Goal: Information Seeking & Learning: Learn about a topic

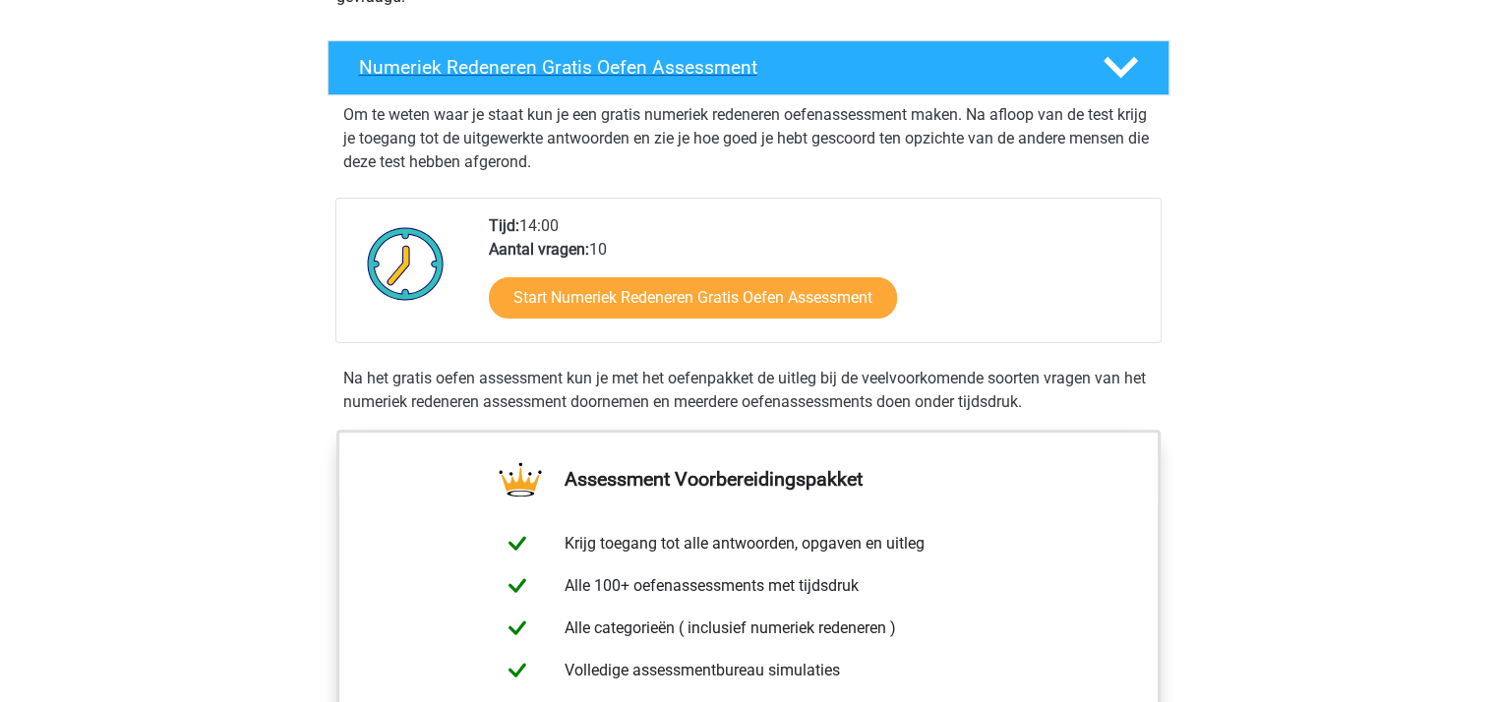
scroll to position [393, 0]
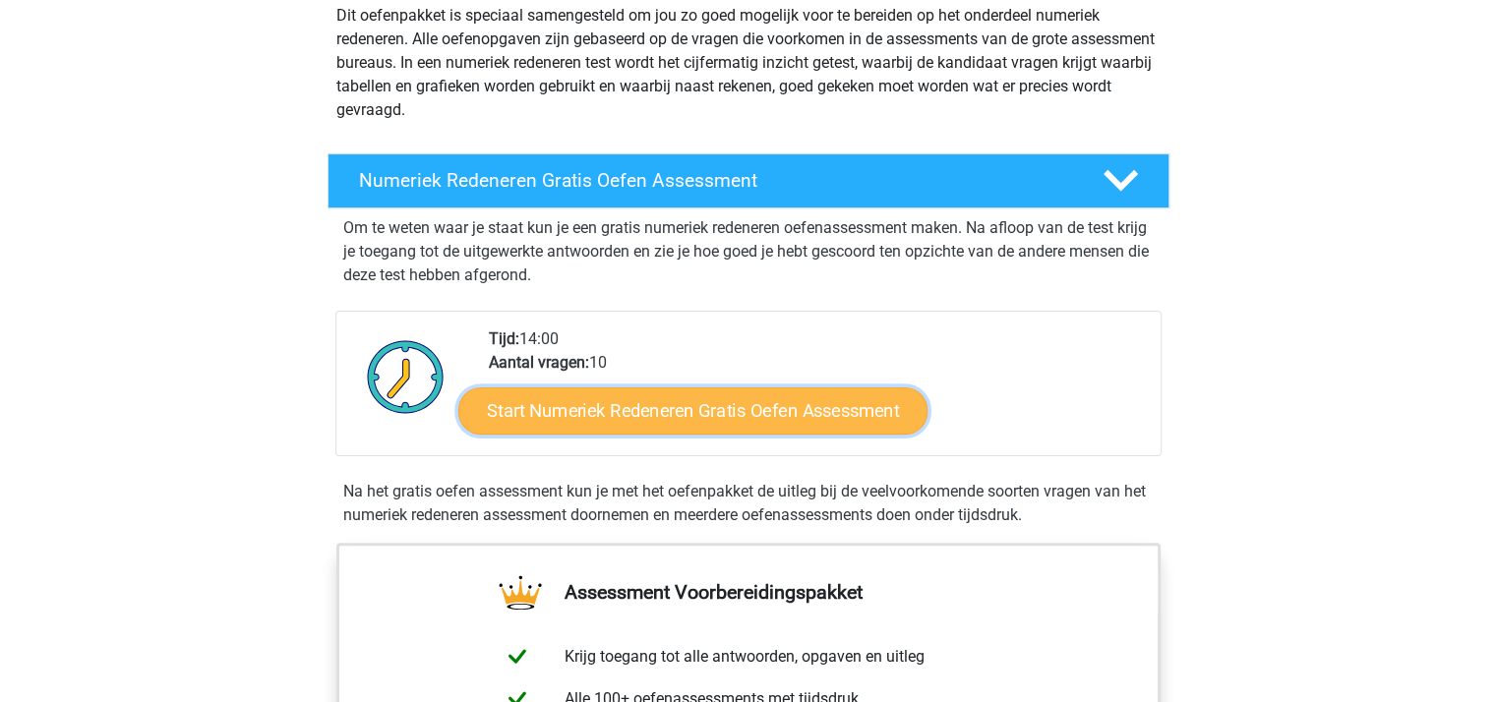
click at [672, 404] on link "Start Numeriek Redeneren Gratis Oefen Assessment" at bounding box center [692, 410] width 469 height 47
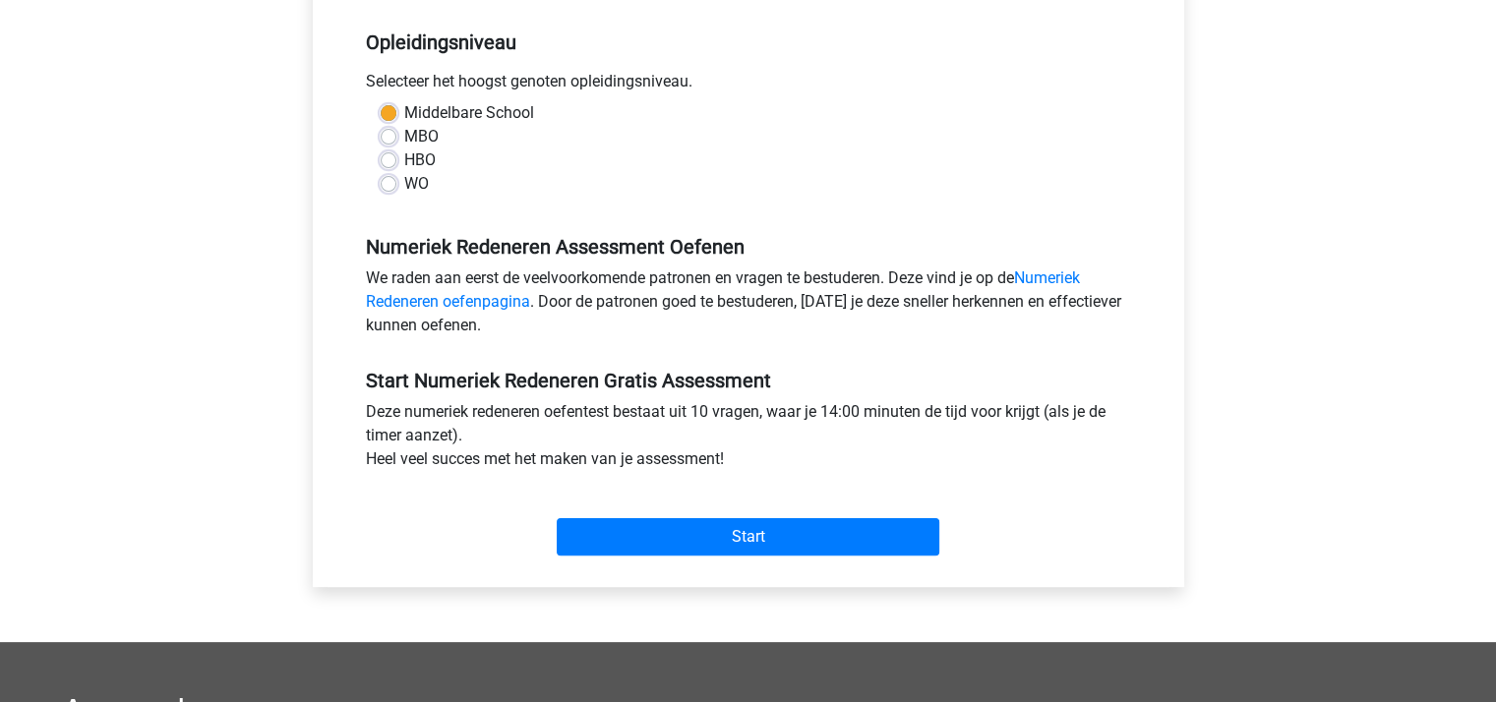
scroll to position [393, 0]
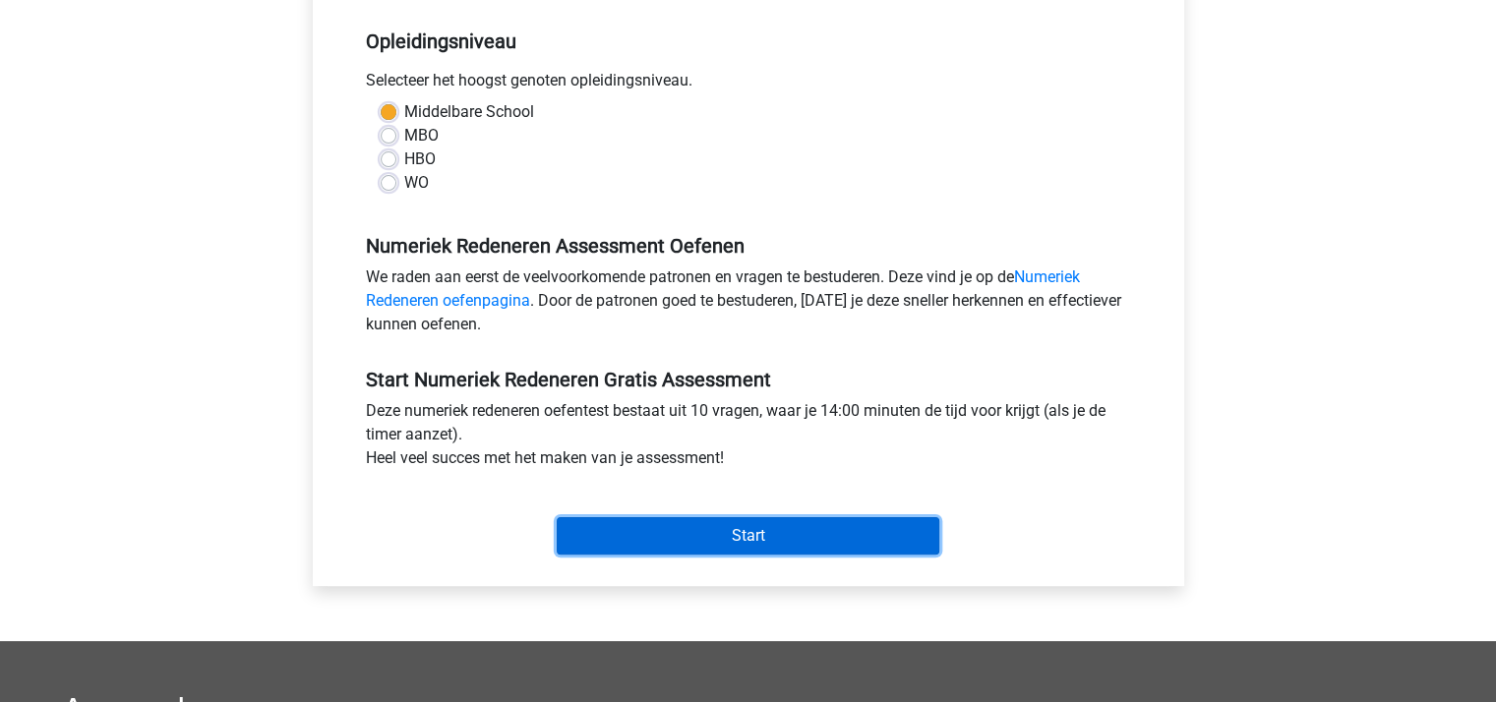
click at [768, 534] on input "Start" at bounding box center [748, 535] width 383 height 37
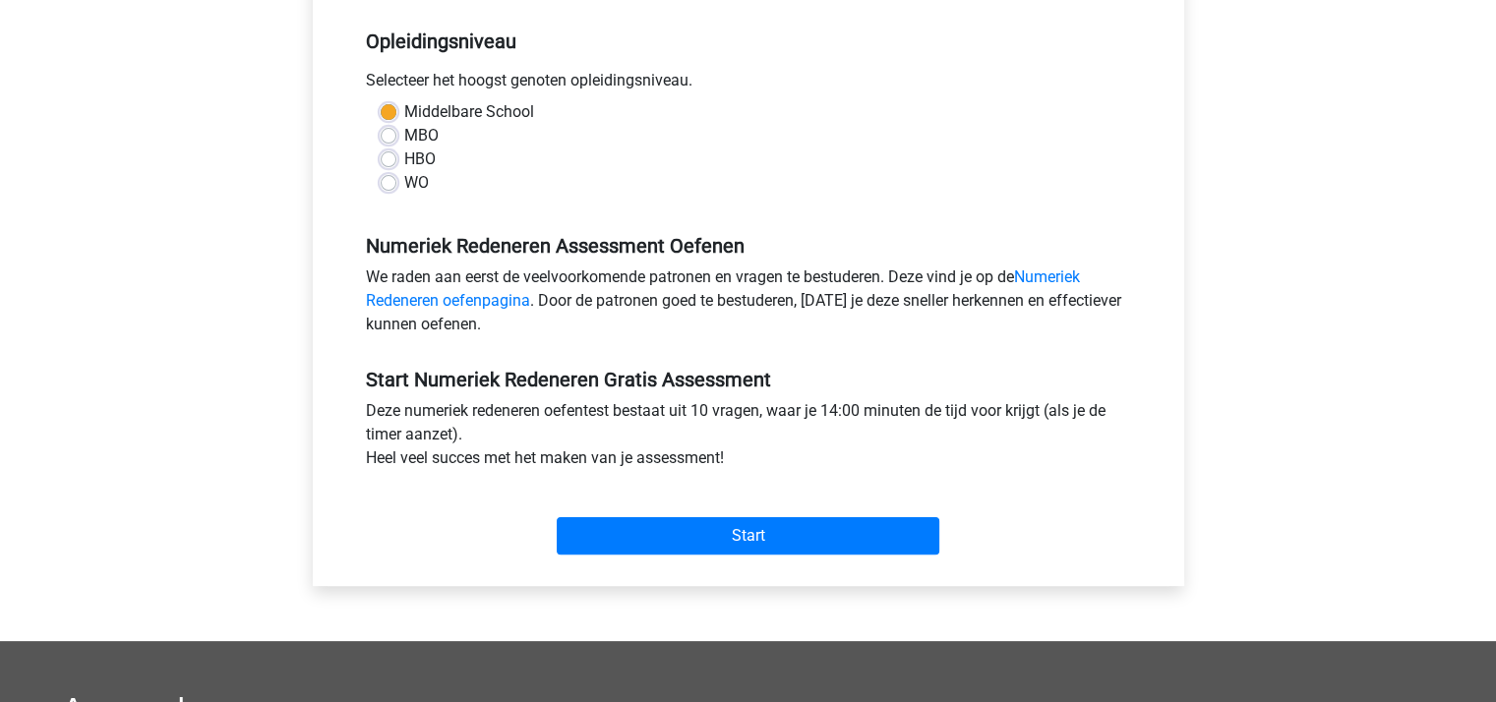
scroll to position [0, 0]
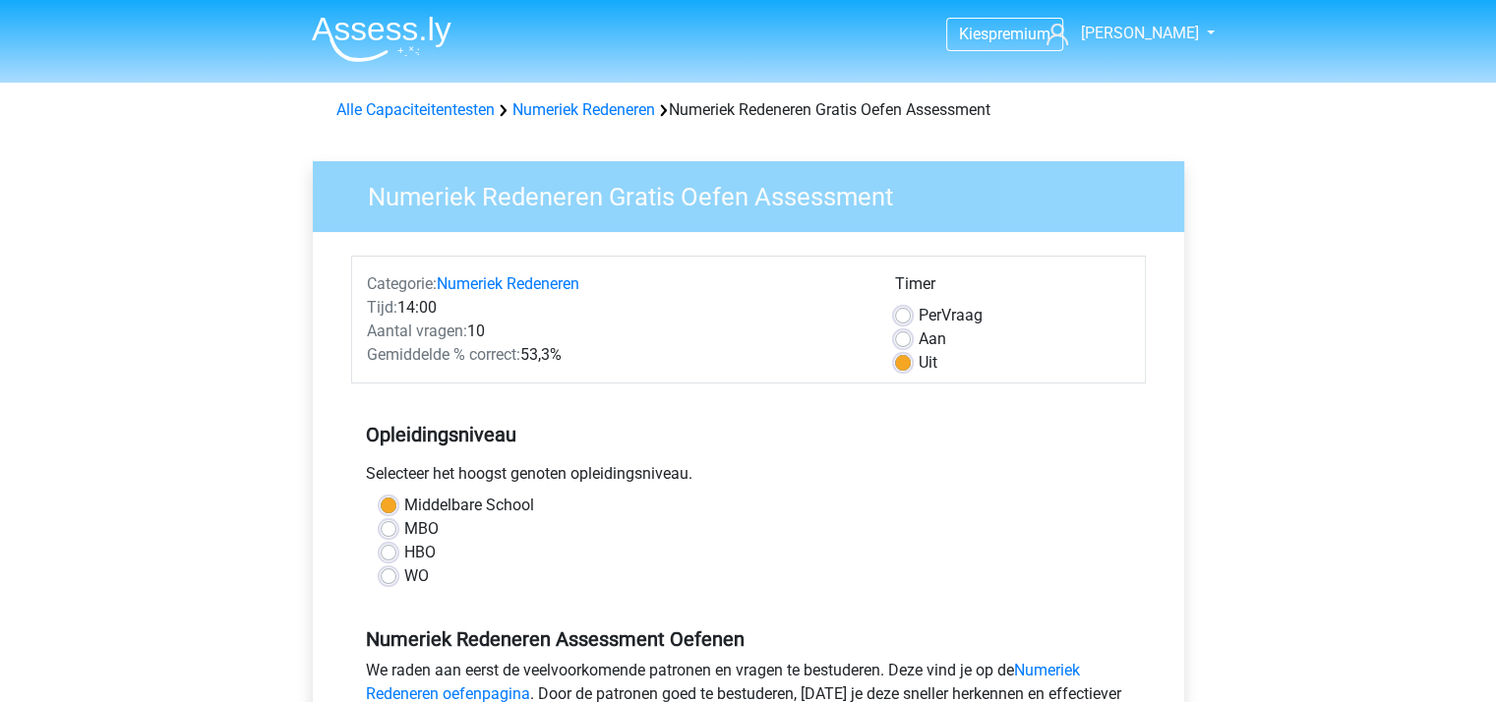
click at [427, 121] on div "Alle Capaciteitentesten Numeriek Redeneren Numeriek Redeneren Gratis Oefen Asse…" at bounding box center [749, 110] width 840 height 24
click at [419, 110] on link "Alle Capaciteitentesten" at bounding box center [415, 109] width 158 height 19
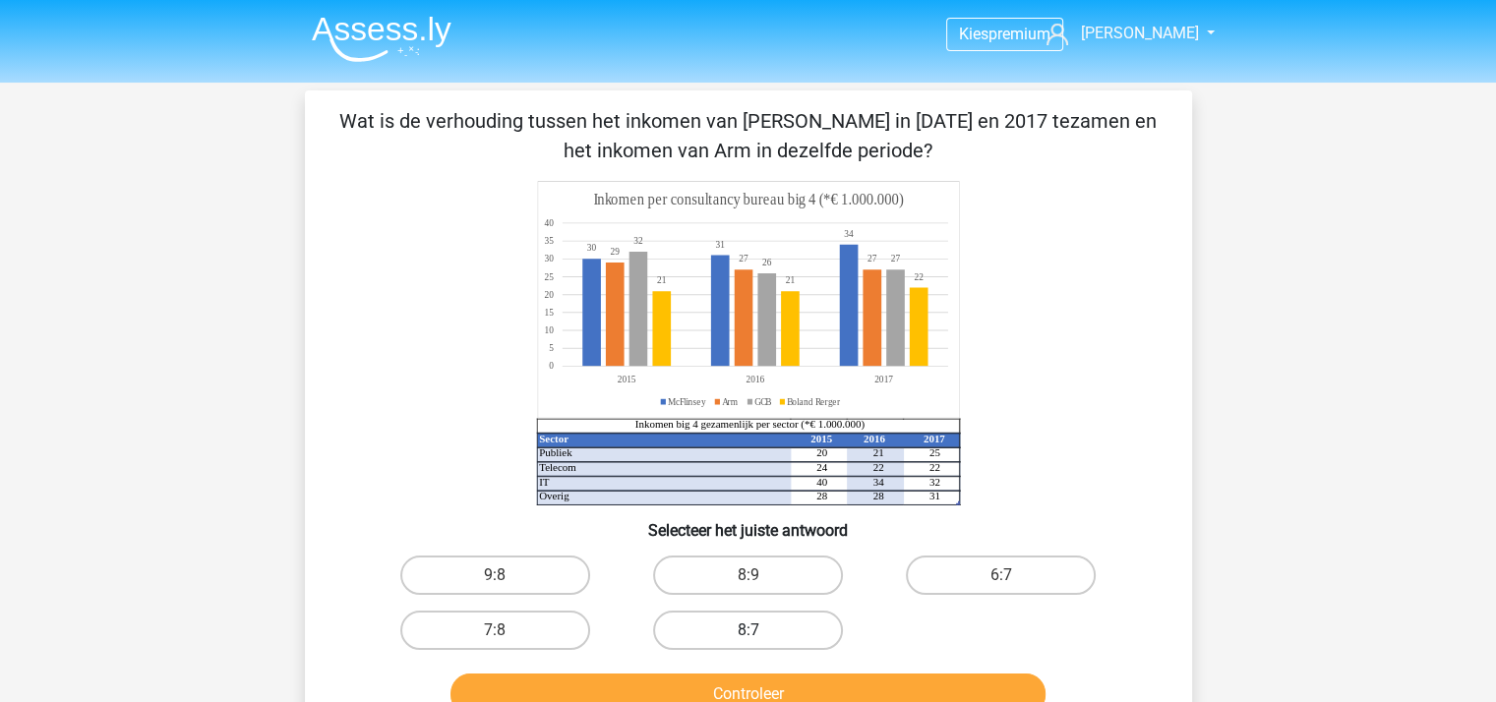
click at [767, 632] on label "8:7" at bounding box center [748, 630] width 190 height 39
click at [760, 632] on input "8:7" at bounding box center [754, 637] width 13 height 13
radio input "true"
click at [782, 688] on button "Controleer" at bounding box center [748, 694] width 595 height 41
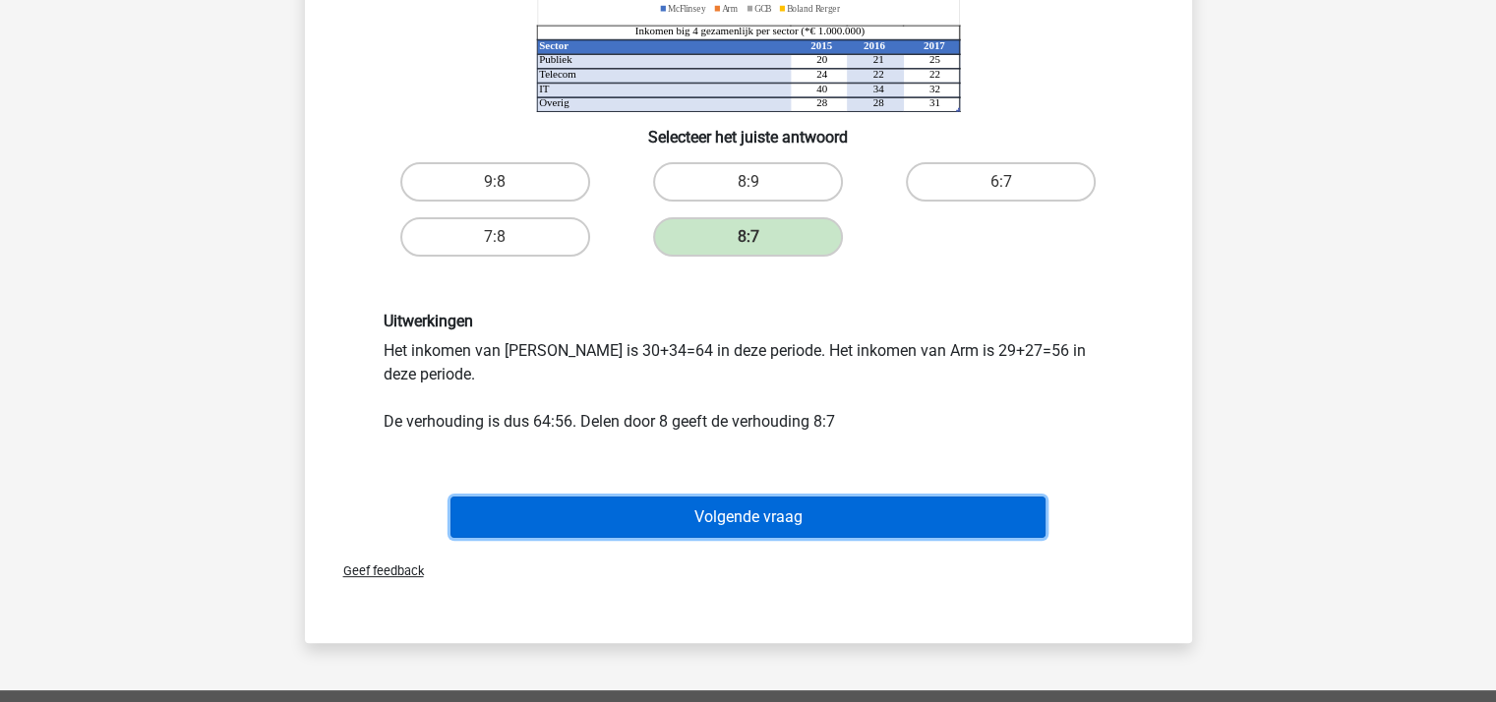
click at [767, 516] on button "Volgende vraag" at bounding box center [748, 517] width 595 height 41
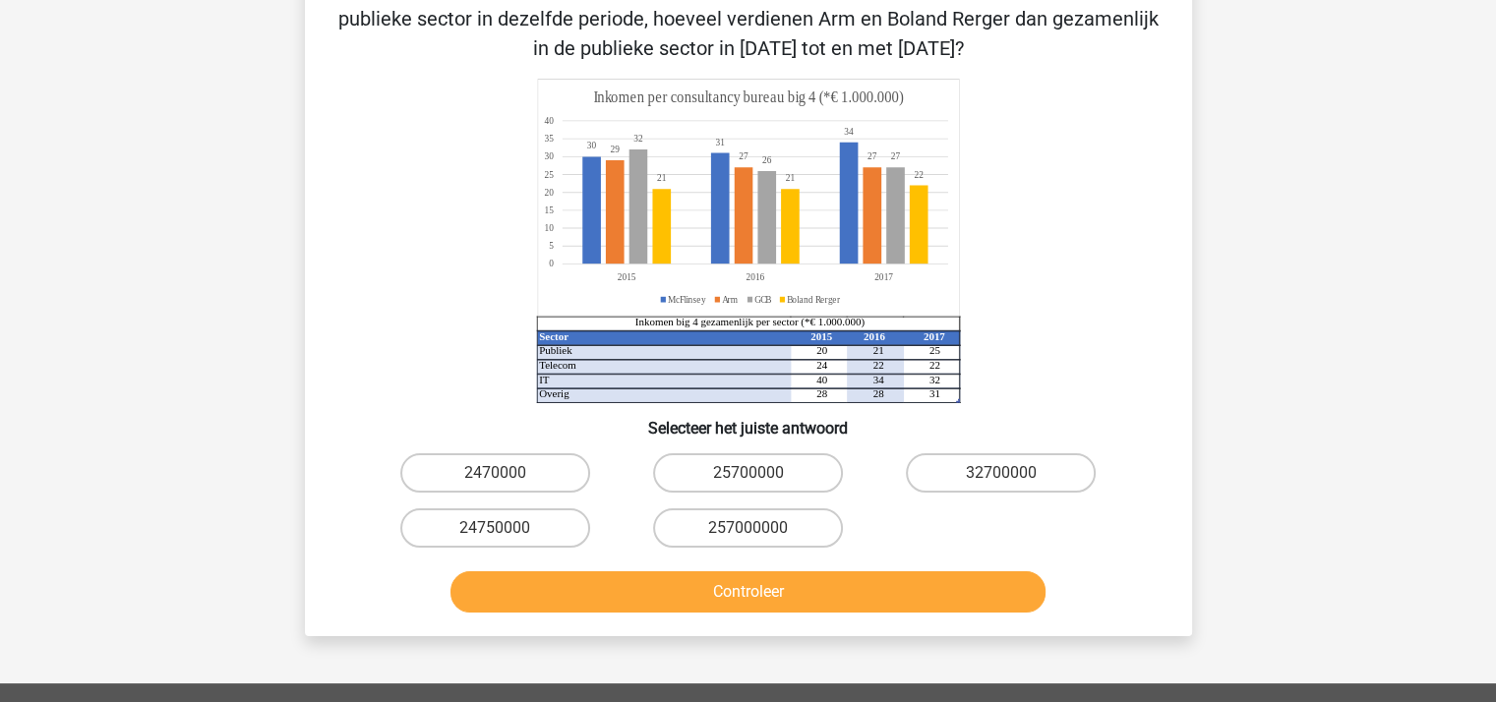
scroll to position [91, 0]
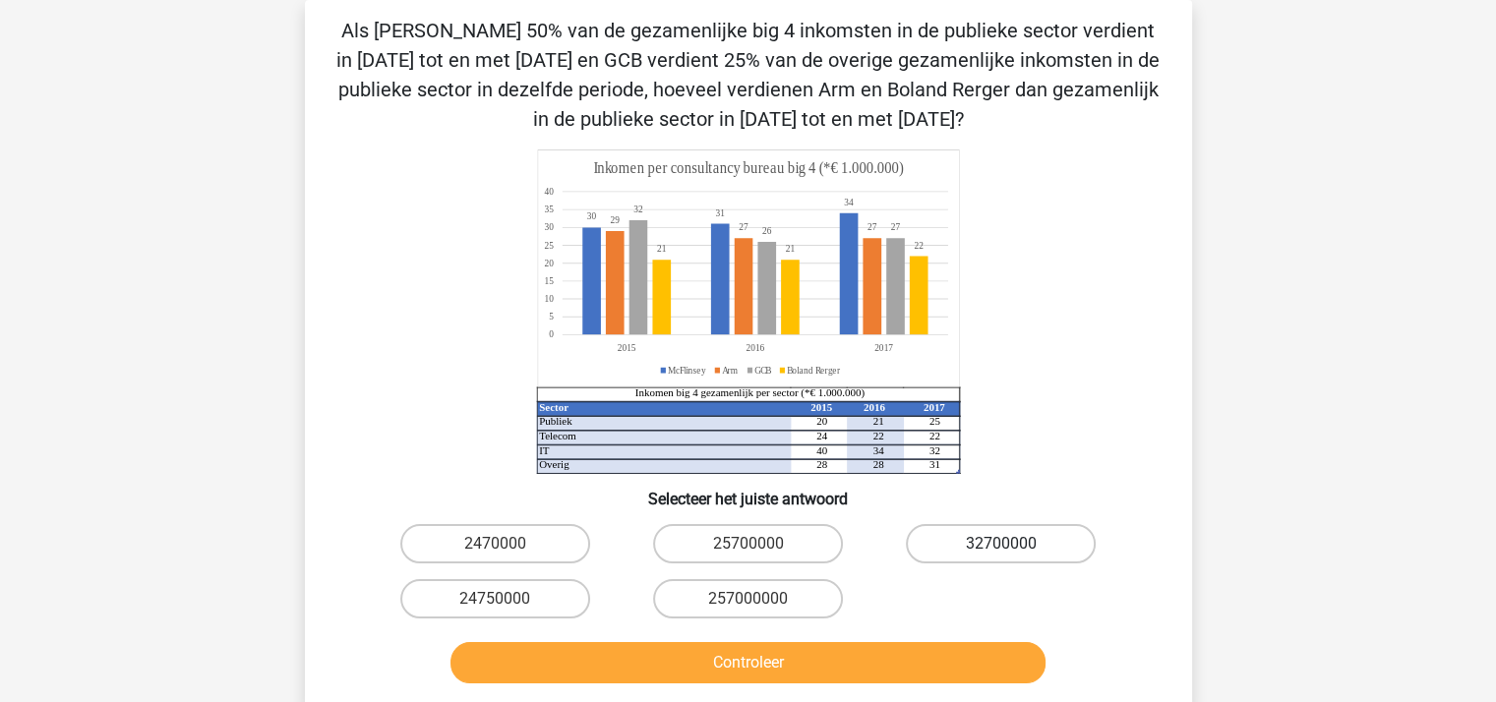
click at [985, 547] on label "32700000" at bounding box center [1001, 543] width 190 height 39
click at [1001, 547] on input "32700000" at bounding box center [1007, 550] width 13 height 13
radio input "true"
click at [896, 653] on button "Controleer" at bounding box center [748, 662] width 595 height 41
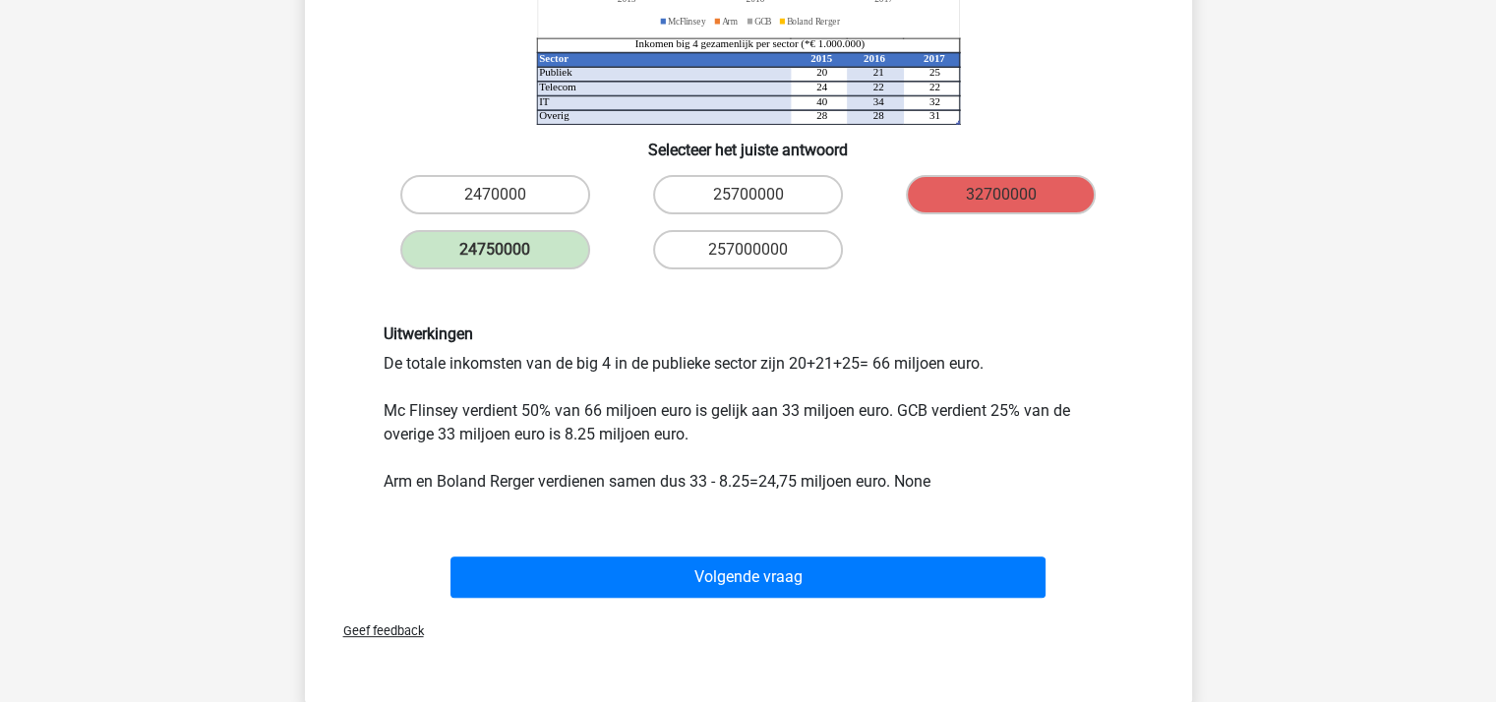
scroll to position [484, 0]
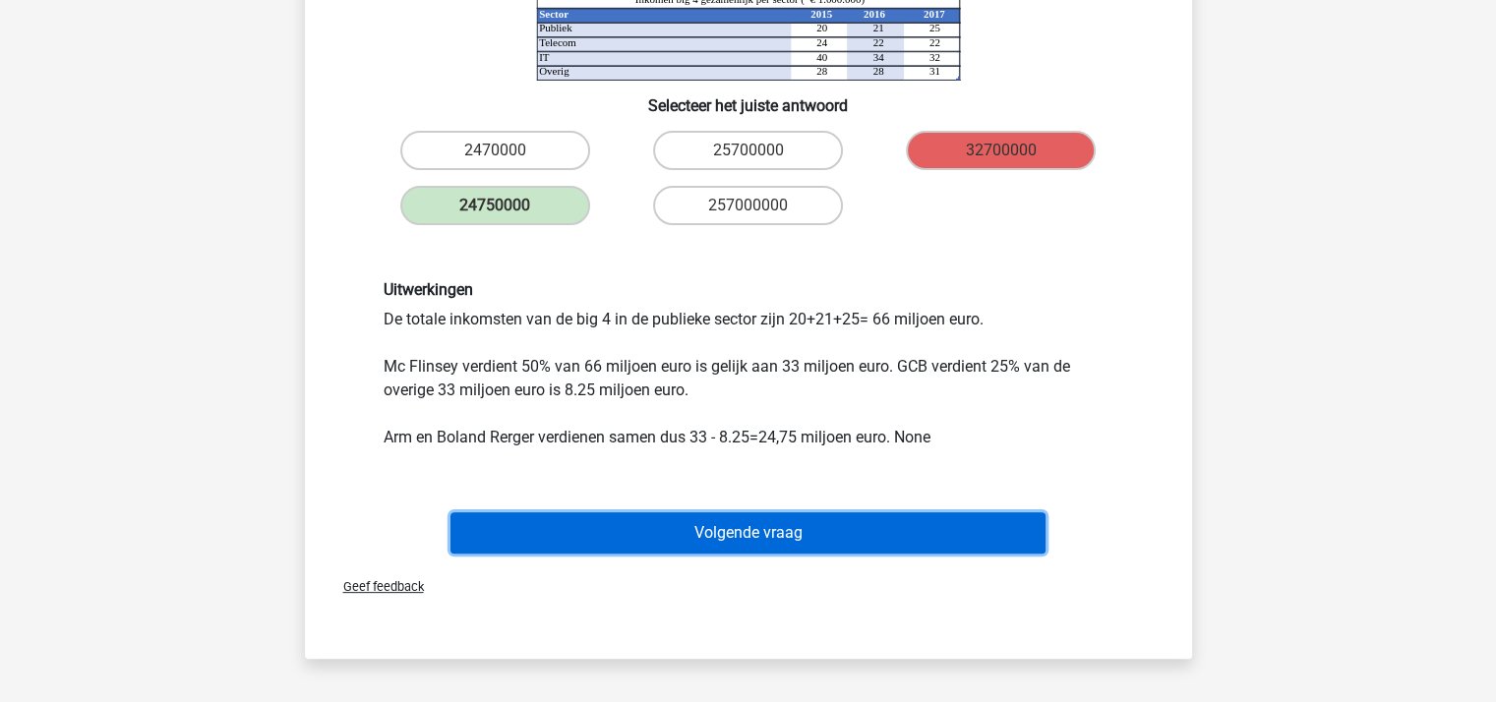
click at [821, 529] on button "Volgende vraag" at bounding box center [748, 533] width 595 height 41
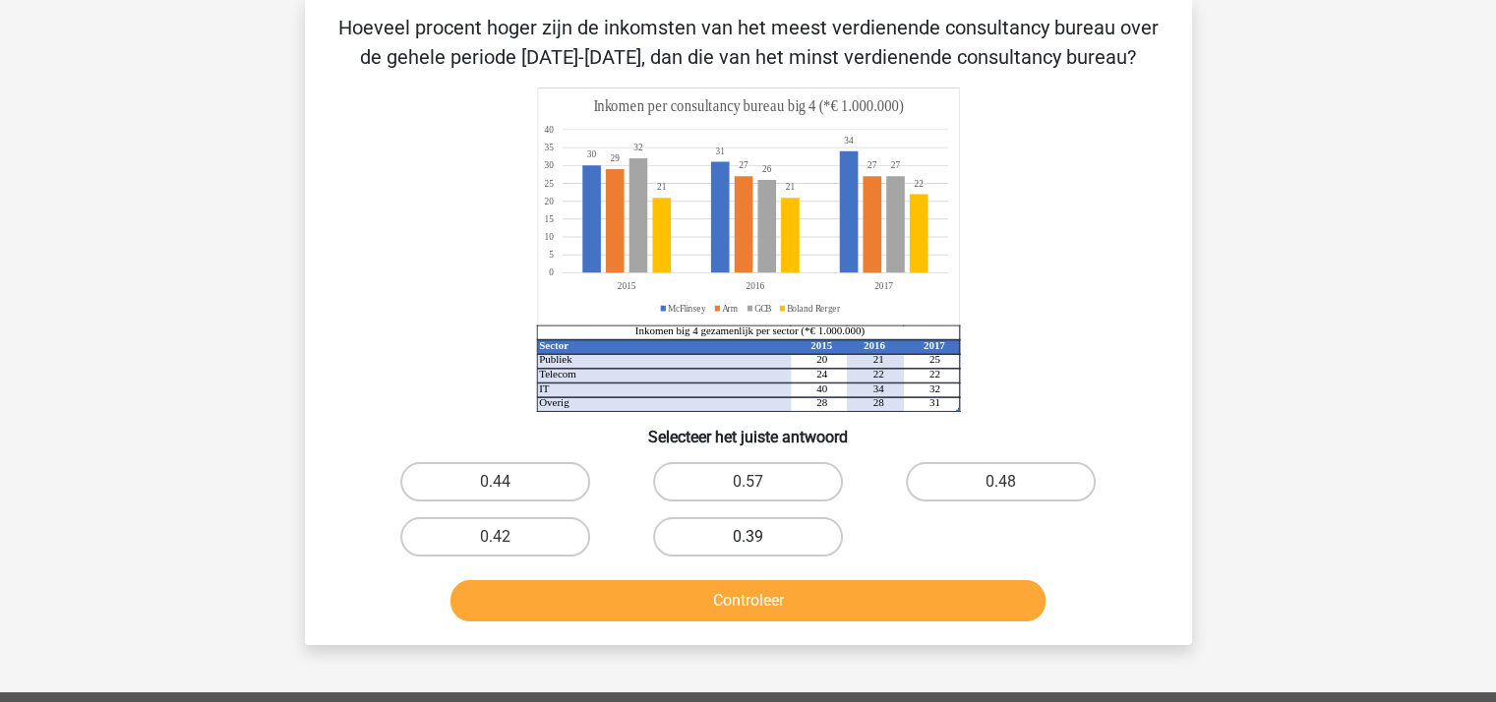
scroll to position [91, 0]
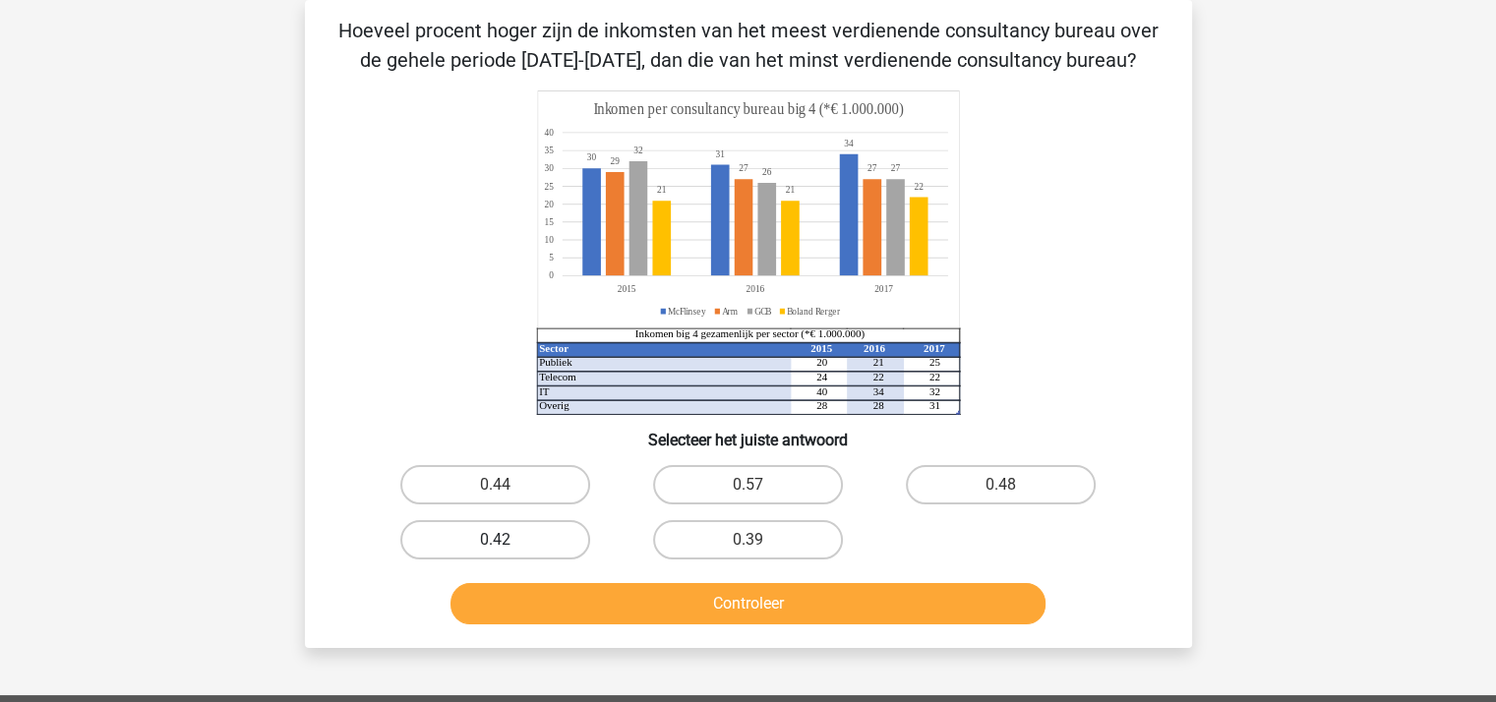
click at [522, 532] on label "0.42" at bounding box center [495, 539] width 190 height 39
click at [508, 540] on input "0.42" at bounding box center [501, 546] width 13 height 13
radio input "true"
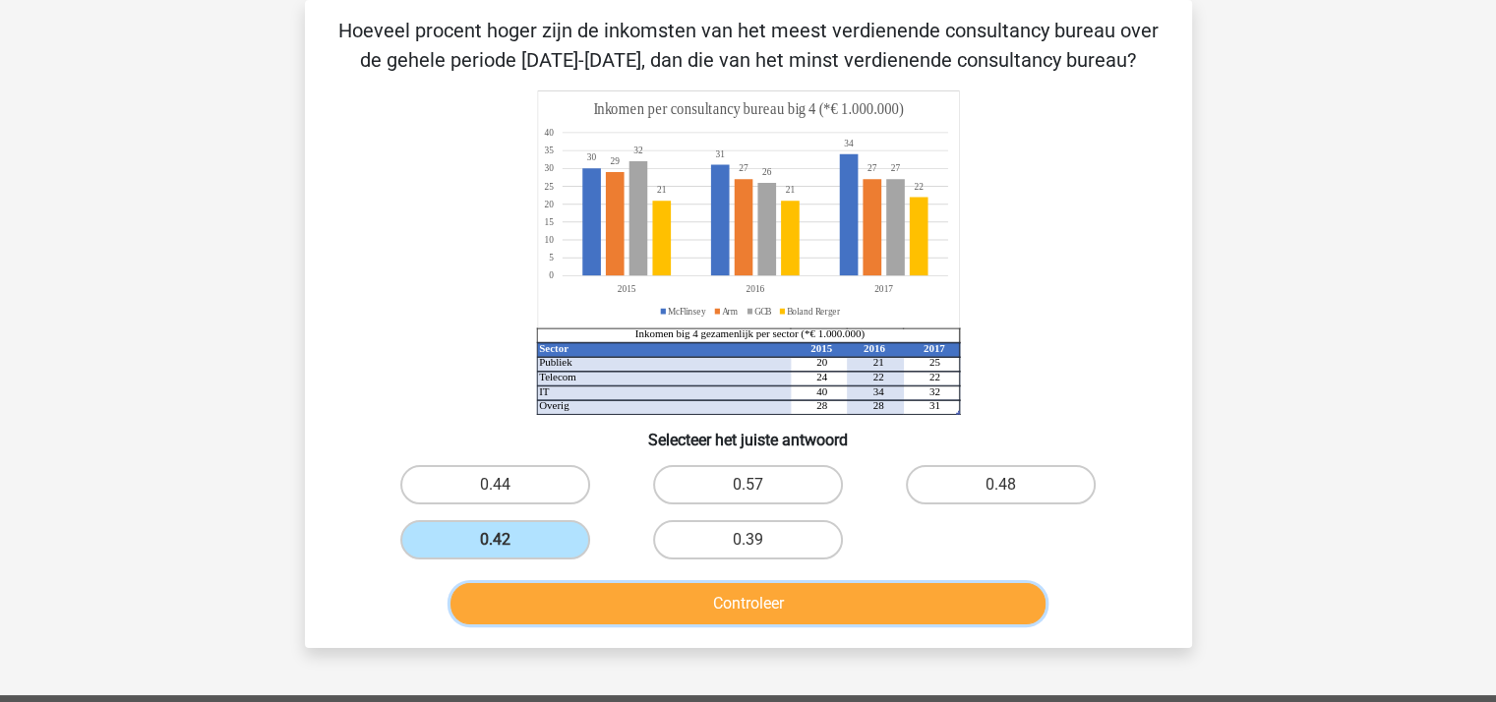
click at [685, 607] on button "Controleer" at bounding box center [748, 603] width 595 height 41
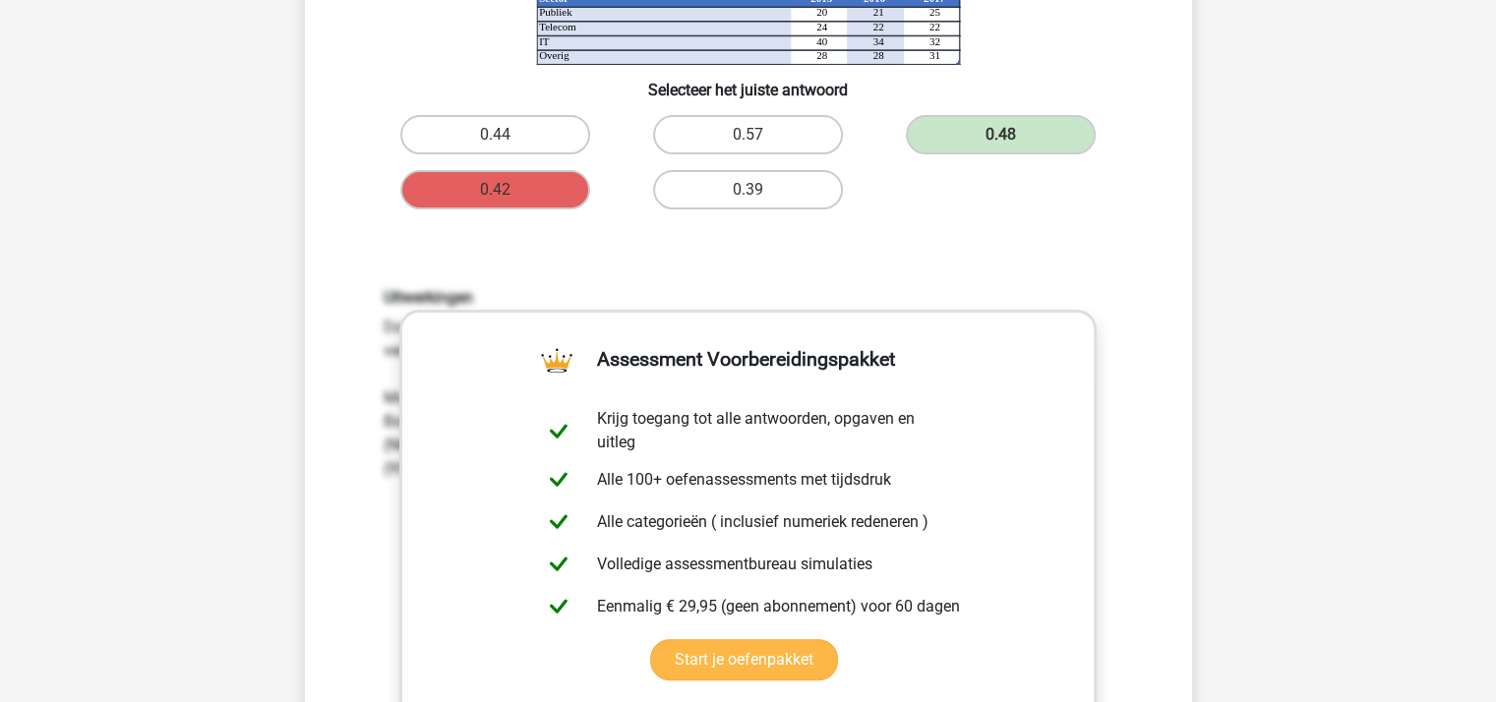
scroll to position [484, 0]
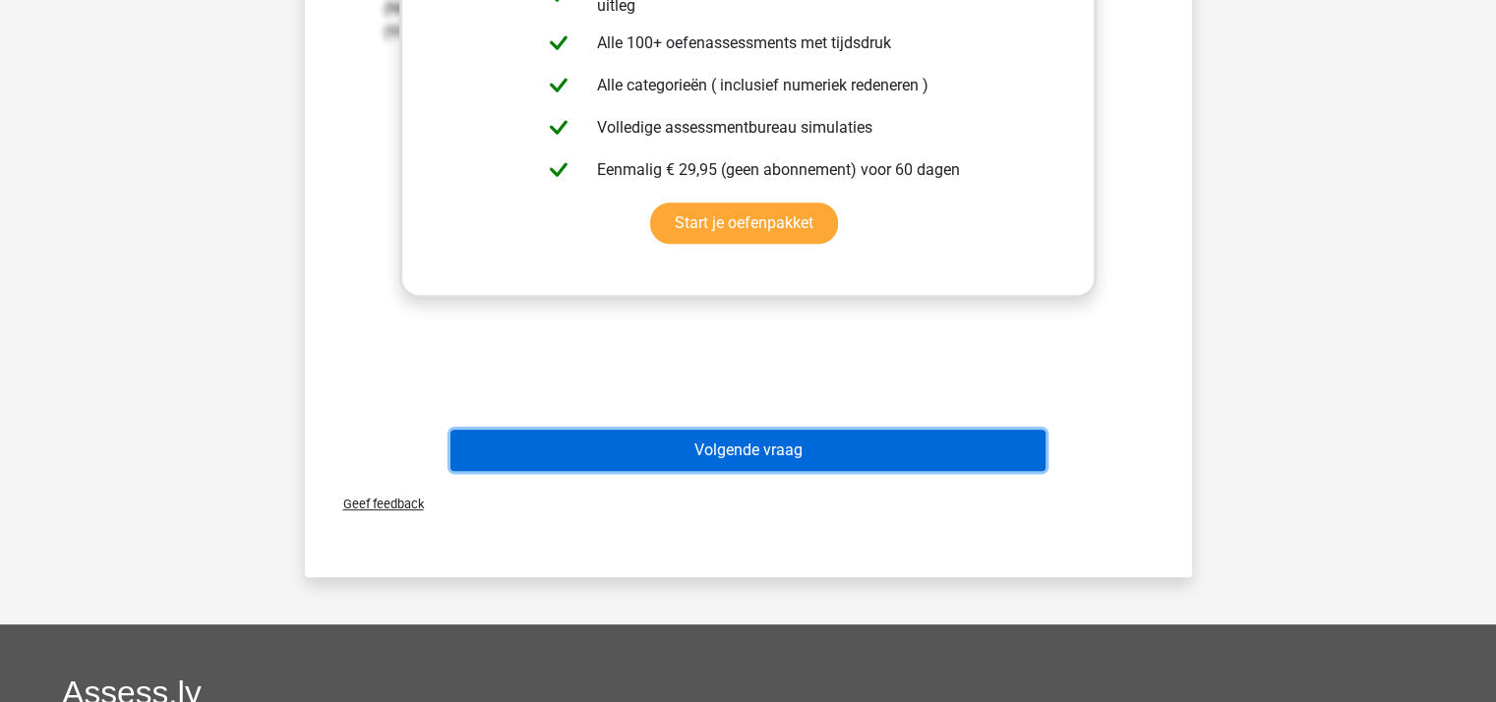
click at [759, 449] on button "Volgende vraag" at bounding box center [748, 450] width 595 height 41
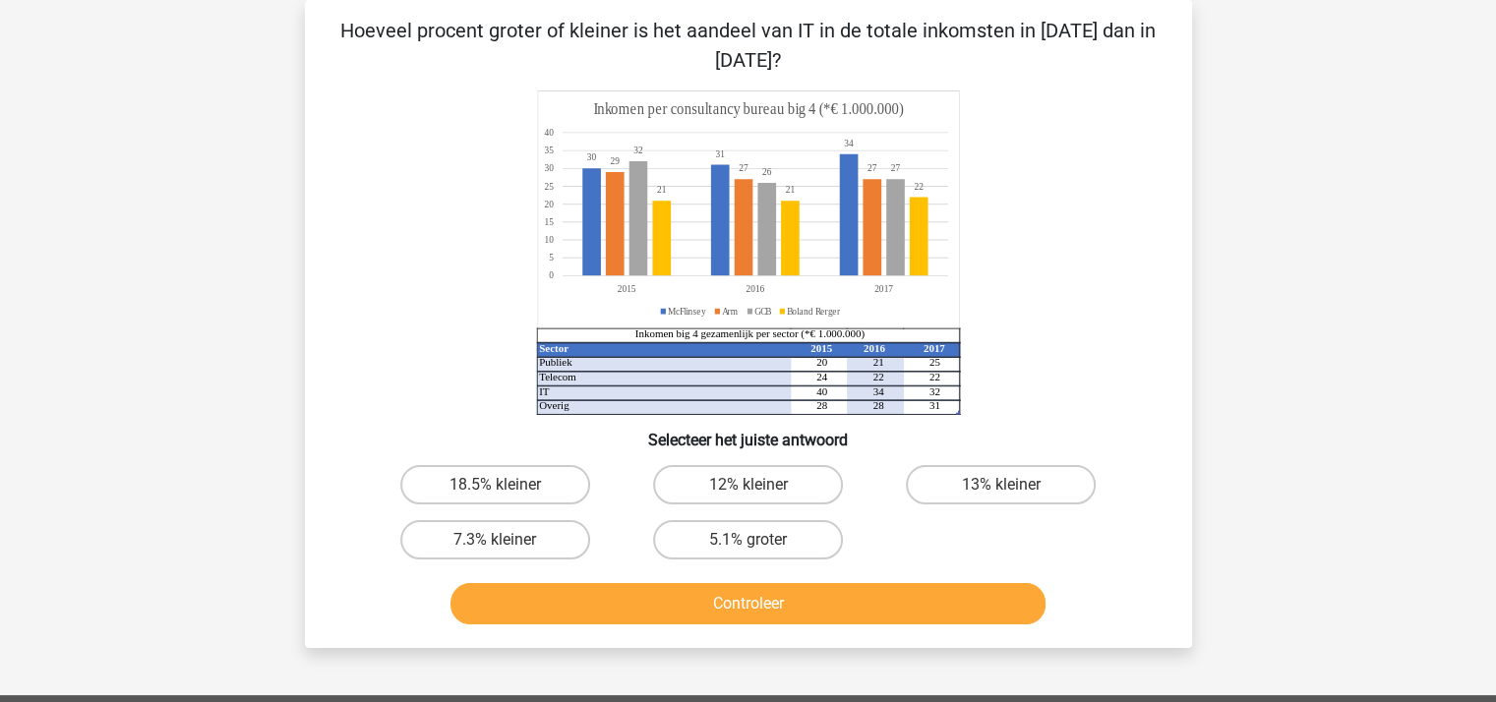
scroll to position [91, 0]
click at [523, 482] on label "18.5% kleiner" at bounding box center [495, 484] width 190 height 39
click at [508, 485] on input "18.5% kleiner" at bounding box center [501, 491] width 13 height 13
radio input "true"
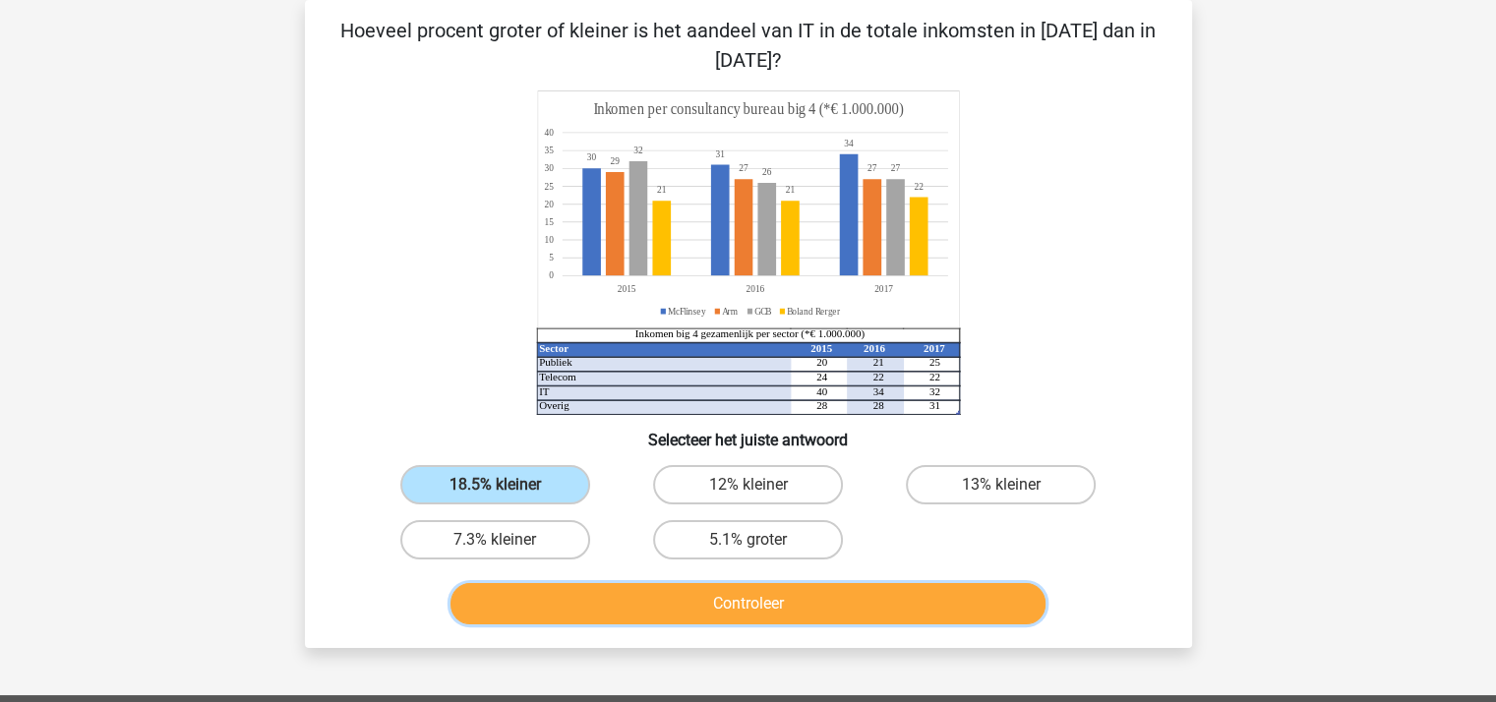
click at [736, 607] on button "Controleer" at bounding box center [748, 603] width 595 height 41
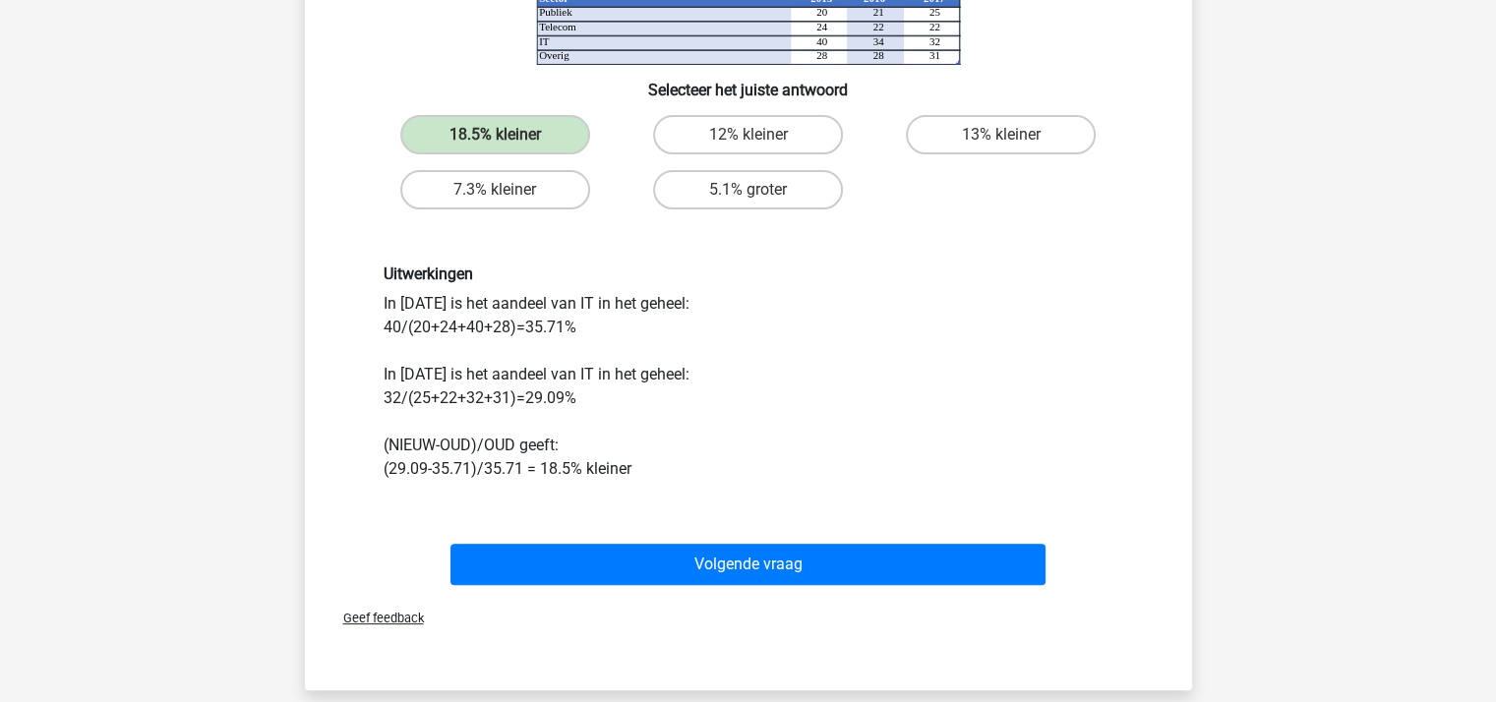
scroll to position [484, 0]
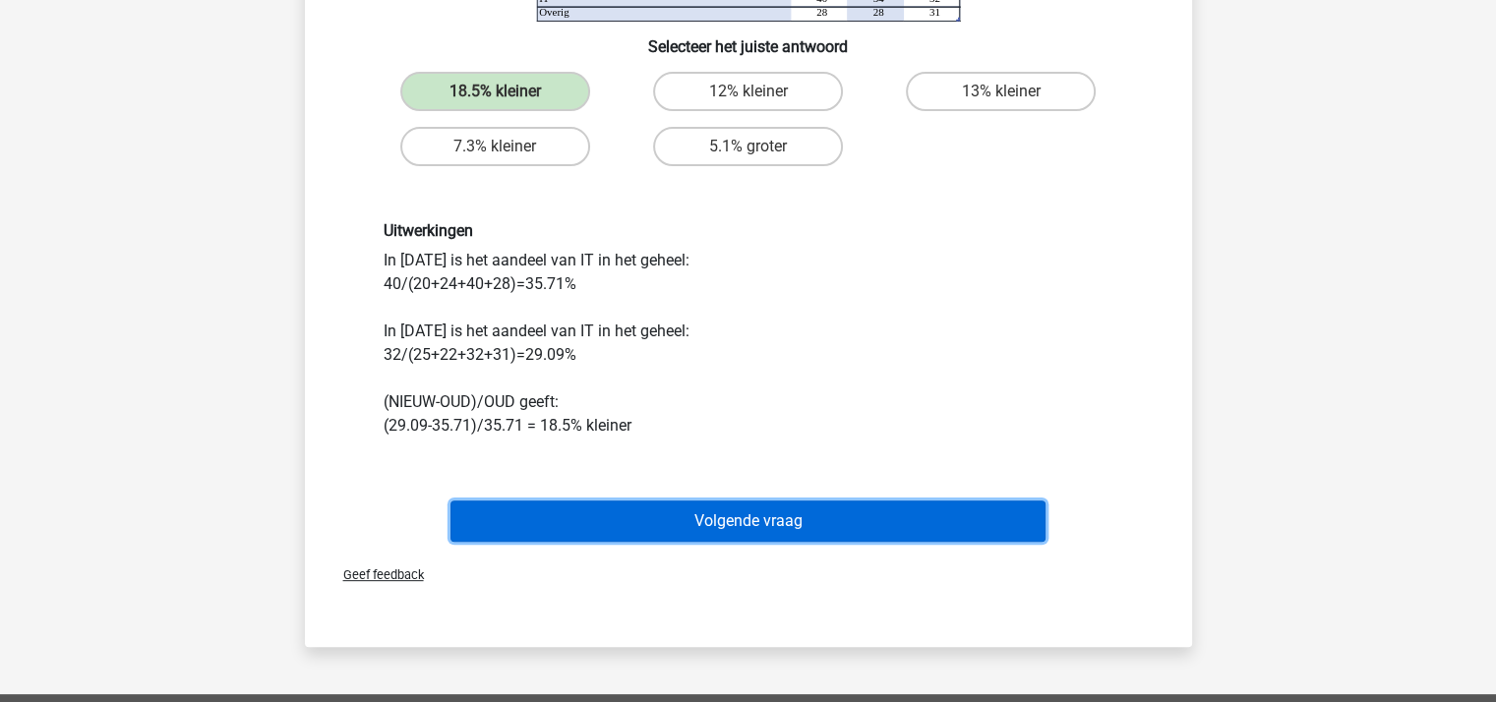
click at [752, 514] on button "Volgende vraag" at bounding box center [748, 521] width 595 height 41
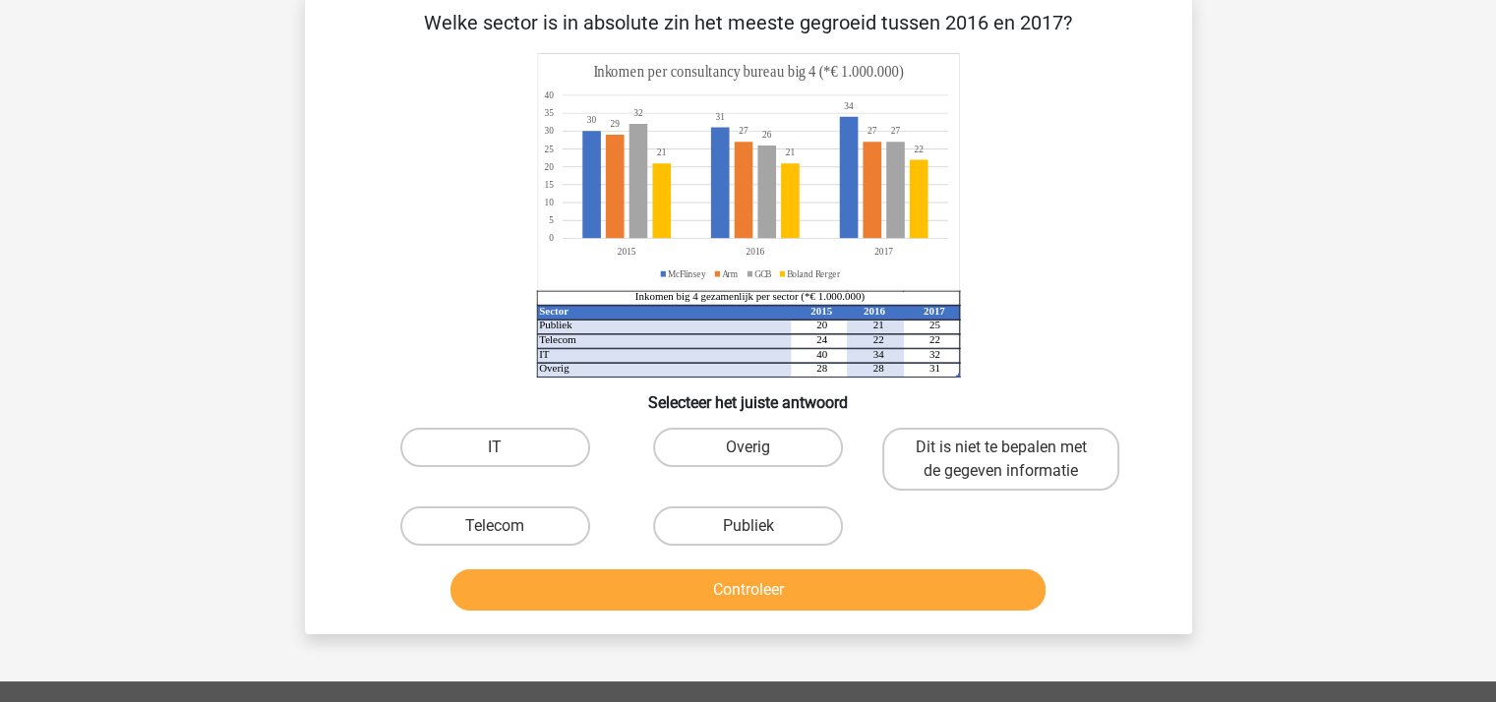
scroll to position [91, 0]
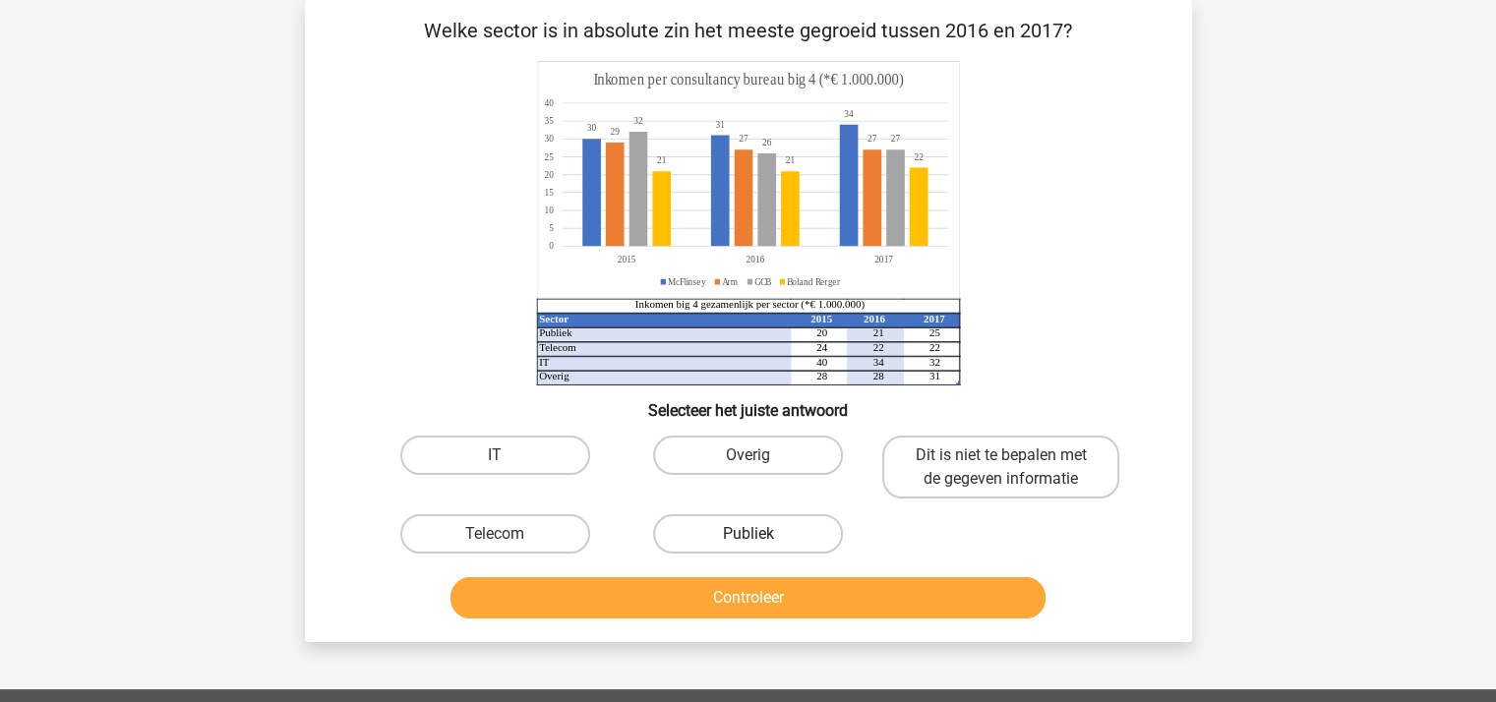
click at [722, 532] on label "Publiek" at bounding box center [748, 533] width 190 height 39
click at [748, 534] on input "Publiek" at bounding box center [754, 540] width 13 height 13
radio input "true"
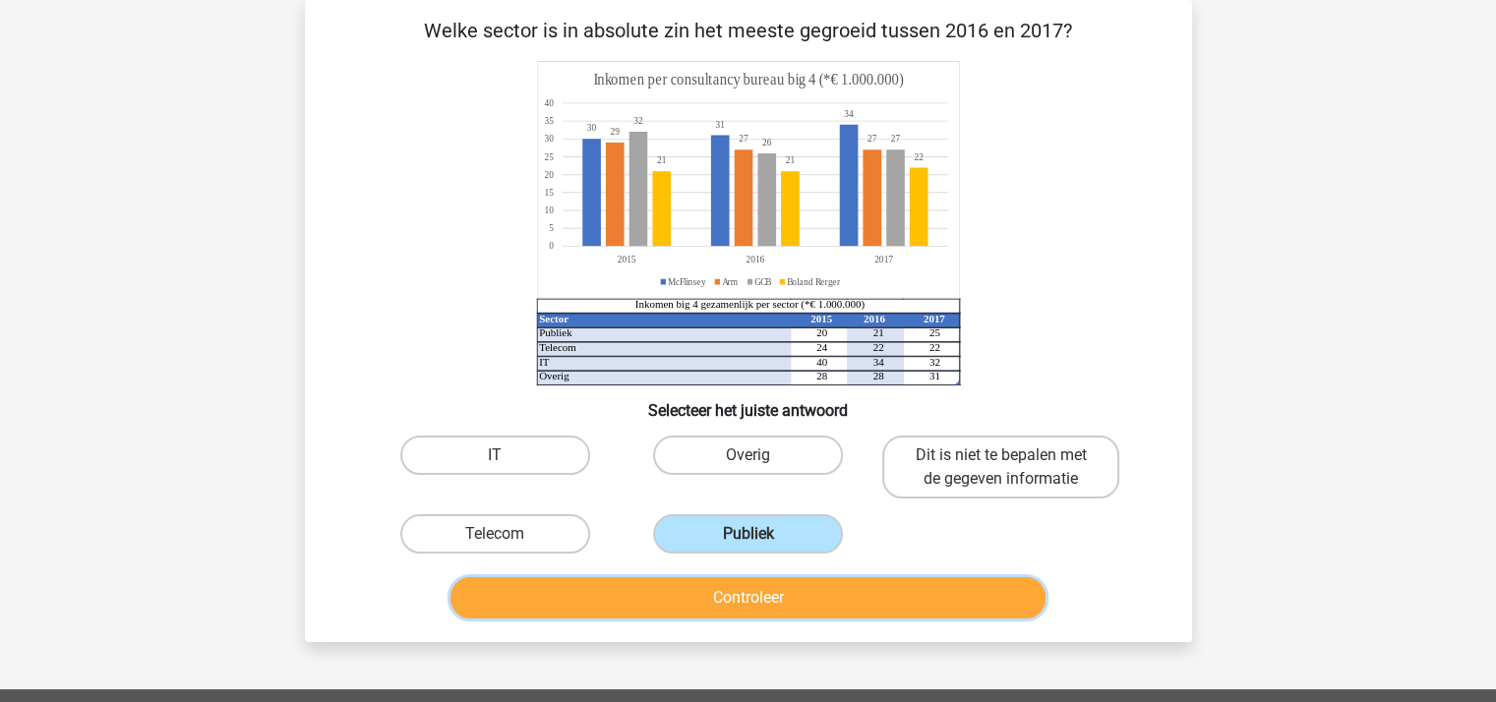
click at [780, 593] on button "Controleer" at bounding box center [748, 597] width 595 height 41
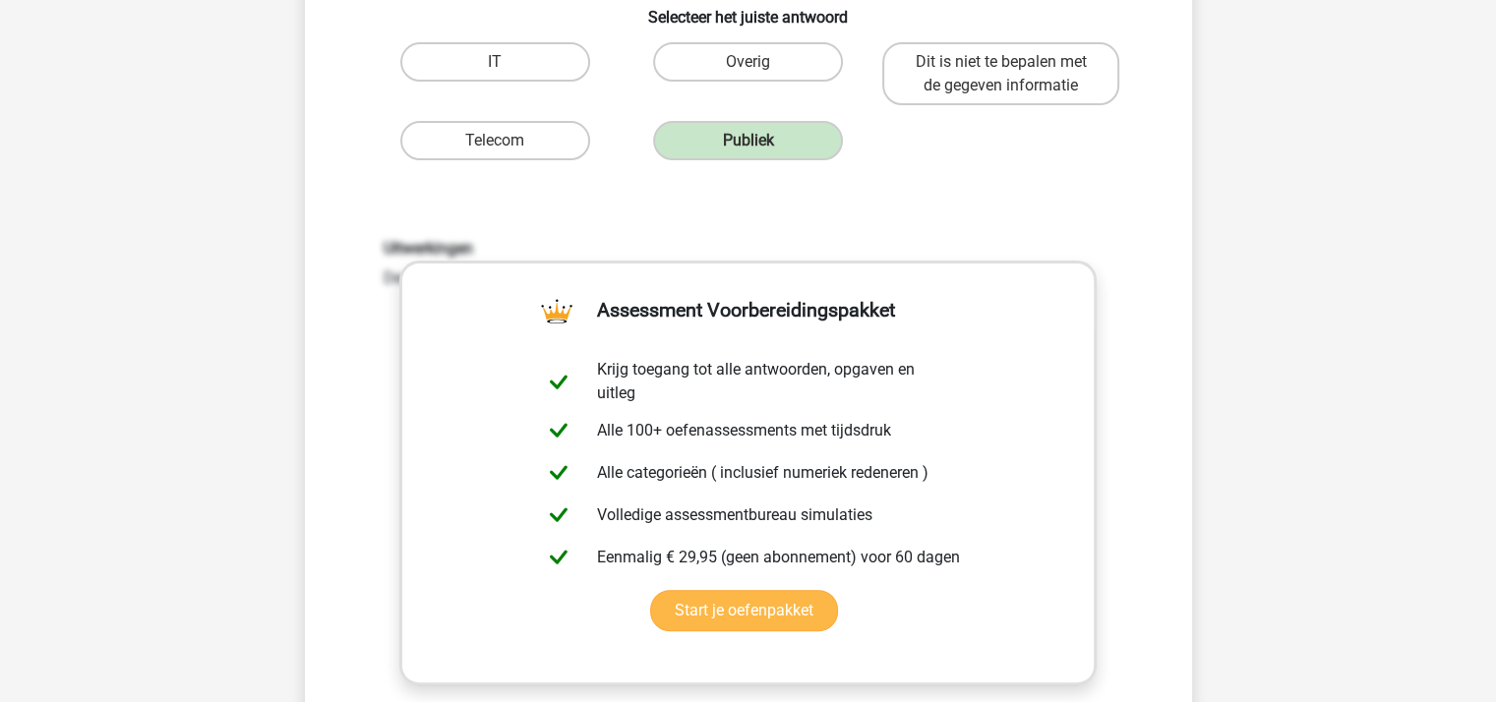
scroll to position [681, 0]
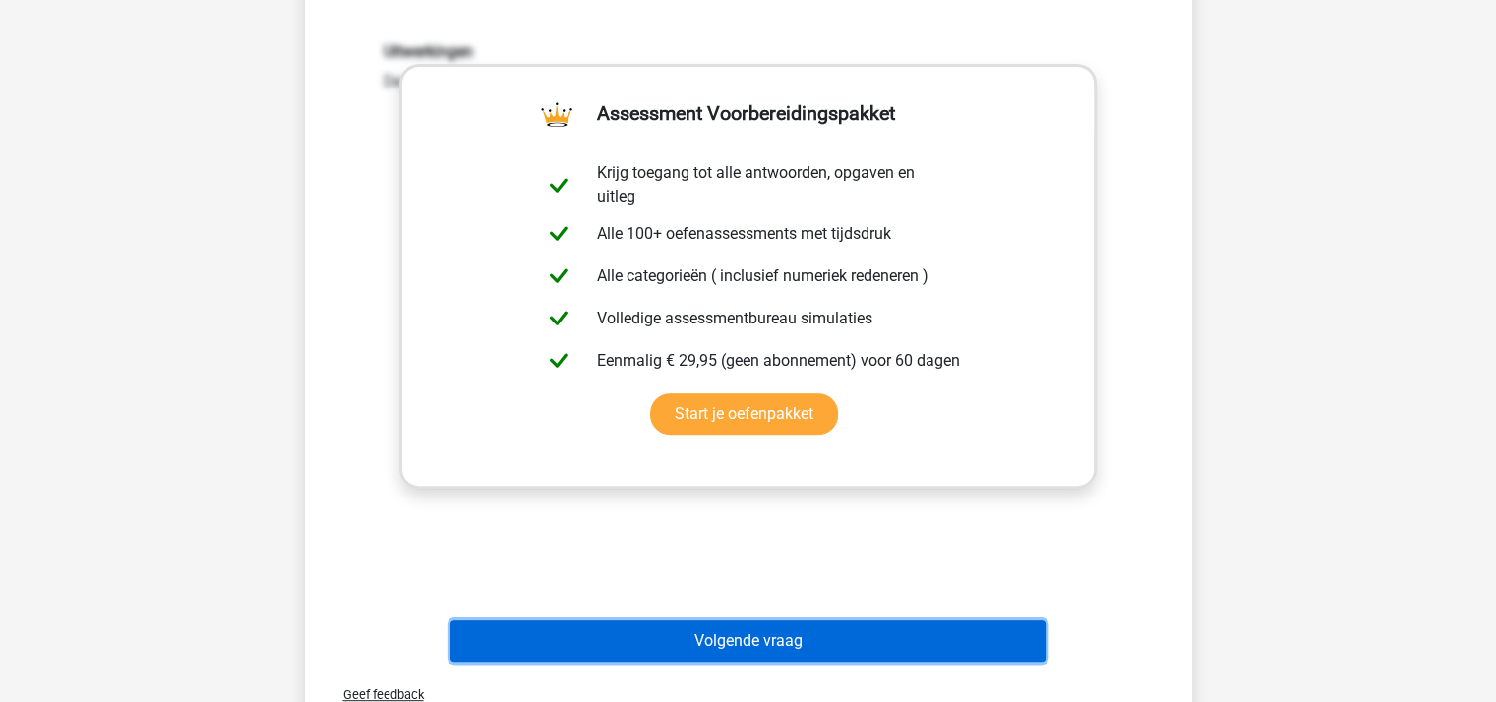
click at [773, 633] on button "Volgende vraag" at bounding box center [748, 641] width 595 height 41
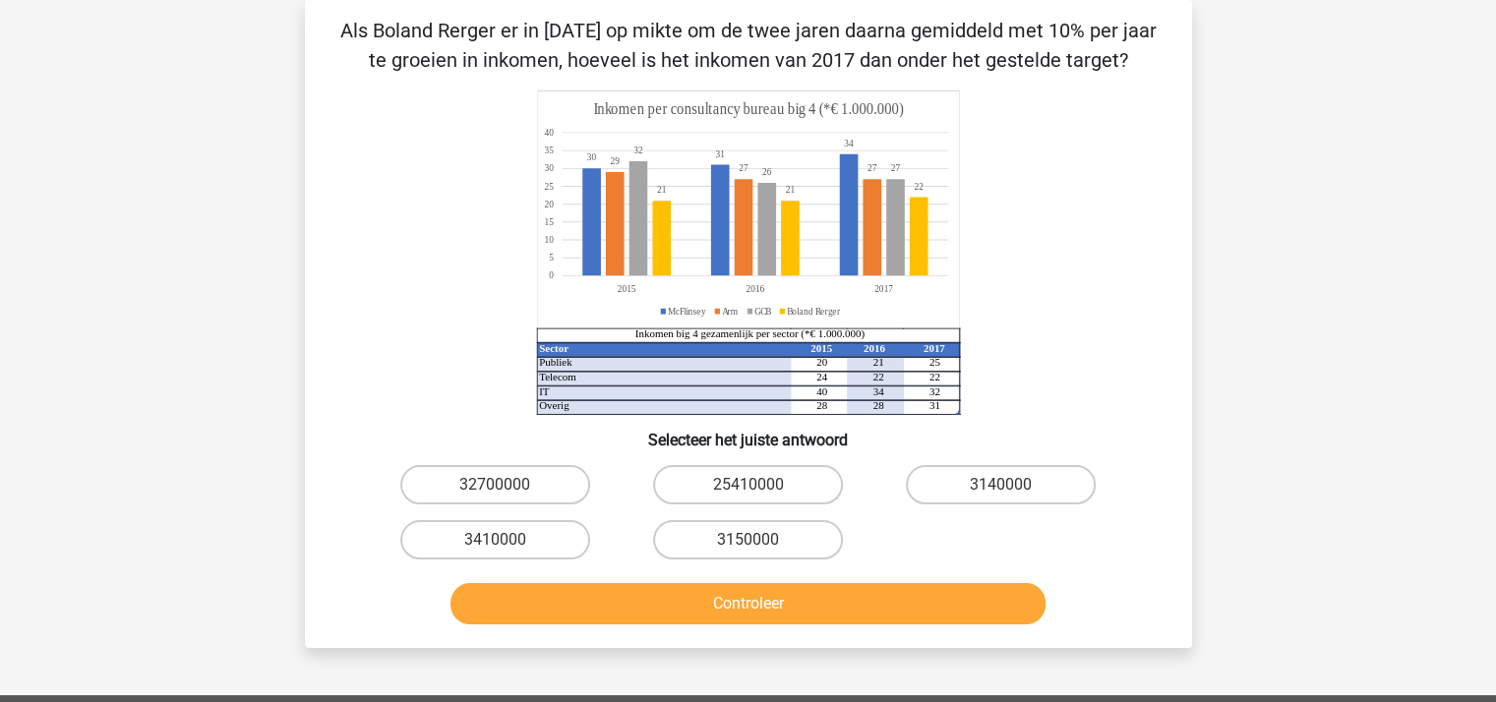
scroll to position [91, 0]
click at [497, 479] on label "32700000" at bounding box center [495, 484] width 190 height 39
click at [497, 485] on input "32700000" at bounding box center [501, 491] width 13 height 13
radio input "true"
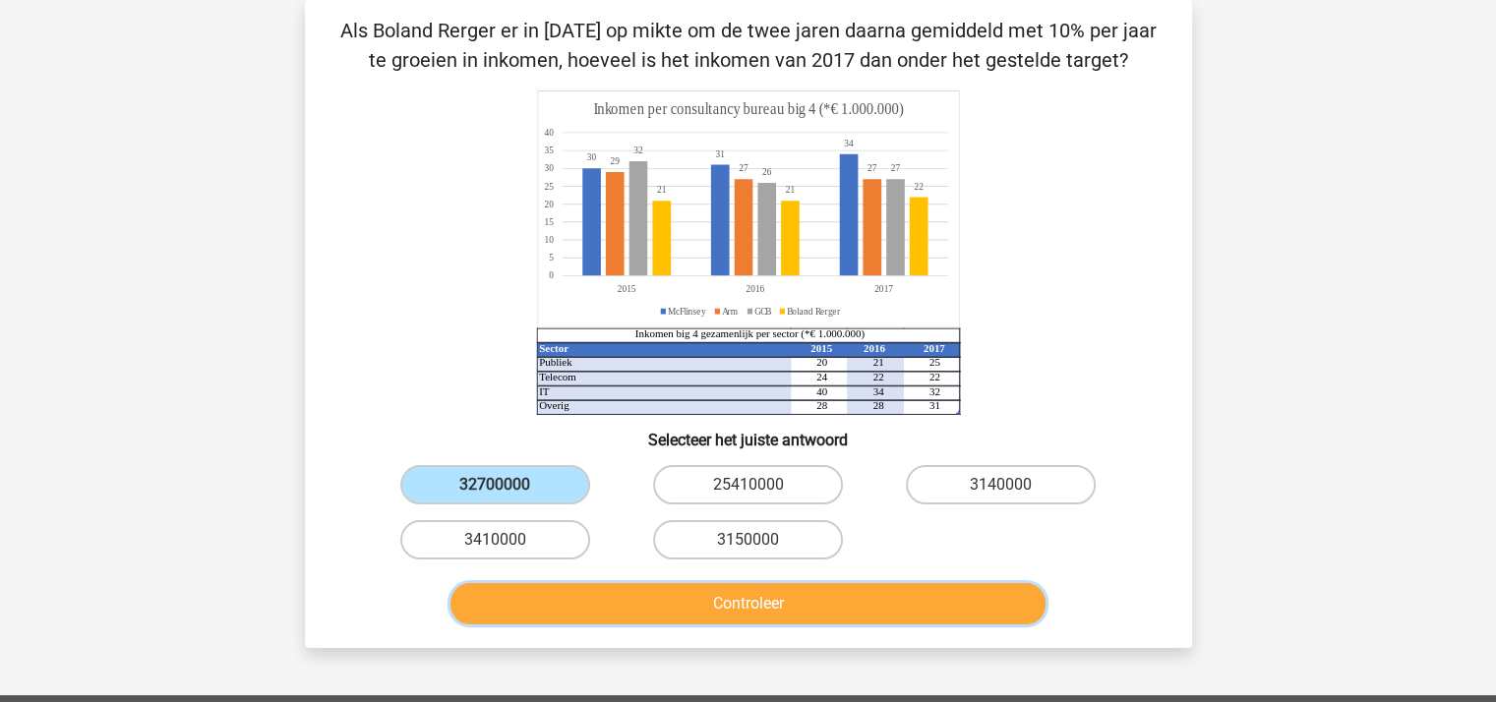
click at [736, 595] on button "Controleer" at bounding box center [748, 603] width 595 height 41
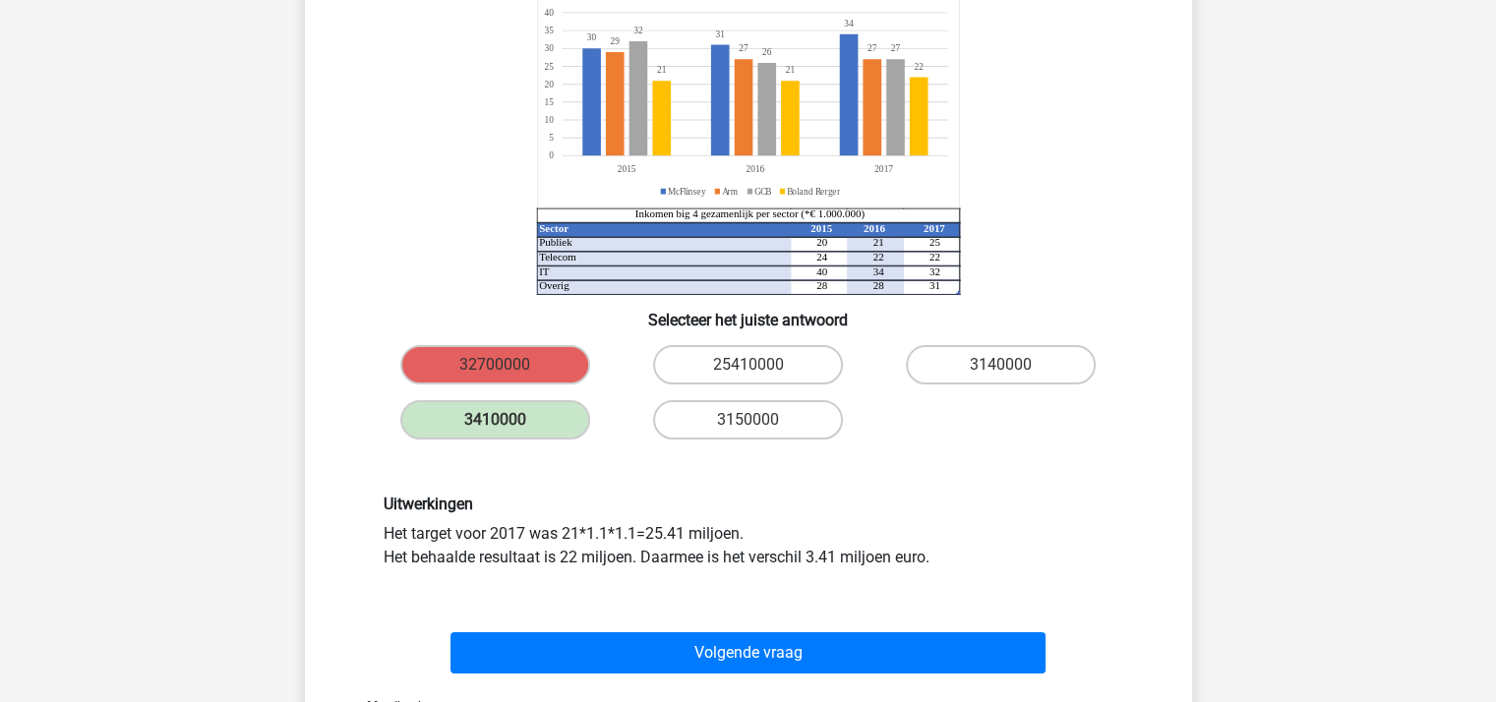
scroll to position [386, 0]
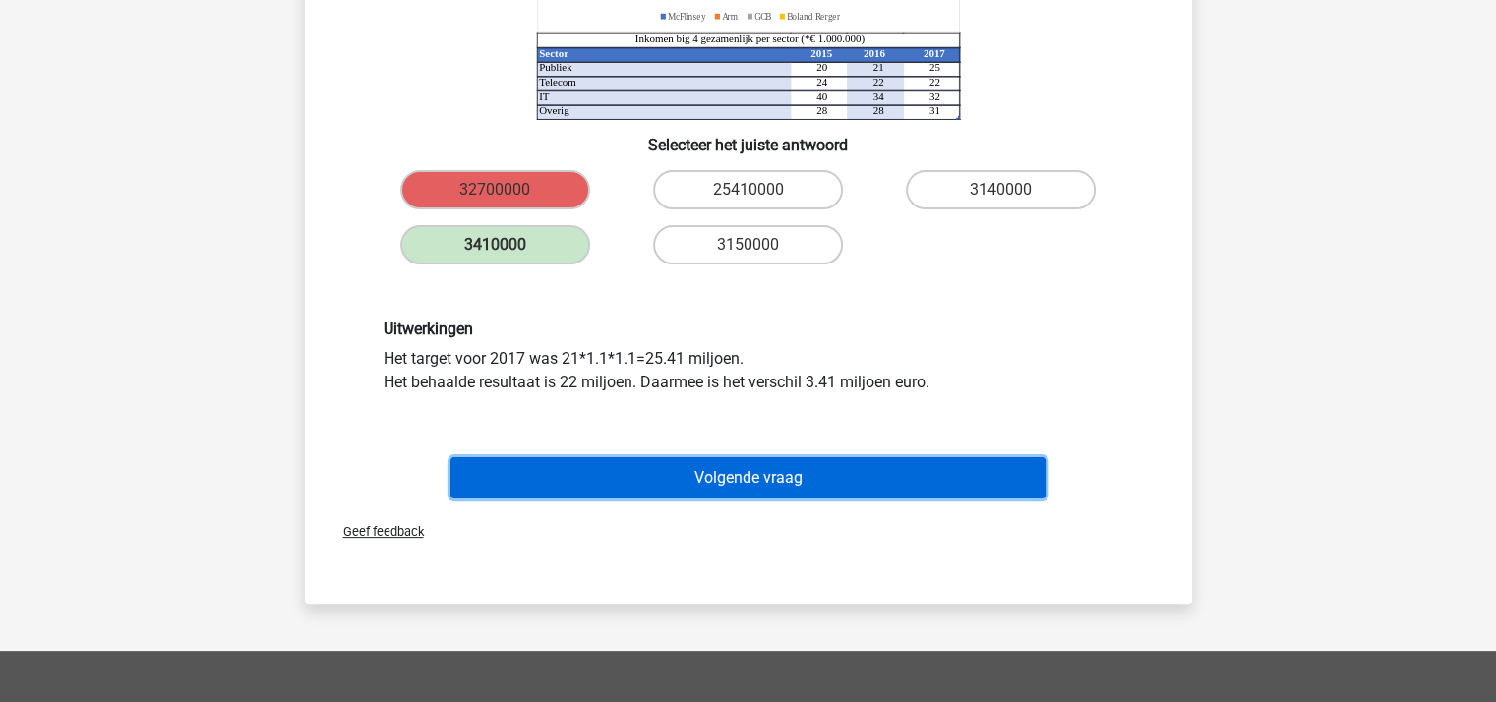
click at [750, 477] on button "Volgende vraag" at bounding box center [748, 477] width 595 height 41
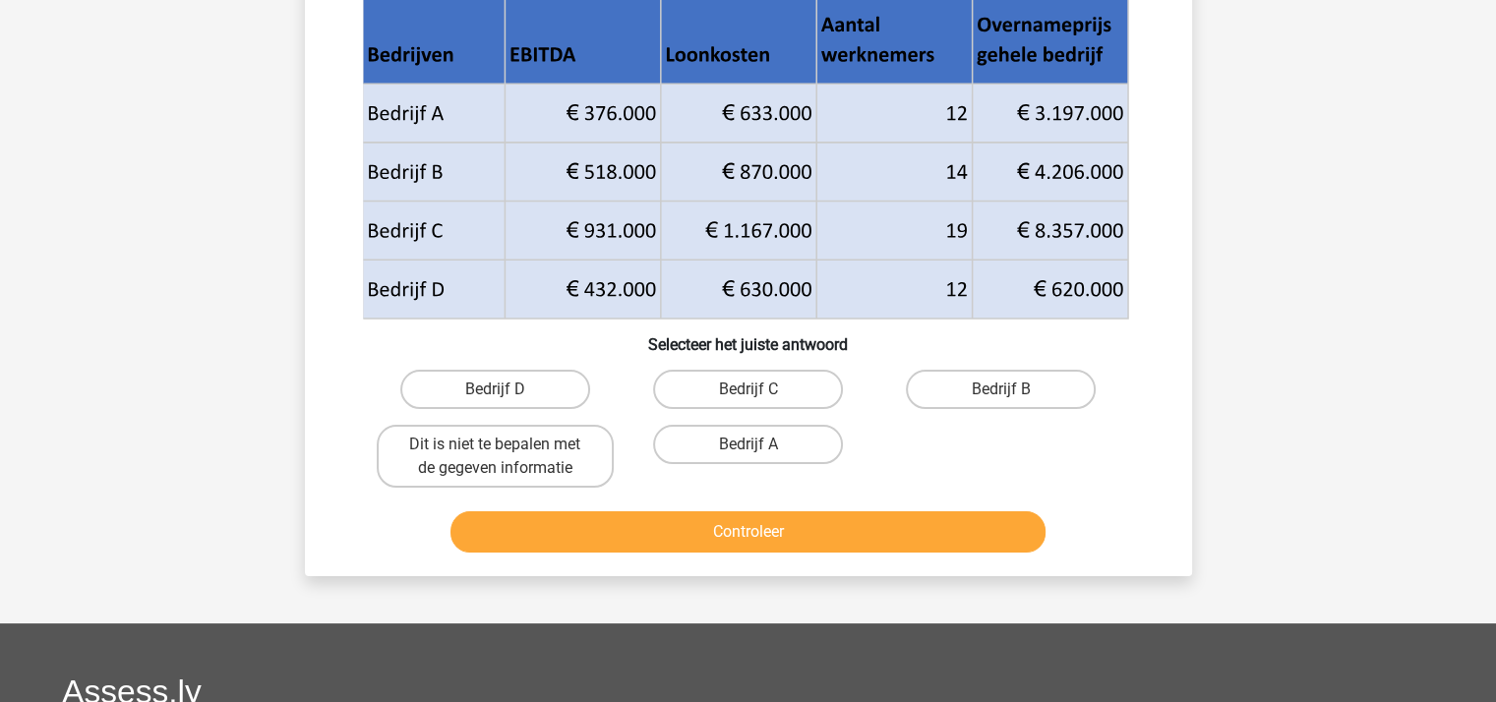
scroll to position [91, 0]
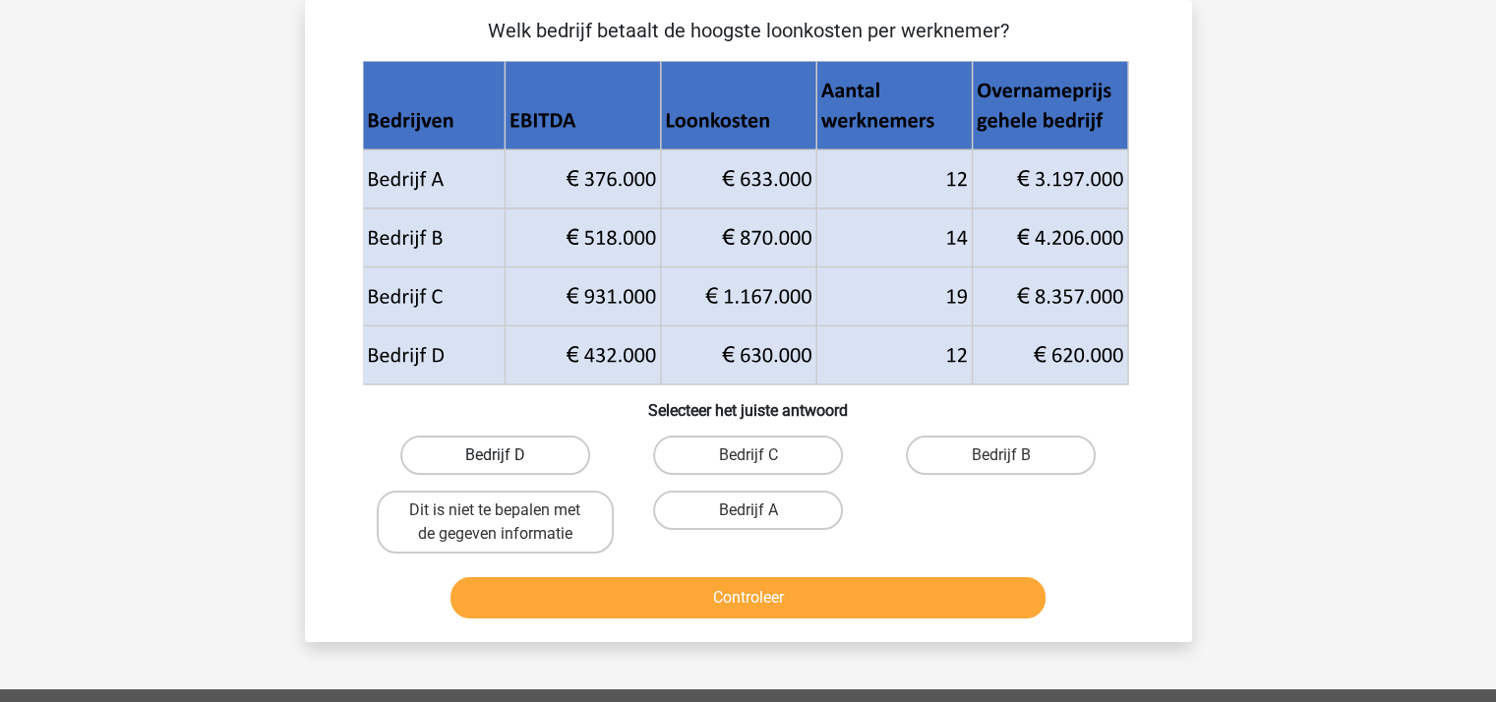
click at [536, 453] on label "Bedrijf D" at bounding box center [495, 455] width 190 height 39
click at [508, 455] on input "Bedrijf D" at bounding box center [501, 461] width 13 height 13
radio input "true"
click at [1005, 455] on input "Bedrijf B" at bounding box center [1007, 461] width 13 height 13
radio input "true"
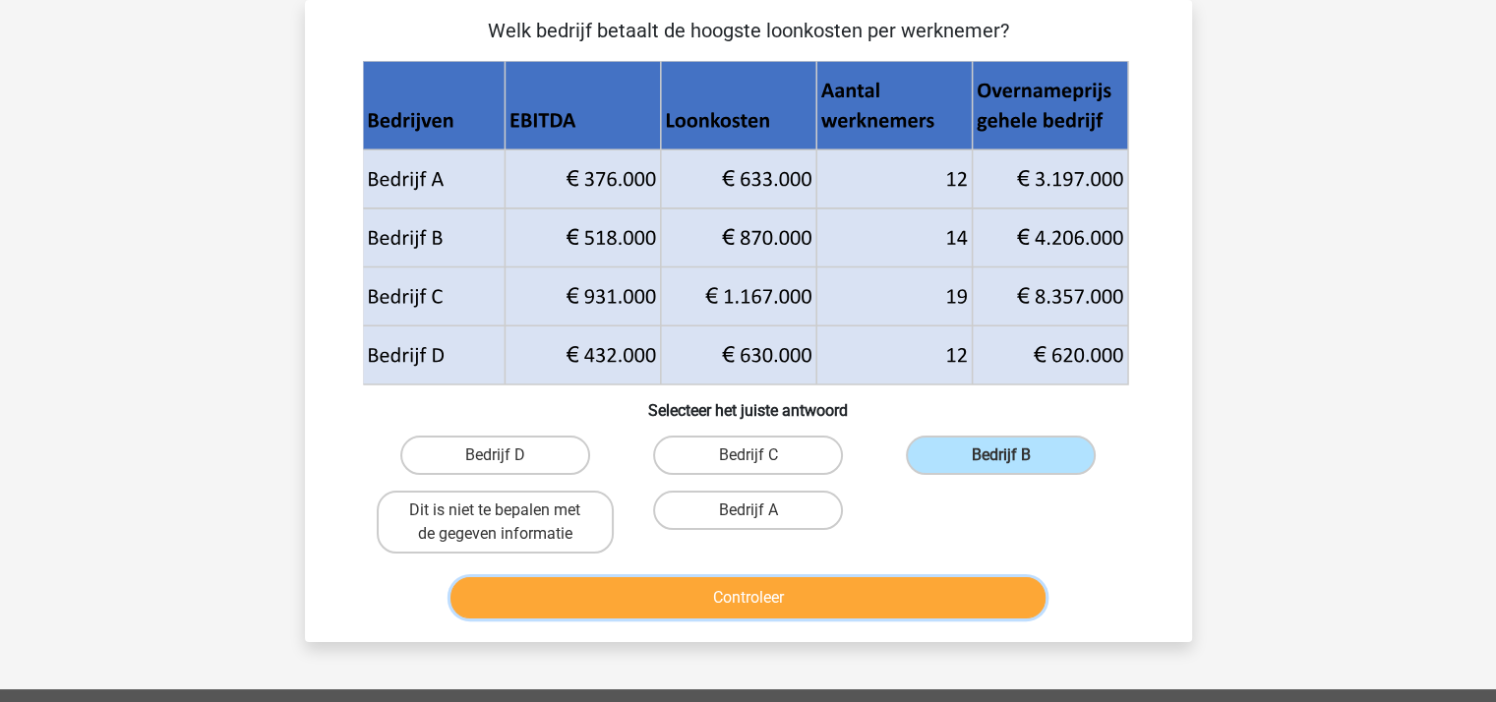
click at [882, 593] on button "Controleer" at bounding box center [748, 597] width 595 height 41
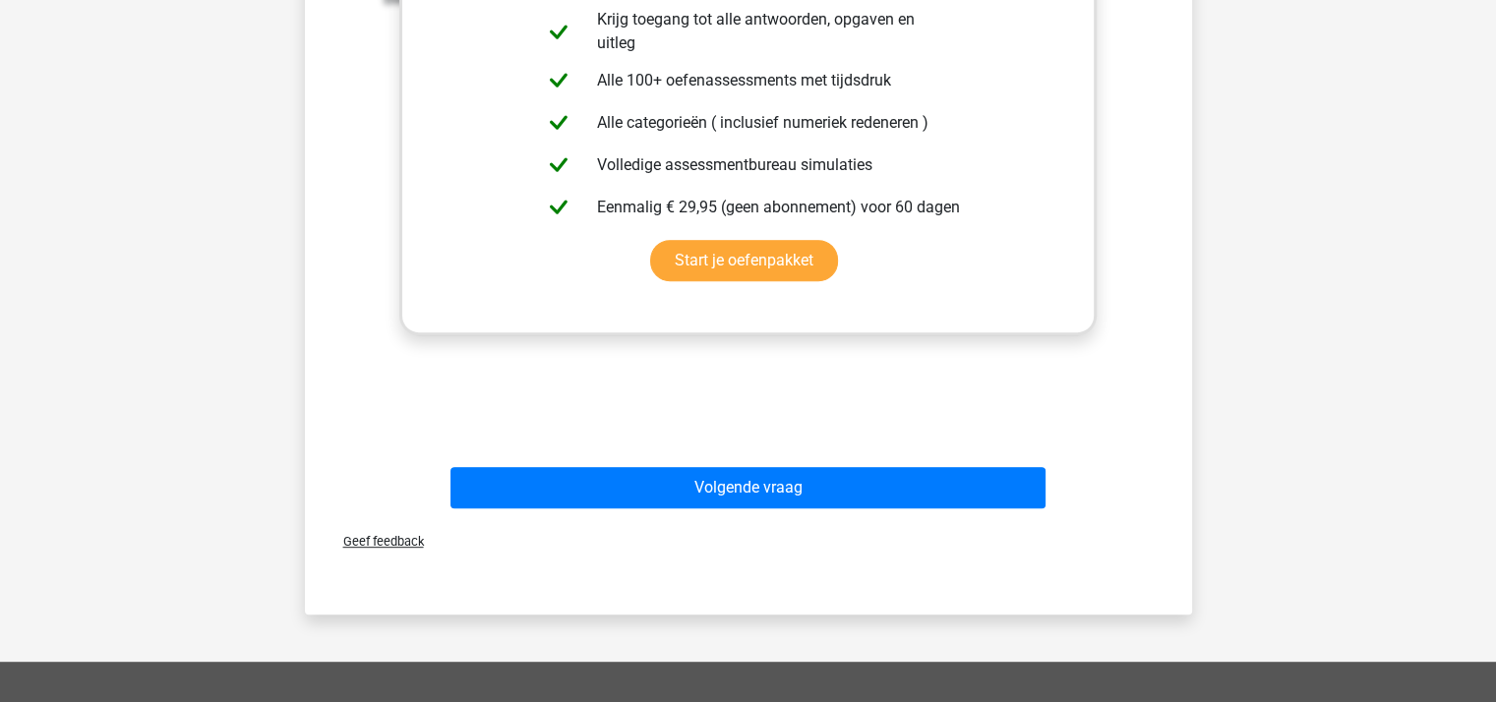
scroll to position [877, 0]
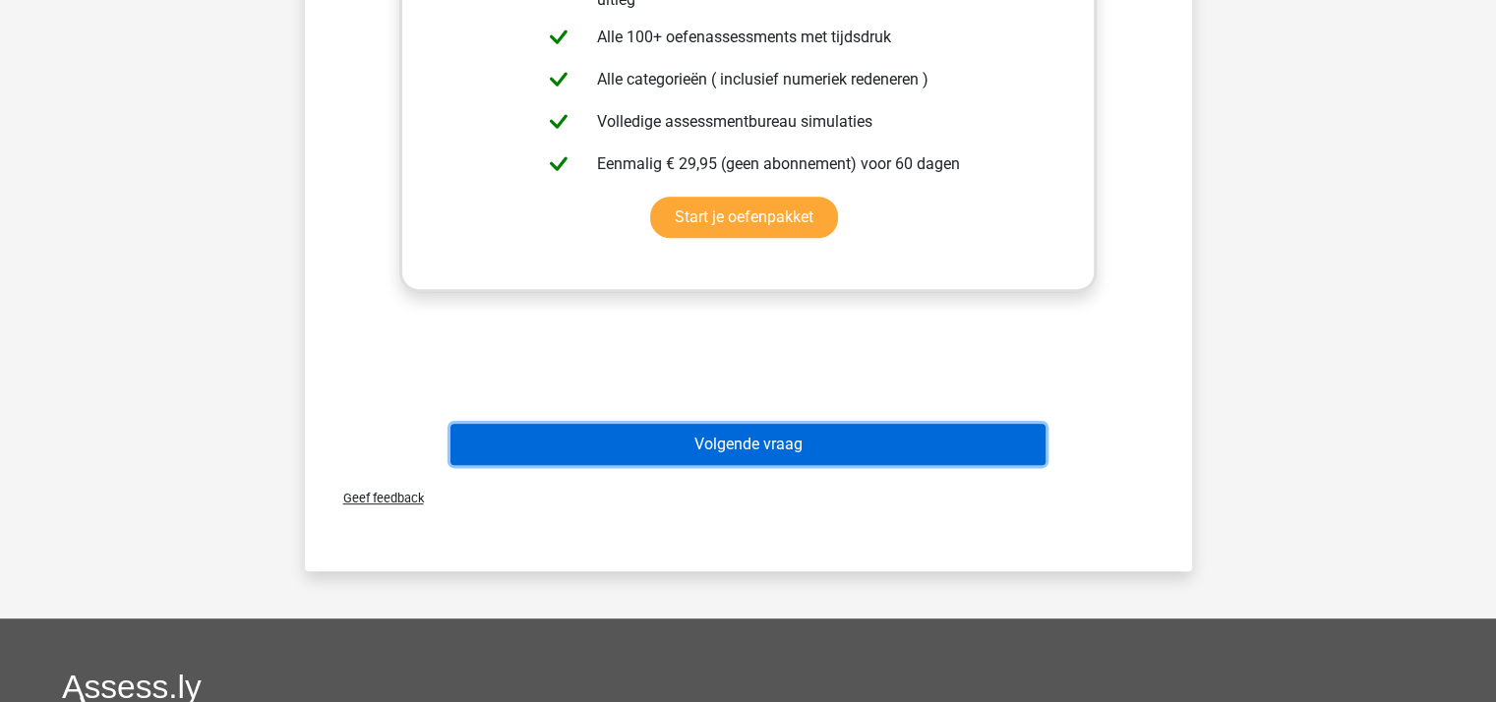
click at [755, 441] on button "Volgende vraag" at bounding box center [748, 444] width 595 height 41
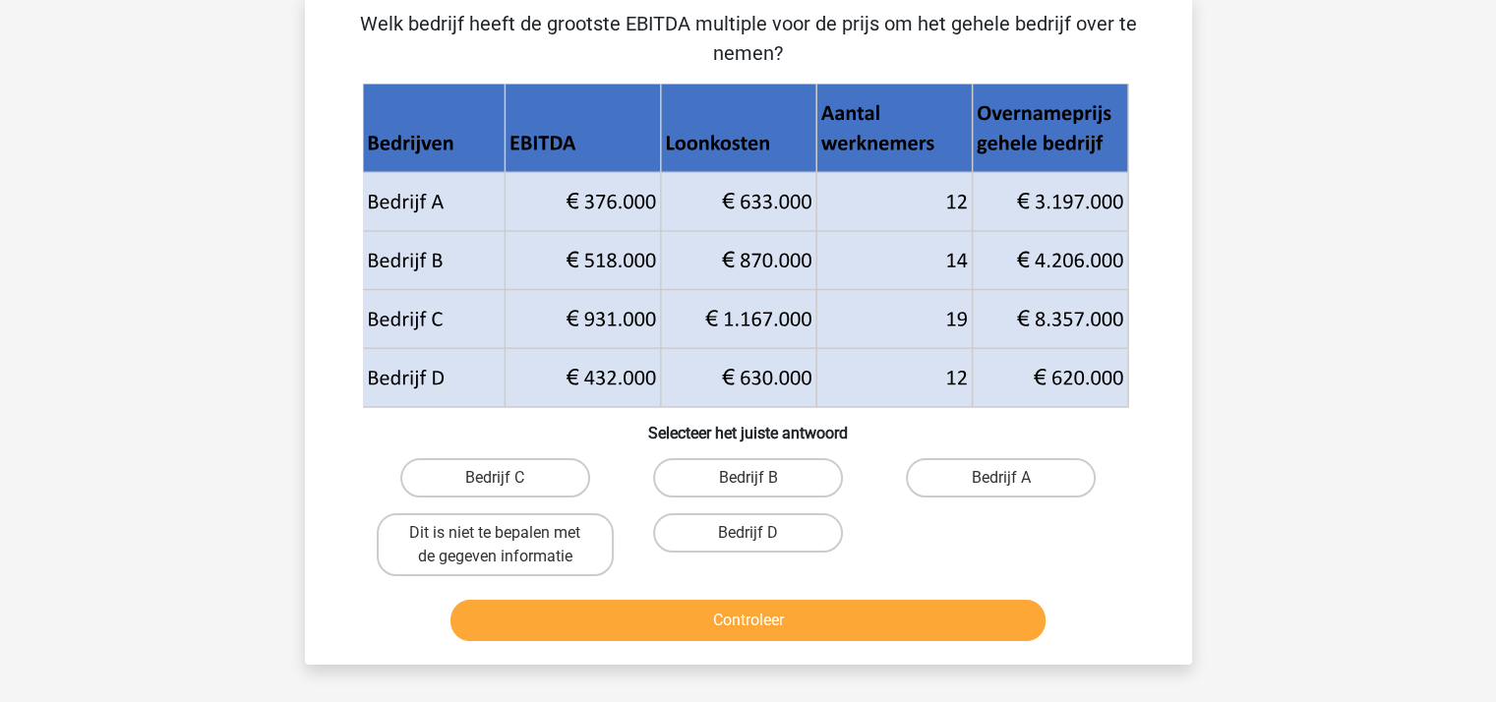
scroll to position [91, 0]
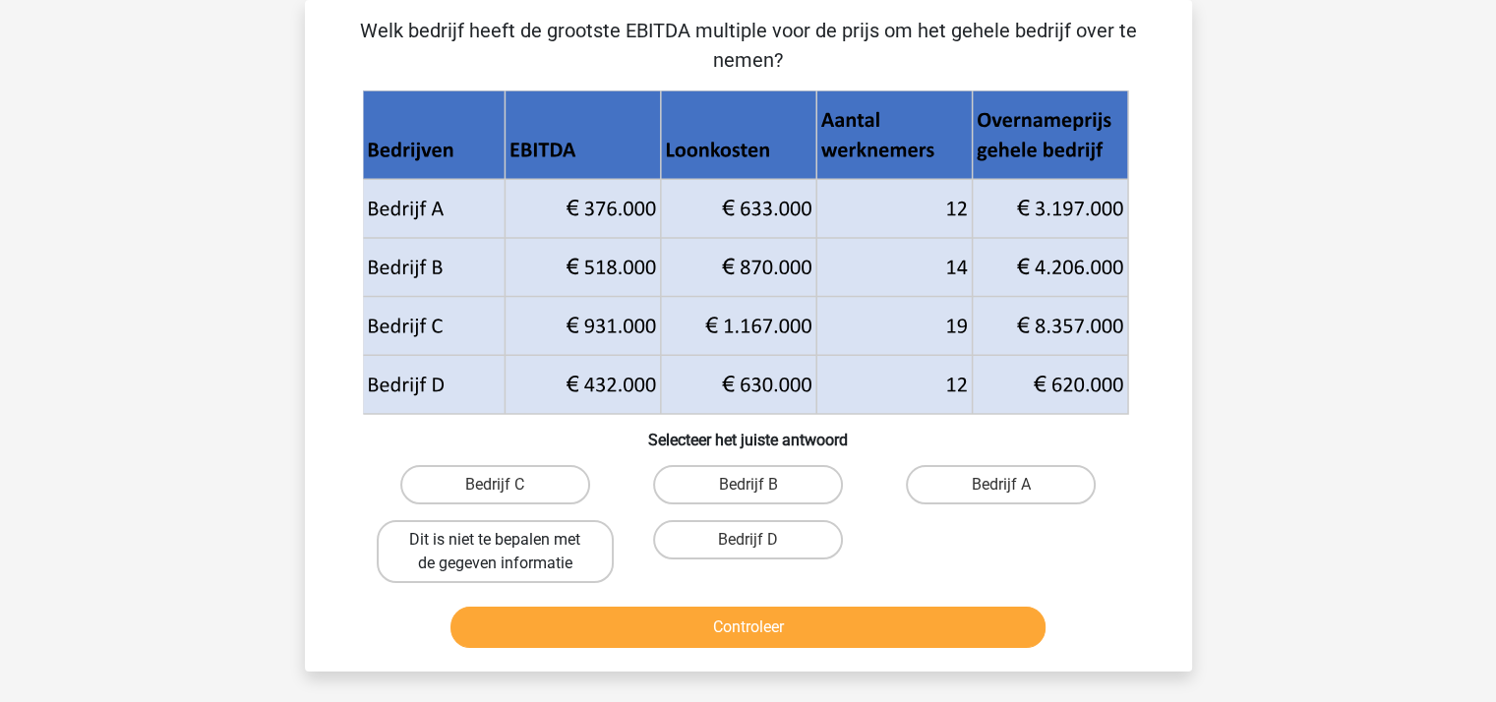
drag, startPoint x: 537, startPoint y: 481, endPoint x: 598, endPoint y: 527, distance: 76.5
click at [539, 482] on label "Bedrijf C" at bounding box center [495, 484] width 190 height 39
click at [508, 485] on input "Bedrijf C" at bounding box center [501, 491] width 13 height 13
radio input "true"
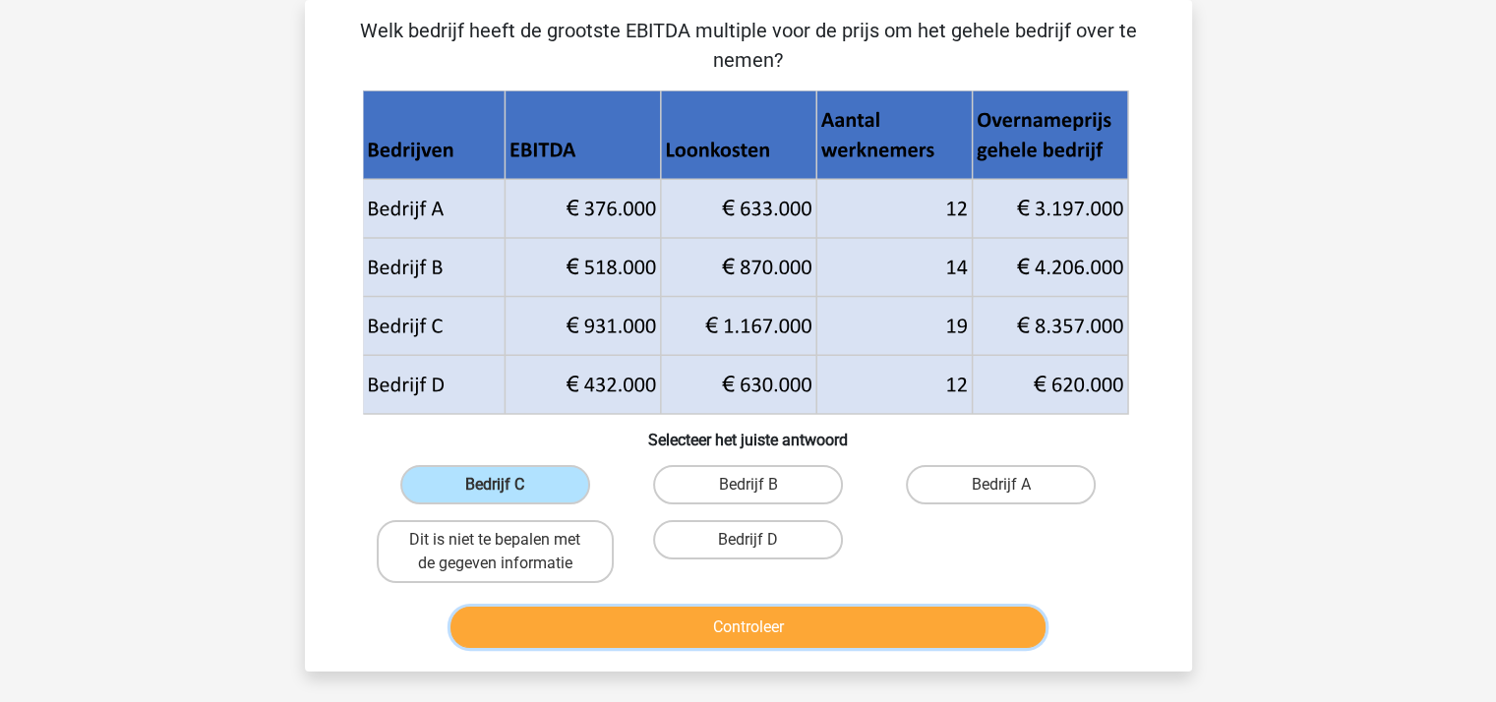
click at [753, 629] on button "Controleer" at bounding box center [748, 627] width 595 height 41
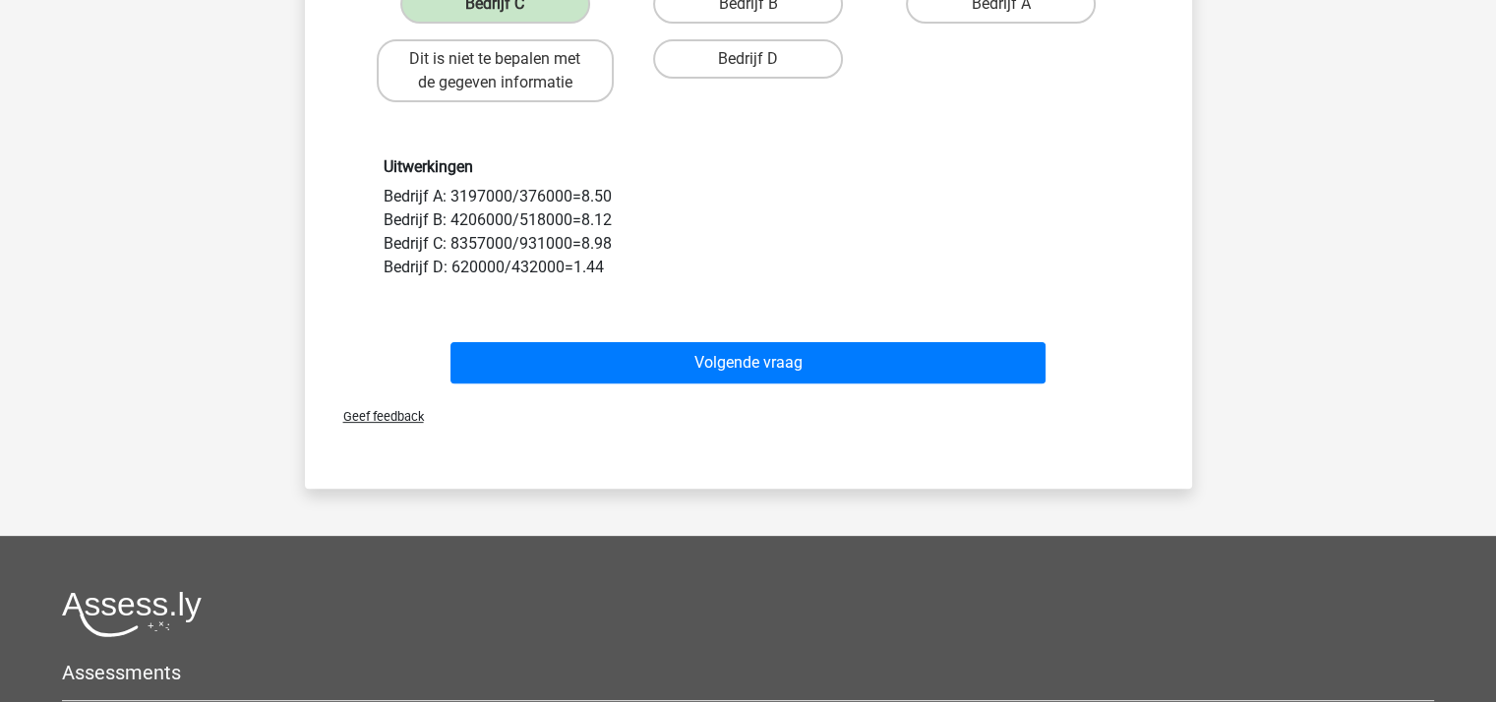
scroll to position [582, 0]
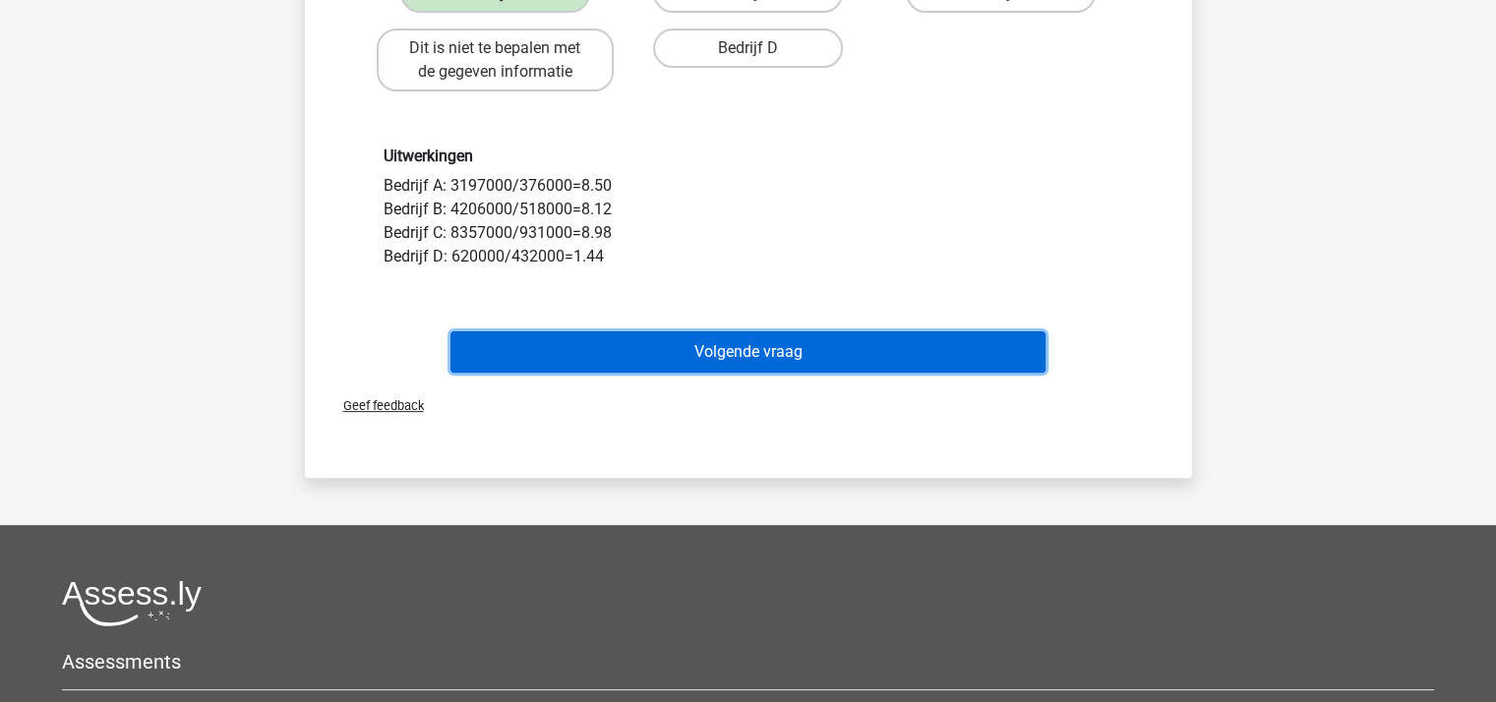
click at [778, 348] on button "Volgende vraag" at bounding box center [748, 352] width 595 height 41
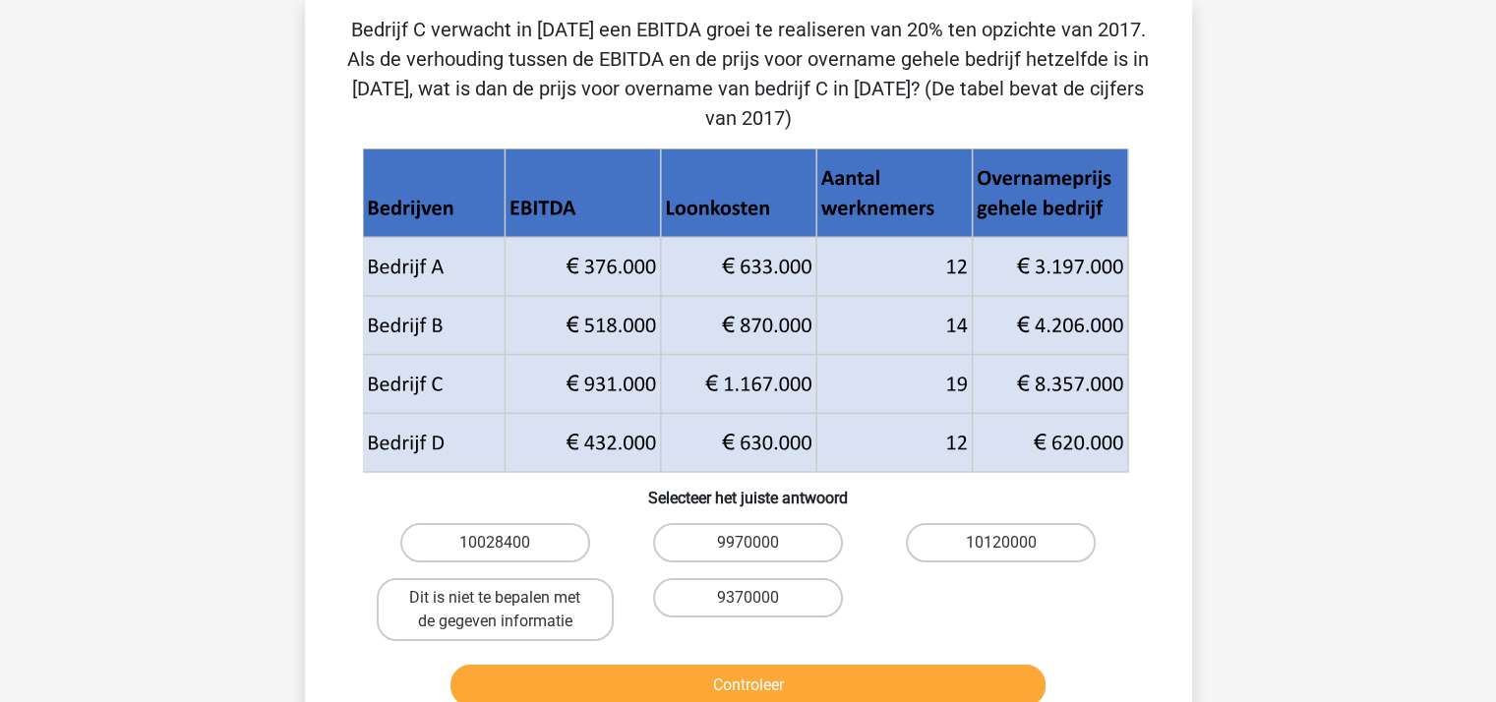
scroll to position [91, 0]
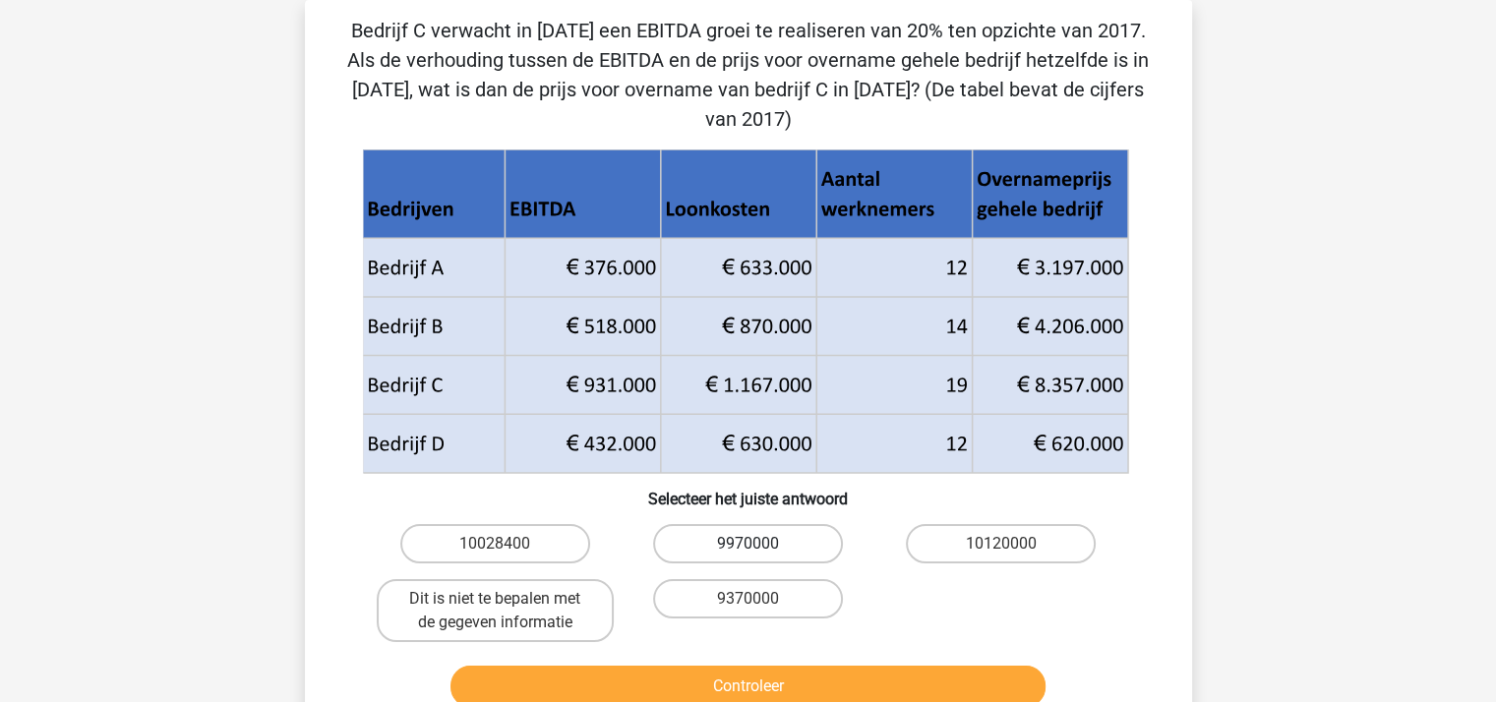
click at [756, 524] on label "9970000" at bounding box center [748, 543] width 190 height 39
click at [756, 544] on input "9970000" at bounding box center [754, 550] width 13 height 13
radio input "true"
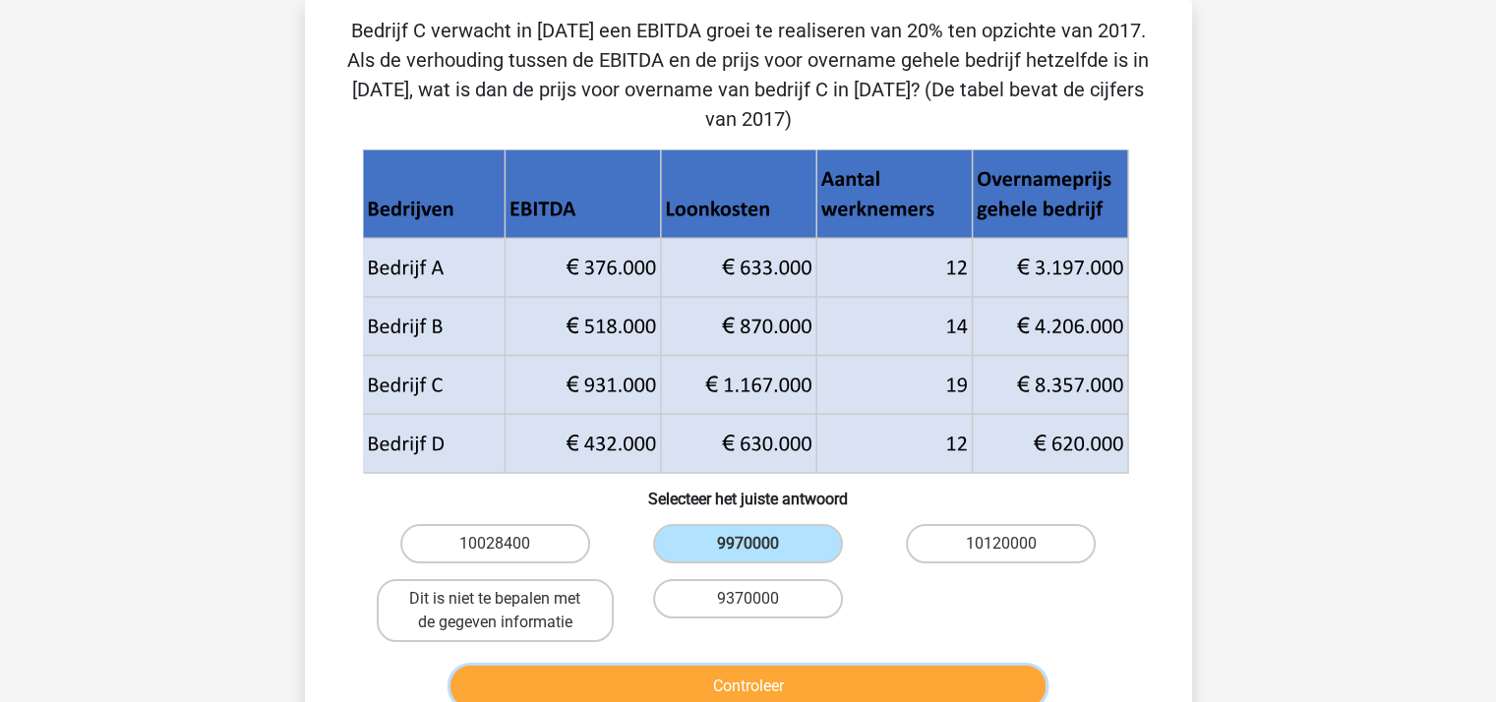
click at [771, 666] on button "Controleer" at bounding box center [748, 686] width 595 height 41
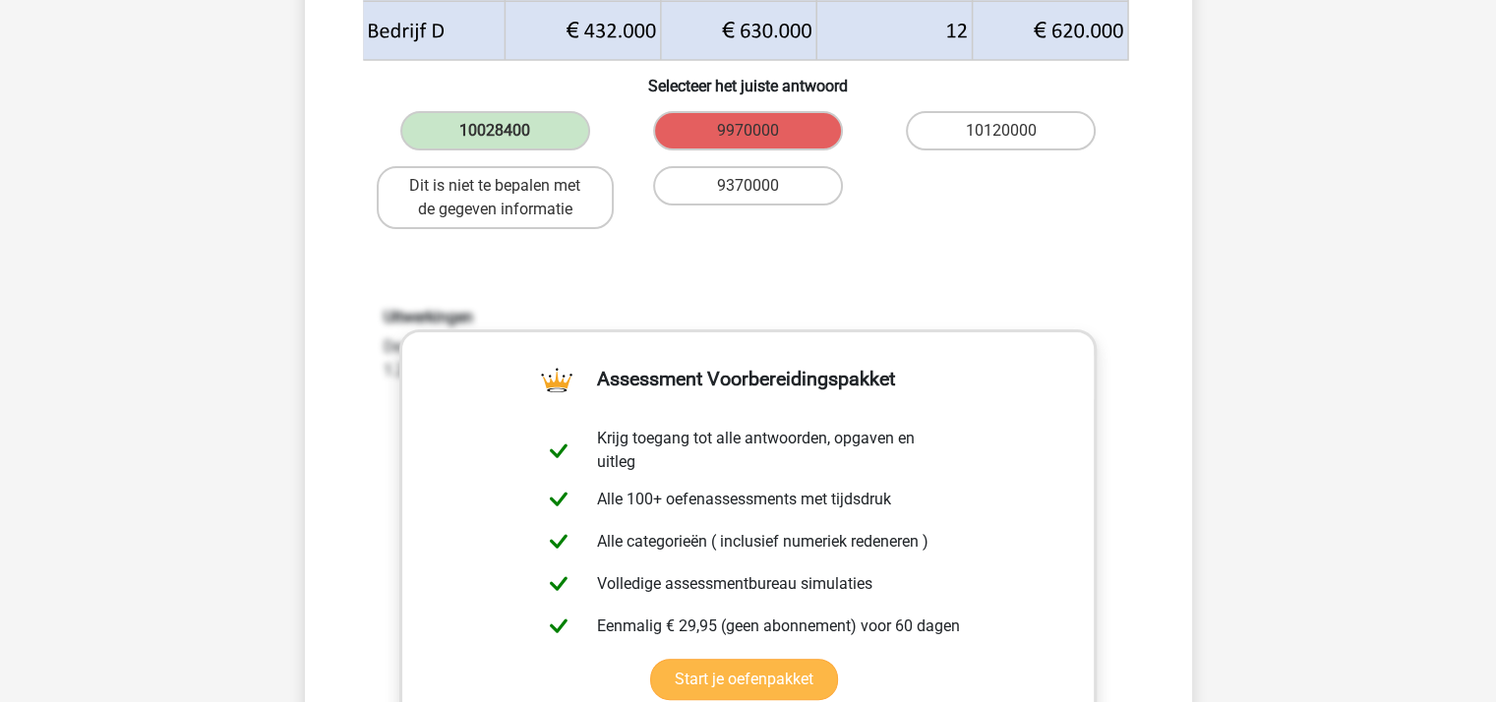
scroll to position [877, 0]
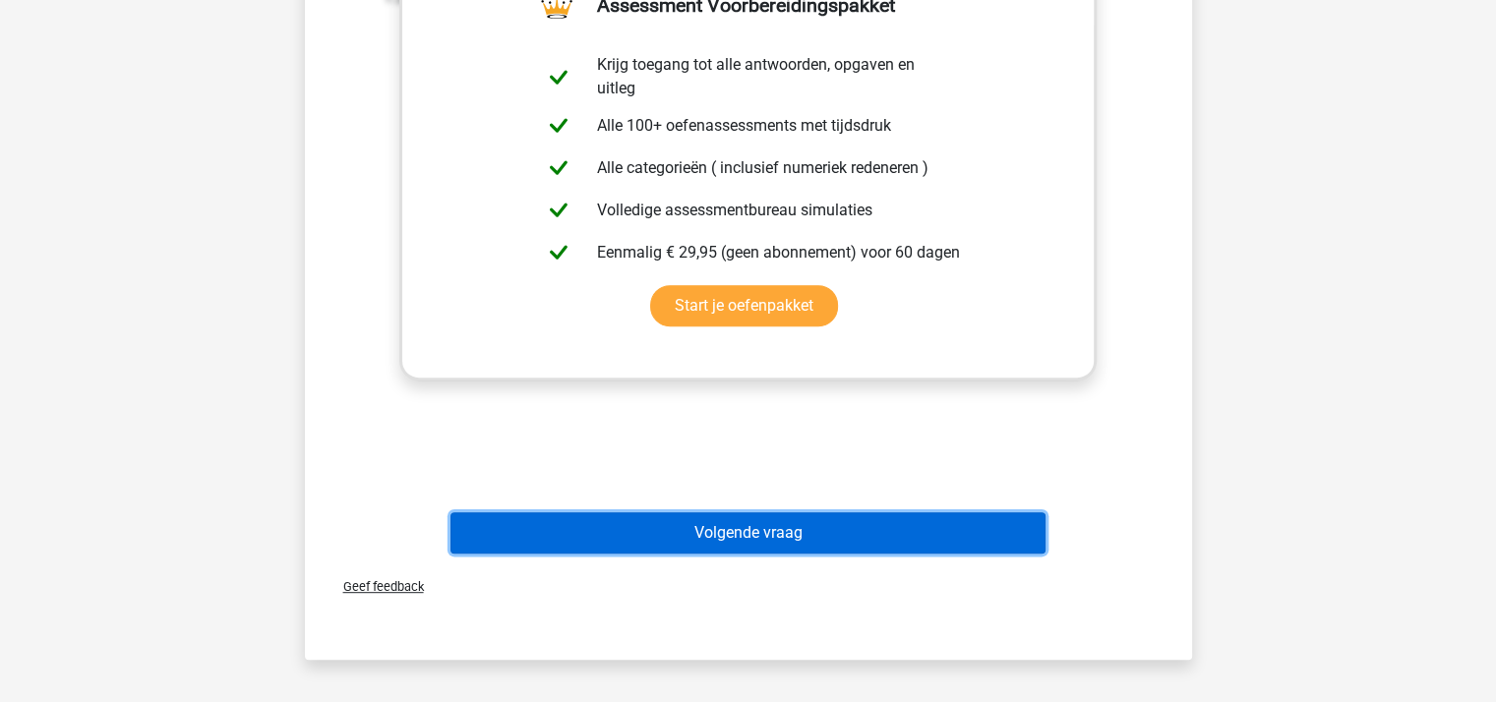
click at [767, 513] on button "Volgende vraag" at bounding box center [748, 533] width 595 height 41
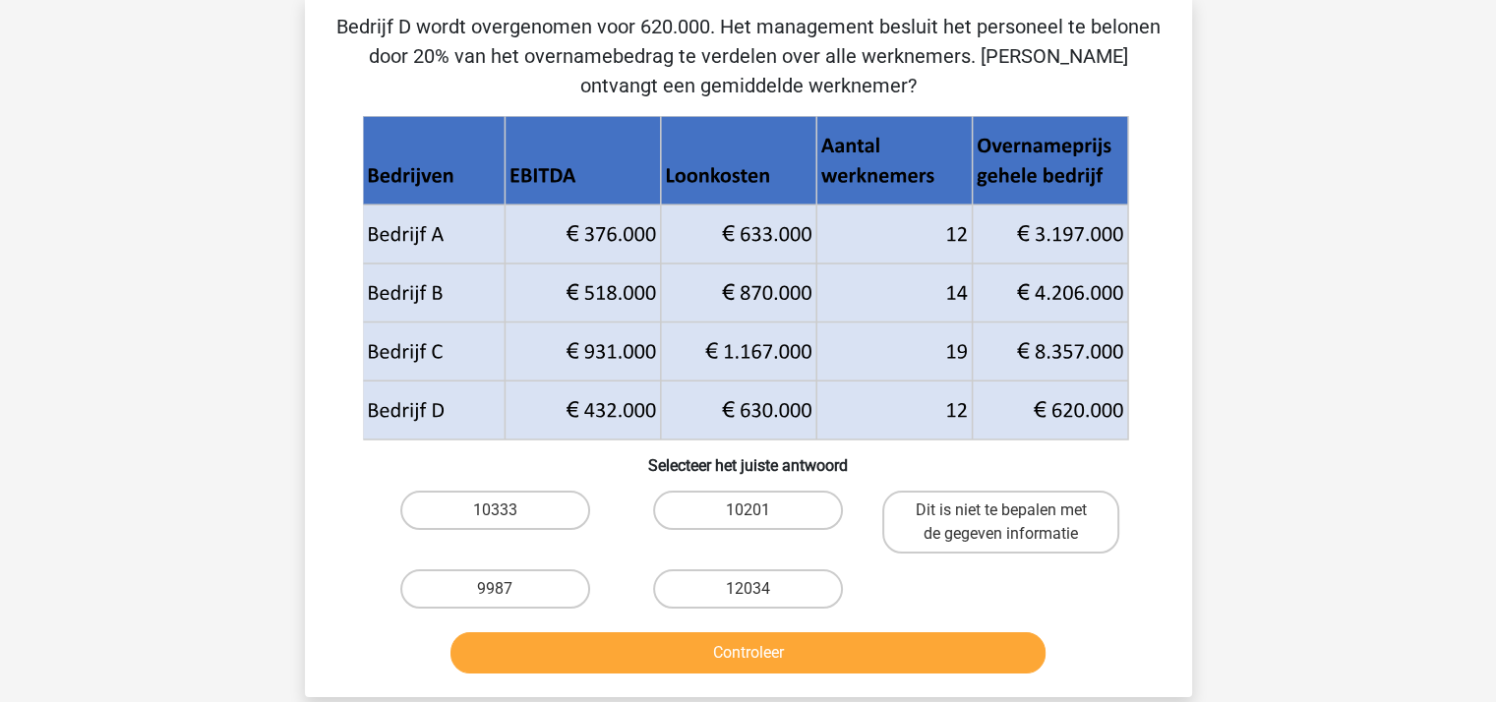
scroll to position [91, 0]
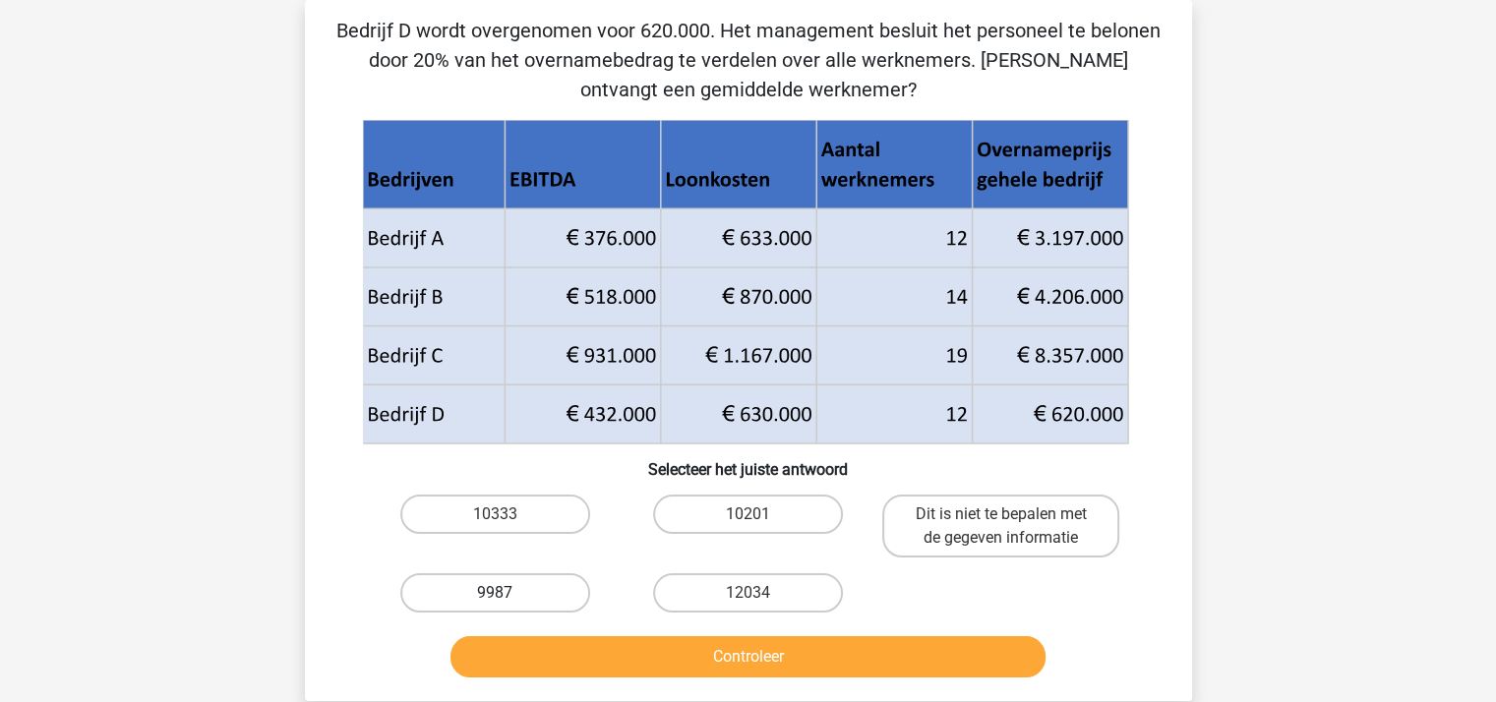
click at [523, 588] on label "9987" at bounding box center [495, 593] width 190 height 39
click at [508, 593] on input "9987" at bounding box center [501, 599] width 13 height 13
radio input "true"
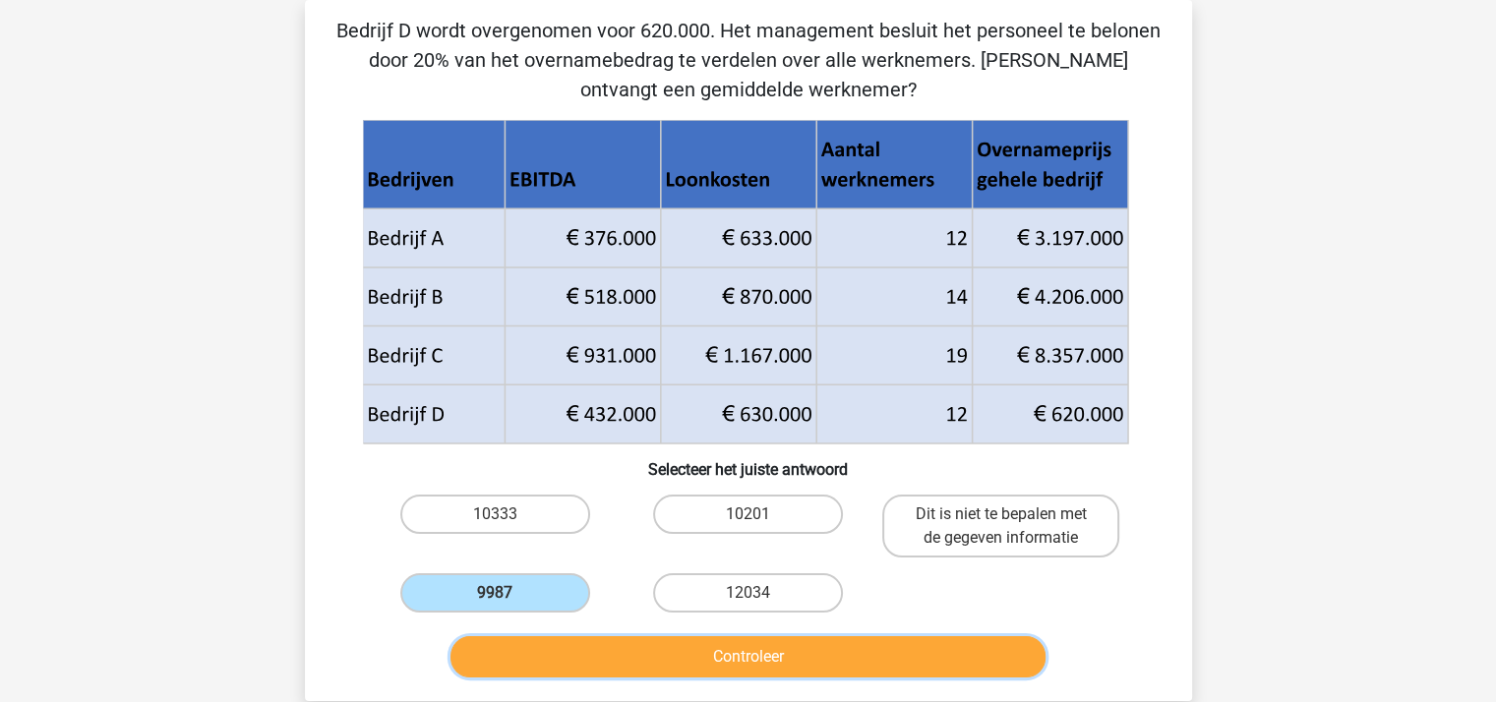
click at [704, 663] on button "Controleer" at bounding box center [748, 656] width 595 height 41
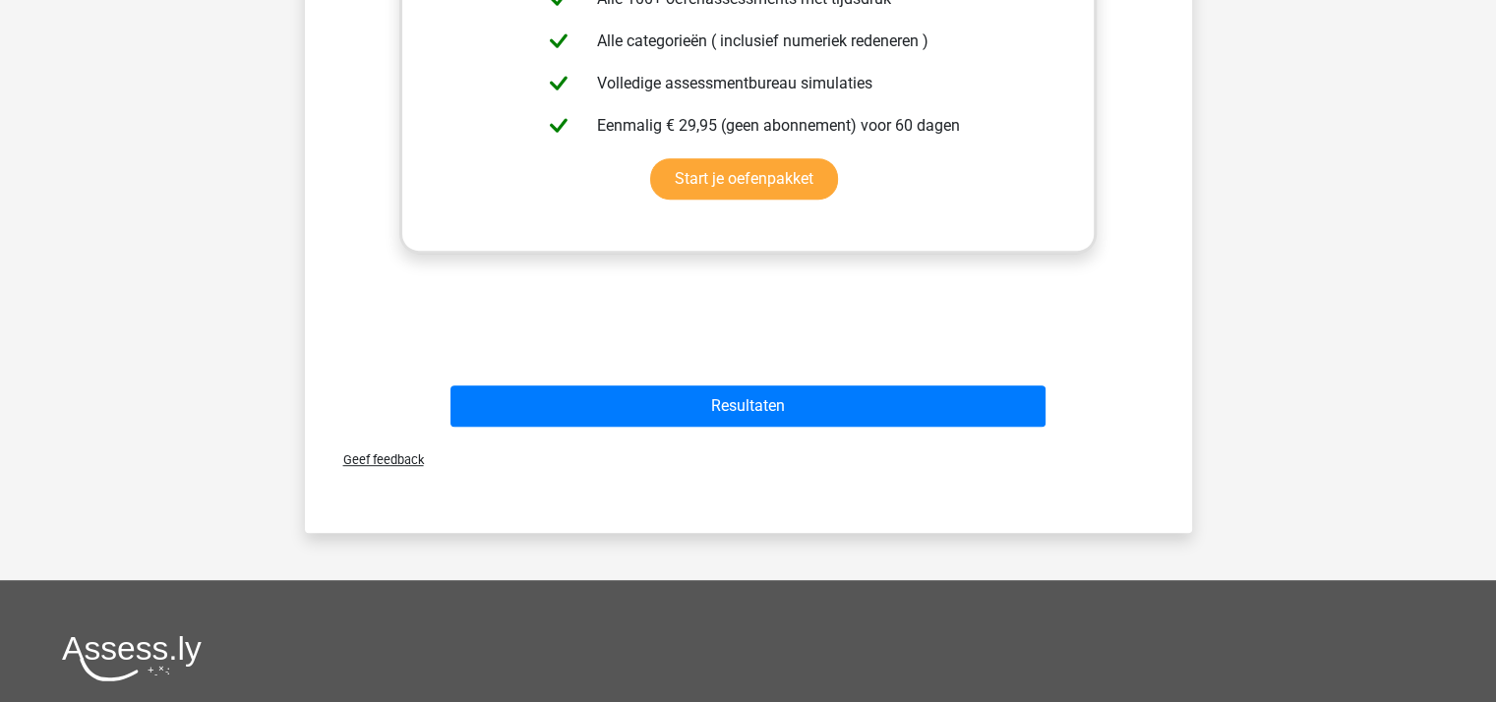
scroll to position [976, 0]
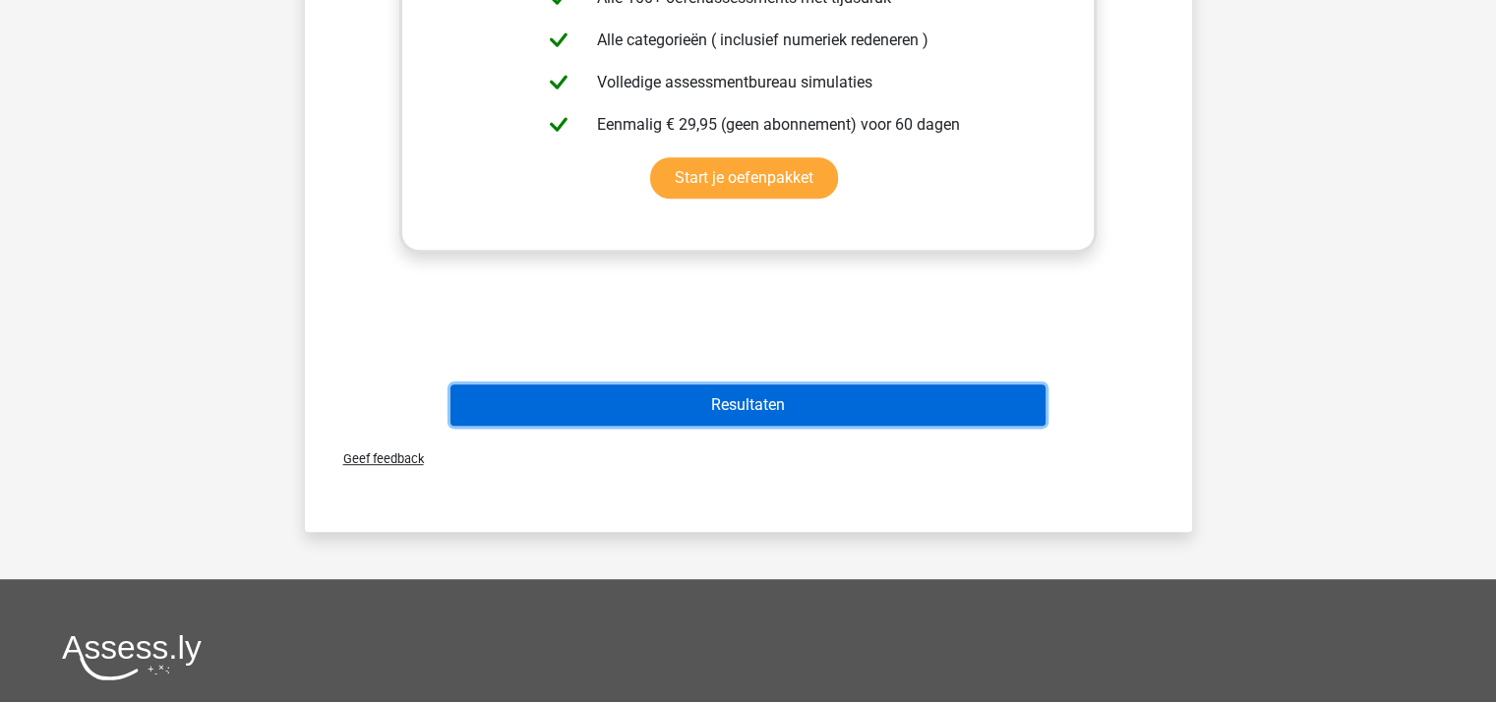
click at [756, 403] on button "Resultaten" at bounding box center [748, 405] width 595 height 41
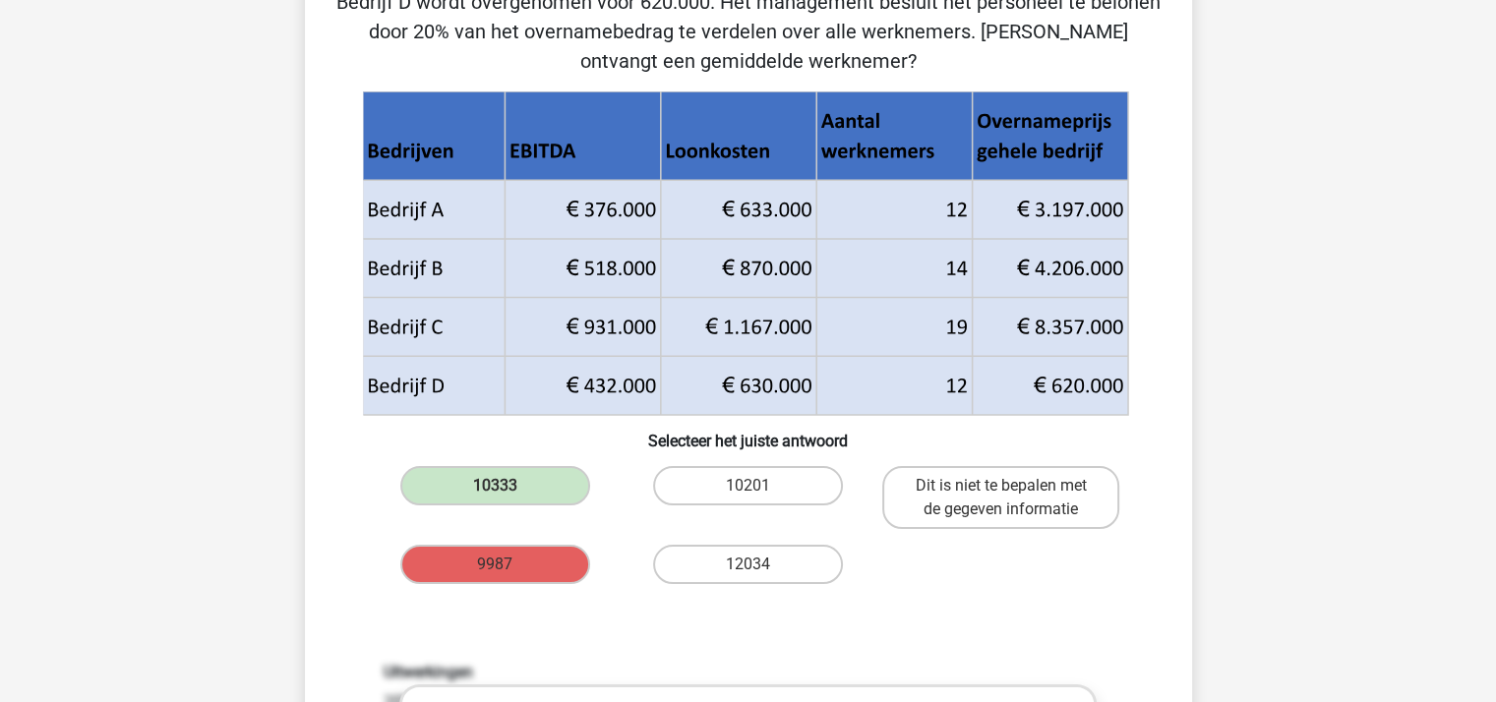
scroll to position [0, 0]
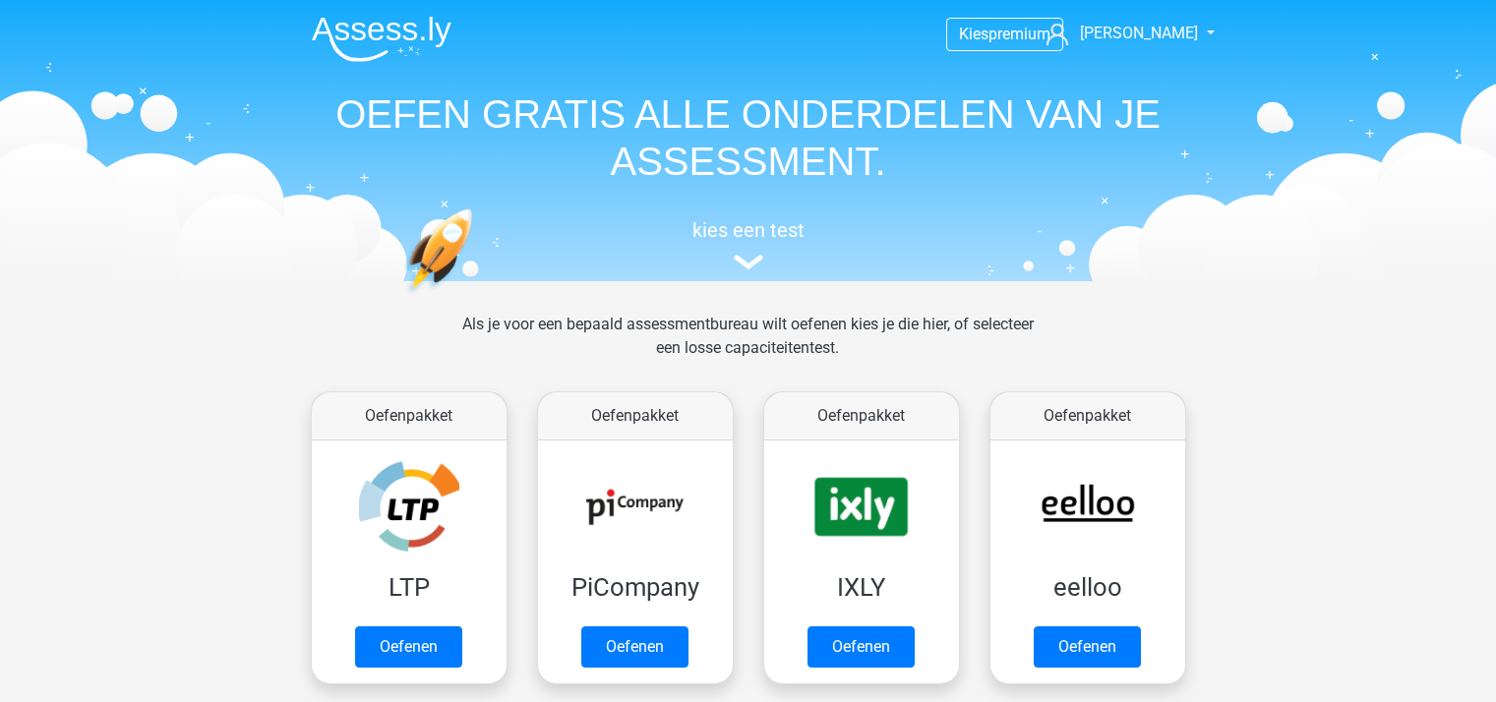
scroll to position [834, 0]
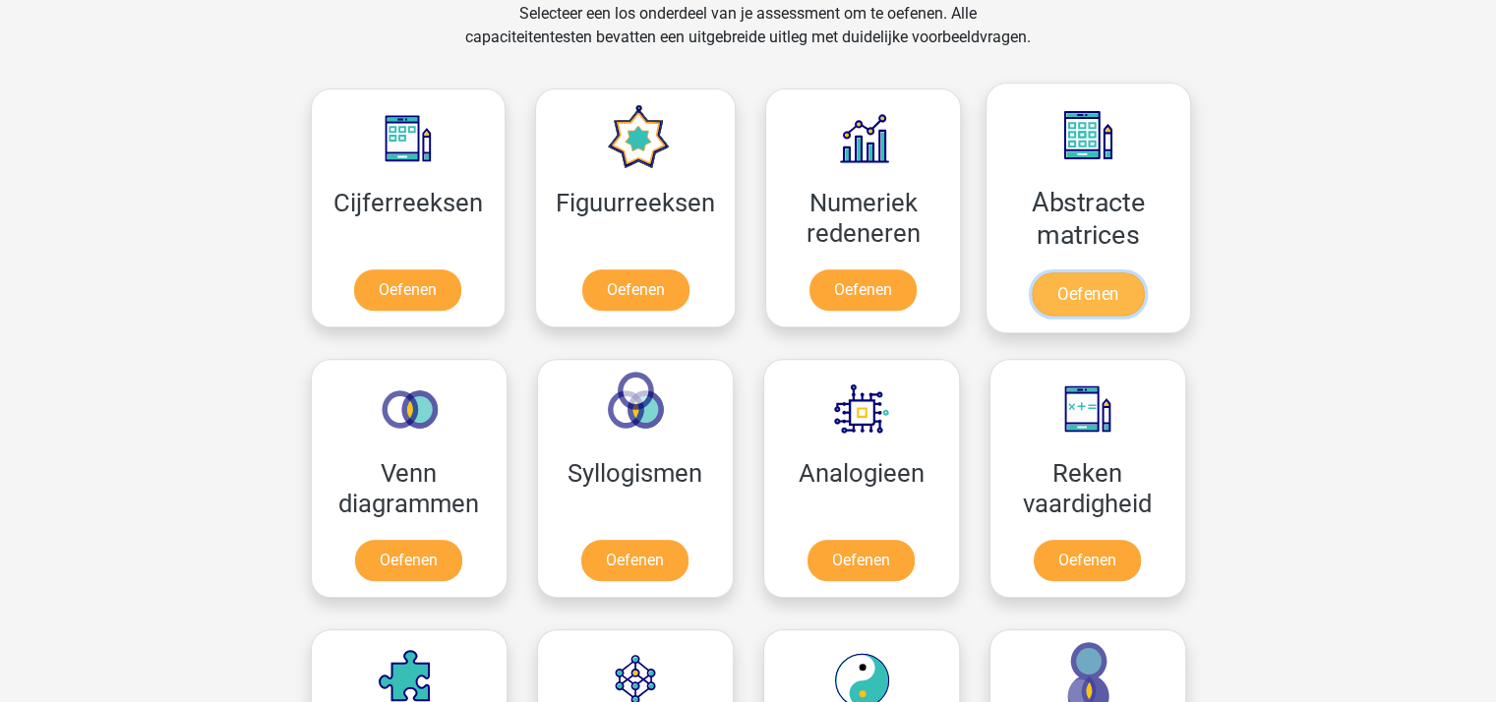
click at [1078, 292] on link "Oefenen" at bounding box center [1088, 293] width 112 height 43
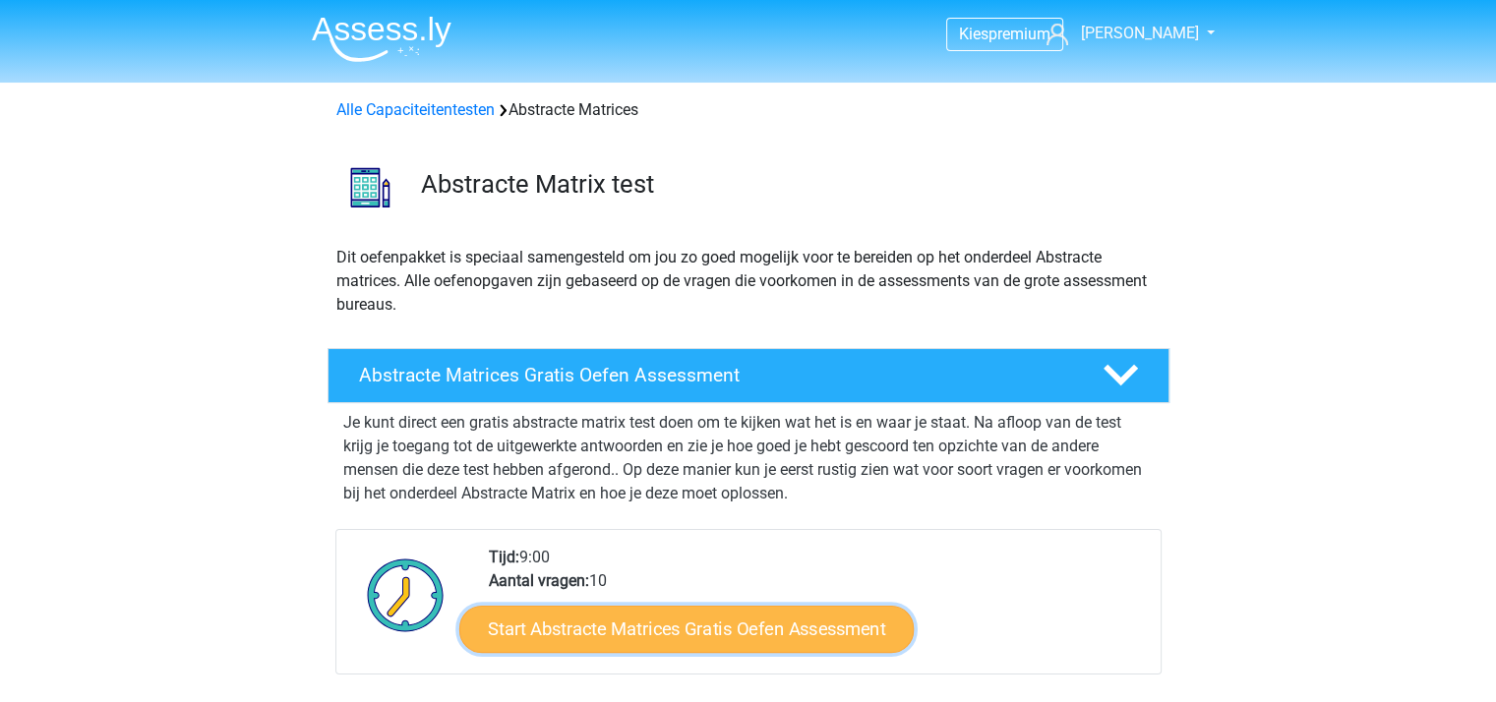
click at [729, 636] on link "Start Abstracte Matrices Gratis Oefen Assessment" at bounding box center [686, 628] width 454 height 47
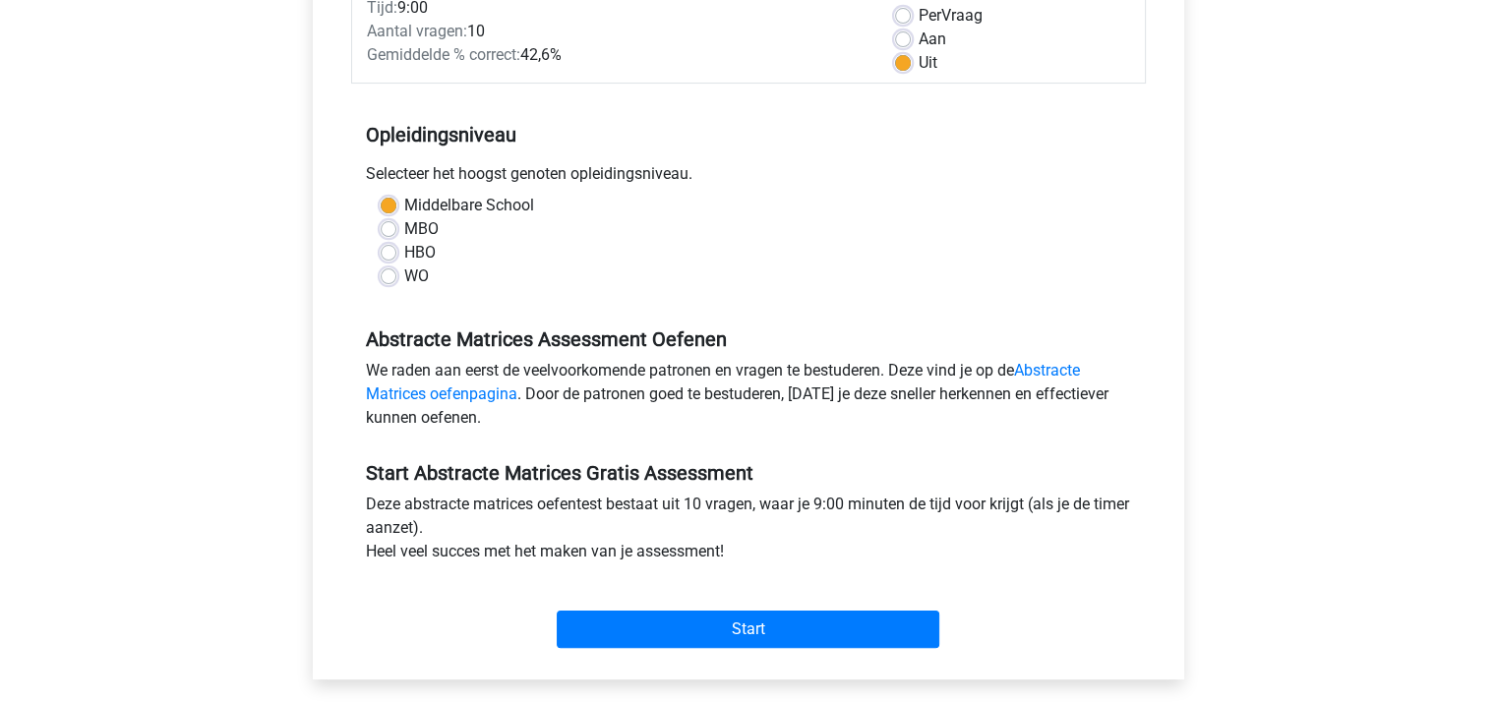
scroll to position [492, 0]
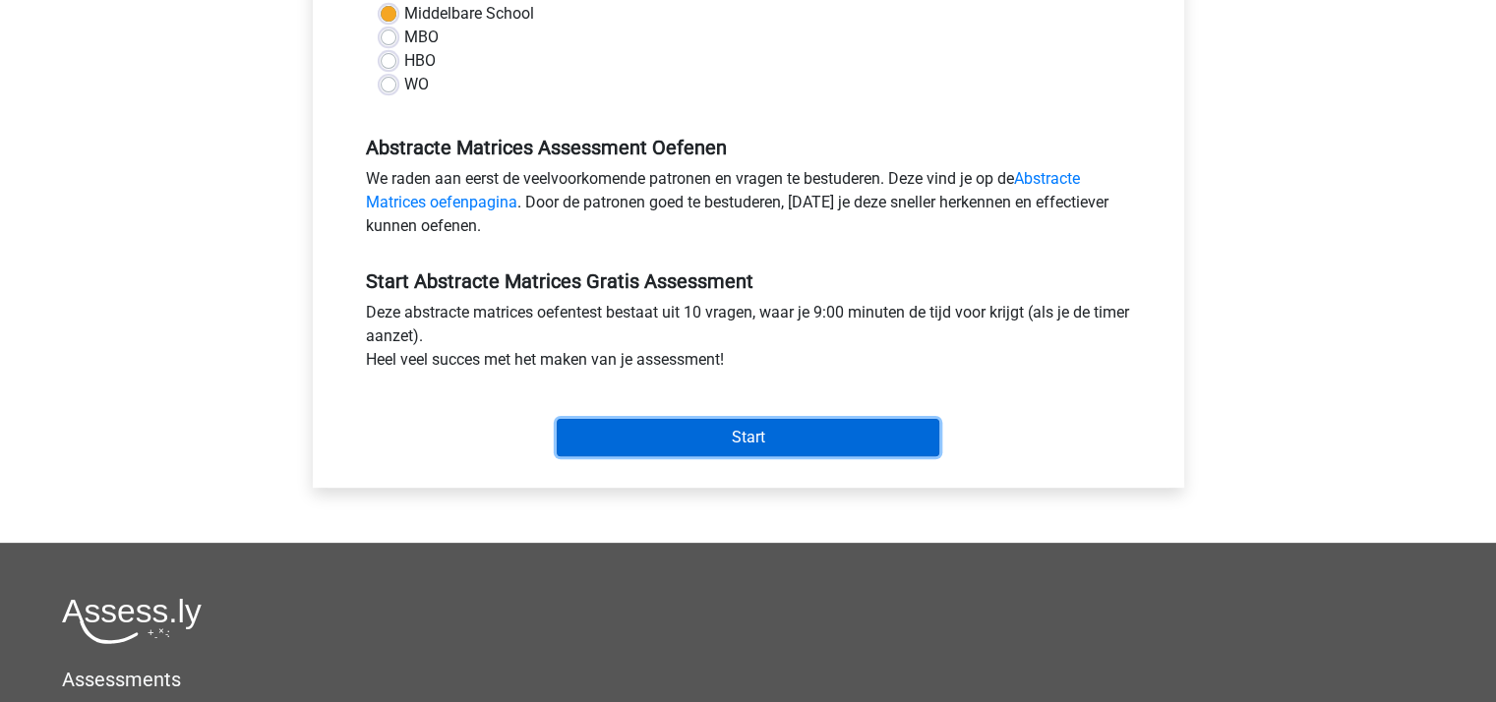
click at [743, 428] on input "Start" at bounding box center [748, 437] width 383 height 37
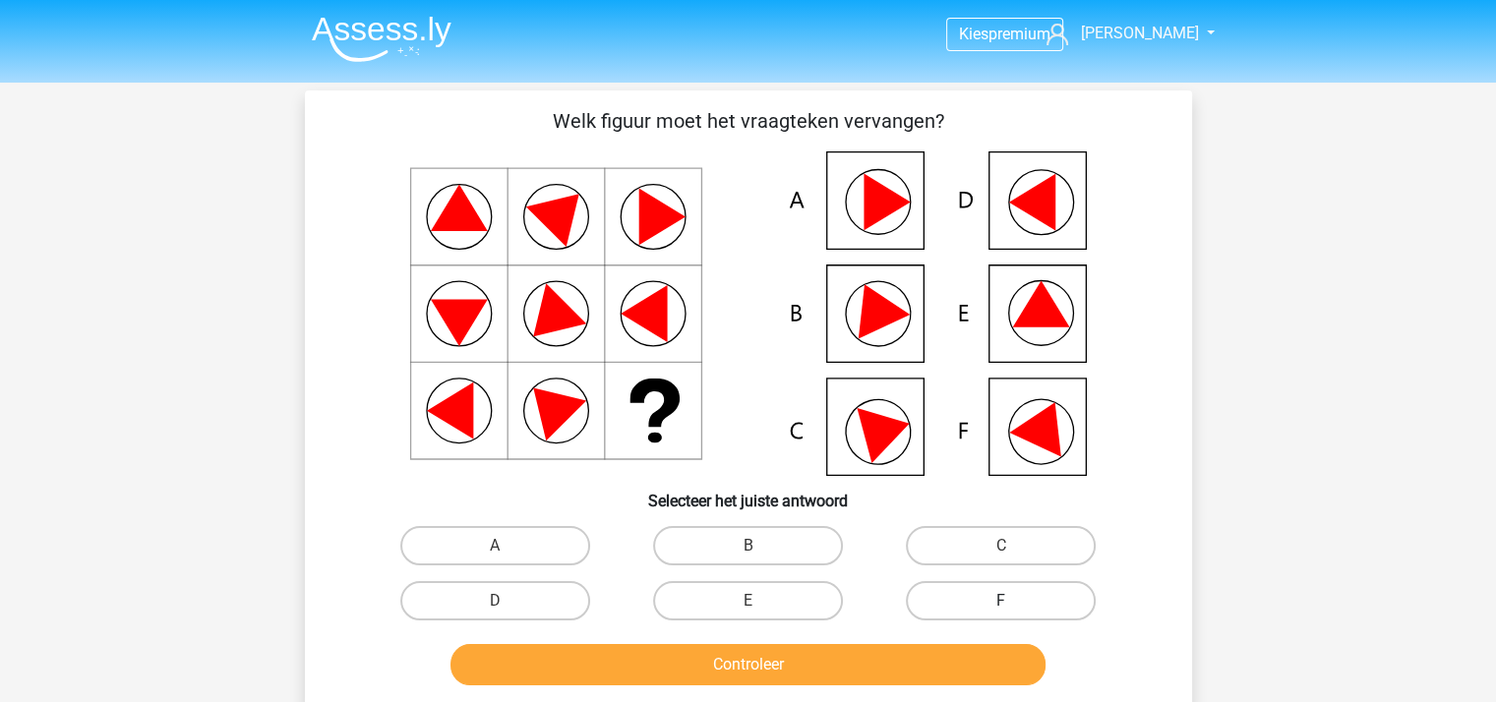
click at [944, 591] on label "F" at bounding box center [1001, 600] width 190 height 39
click at [1001, 601] on input "F" at bounding box center [1007, 607] width 13 height 13
radio input "true"
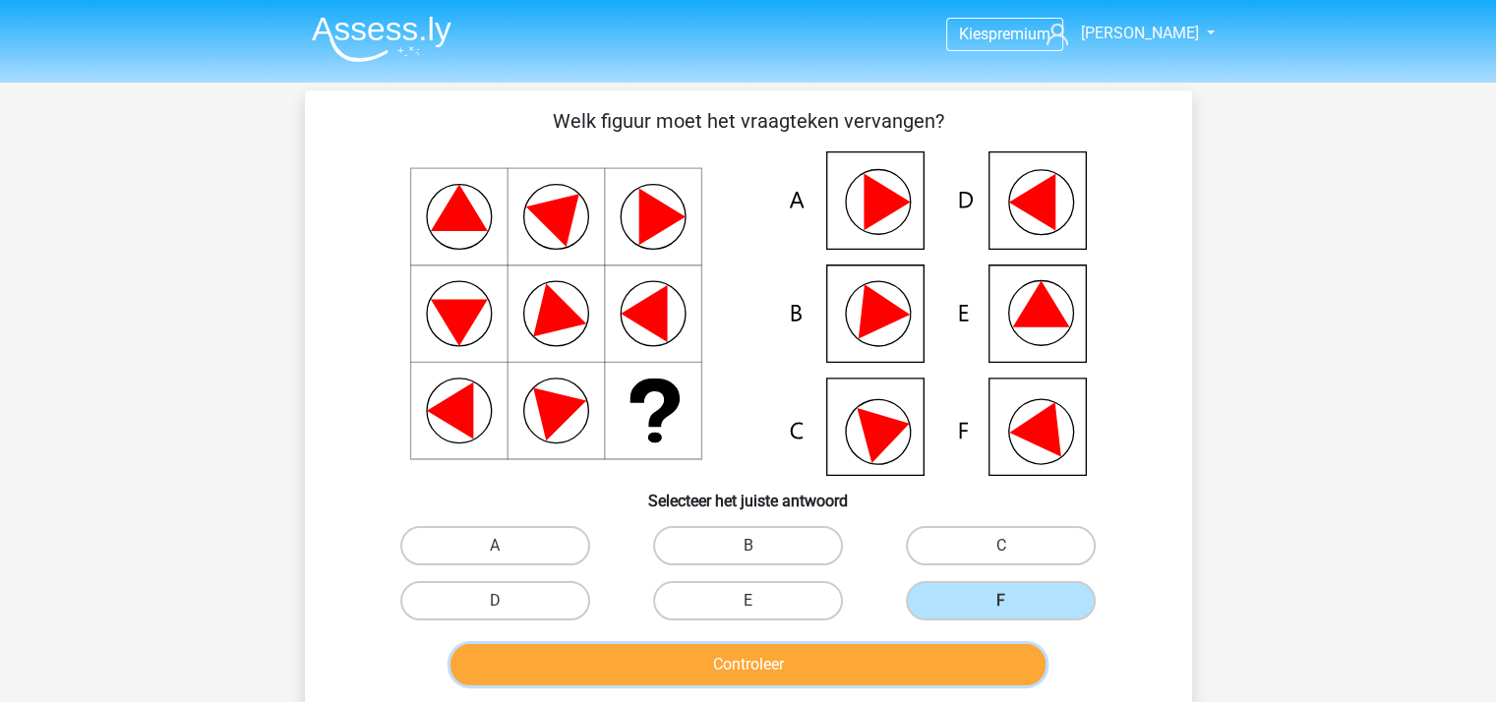
click at [695, 664] on button "Controleer" at bounding box center [748, 664] width 595 height 41
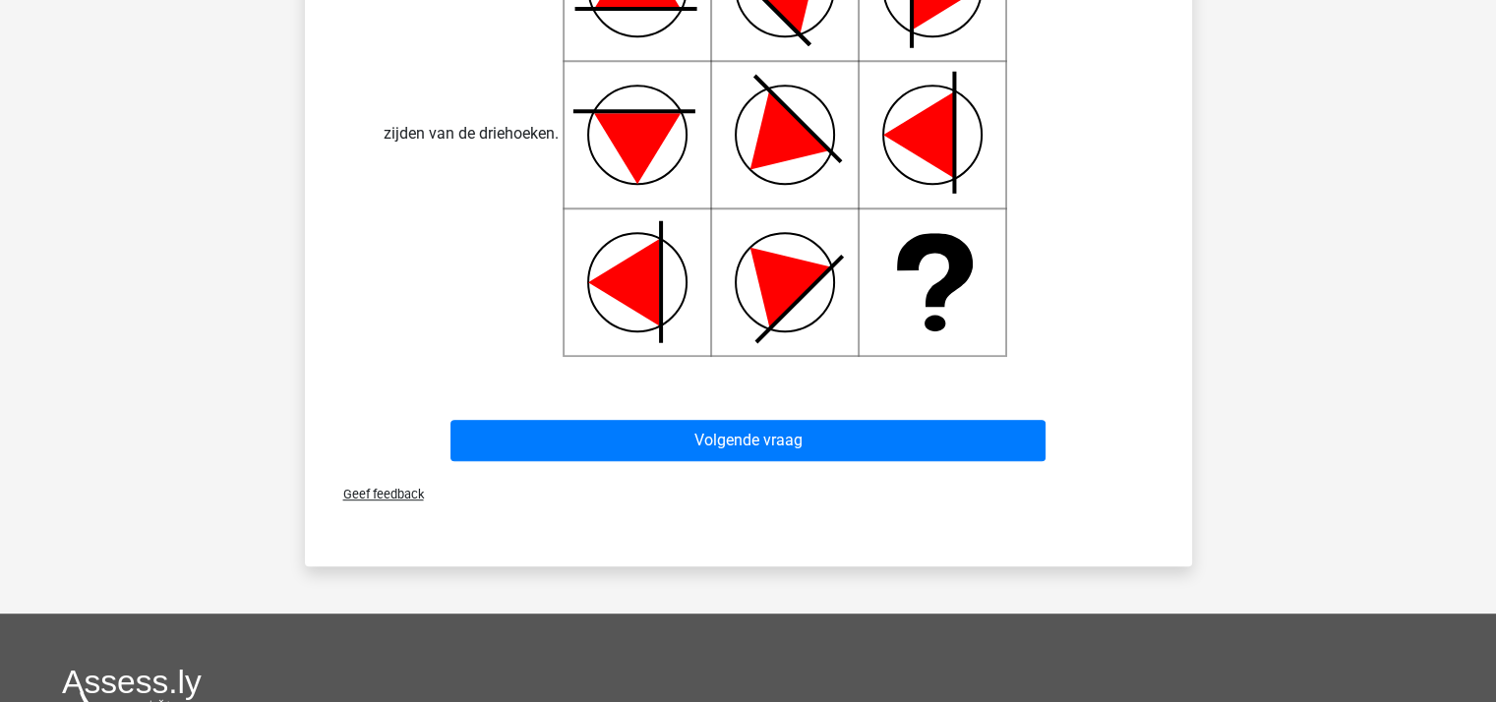
scroll to position [1180, 0]
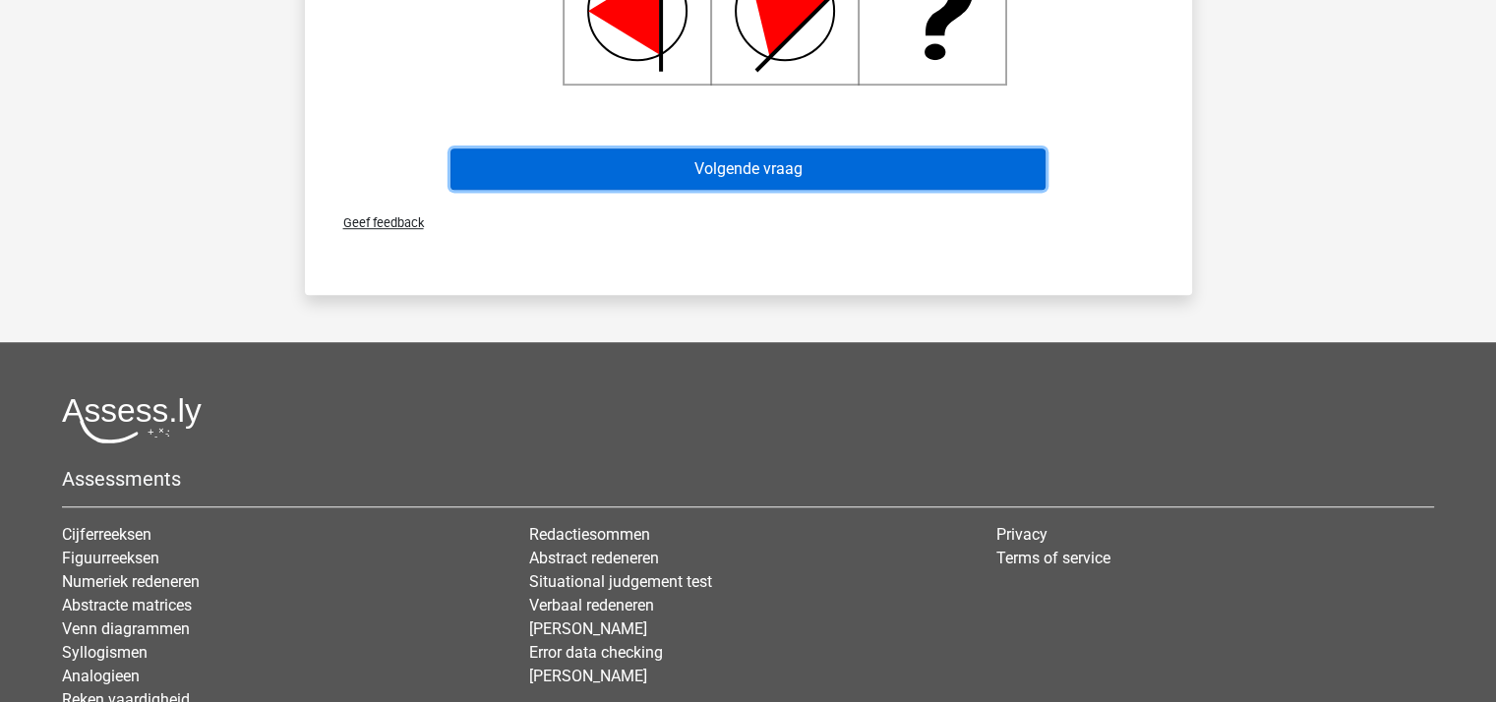
click at [751, 167] on button "Volgende vraag" at bounding box center [748, 169] width 595 height 41
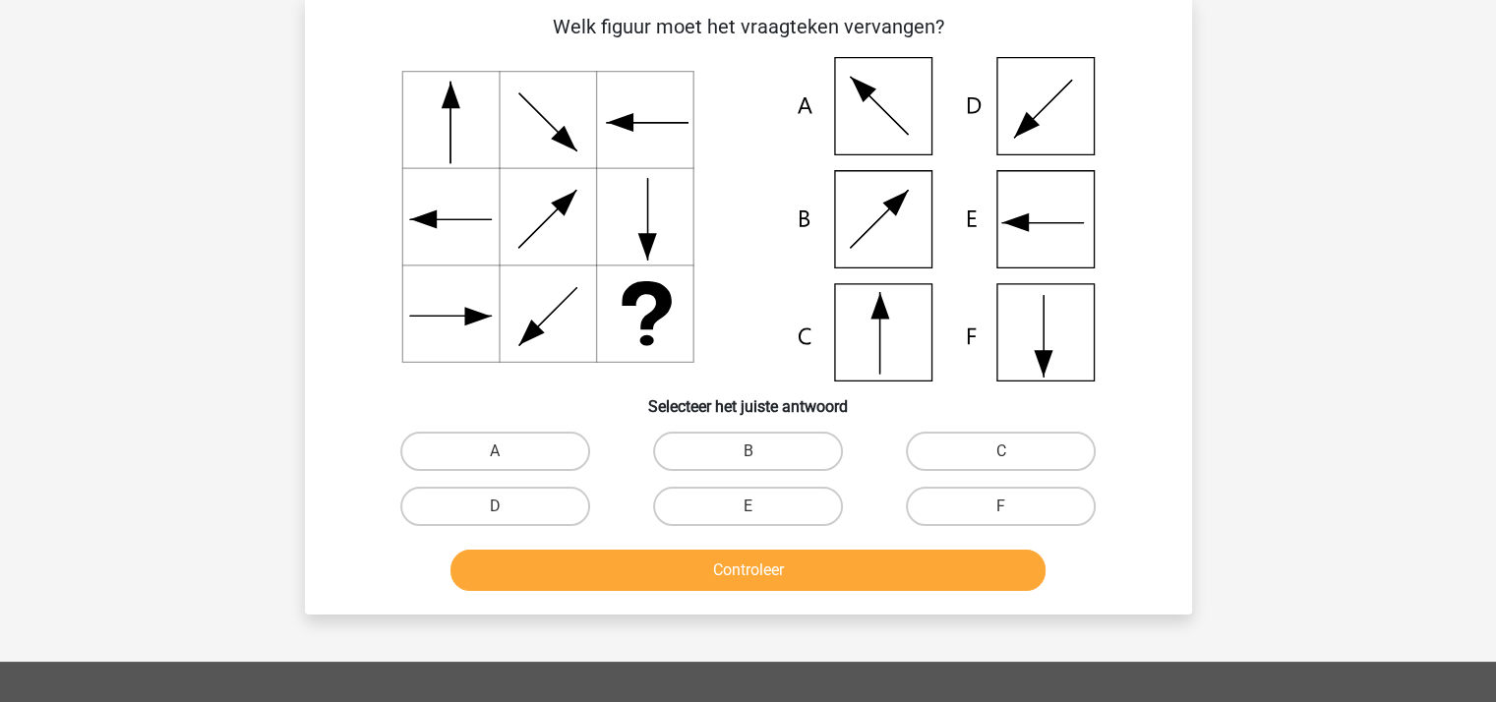
scroll to position [91, 0]
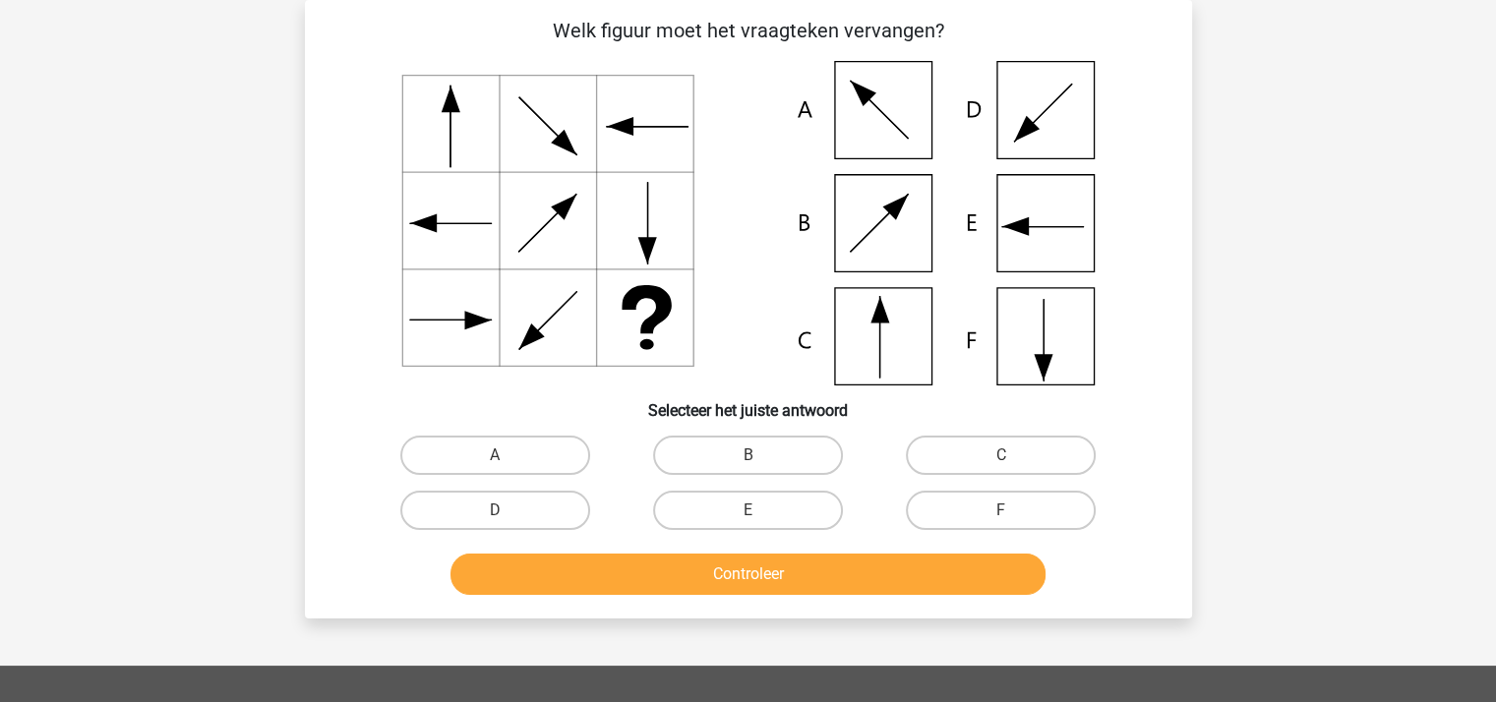
click at [868, 327] on icon at bounding box center [748, 223] width 793 height 325
click at [968, 454] on label "C" at bounding box center [1001, 455] width 190 height 39
click at [1001, 455] on input "C" at bounding box center [1007, 461] width 13 height 13
radio input "true"
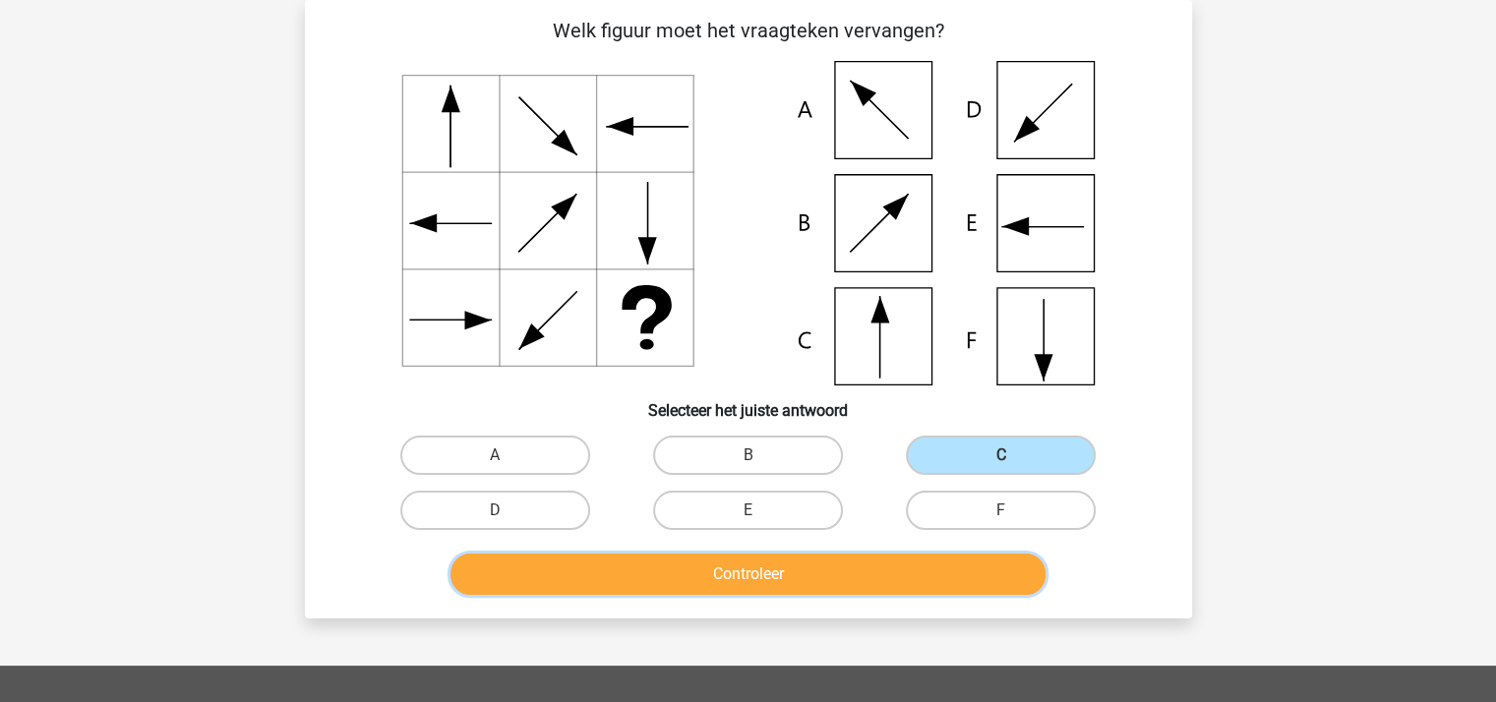
click at [844, 568] on button "Controleer" at bounding box center [748, 574] width 595 height 41
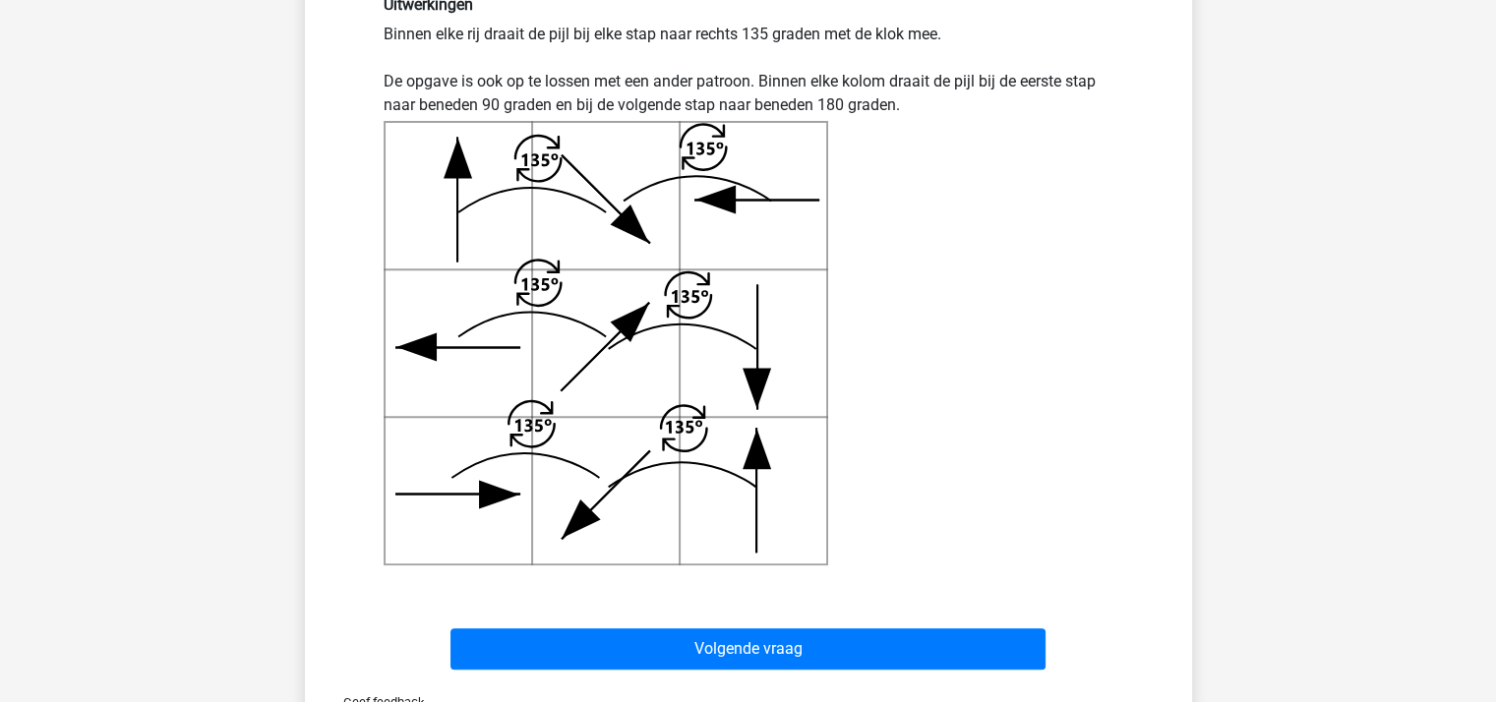
scroll to position [1074, 0]
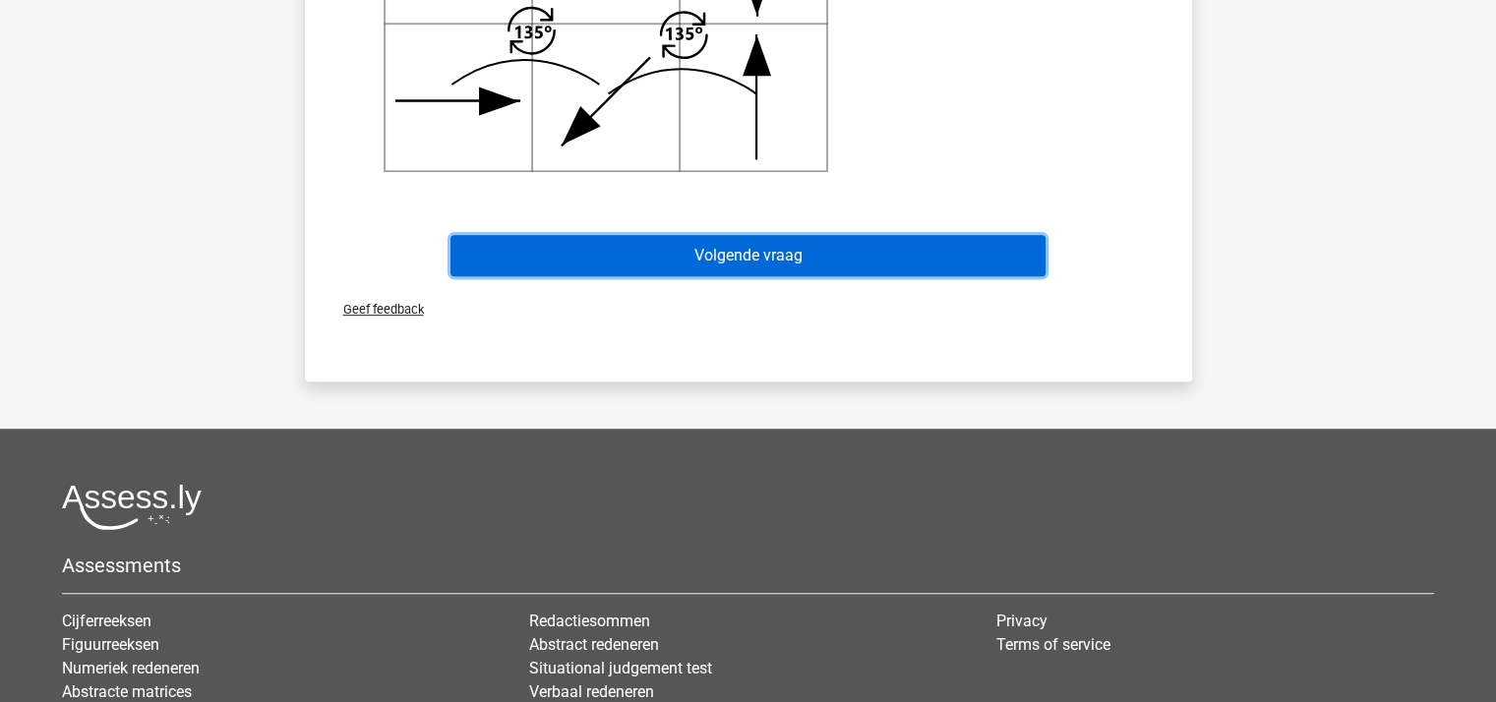
click at [752, 258] on button "Volgende vraag" at bounding box center [748, 255] width 595 height 41
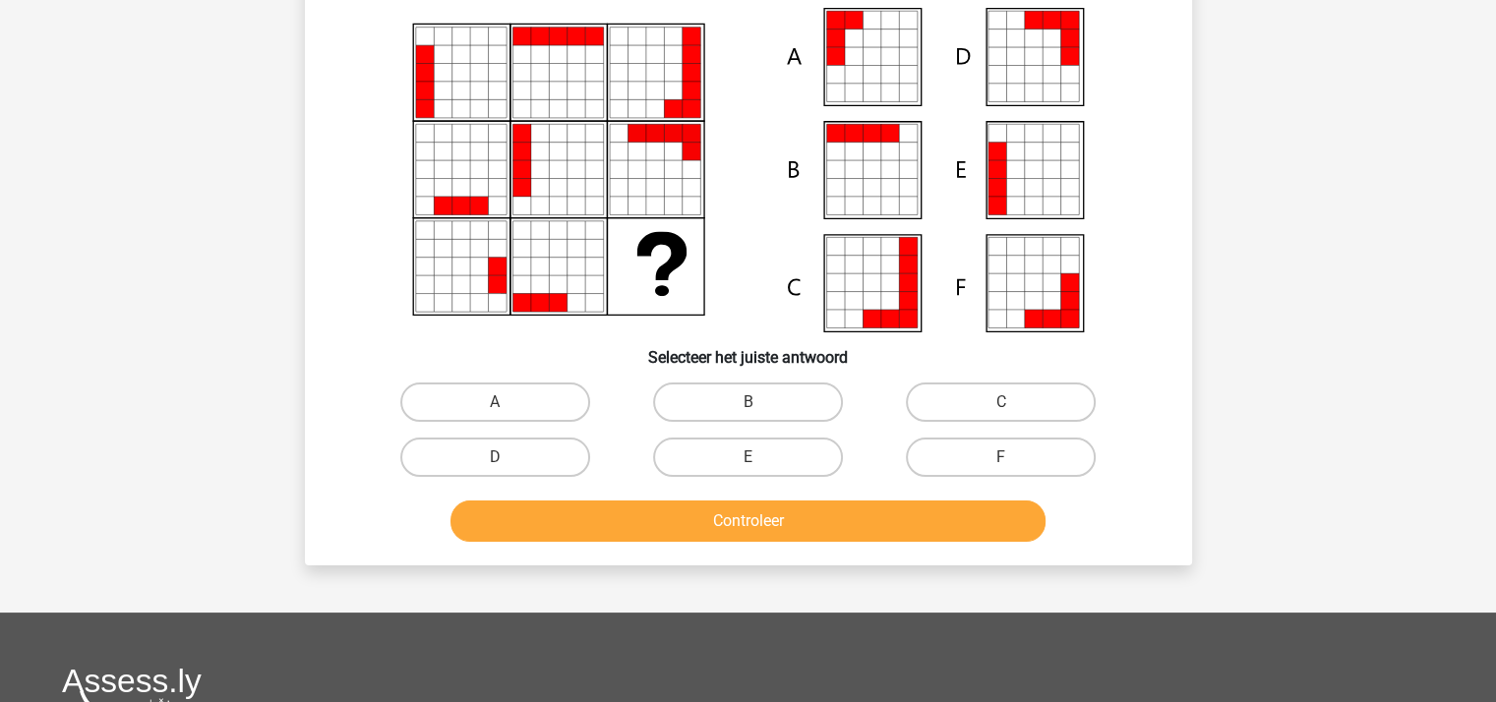
scroll to position [91, 0]
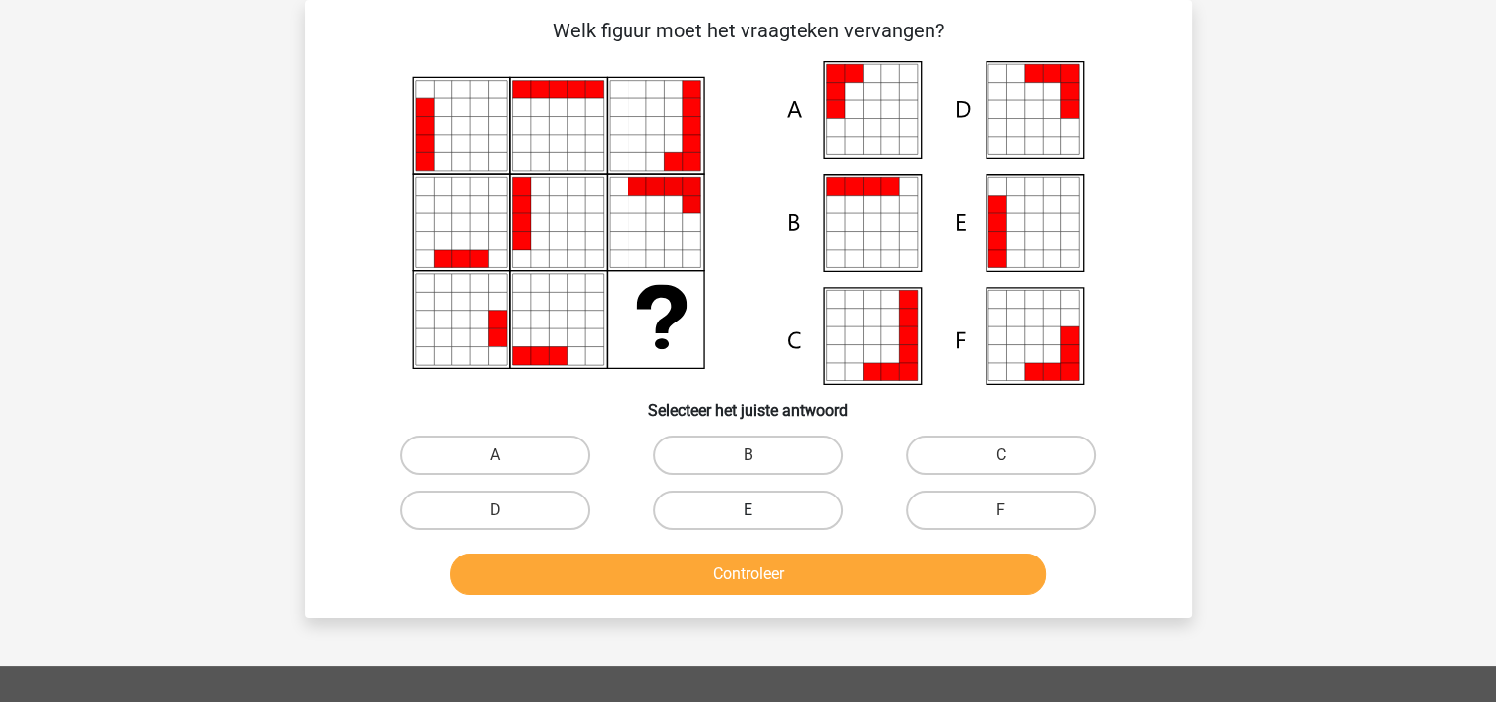
click at [747, 510] on label "E" at bounding box center [748, 510] width 190 height 39
click at [748, 511] on input "E" at bounding box center [754, 517] width 13 height 13
radio input "true"
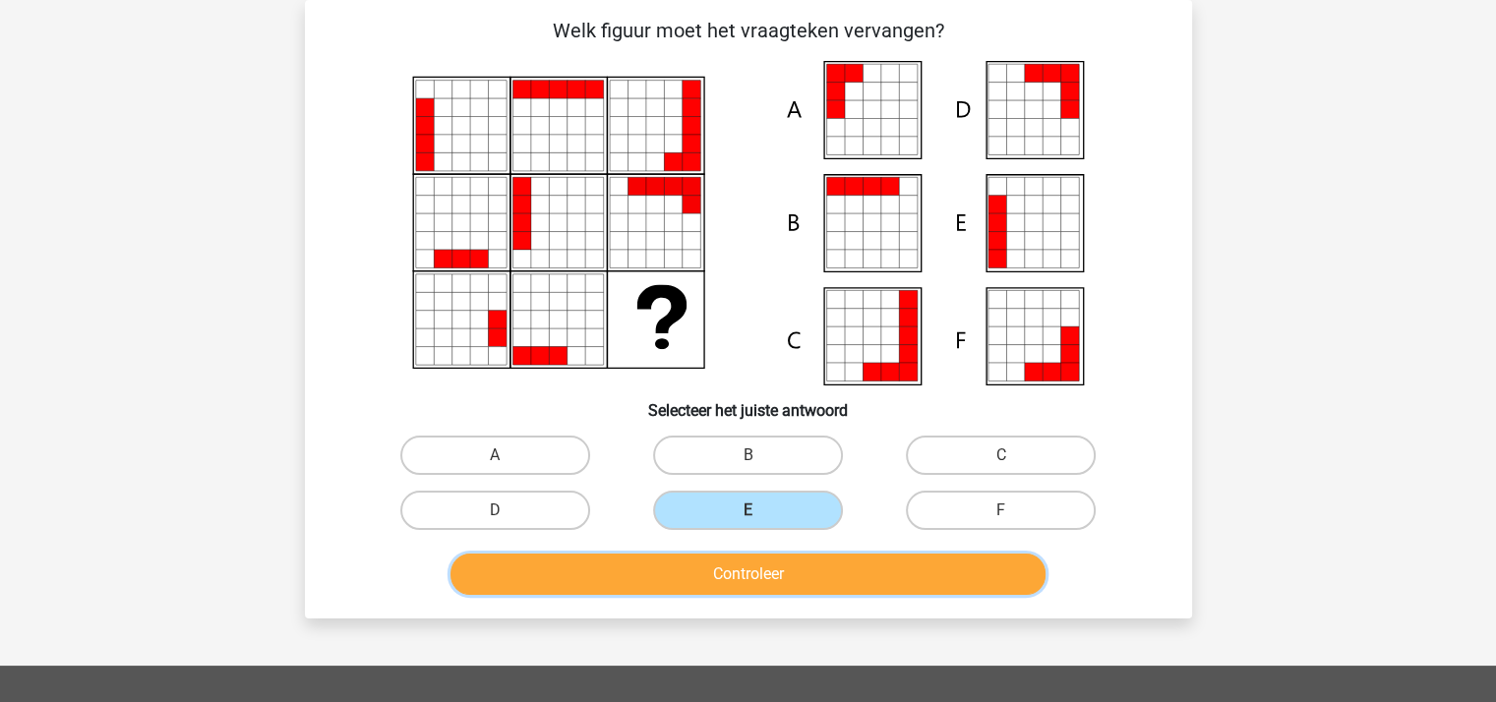
click at [744, 568] on button "Controleer" at bounding box center [748, 574] width 595 height 41
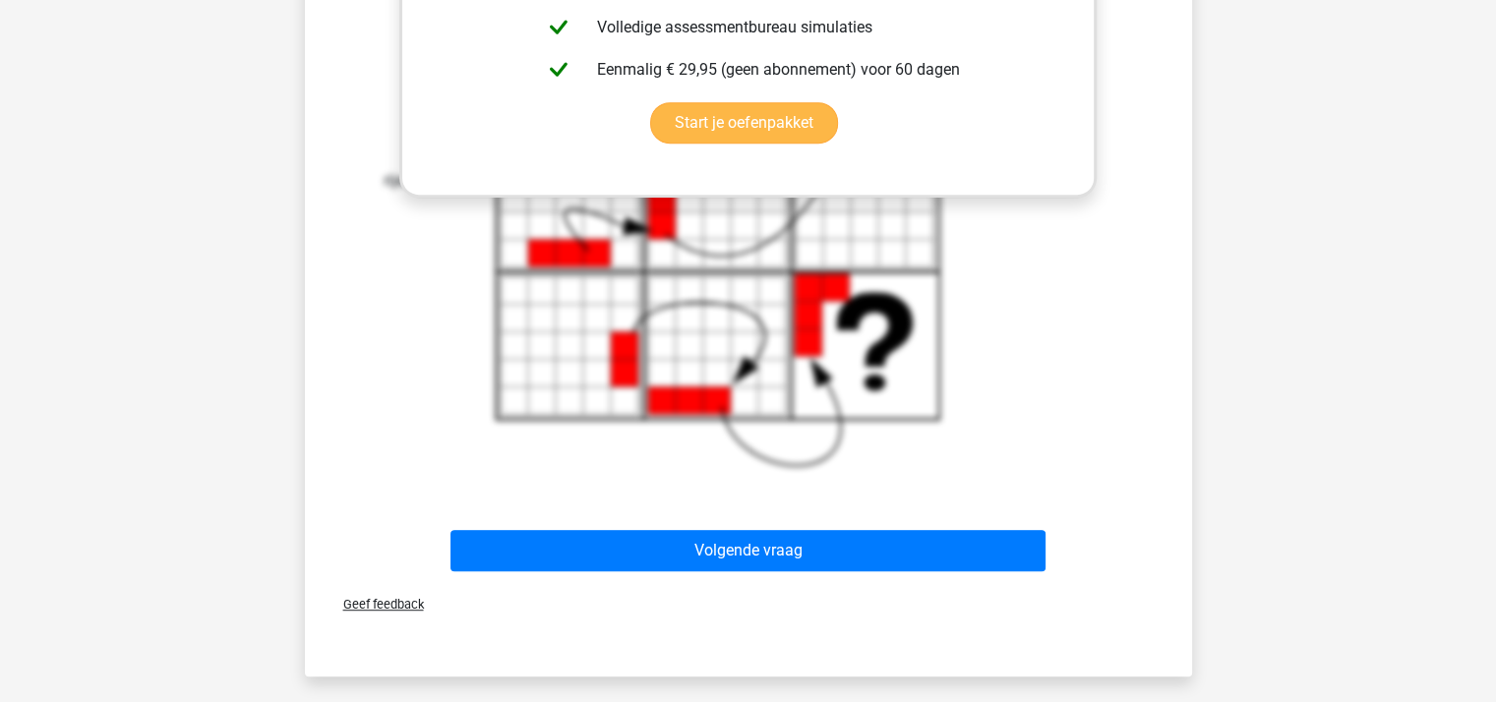
scroll to position [1074, 0]
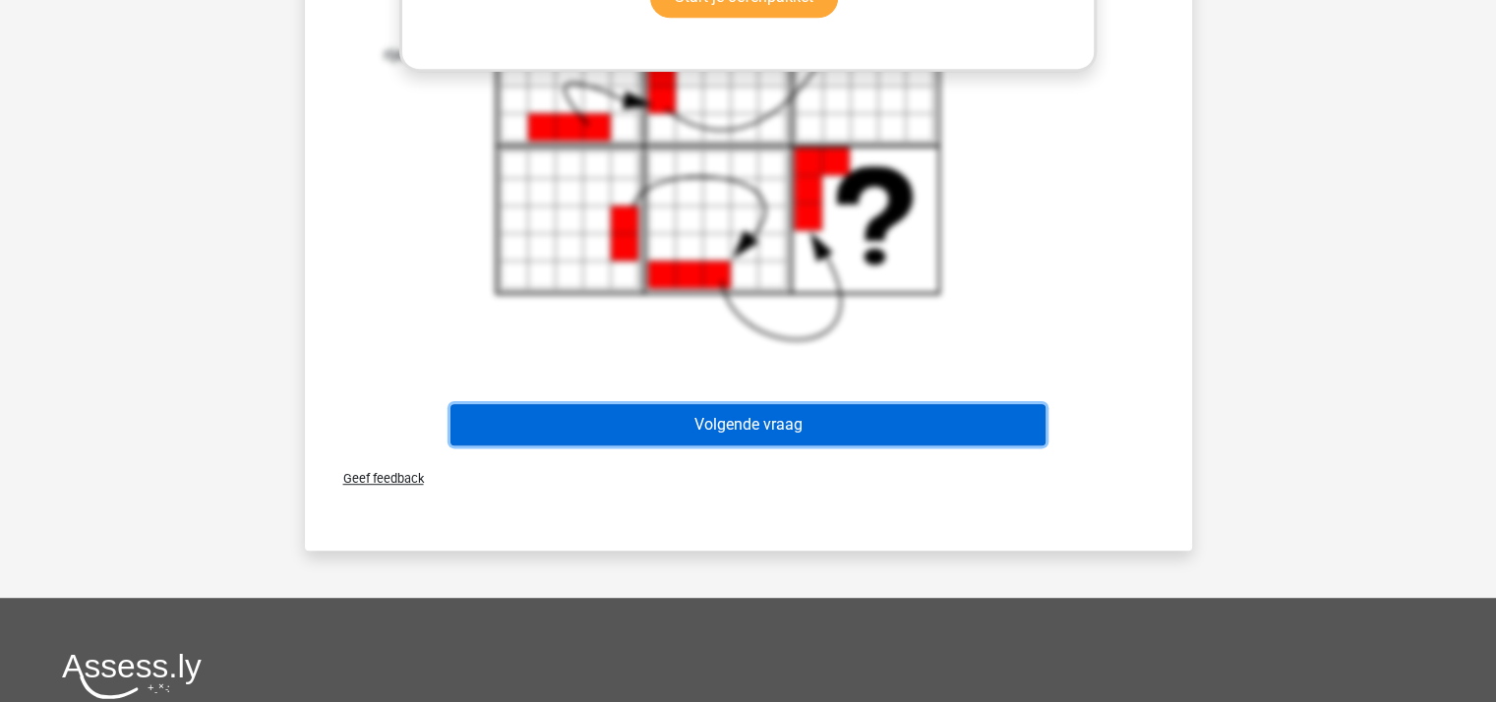
click at [776, 420] on button "Volgende vraag" at bounding box center [748, 424] width 595 height 41
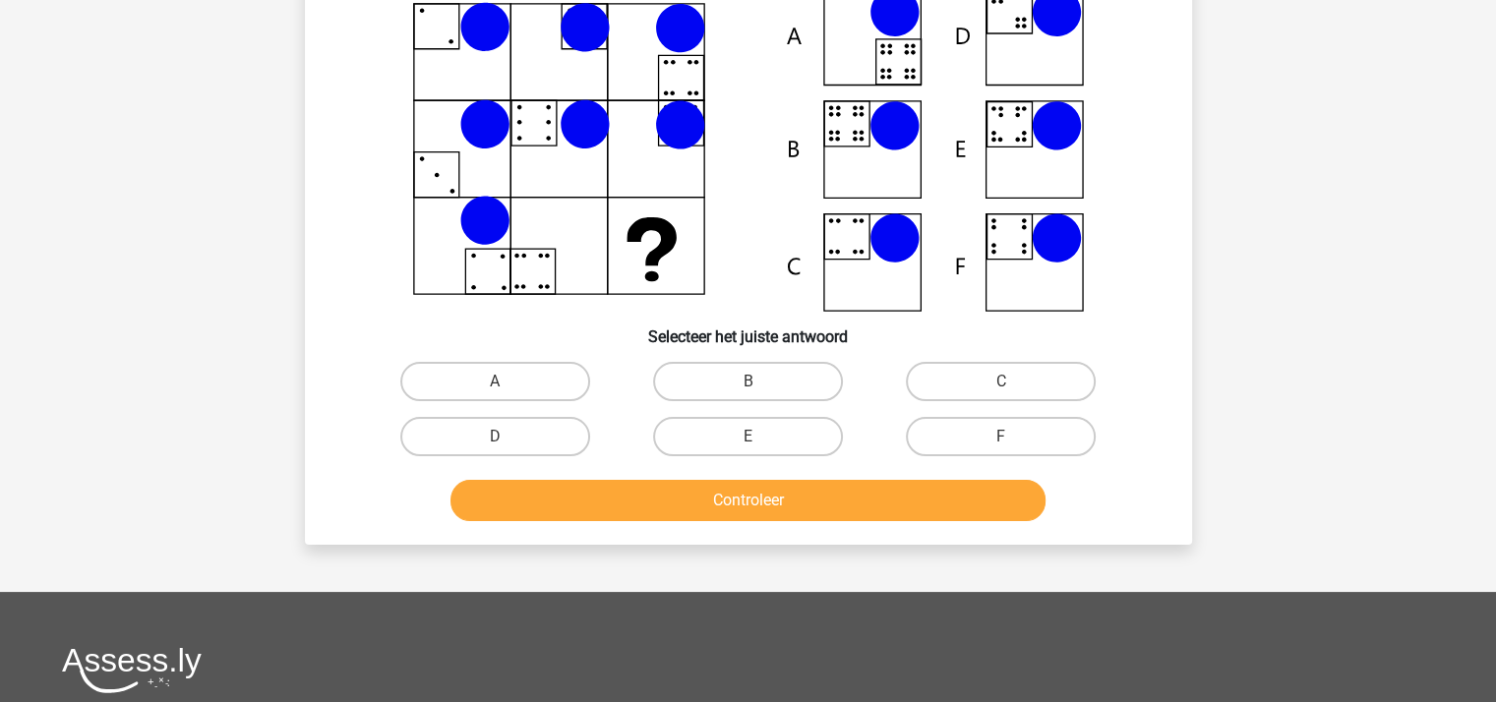
scroll to position [91, 0]
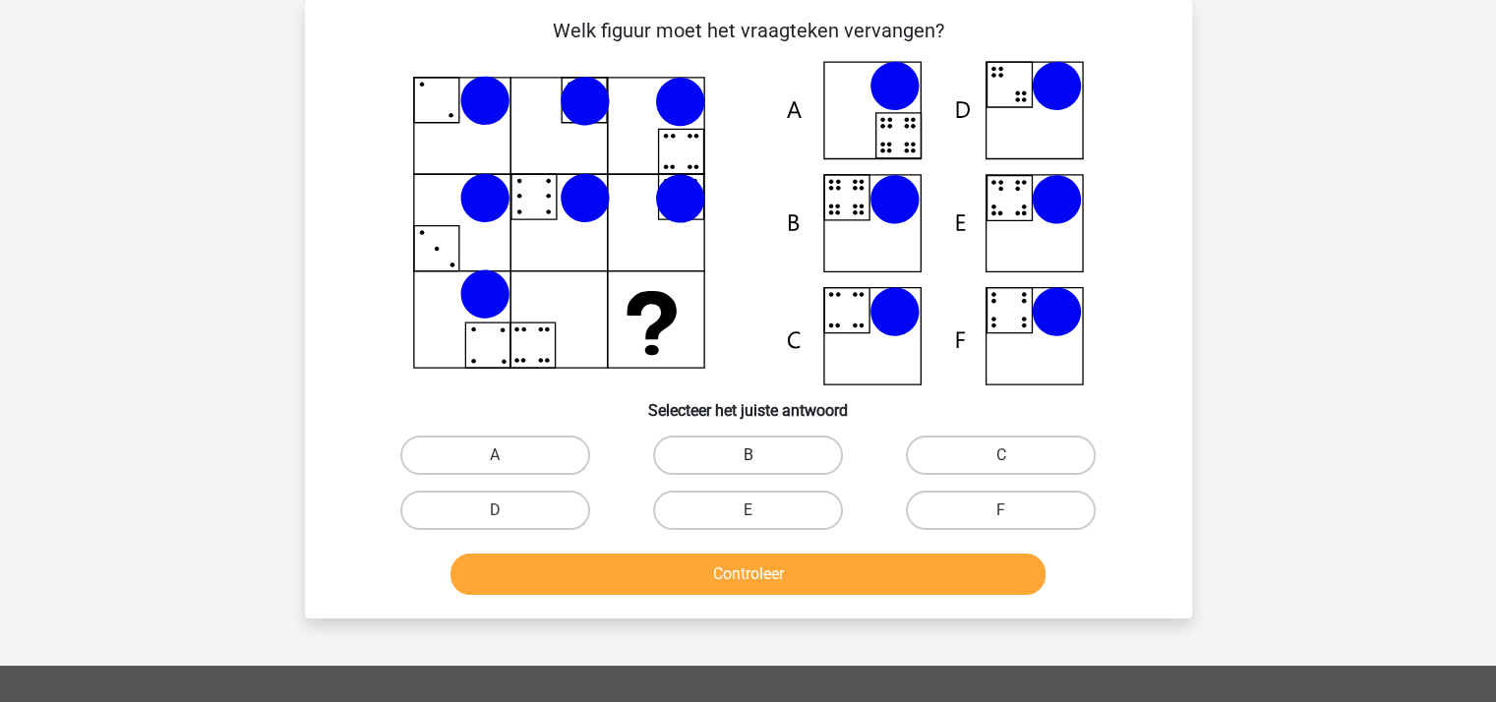
click at [772, 452] on label "B" at bounding box center [748, 455] width 190 height 39
click at [760, 455] on input "B" at bounding box center [754, 461] width 13 height 13
radio input "true"
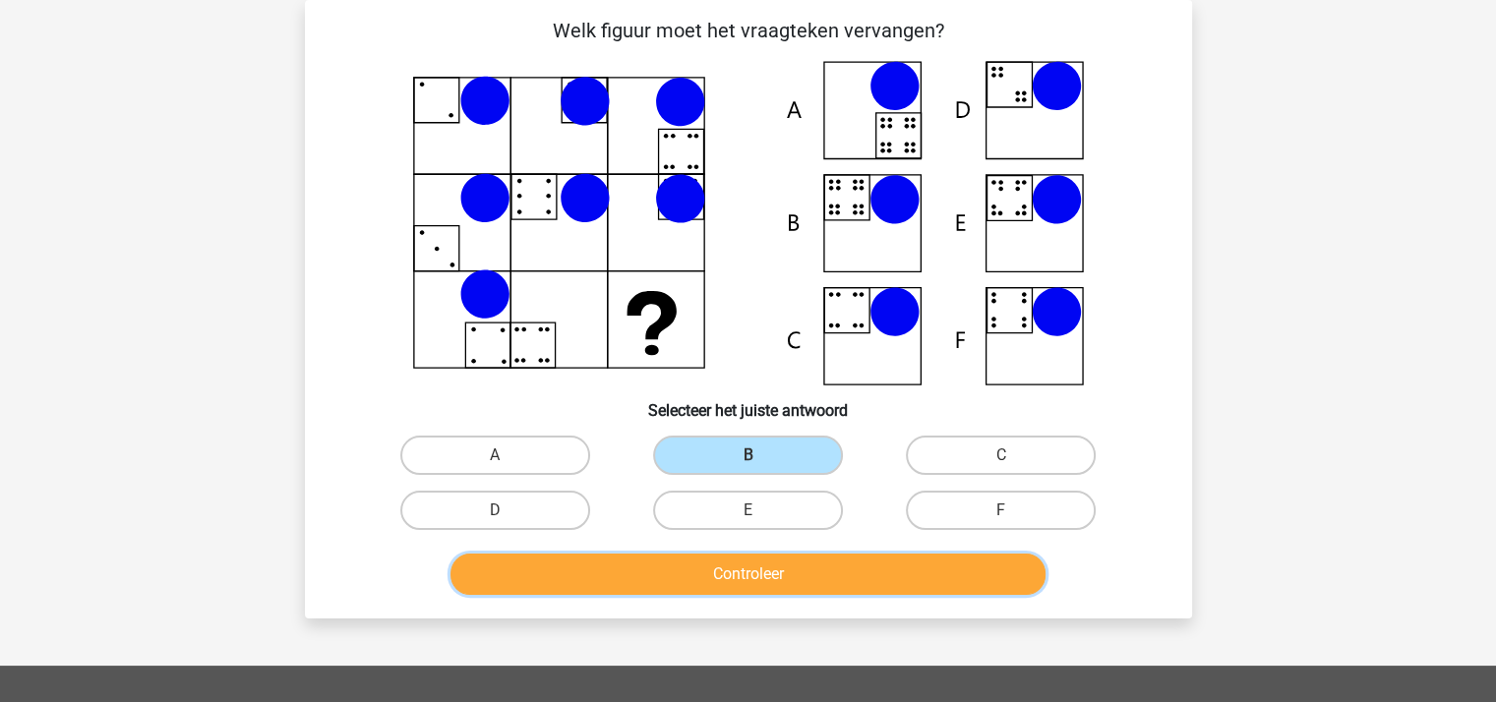
click at [765, 570] on button "Controleer" at bounding box center [748, 574] width 595 height 41
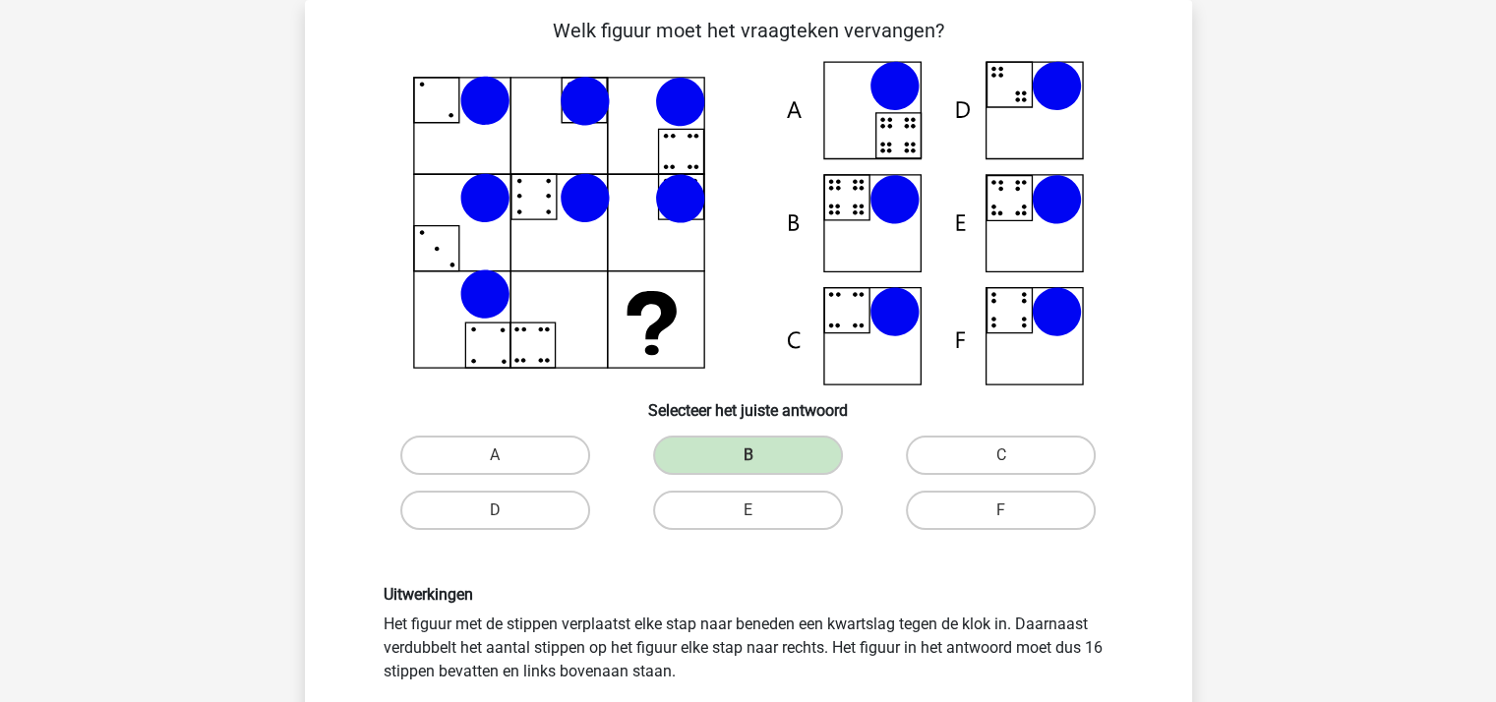
scroll to position [484, 0]
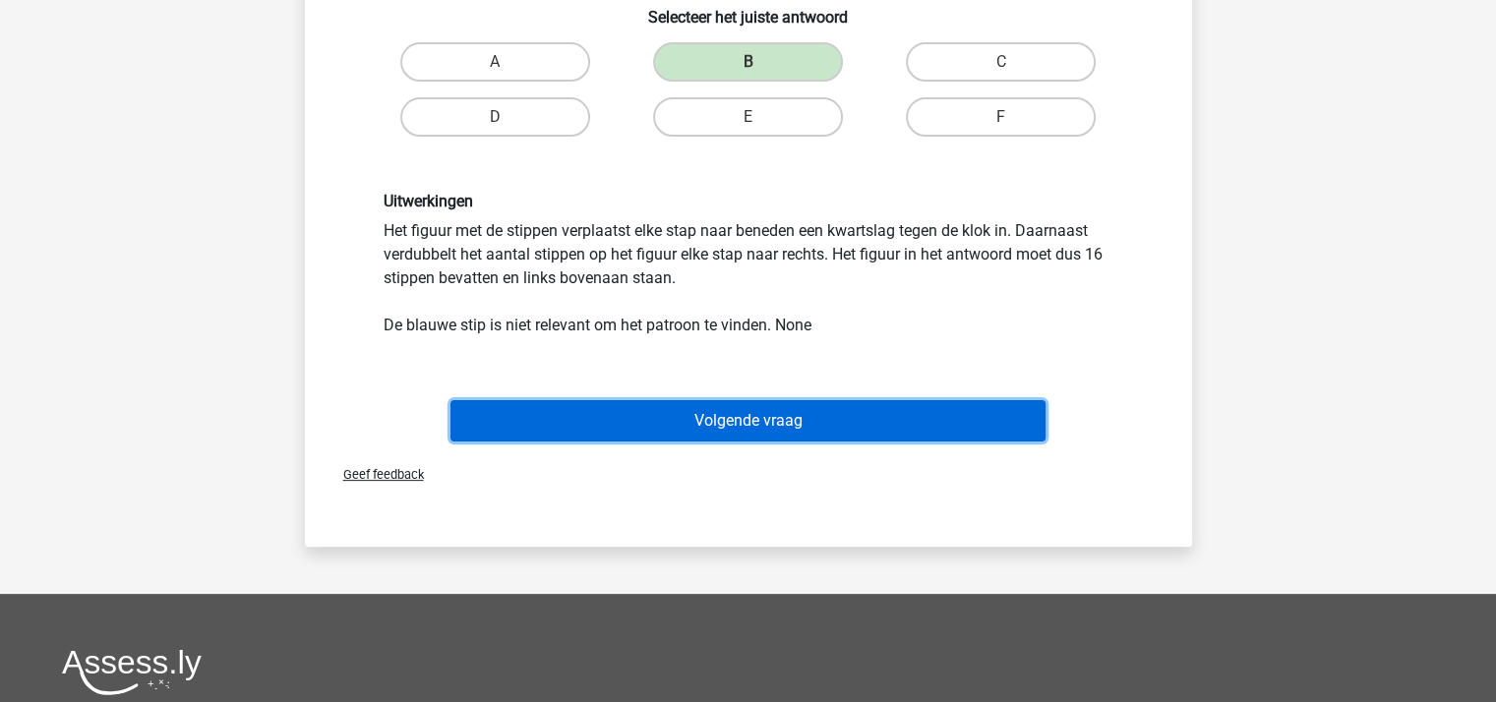
click at [771, 414] on button "Volgende vraag" at bounding box center [748, 420] width 595 height 41
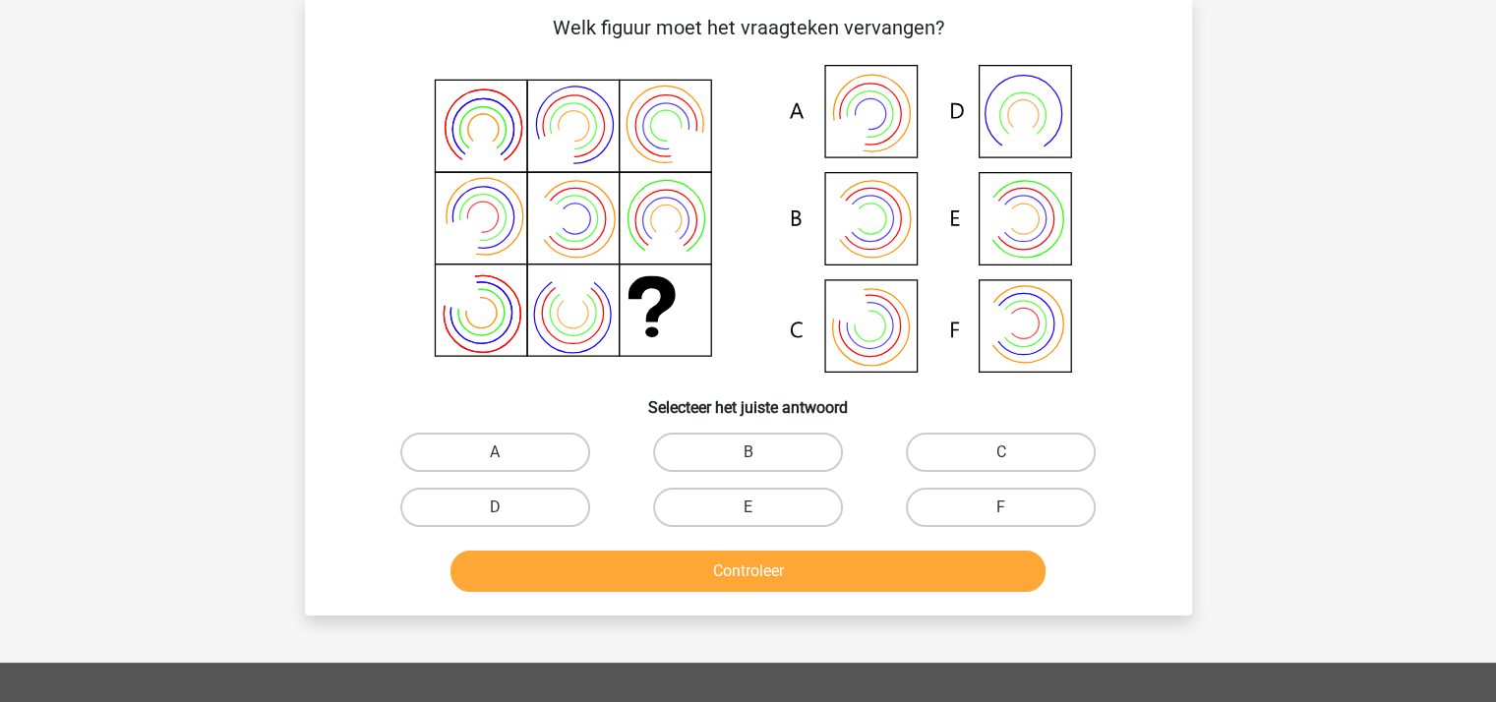
scroll to position [91, 0]
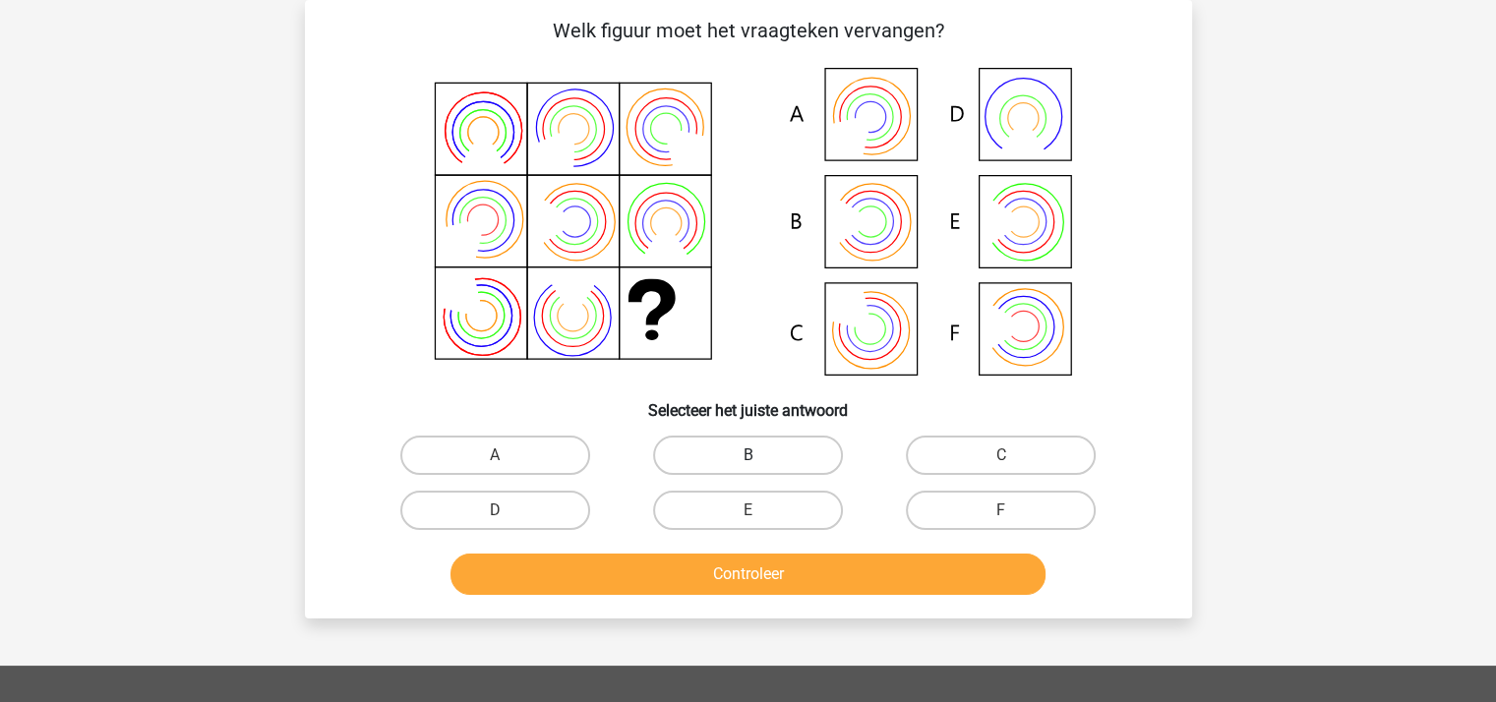
click at [759, 448] on label "B" at bounding box center [748, 455] width 190 height 39
click at [759, 455] on input "B" at bounding box center [754, 461] width 13 height 13
radio input "true"
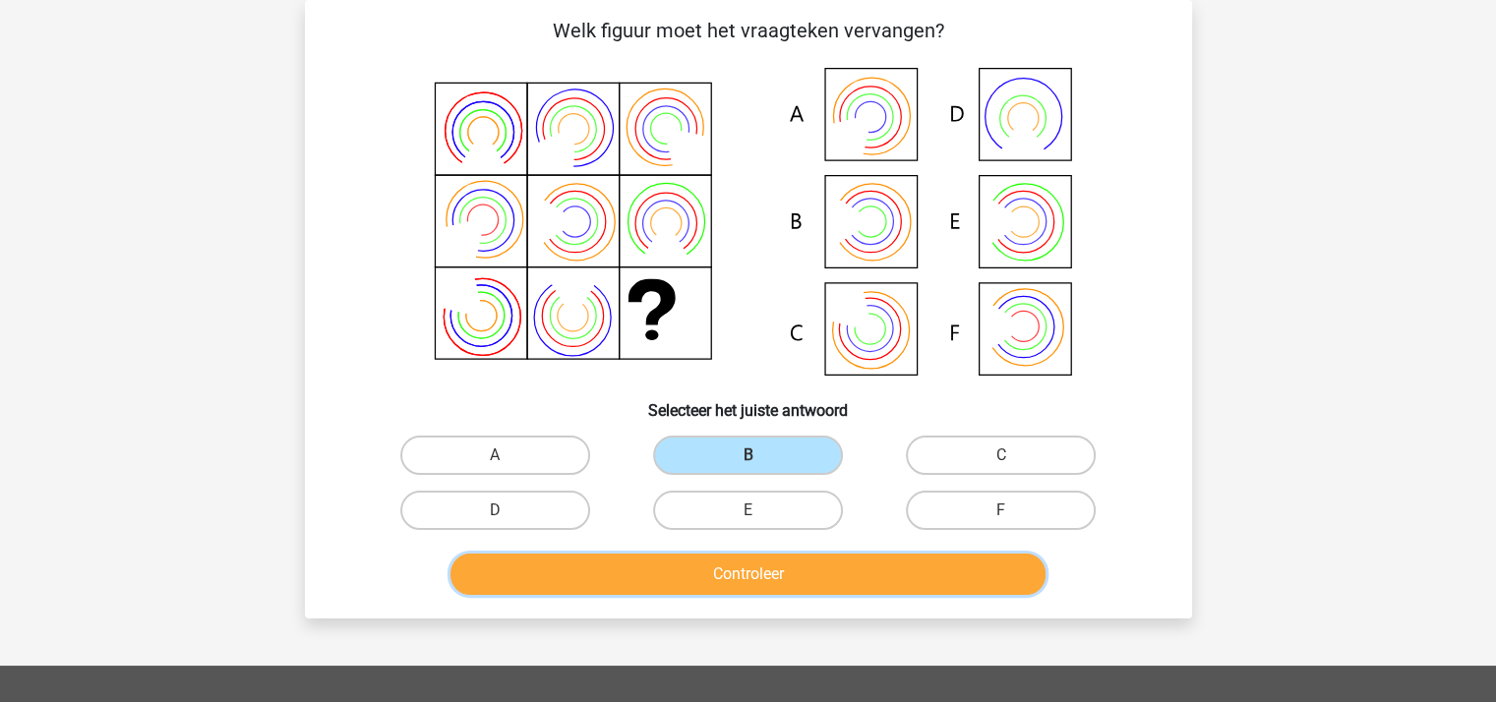
click at [749, 566] on button "Controleer" at bounding box center [748, 574] width 595 height 41
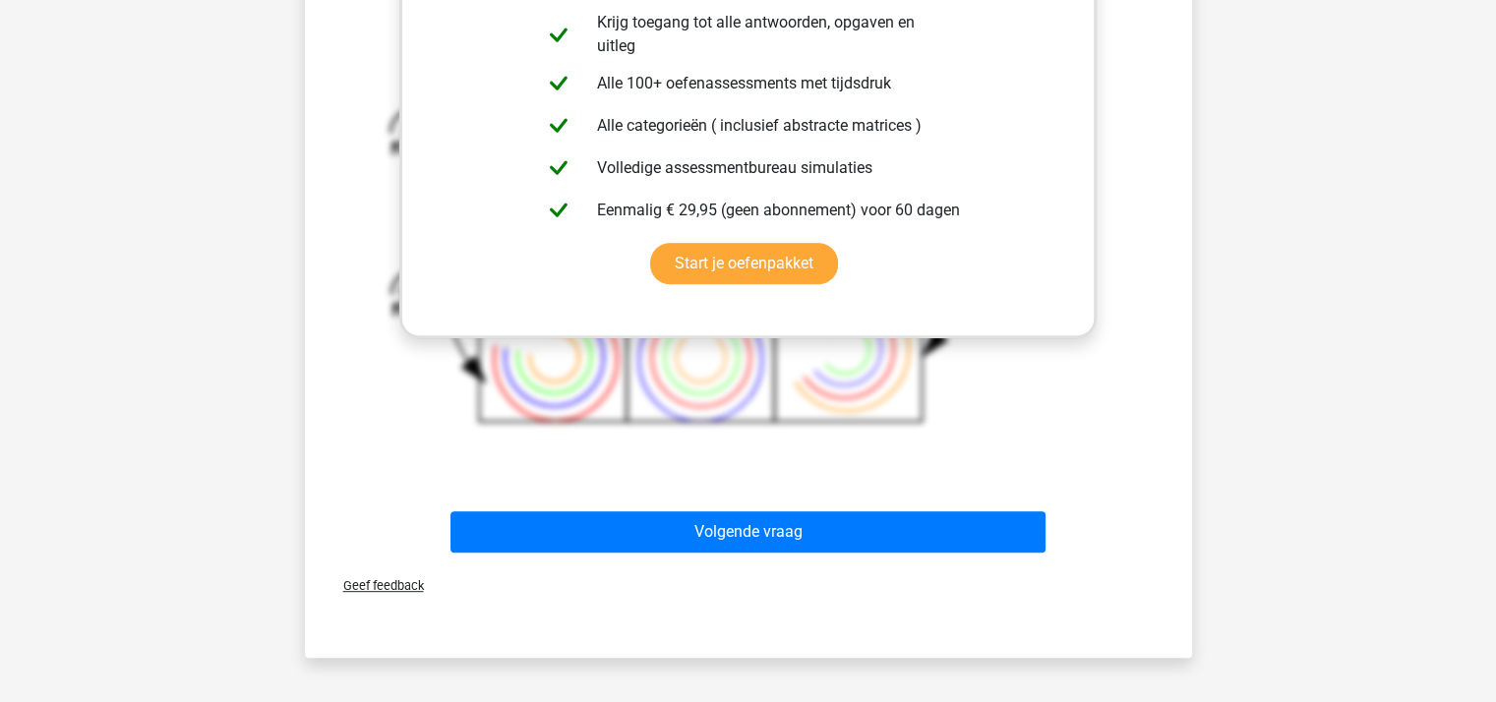
scroll to position [976, 0]
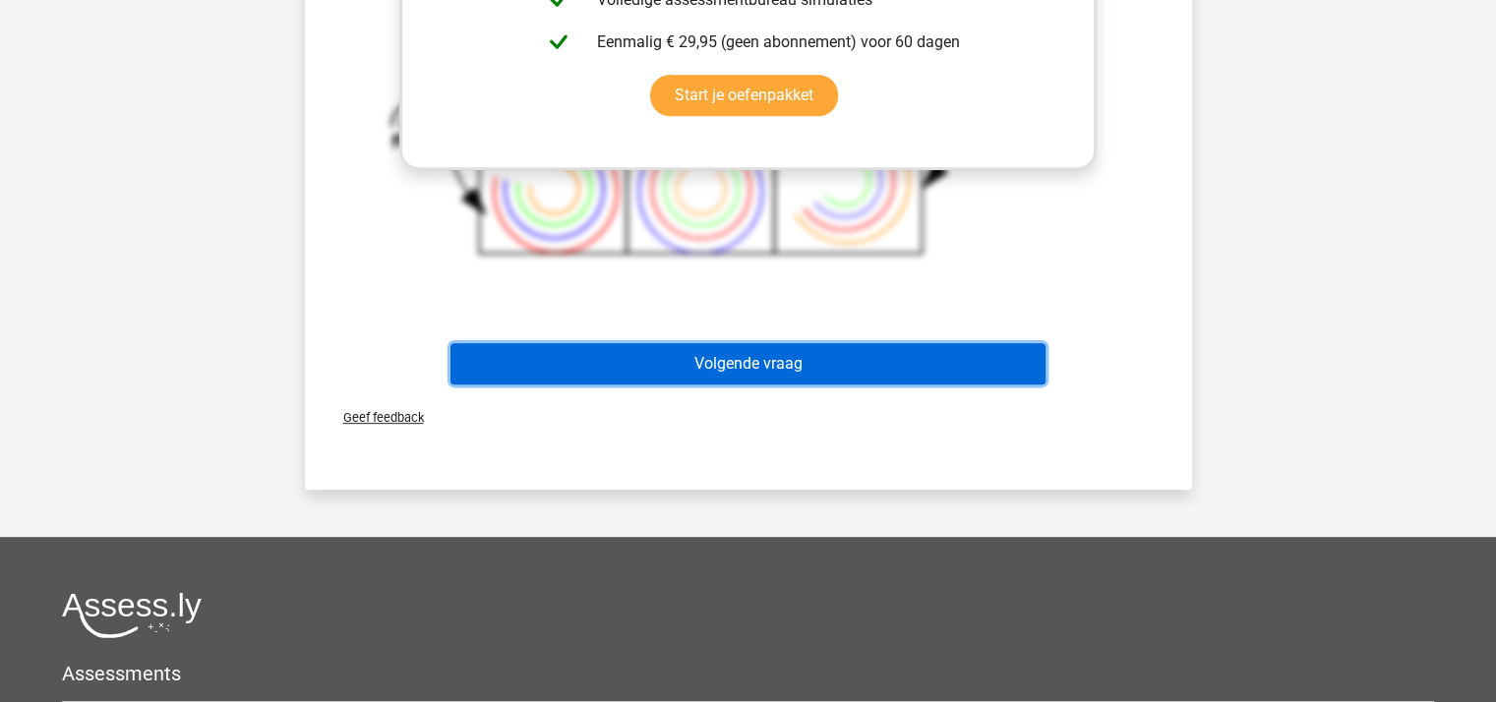
click at [745, 363] on button "Volgende vraag" at bounding box center [748, 363] width 595 height 41
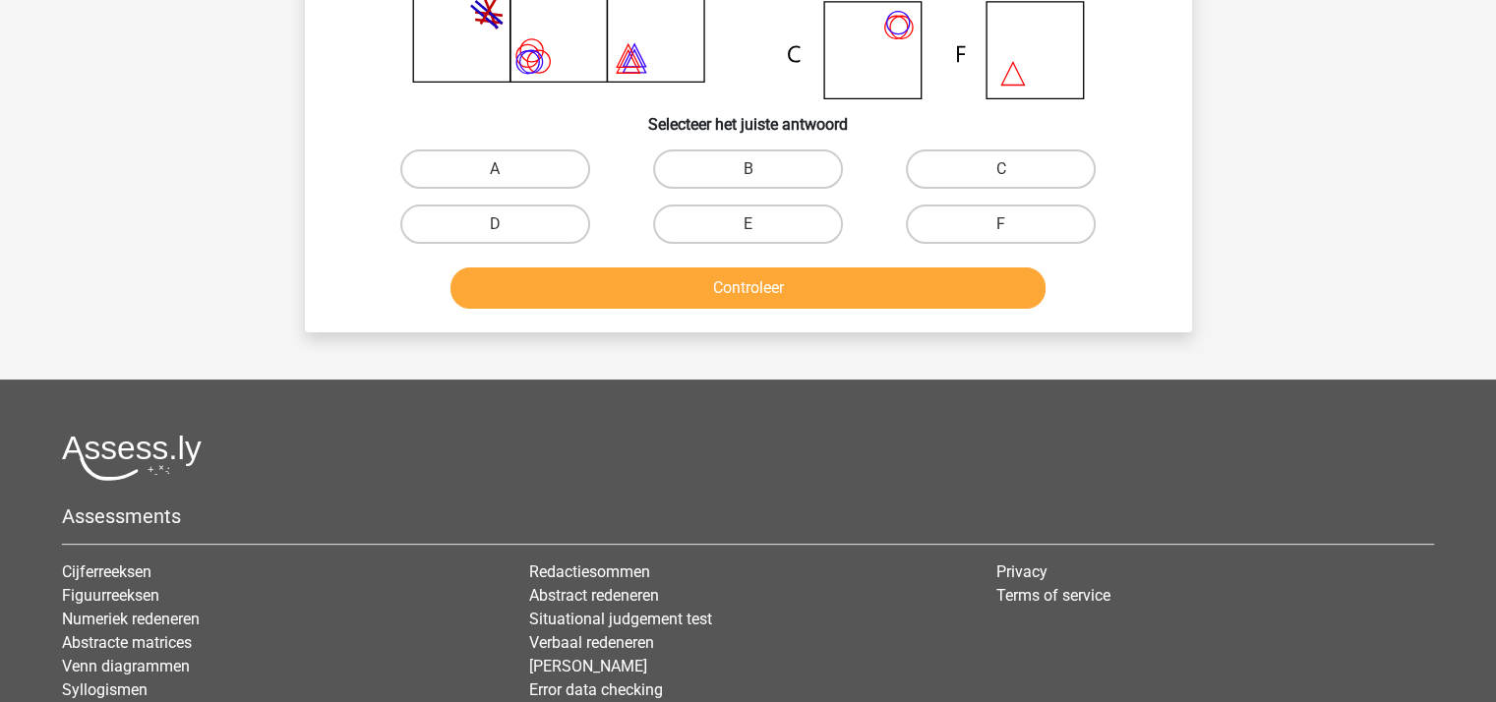
scroll to position [91, 0]
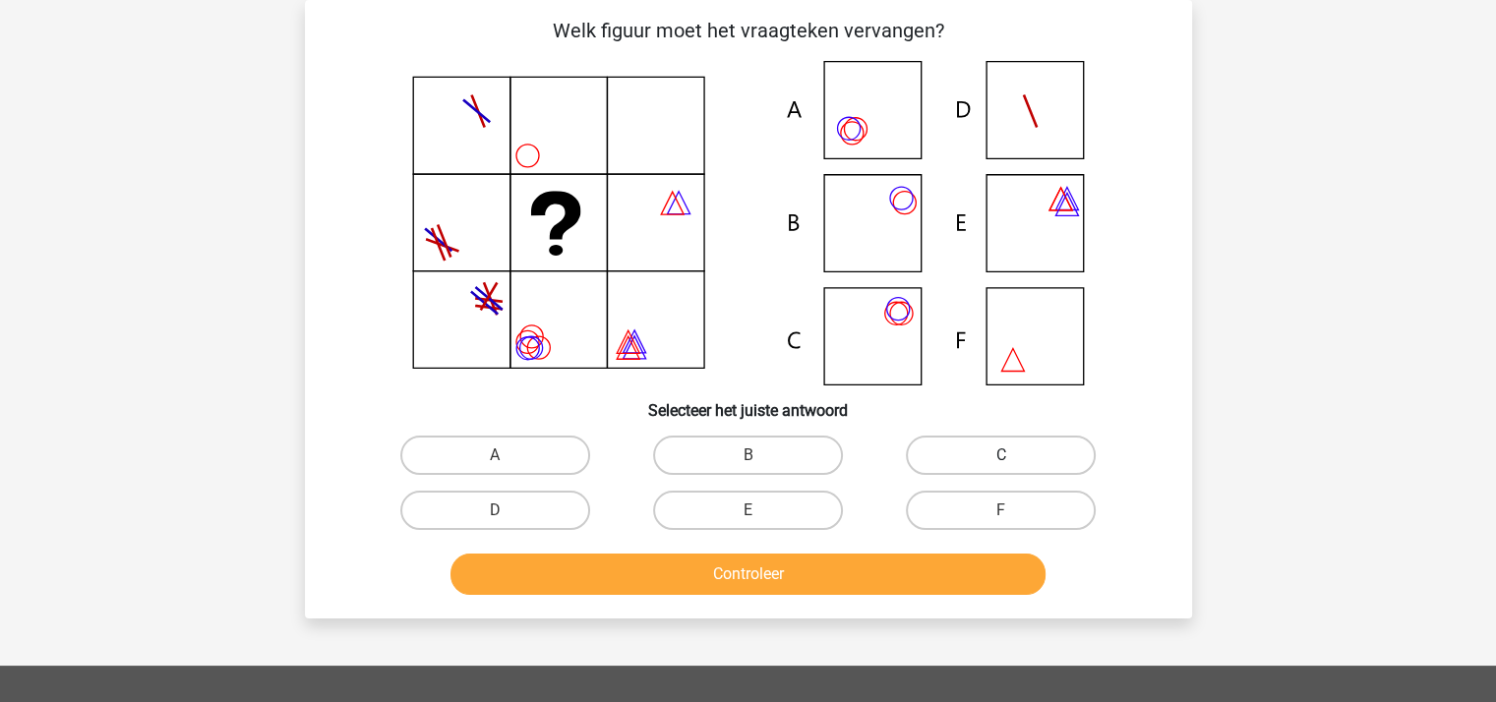
drag, startPoint x: 960, startPoint y: 440, endPoint x: 968, endPoint y: 453, distance: 15.0
click at [964, 448] on label "C" at bounding box center [1001, 455] width 190 height 39
click at [1001, 455] on input "C" at bounding box center [1007, 461] width 13 height 13
radio input "true"
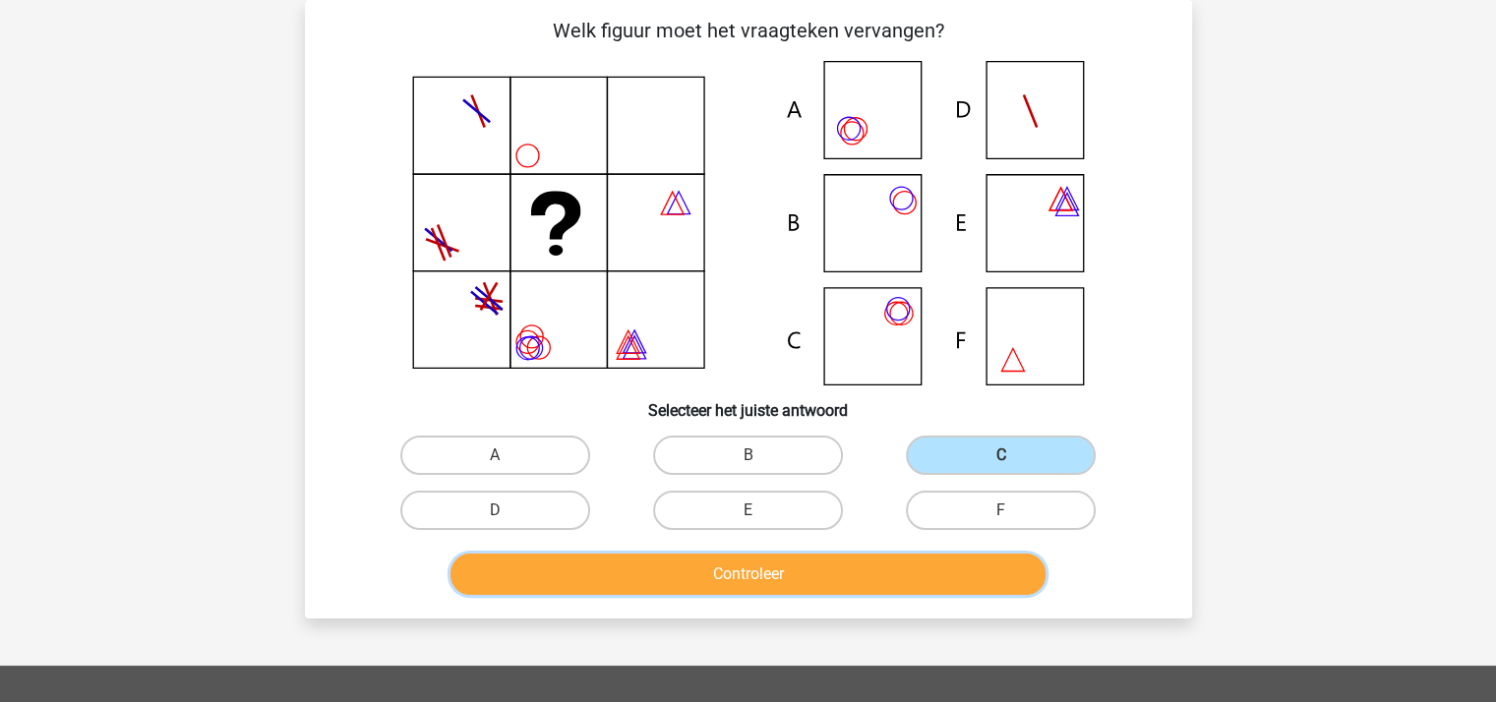
click at [822, 569] on button "Controleer" at bounding box center [748, 574] width 595 height 41
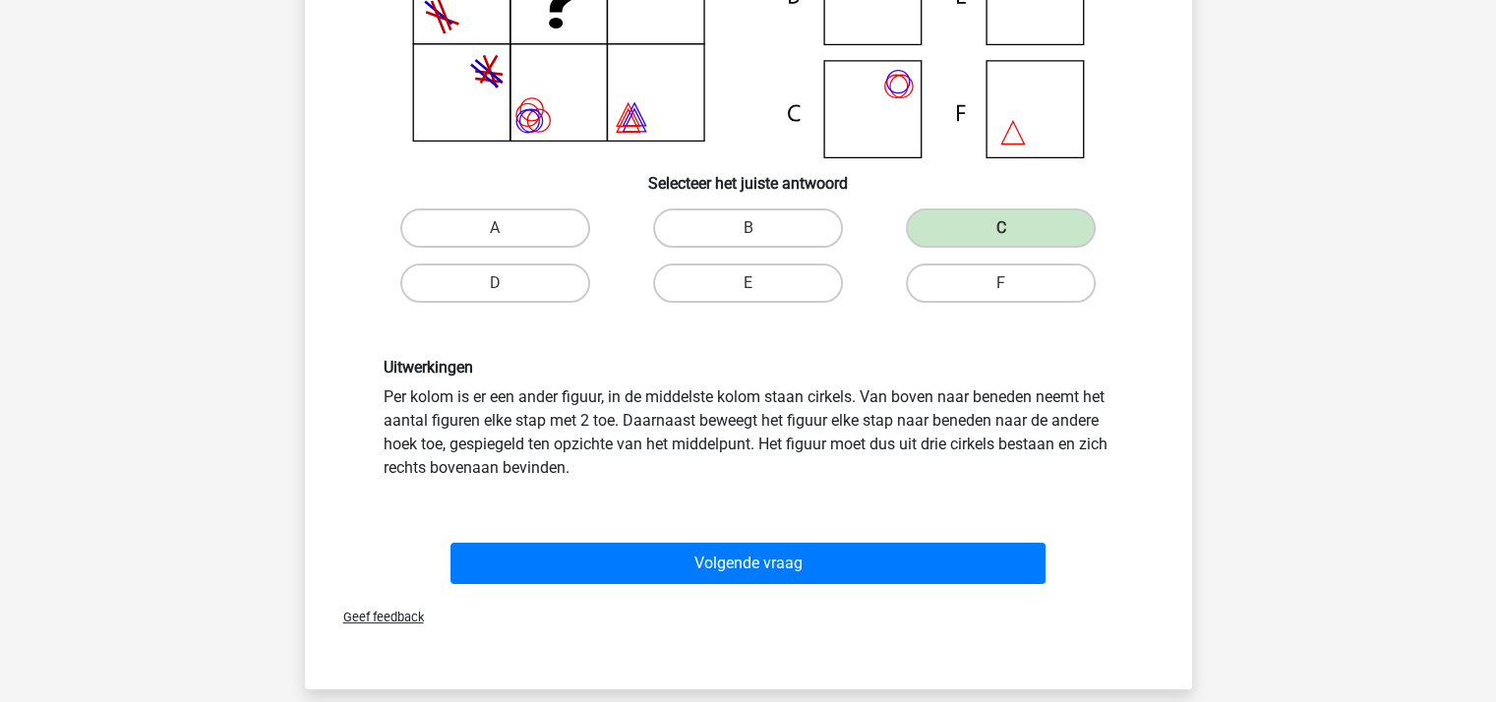
scroll to position [582, 0]
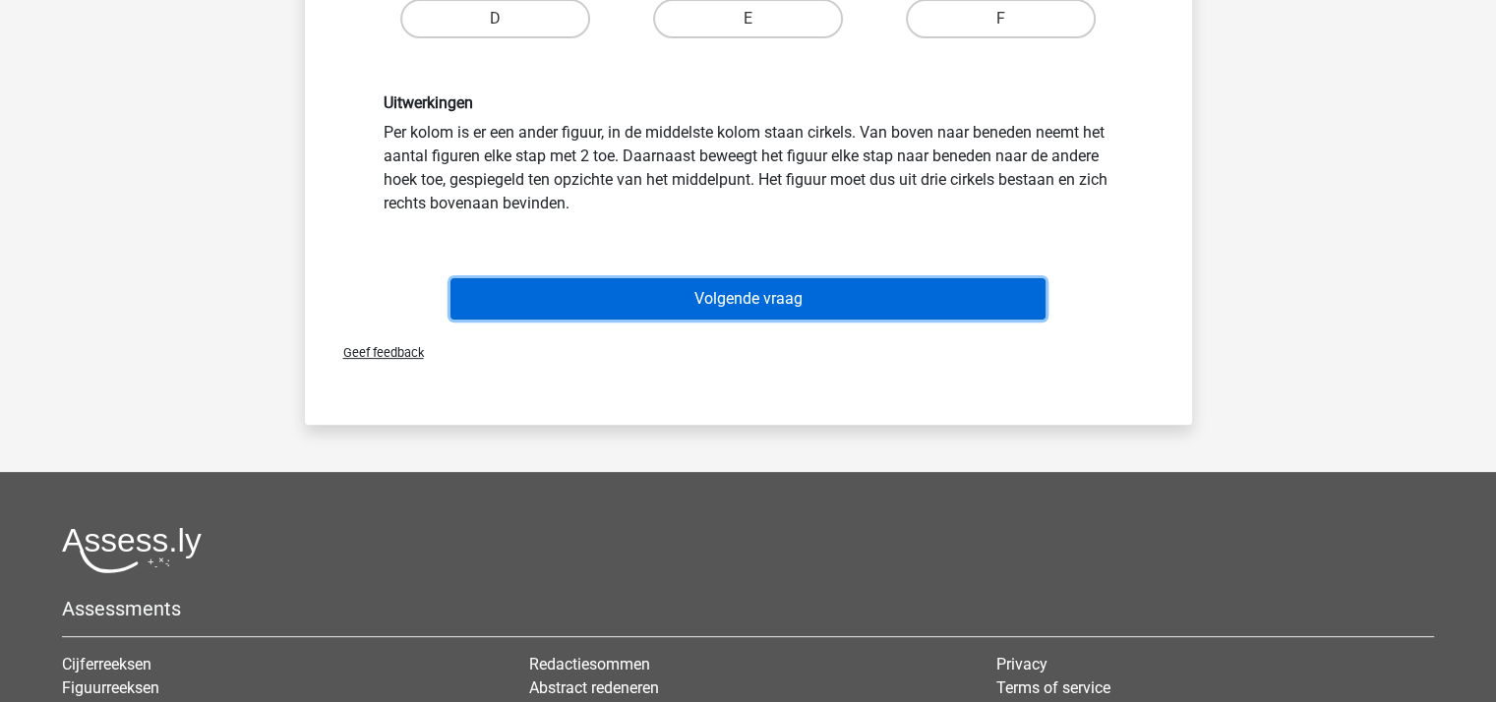
click at [769, 298] on button "Volgende vraag" at bounding box center [748, 298] width 595 height 41
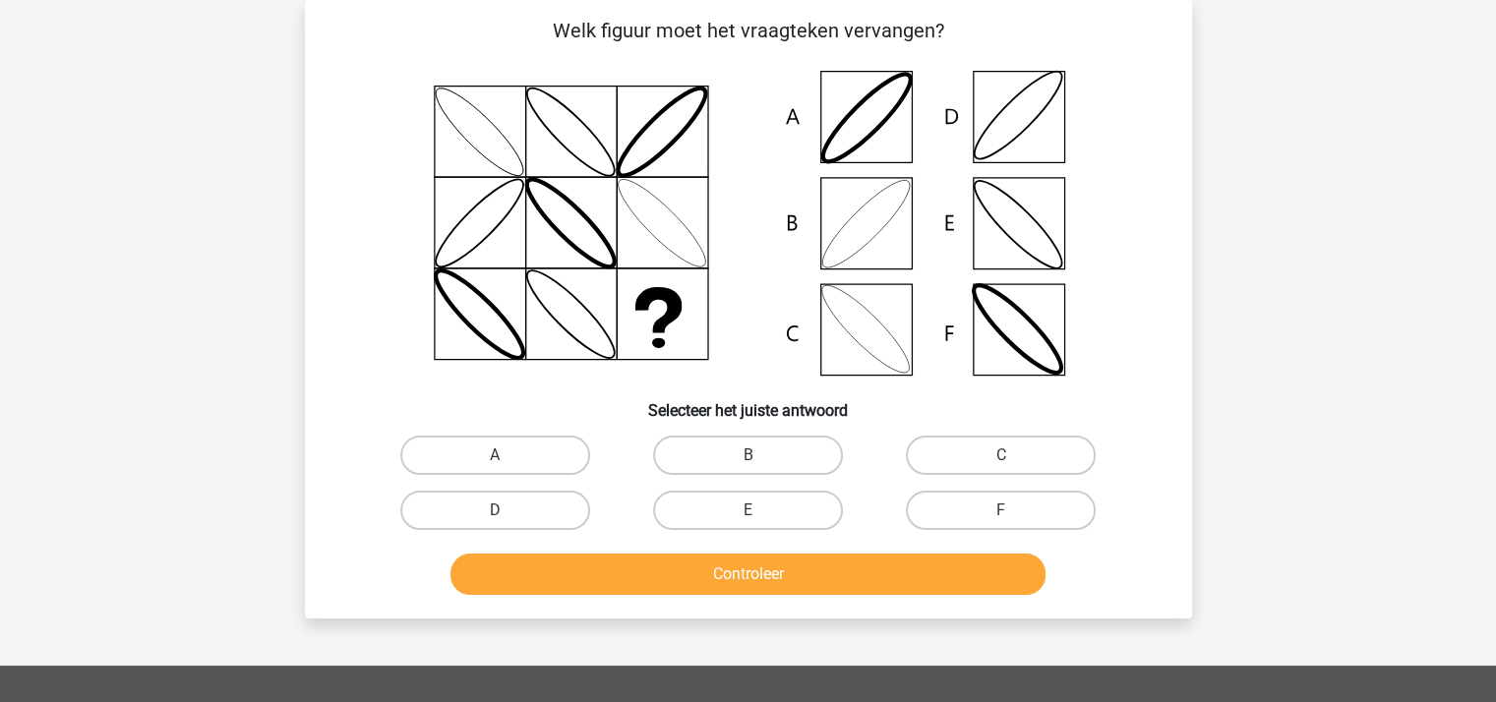
scroll to position [91, 0]
click at [728, 455] on label "B" at bounding box center [748, 455] width 190 height 39
click at [748, 455] on input "B" at bounding box center [754, 461] width 13 height 13
radio input "true"
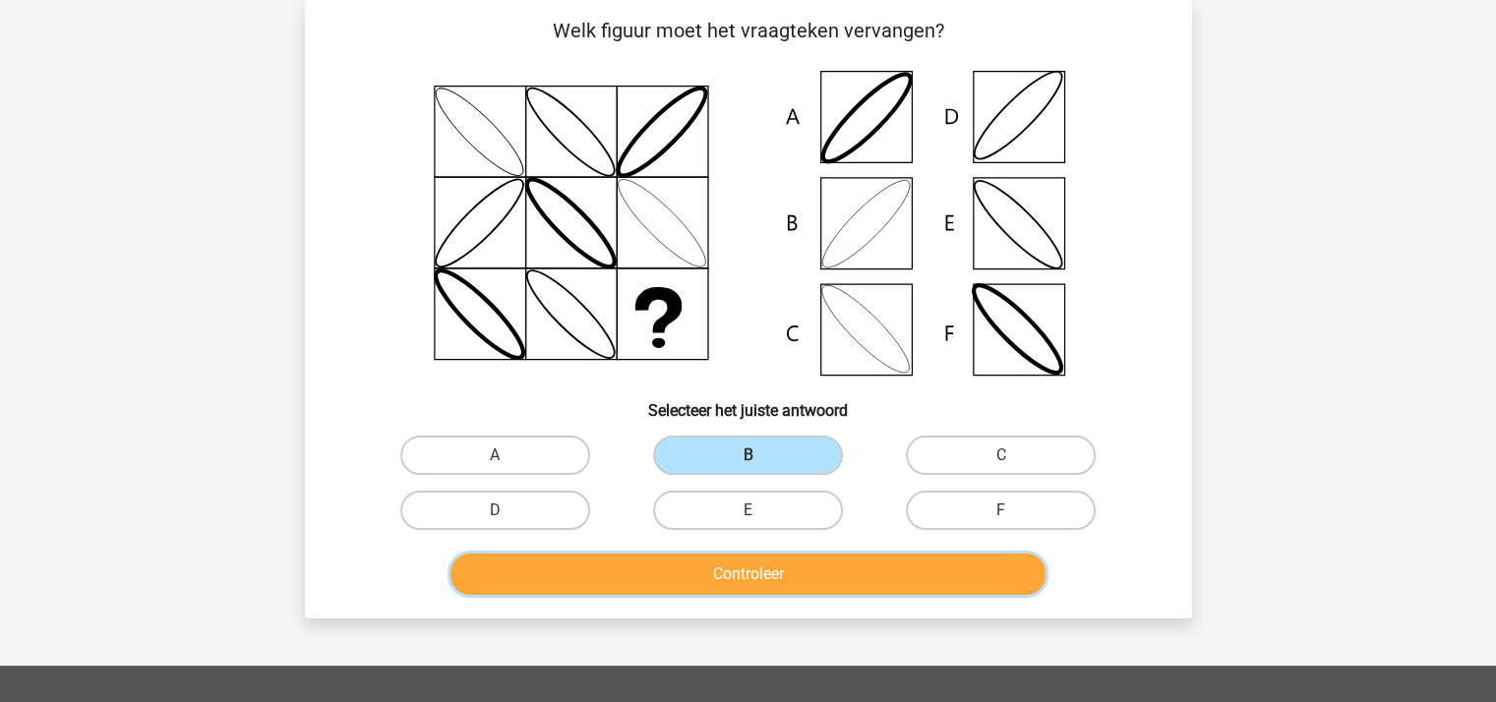
click at [762, 569] on button "Controleer" at bounding box center [748, 574] width 595 height 41
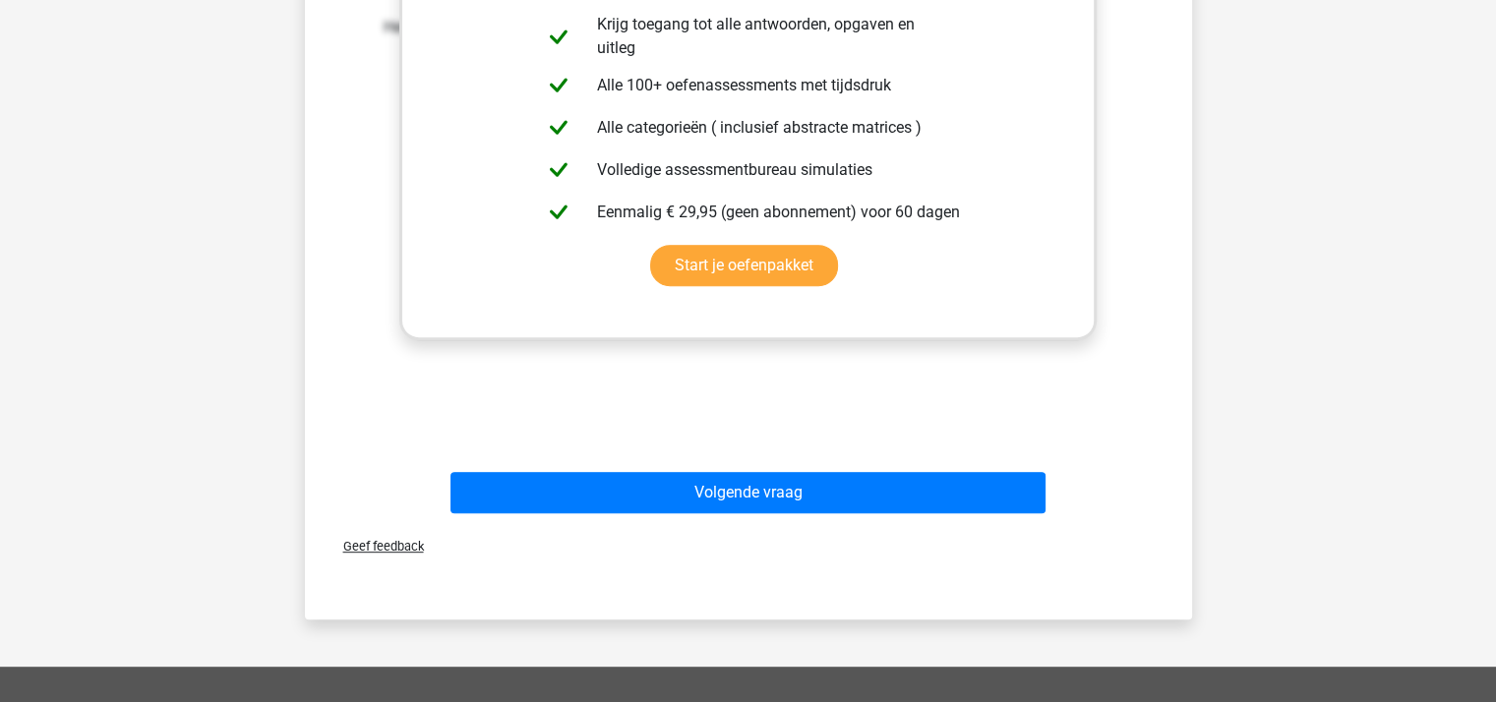
scroll to position [976, 0]
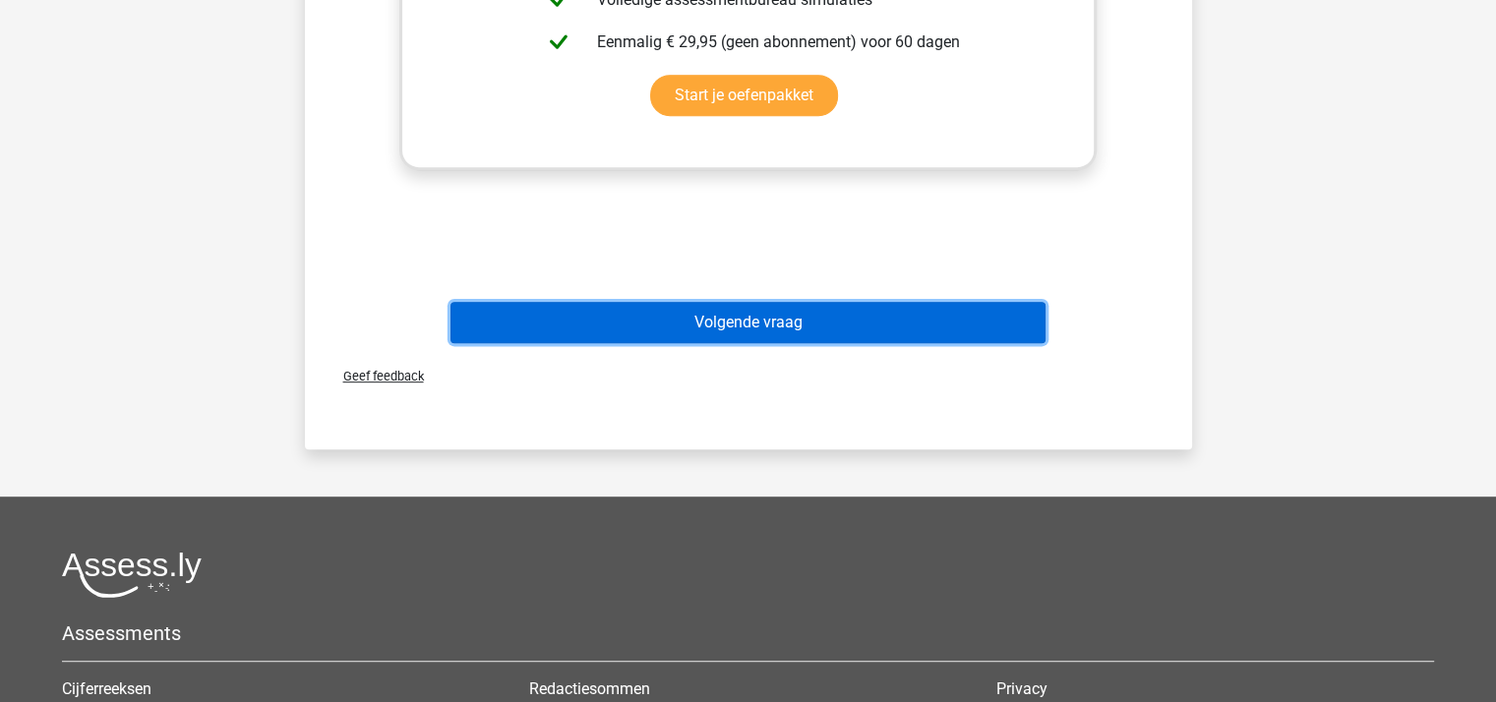
click at [770, 316] on button "Volgende vraag" at bounding box center [748, 322] width 595 height 41
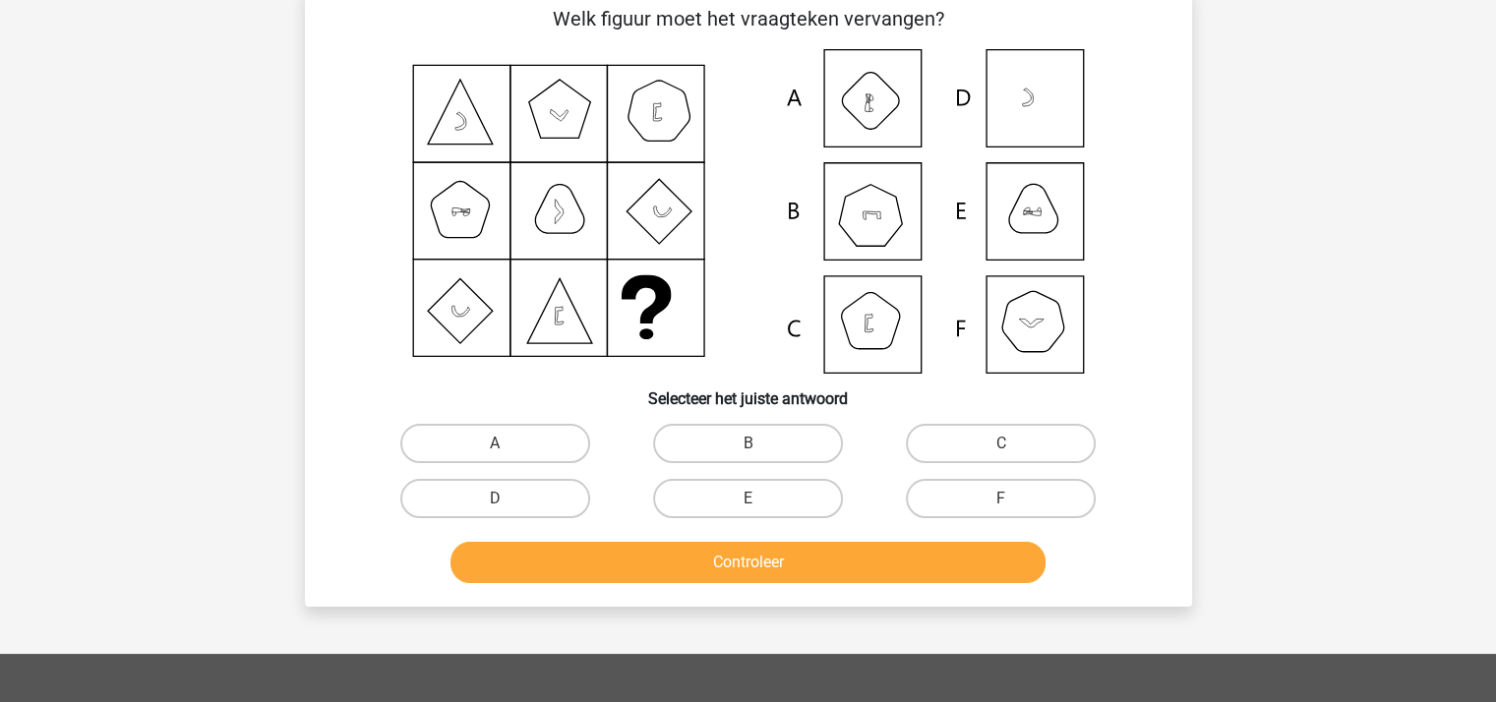
scroll to position [91, 0]
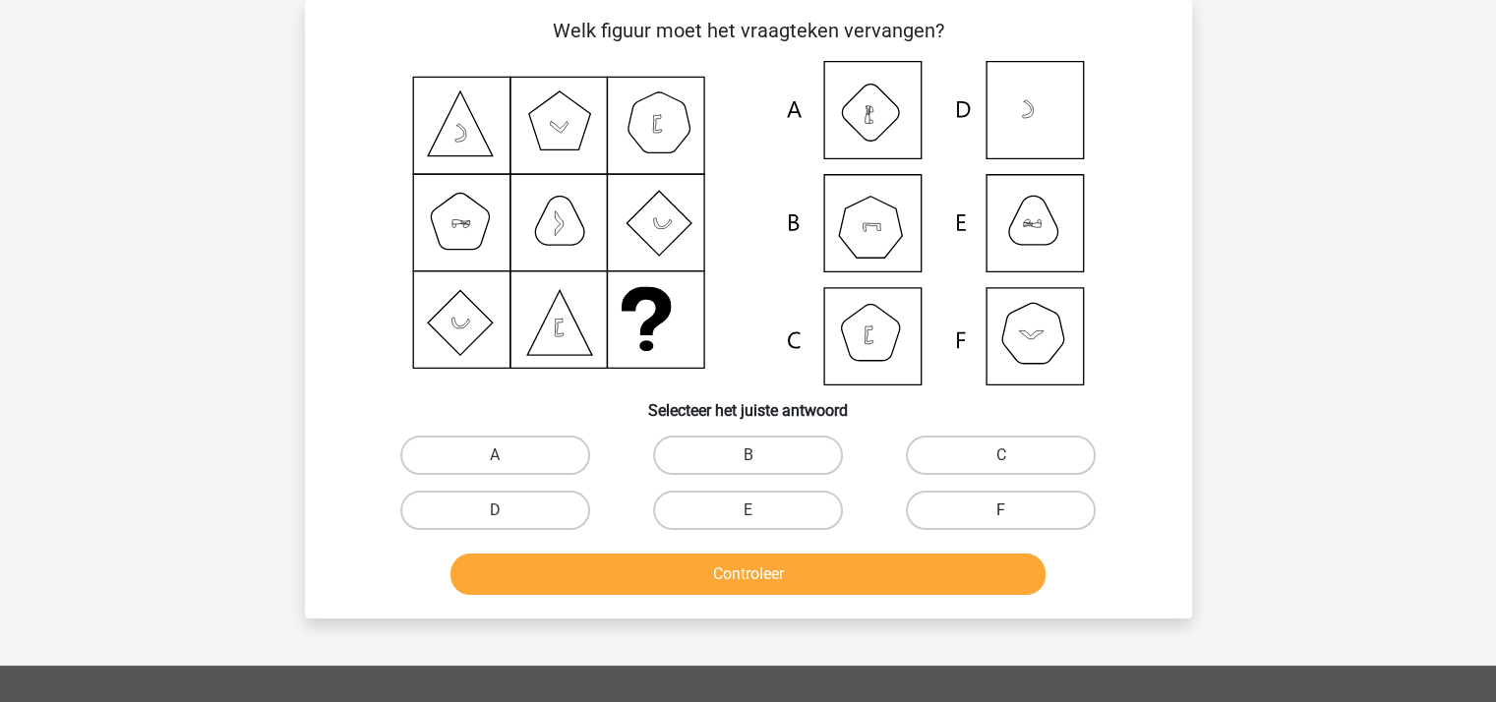
drag, startPoint x: 1005, startPoint y: 509, endPoint x: 994, endPoint y: 522, distance: 18.1
click at [614, 475] on div "F" at bounding box center [495, 455] width 237 height 39
click at [830, 565] on button "Controleer" at bounding box center [748, 574] width 595 height 41
click at [960, 507] on label "F" at bounding box center [1001, 510] width 190 height 39
click at [1001, 511] on input "F" at bounding box center [1007, 517] width 13 height 13
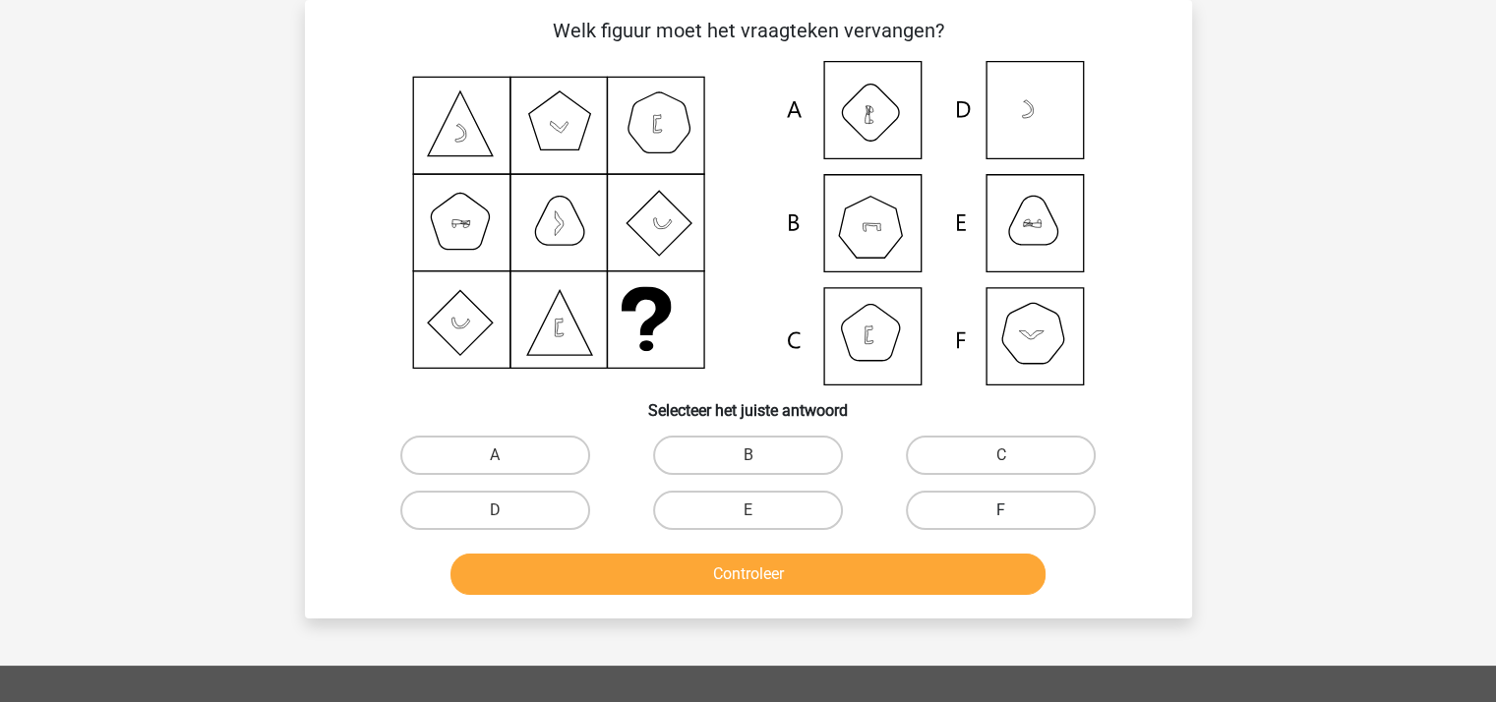
radio input "true"
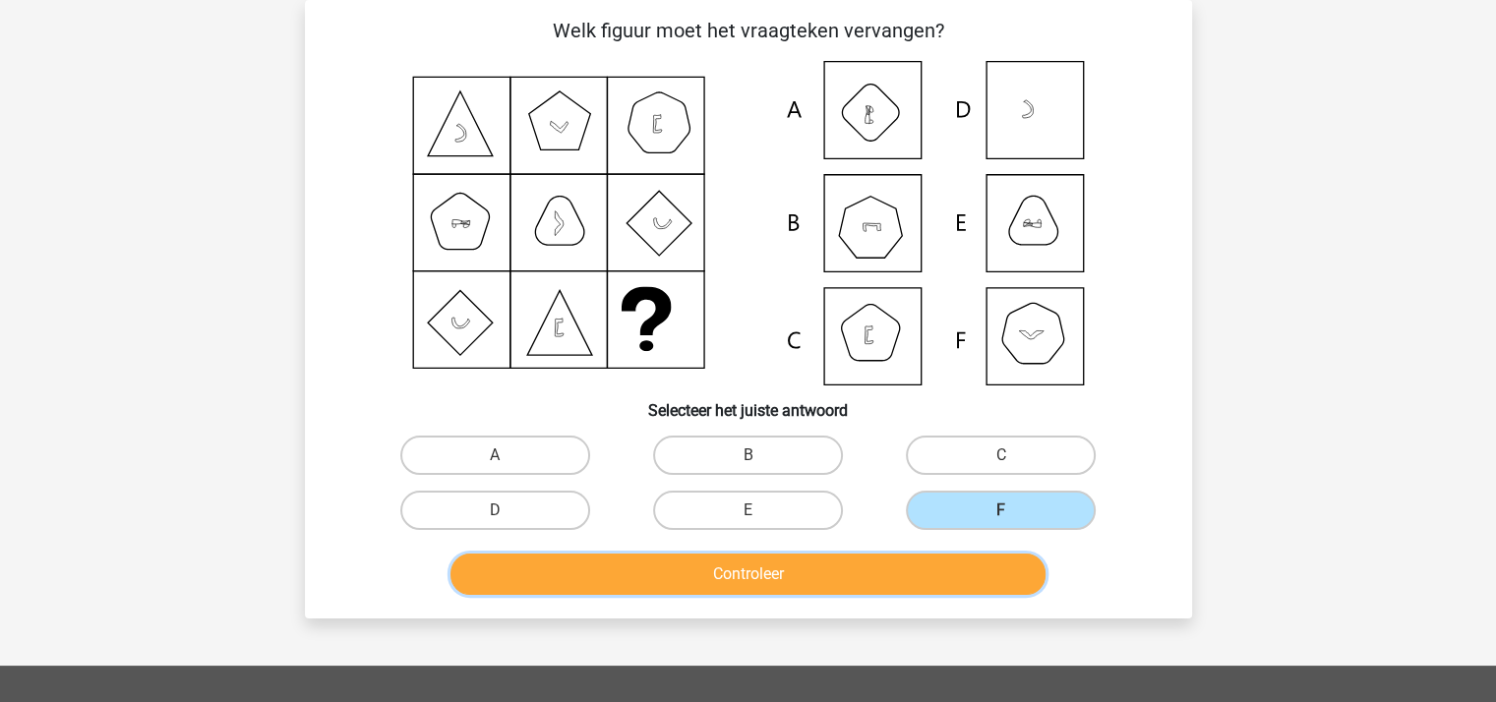
click at [781, 566] on button "Controleer" at bounding box center [748, 574] width 595 height 41
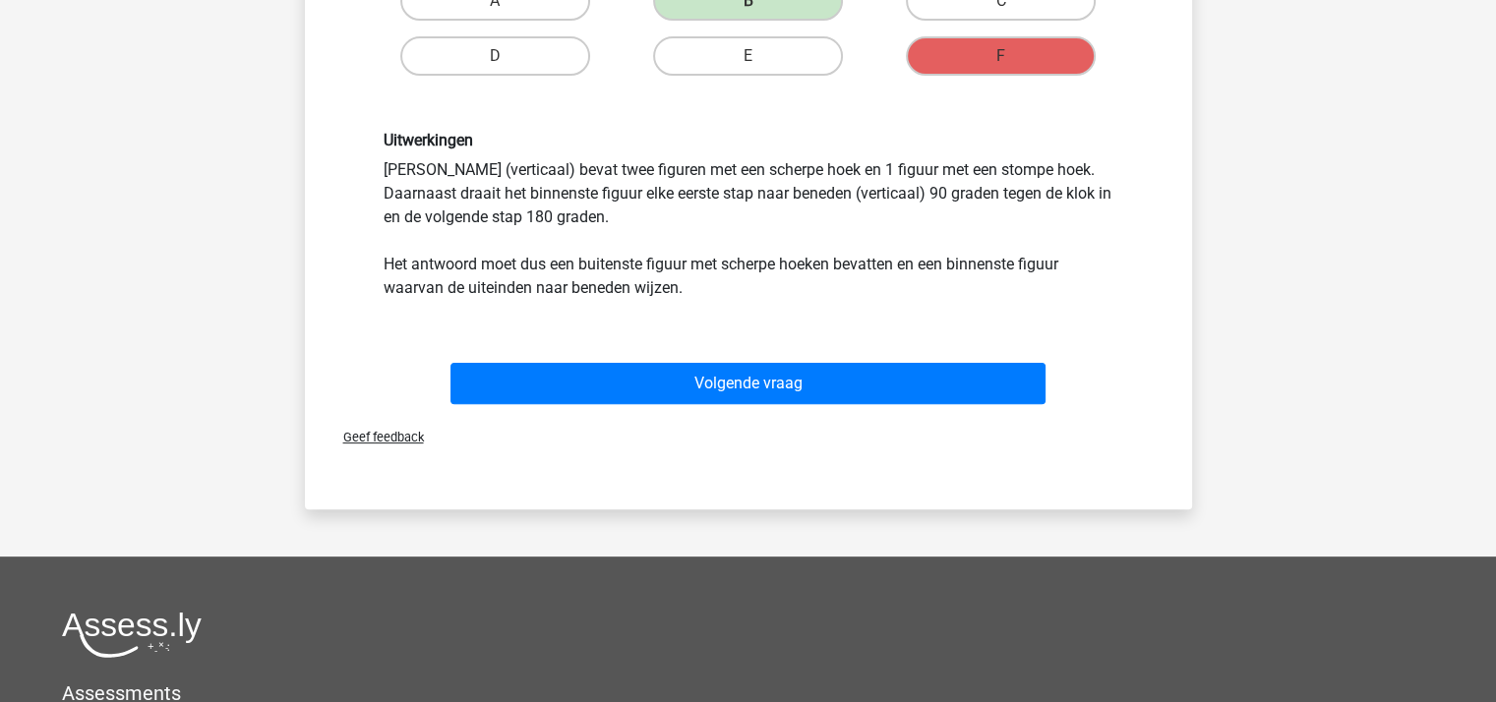
scroll to position [582, 0]
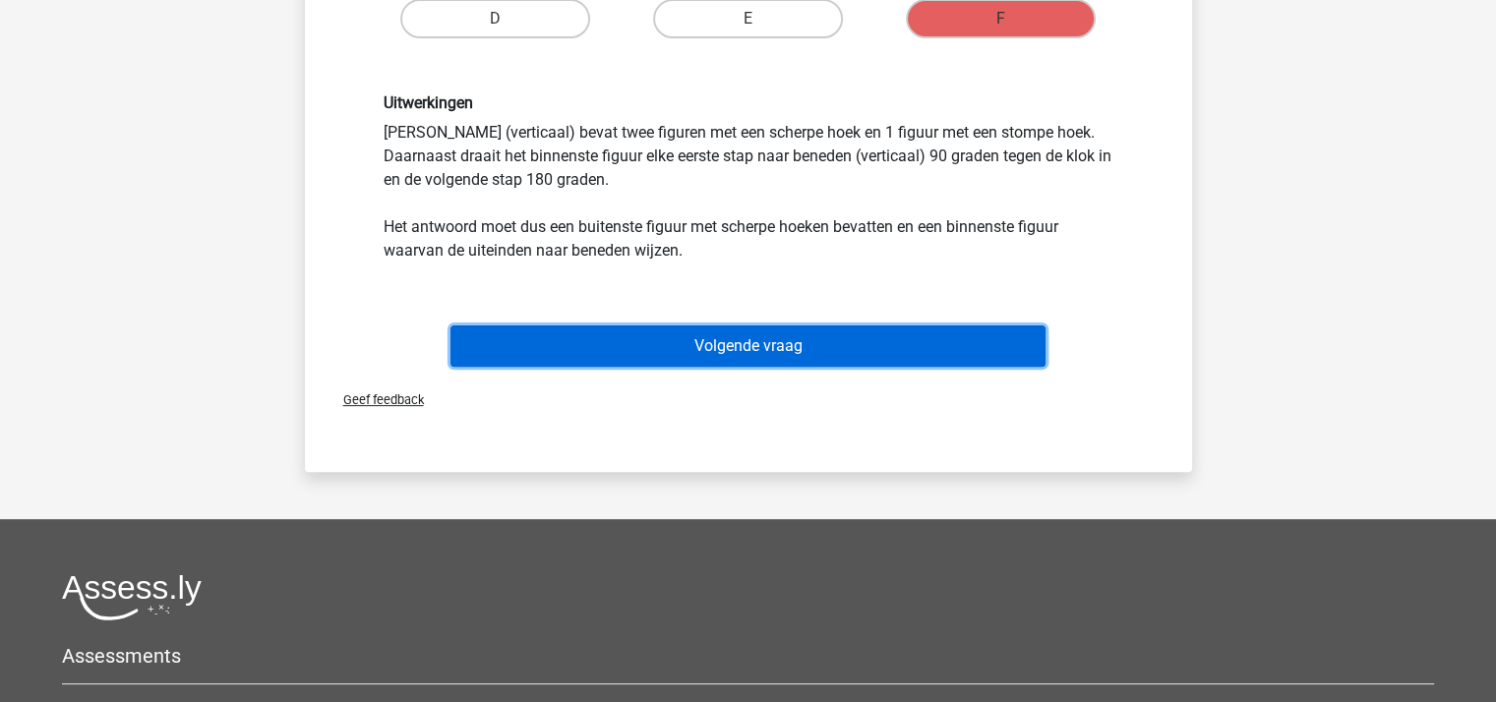
click at [755, 348] on button "Volgende vraag" at bounding box center [748, 346] width 595 height 41
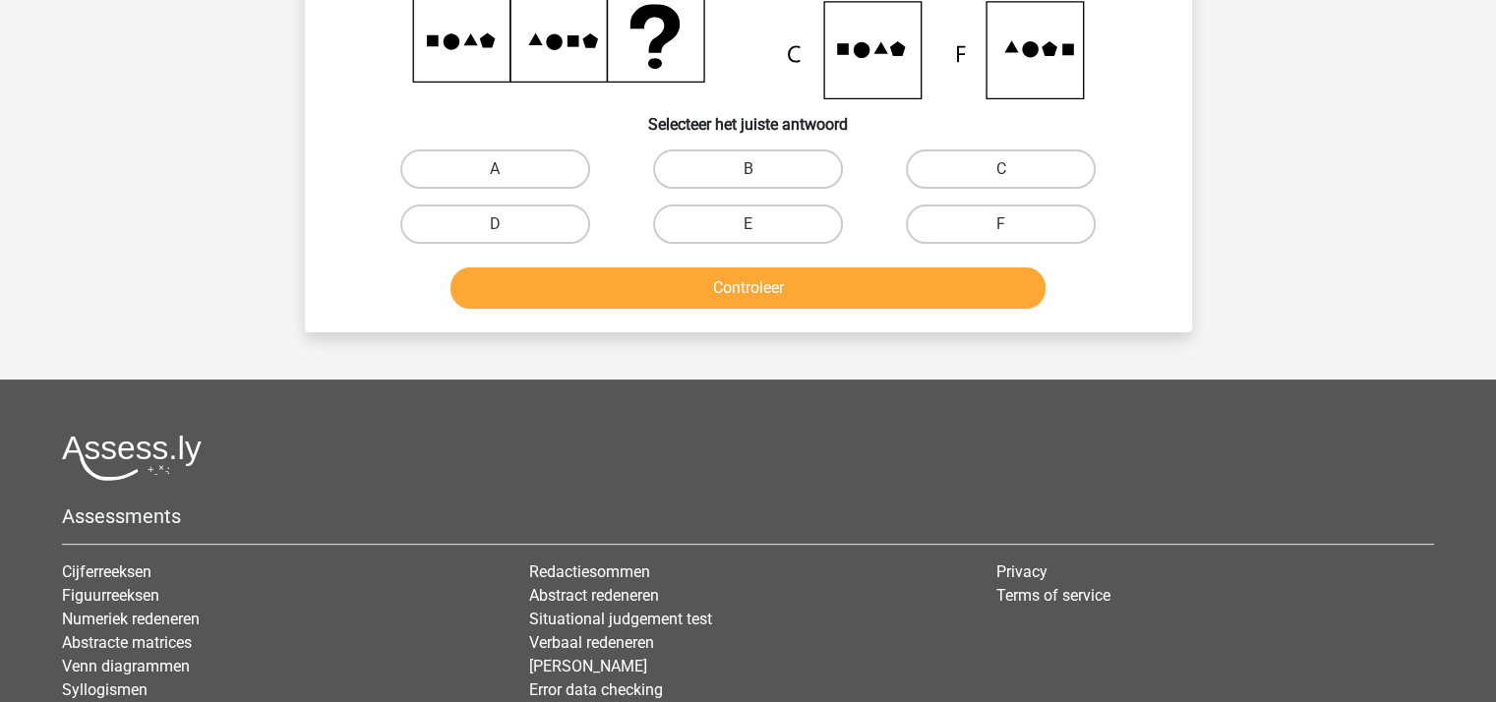
scroll to position [91, 0]
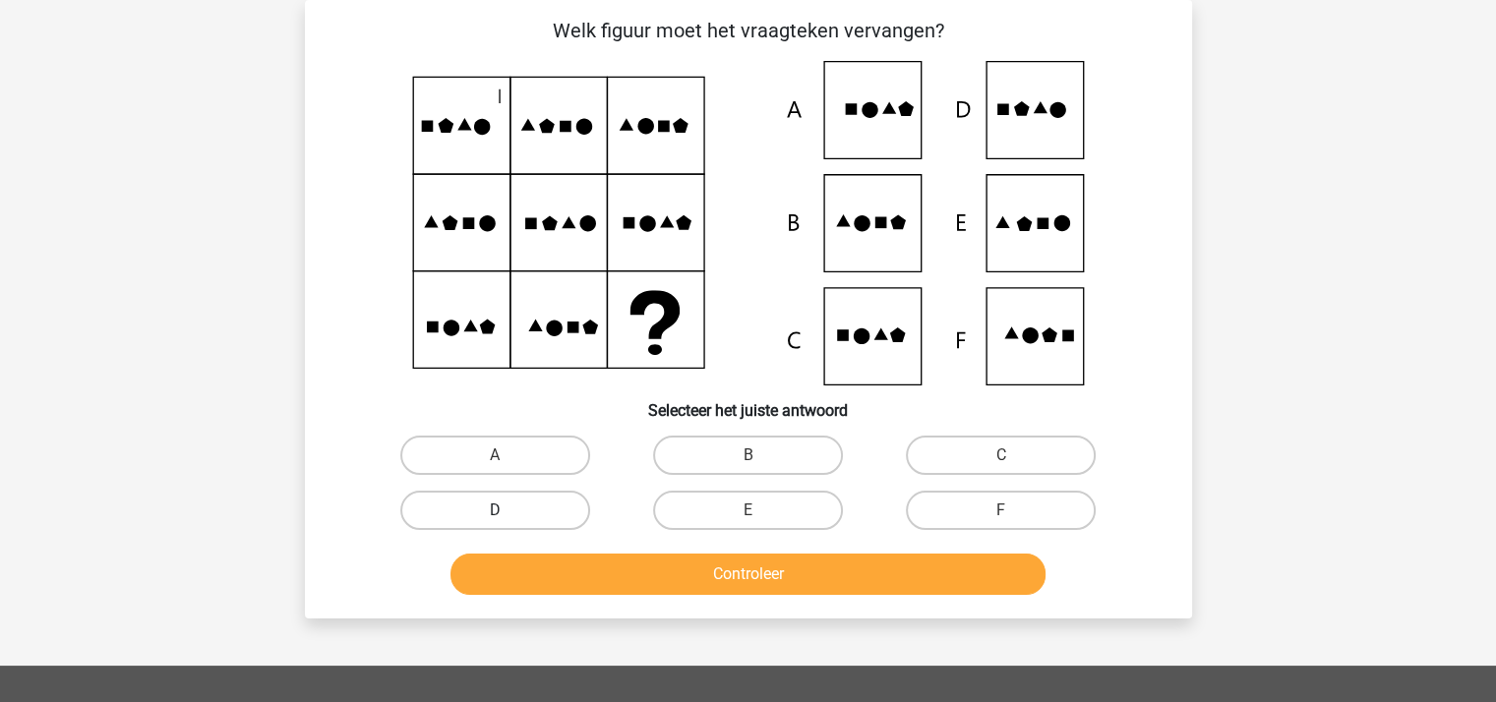
click at [519, 514] on label "D" at bounding box center [495, 510] width 190 height 39
click at [508, 514] on input "D" at bounding box center [501, 517] width 13 height 13
radio input "true"
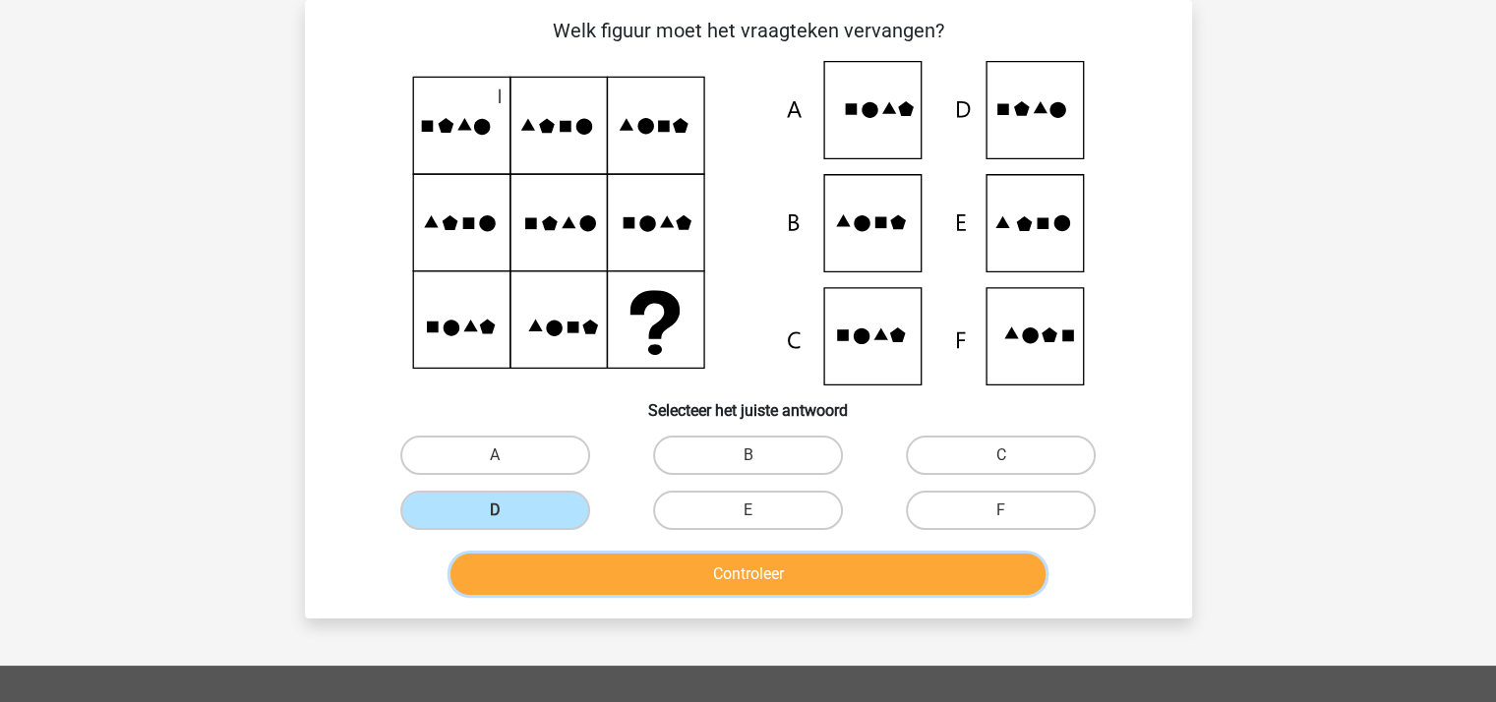
click at [587, 565] on button "Controleer" at bounding box center [748, 574] width 595 height 41
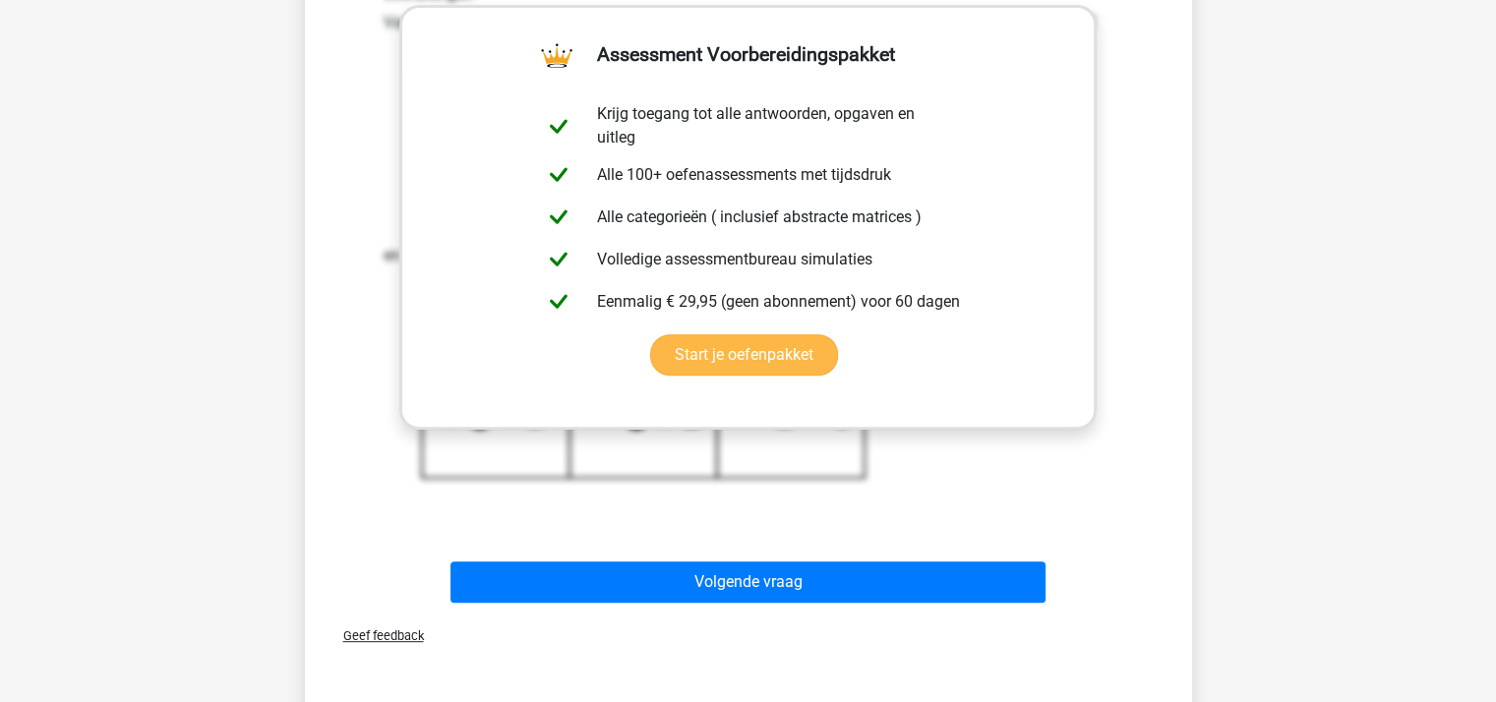
scroll to position [877, 0]
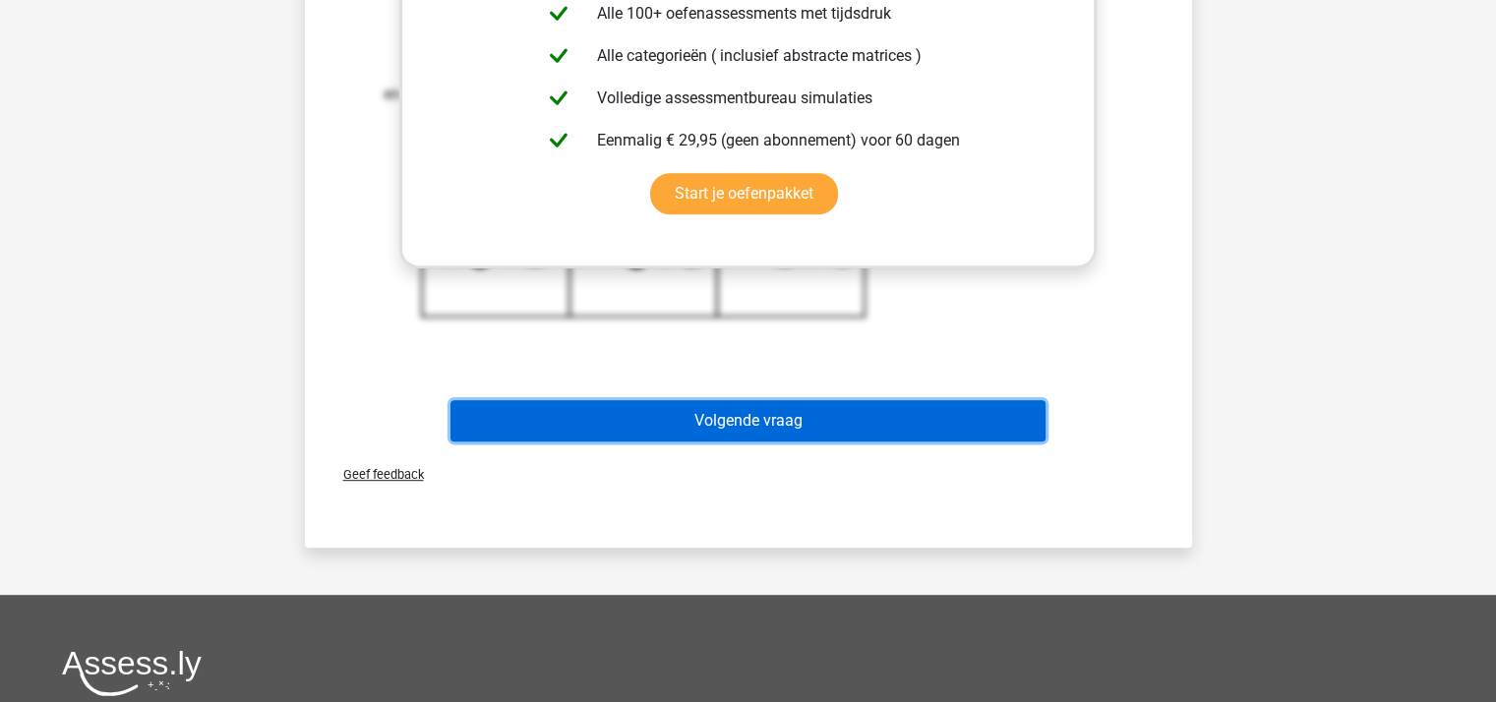
click at [687, 417] on button "Volgende vraag" at bounding box center [748, 420] width 595 height 41
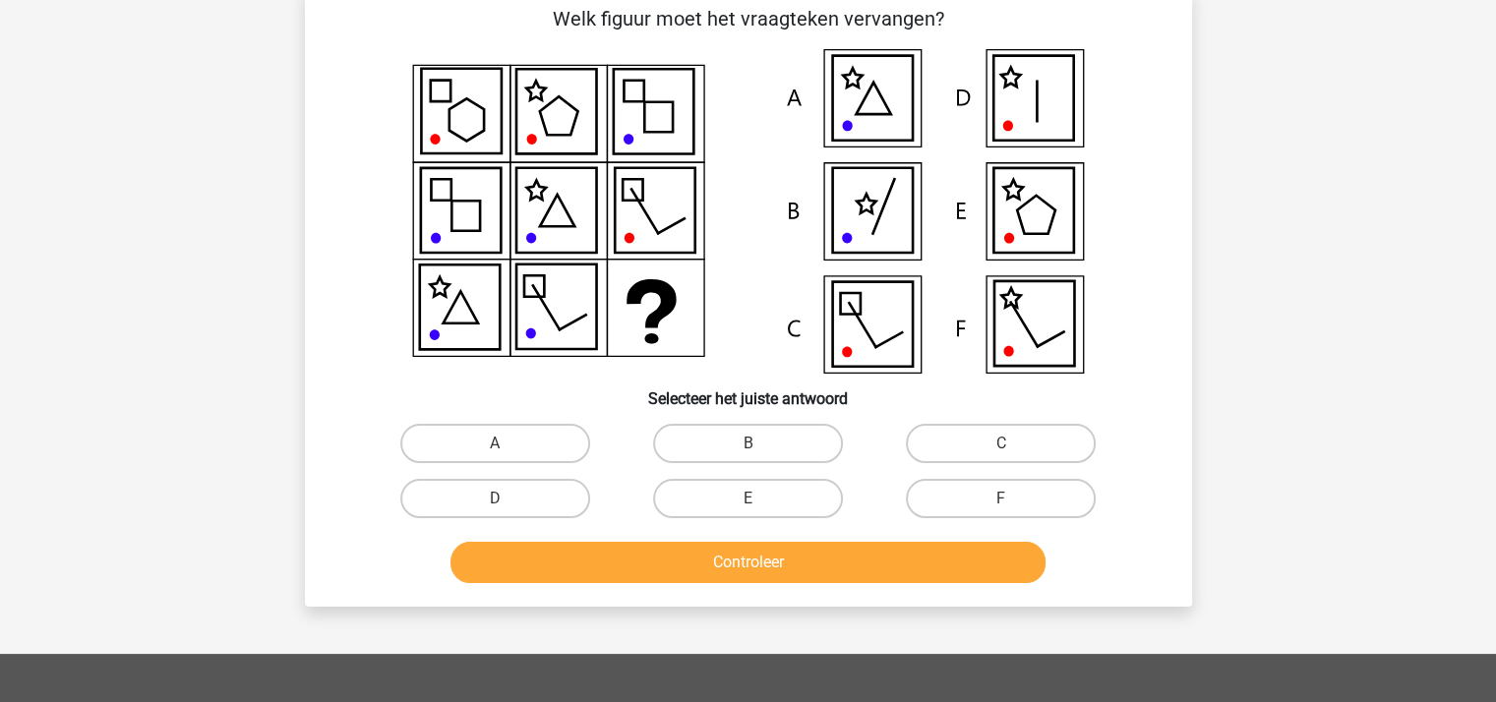
scroll to position [91, 0]
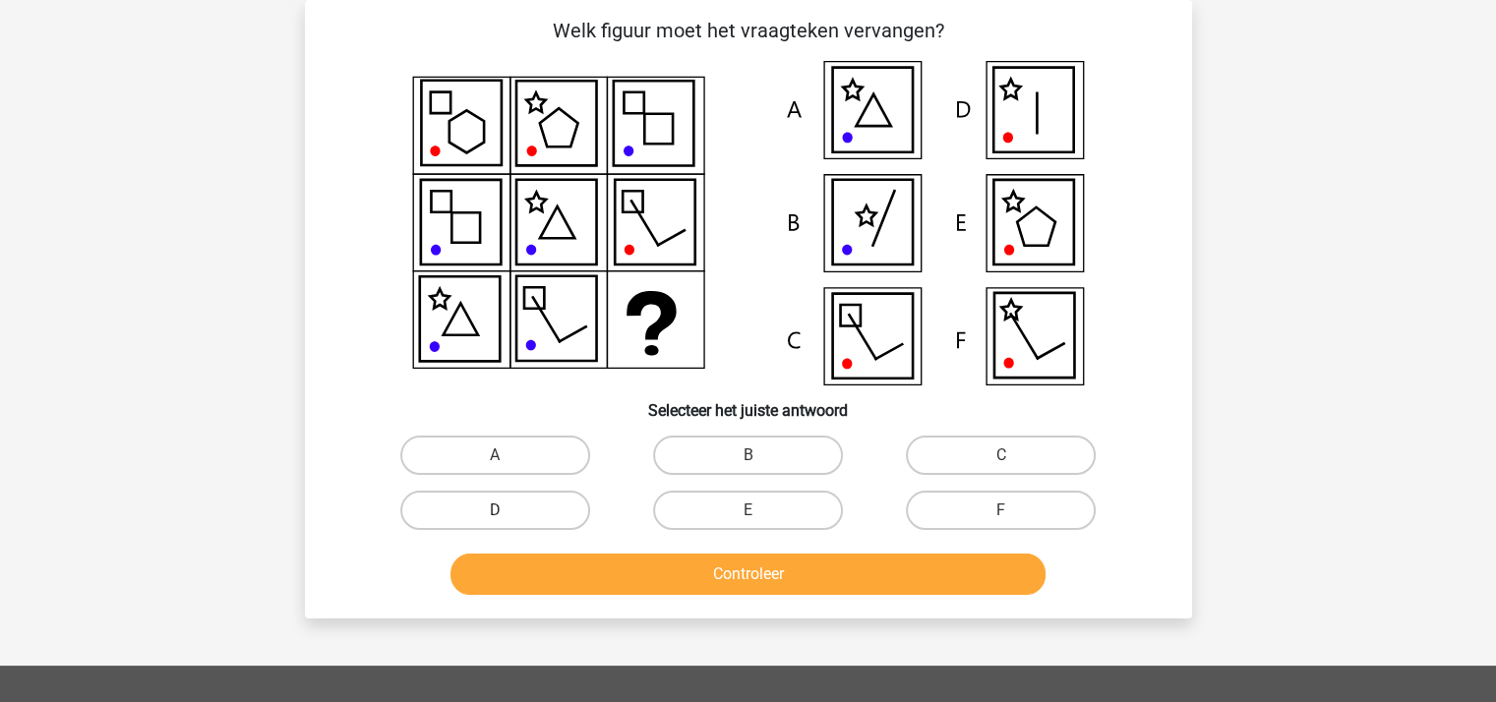
click at [538, 501] on label "D" at bounding box center [495, 510] width 190 height 39
click at [508, 511] on input "D" at bounding box center [501, 517] width 13 height 13
radio input "true"
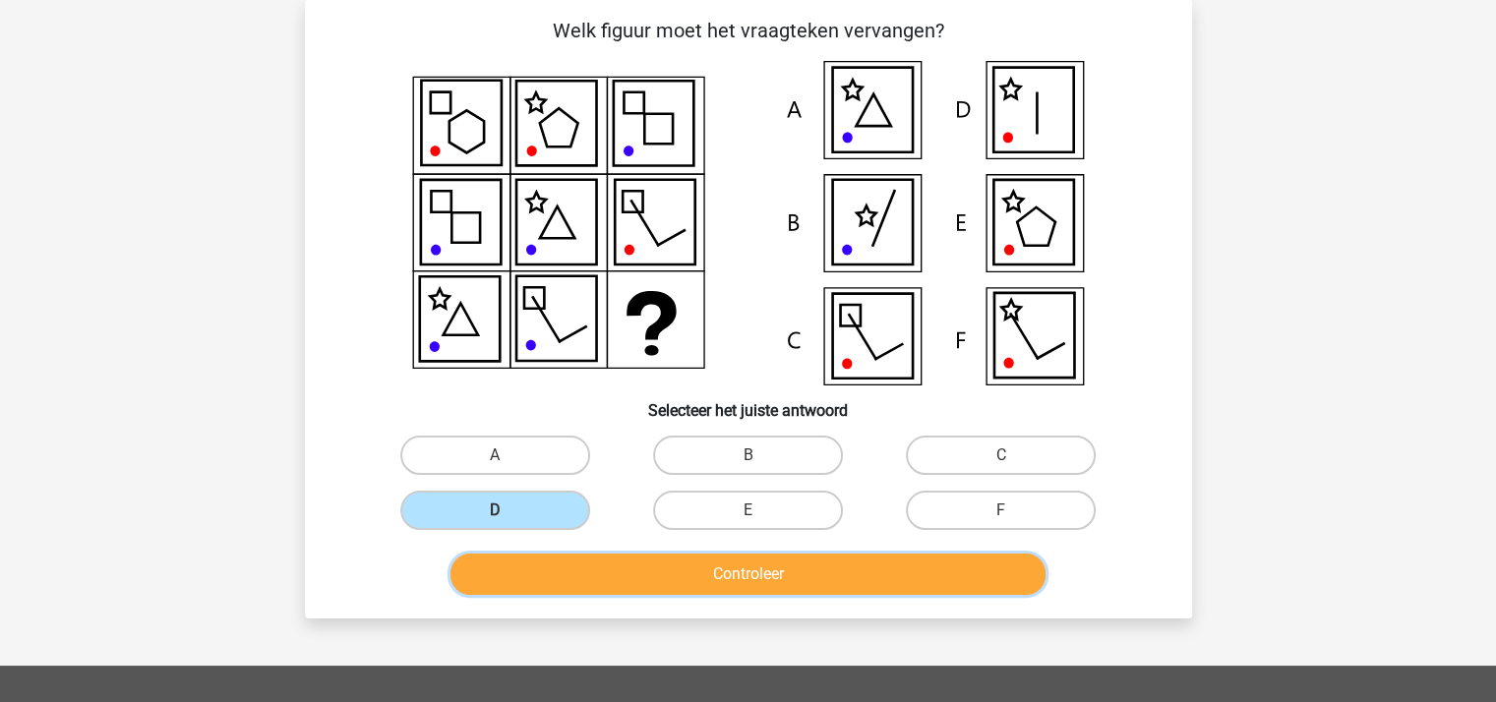
click at [639, 566] on button "Controleer" at bounding box center [748, 574] width 595 height 41
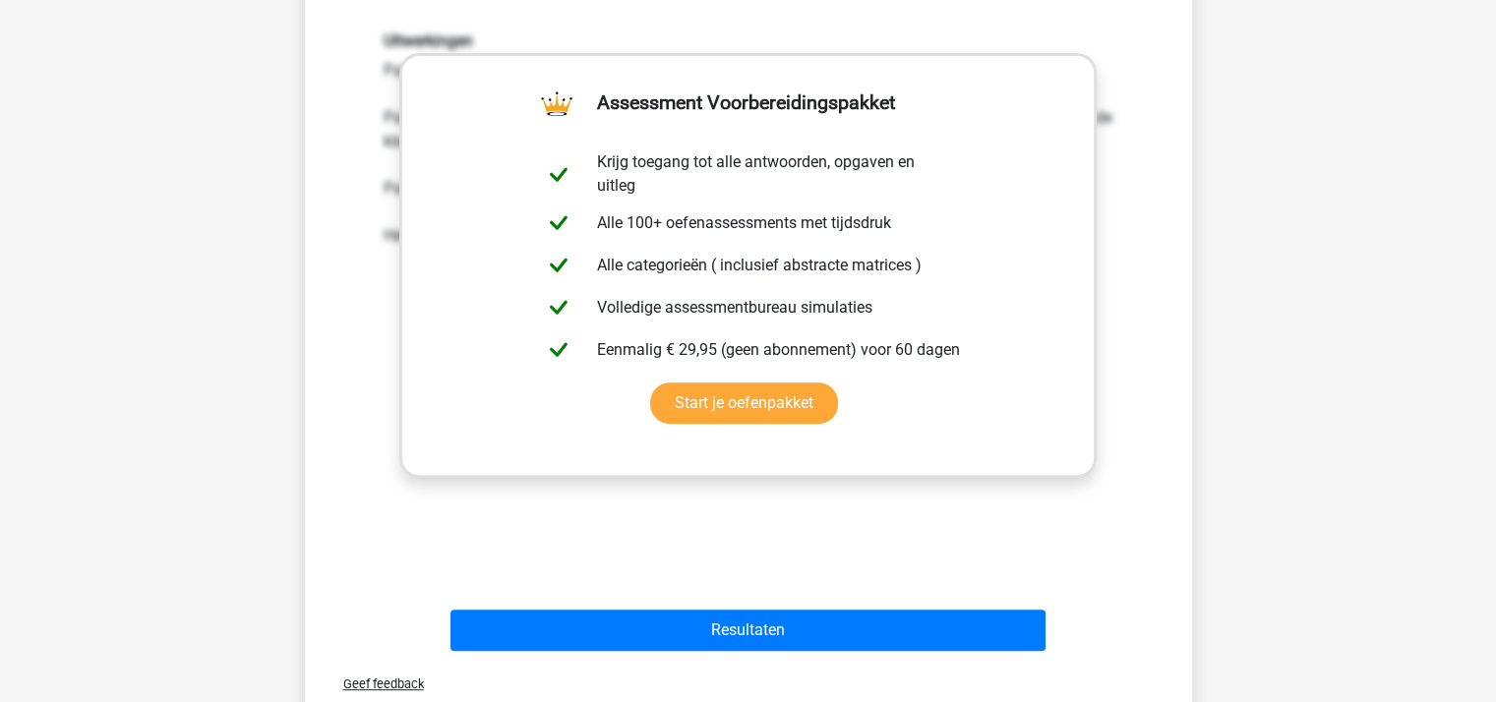
scroll to position [681, 0]
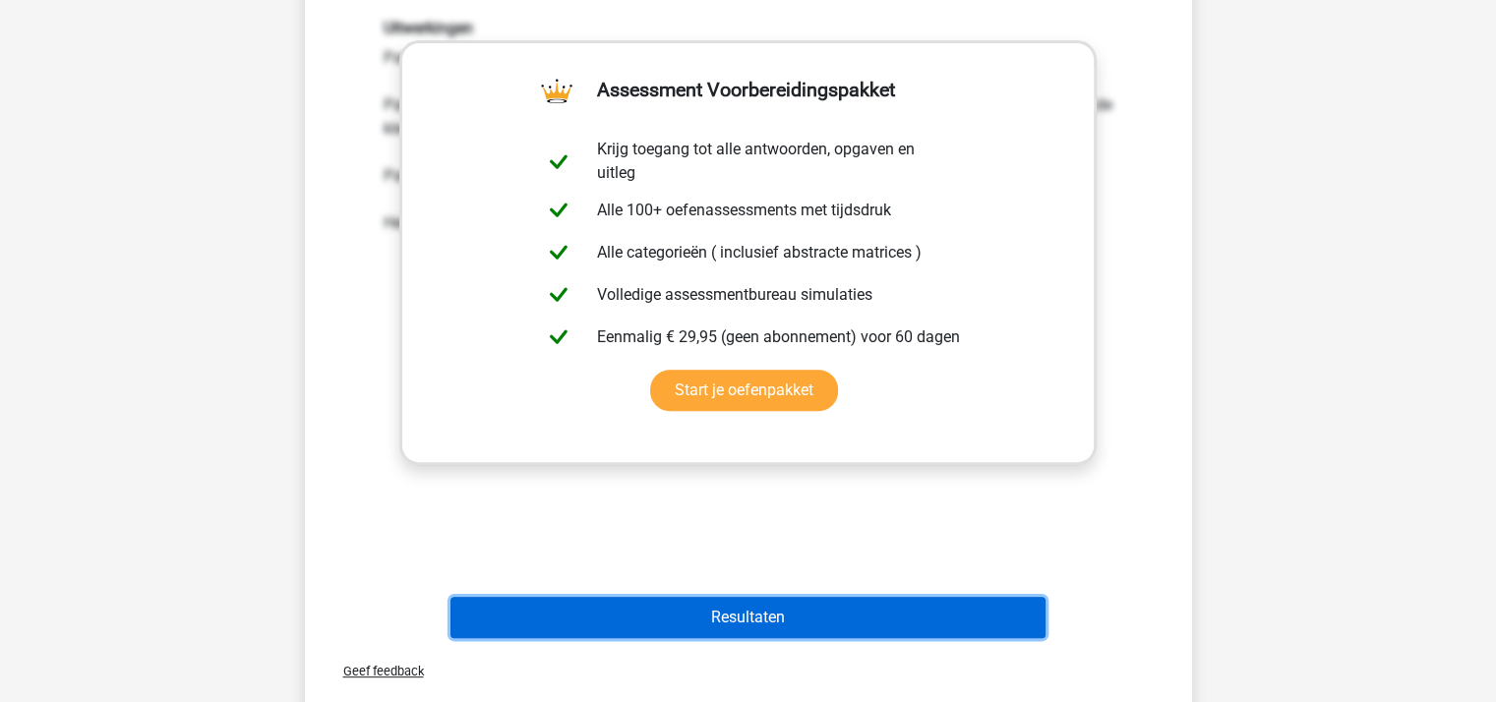
click at [730, 605] on button "Resultaten" at bounding box center [748, 617] width 595 height 41
click at [730, 608] on button "Resultaten" at bounding box center [748, 617] width 595 height 41
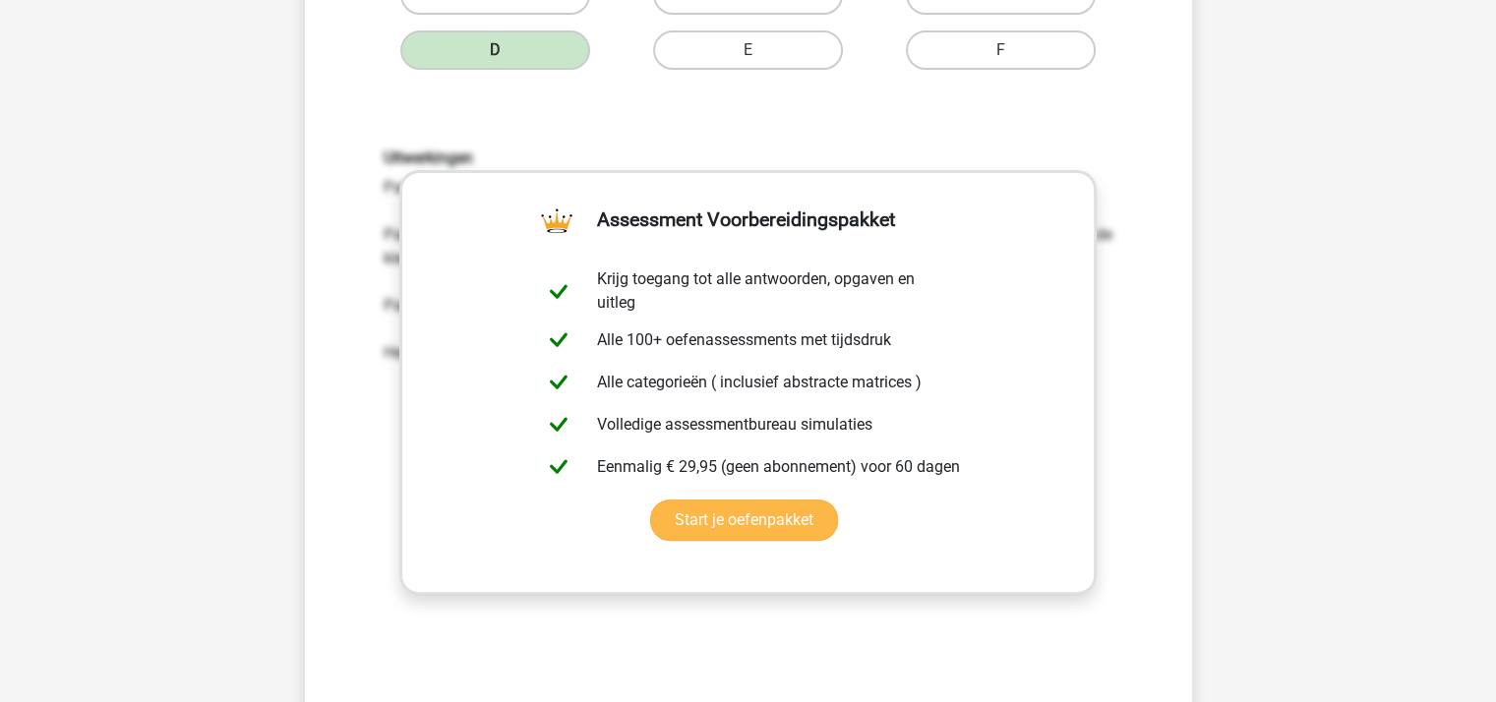
scroll to position [590, 0]
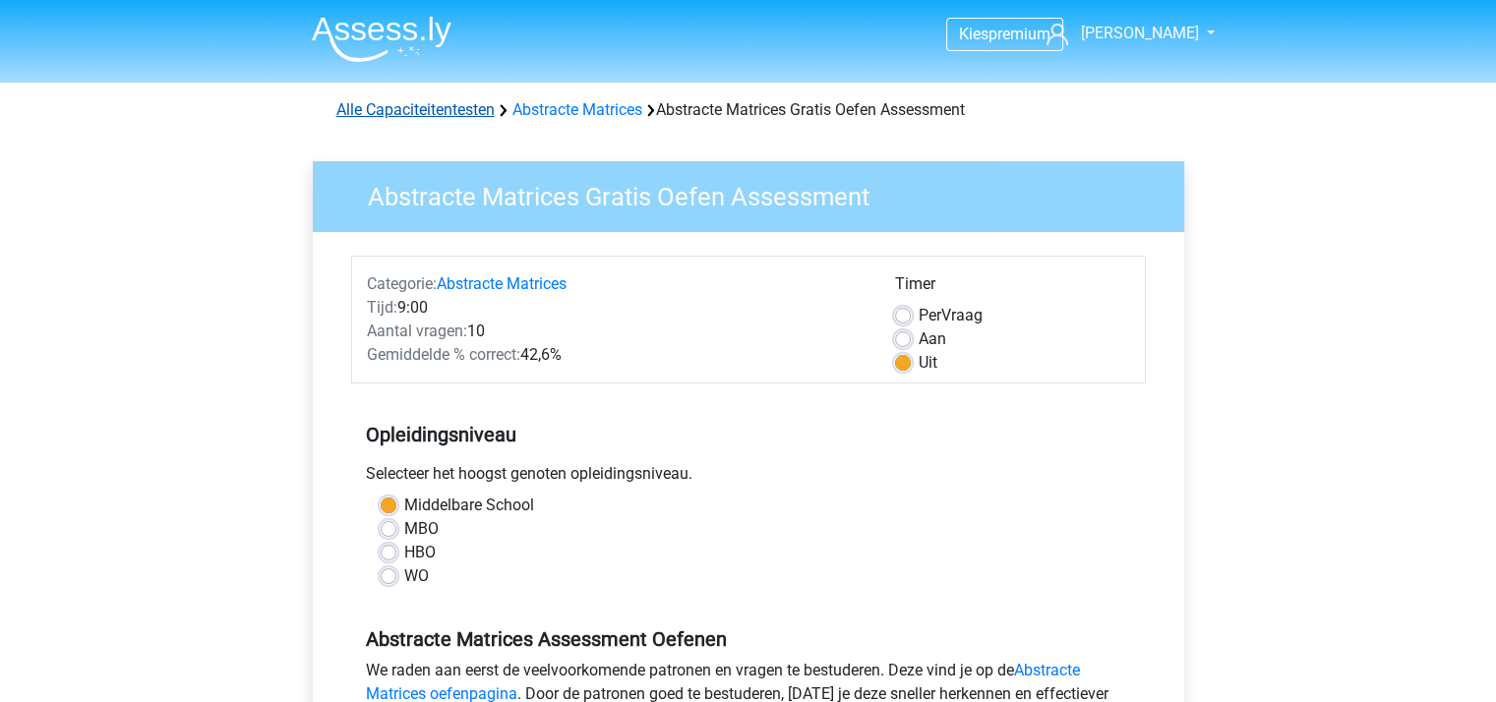
click at [453, 112] on link "Alle Capaciteitentesten" at bounding box center [415, 109] width 158 height 19
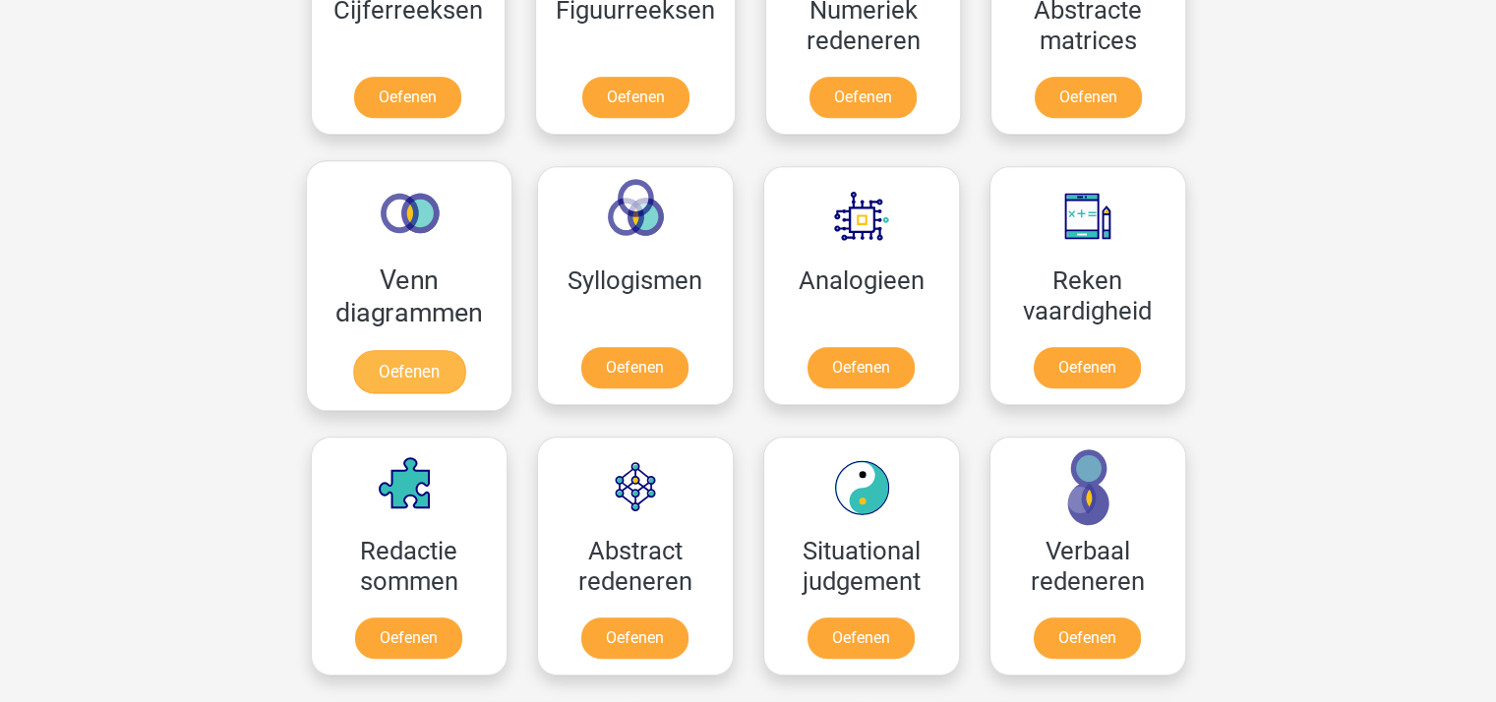
scroll to position [1031, 0]
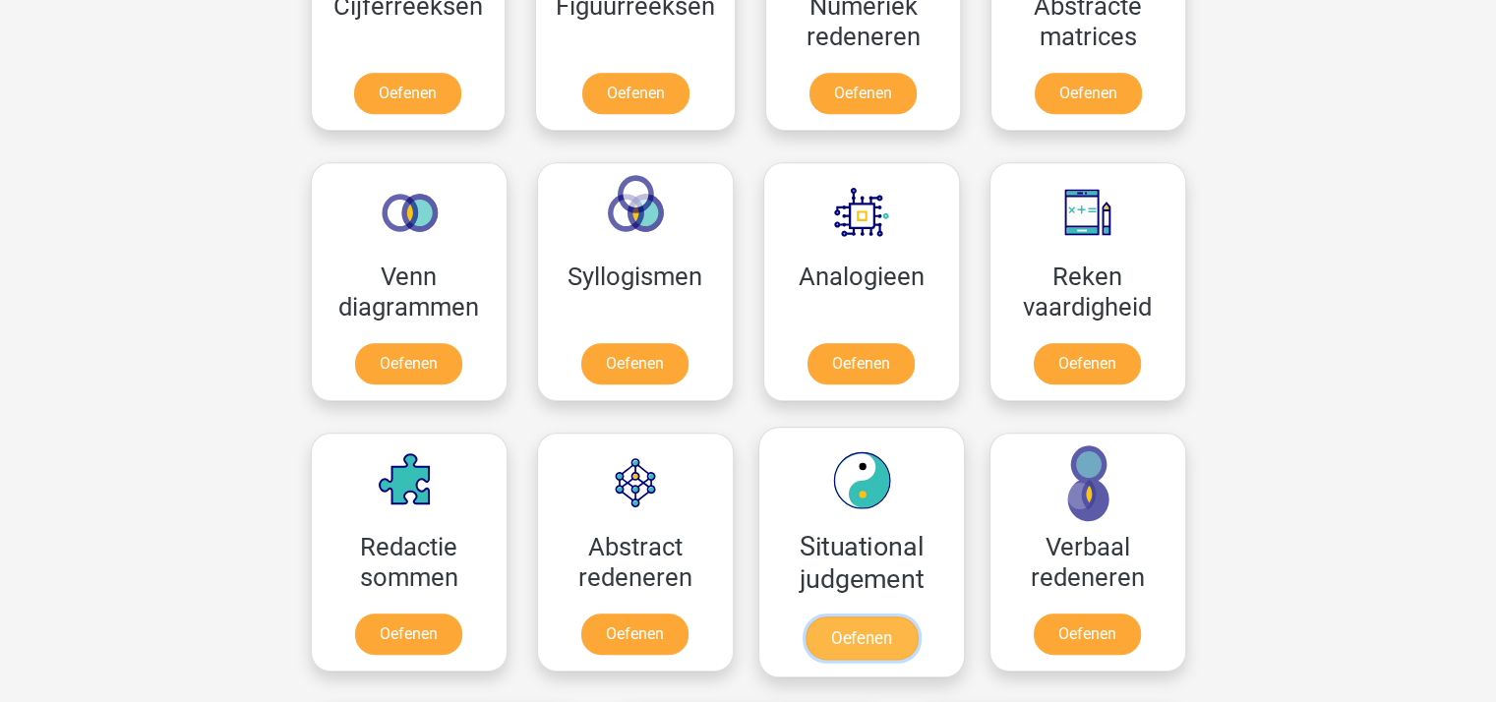
click at [838, 634] on link "Oefenen" at bounding box center [861, 638] width 112 height 43
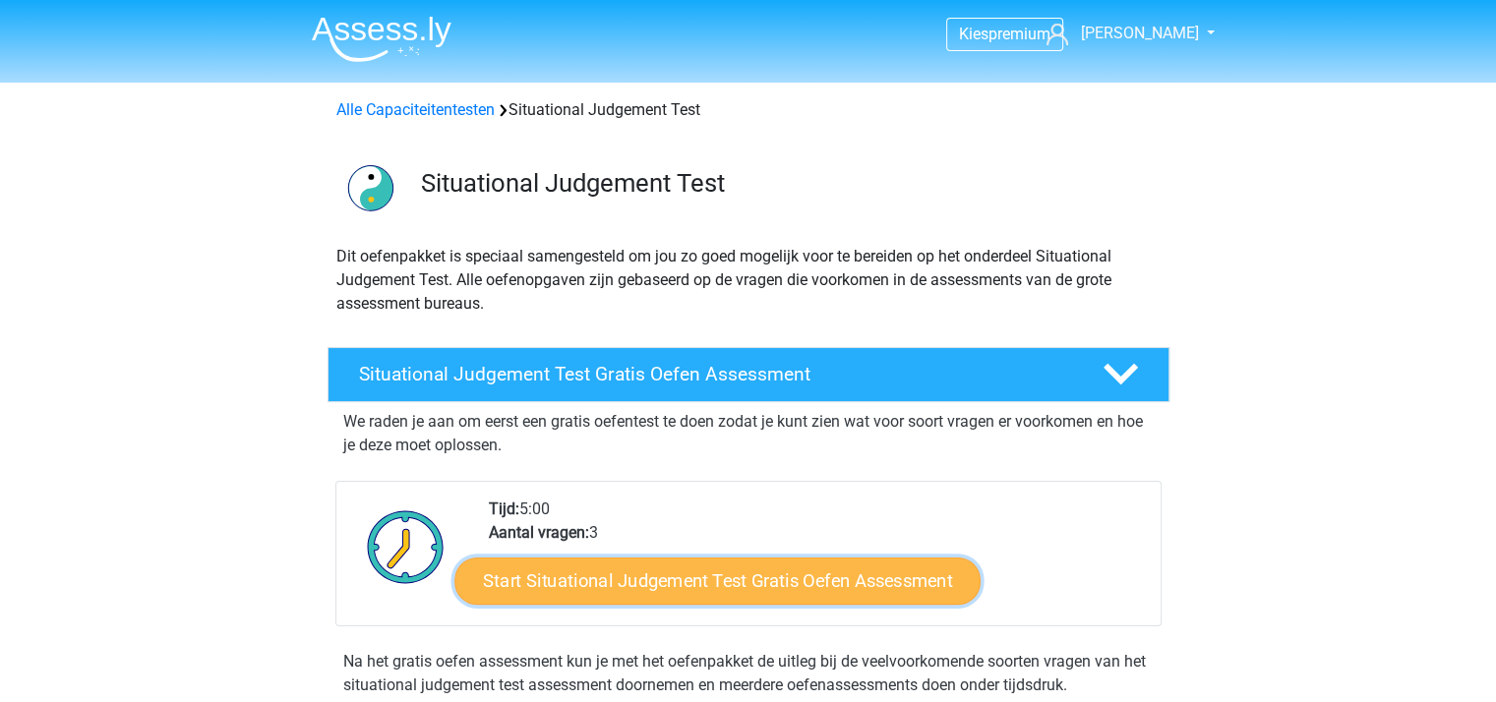
click at [690, 578] on link "Start Situational Judgement Test Gratis Oefen Assessment" at bounding box center [717, 581] width 526 height 47
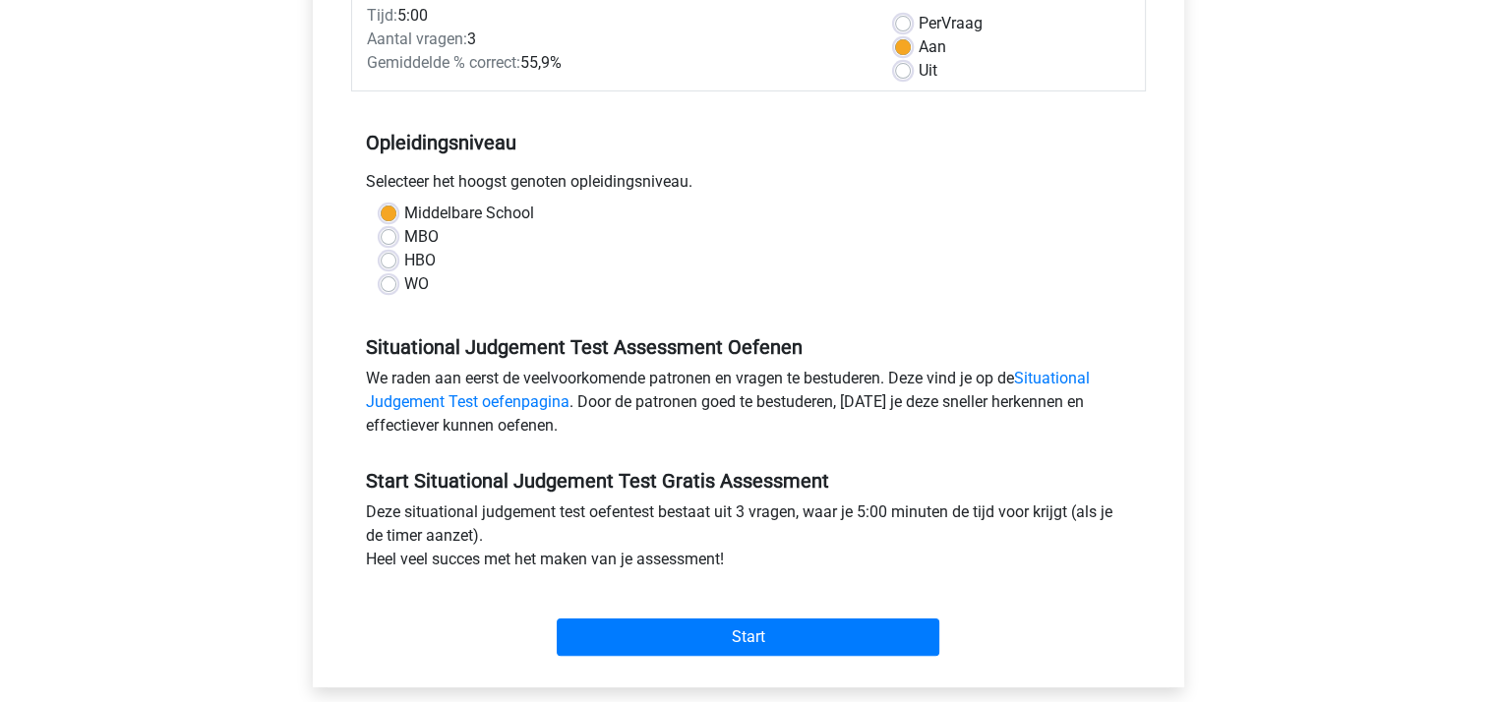
scroll to position [295, 0]
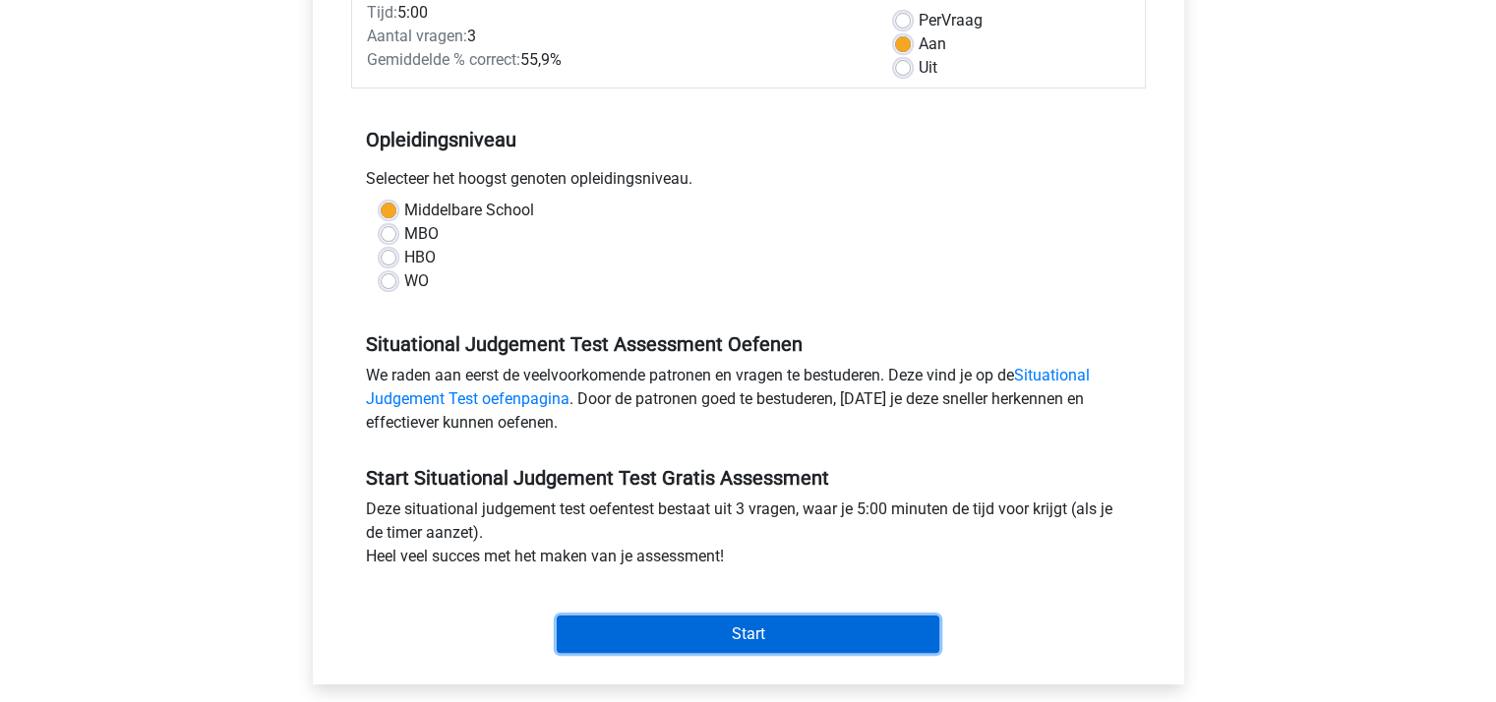
click at [723, 642] on input "Start" at bounding box center [748, 634] width 383 height 37
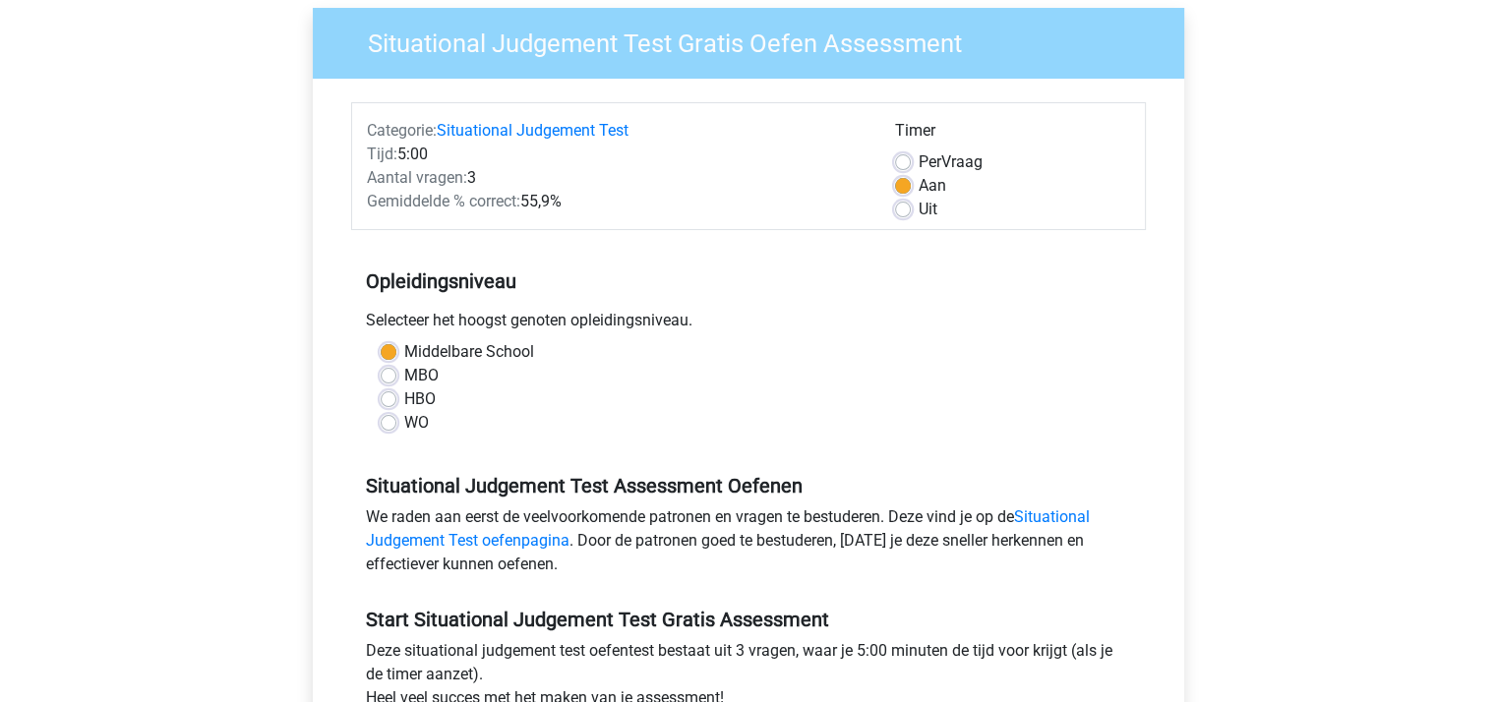
scroll to position [0, 0]
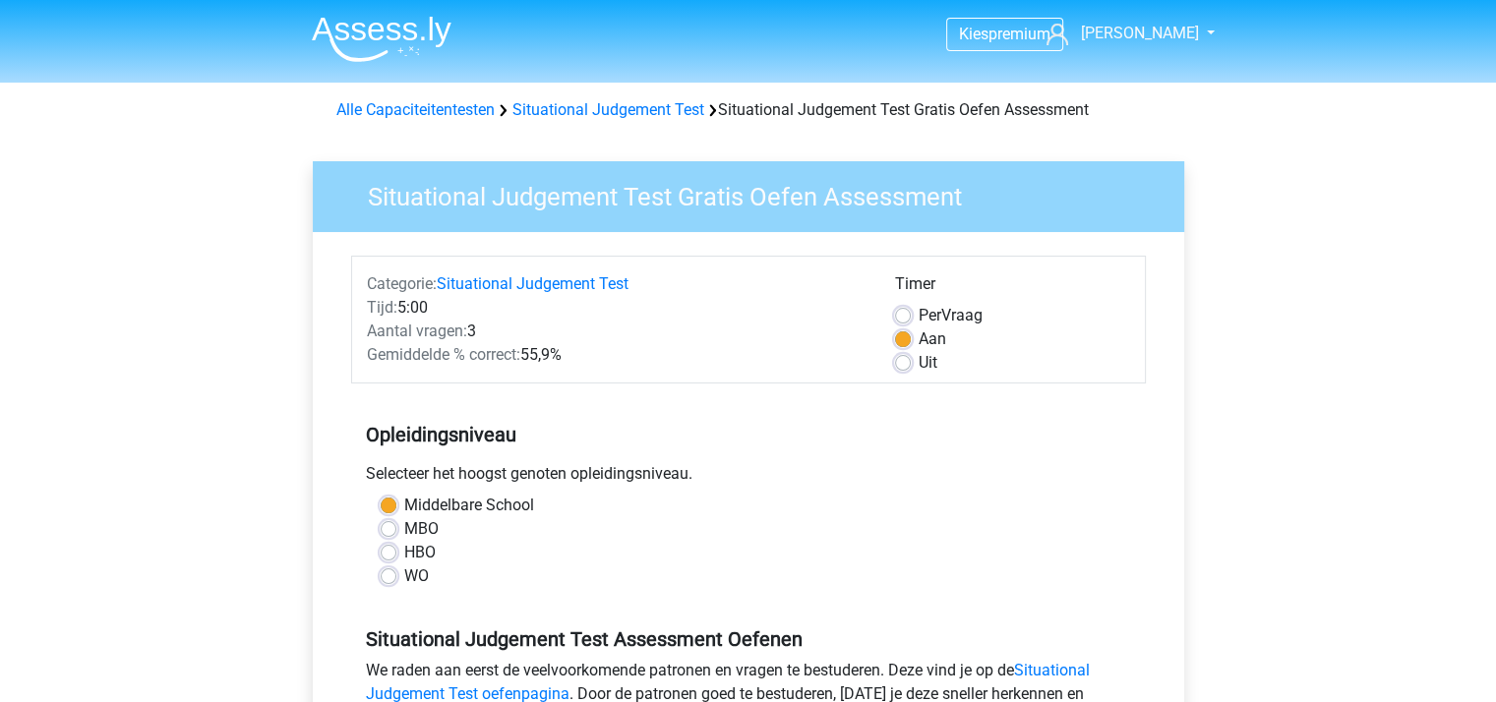
click at [911, 368] on div "Uit" at bounding box center [1012, 363] width 235 height 24
click at [919, 365] on label "Uit" at bounding box center [928, 363] width 19 height 24
click at [903, 365] on input "Uit" at bounding box center [903, 361] width 16 height 20
radio input "true"
click at [470, 116] on link "Alle Capaciteitentesten" at bounding box center [415, 109] width 158 height 19
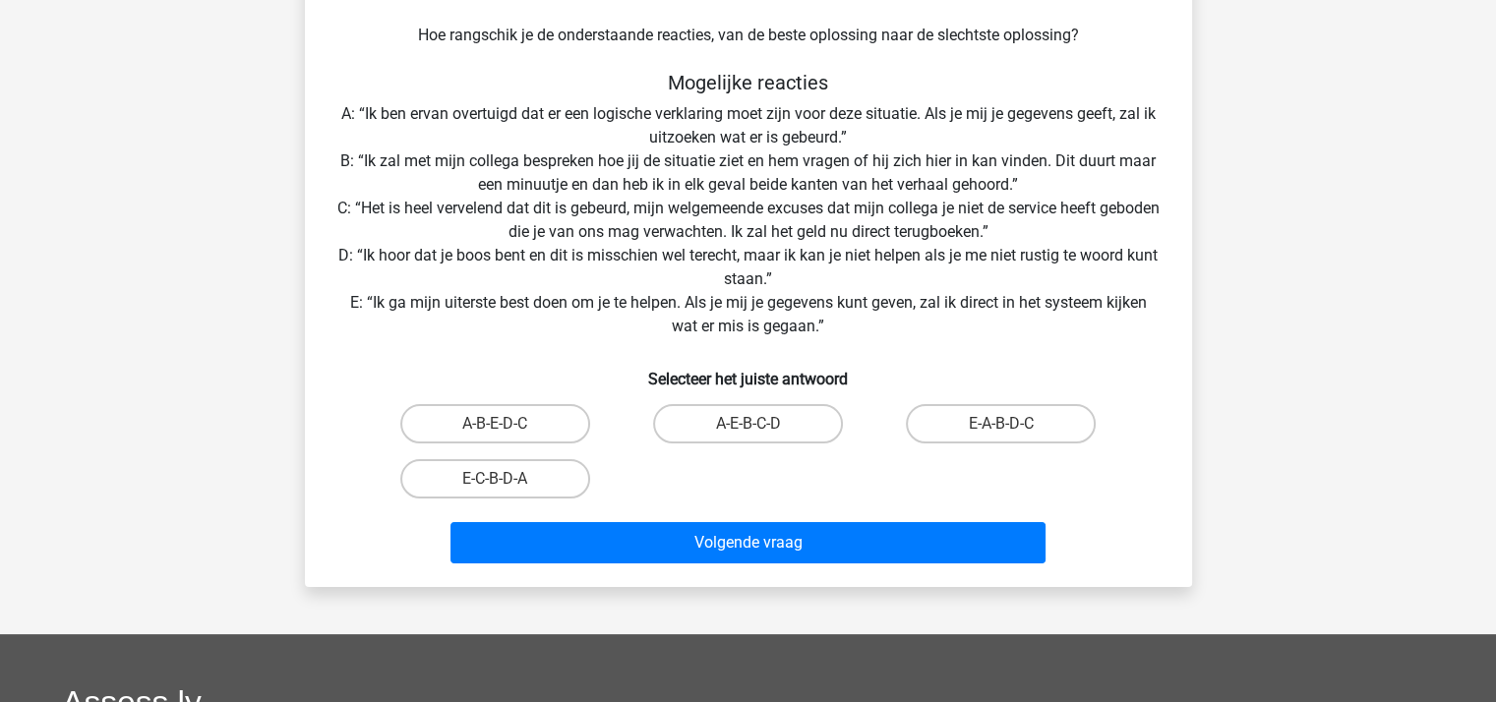
scroll to position [197, 0]
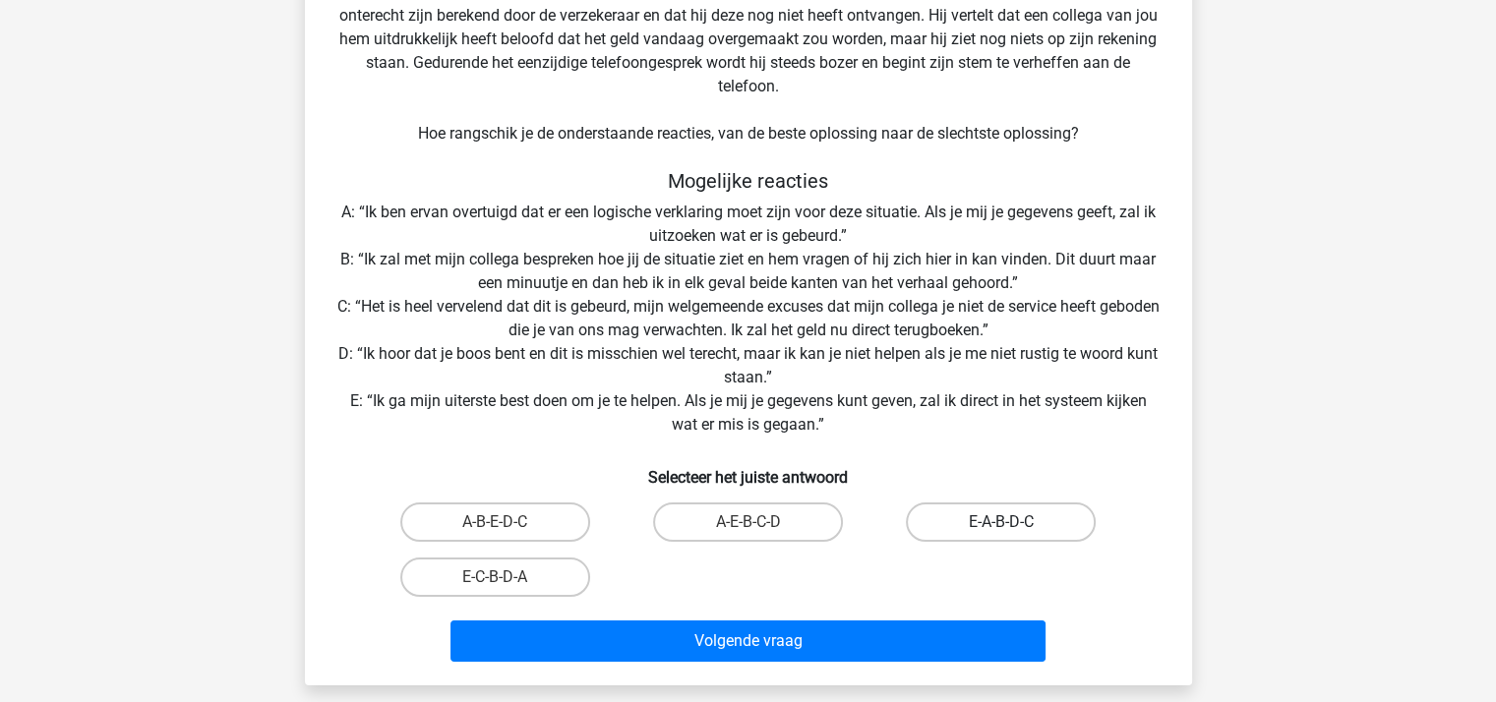
click at [963, 522] on label "E-A-B-D-C" at bounding box center [1001, 522] width 190 height 39
click at [1001, 522] on input "E-A-B-D-C" at bounding box center [1007, 528] width 13 height 13
radio input "true"
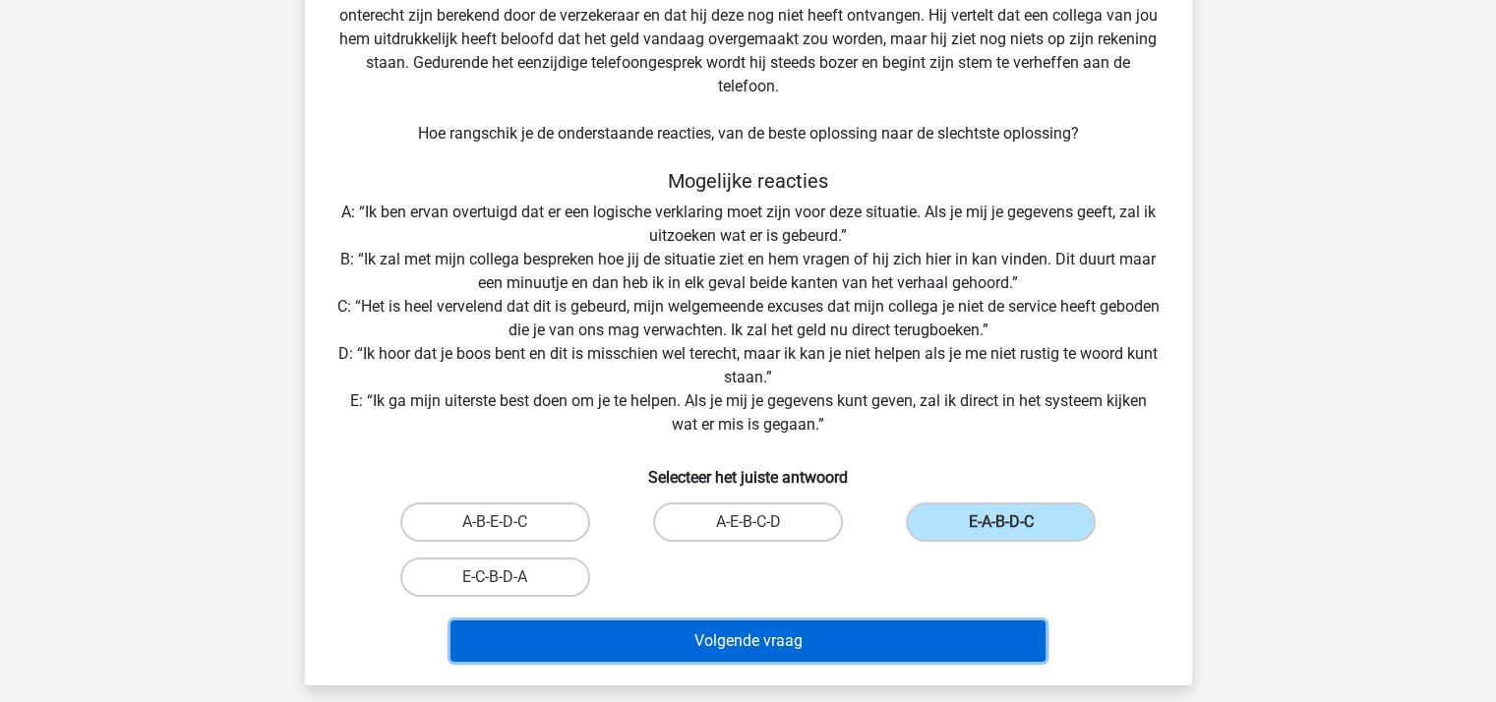
click at [852, 652] on button "Volgende vraag" at bounding box center [748, 641] width 595 height 41
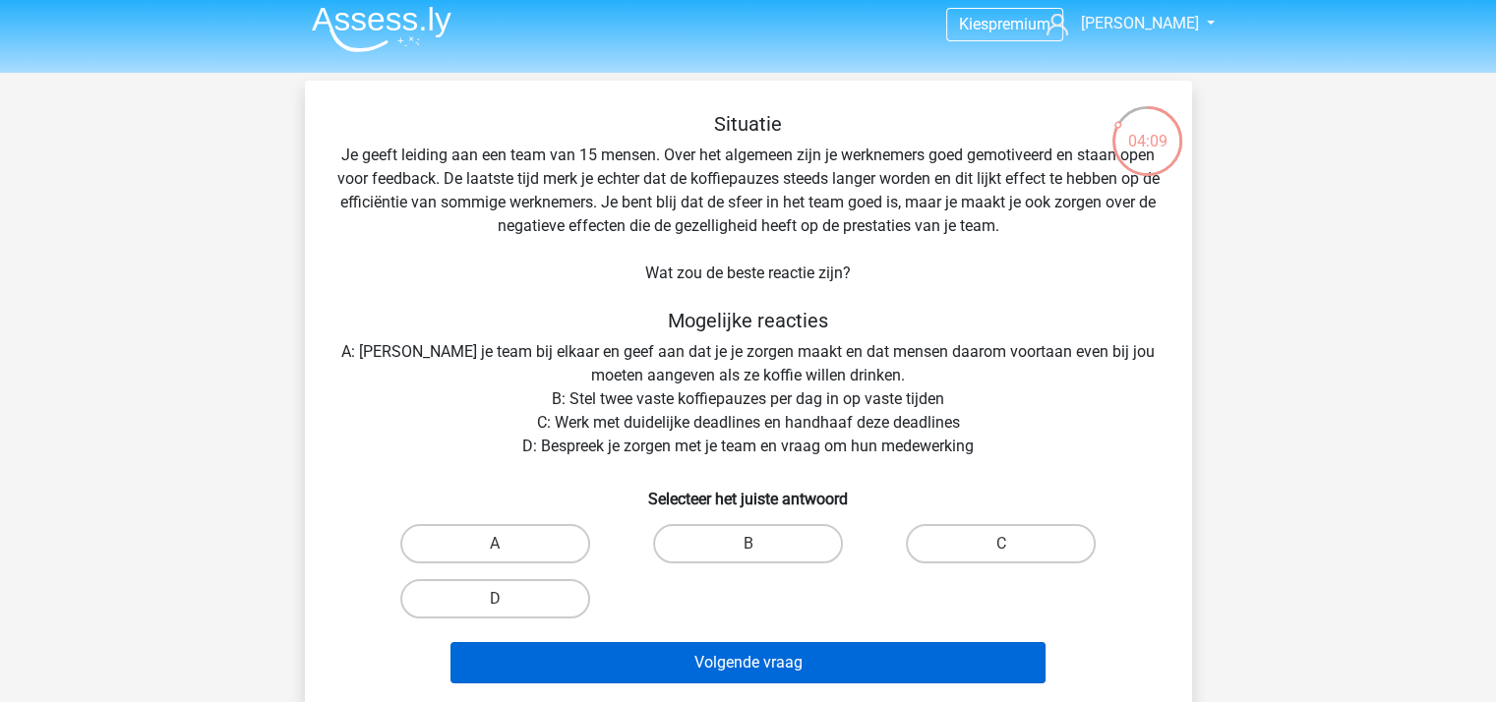
scroll to position [0, 0]
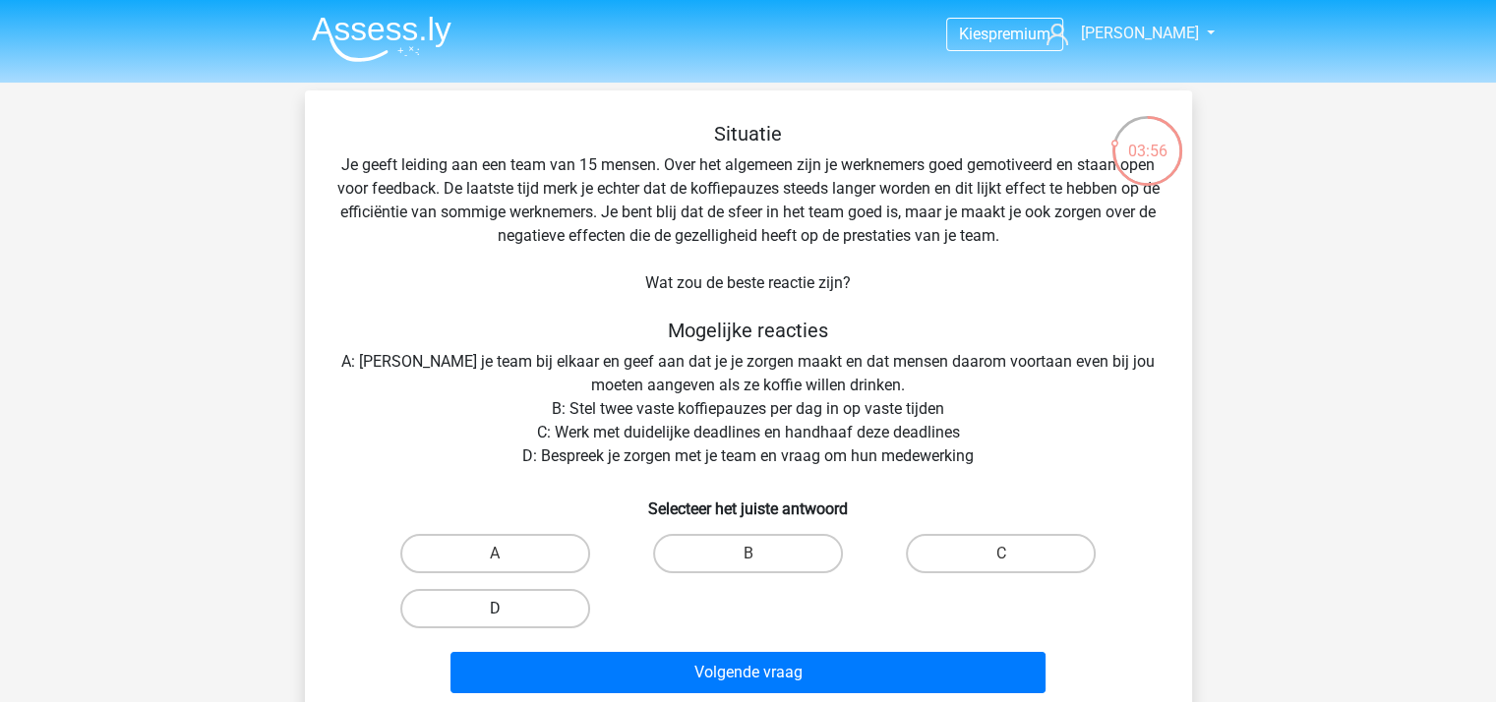
click at [525, 599] on label "D" at bounding box center [495, 608] width 190 height 39
click at [508, 609] on input "D" at bounding box center [501, 615] width 13 height 13
radio input "true"
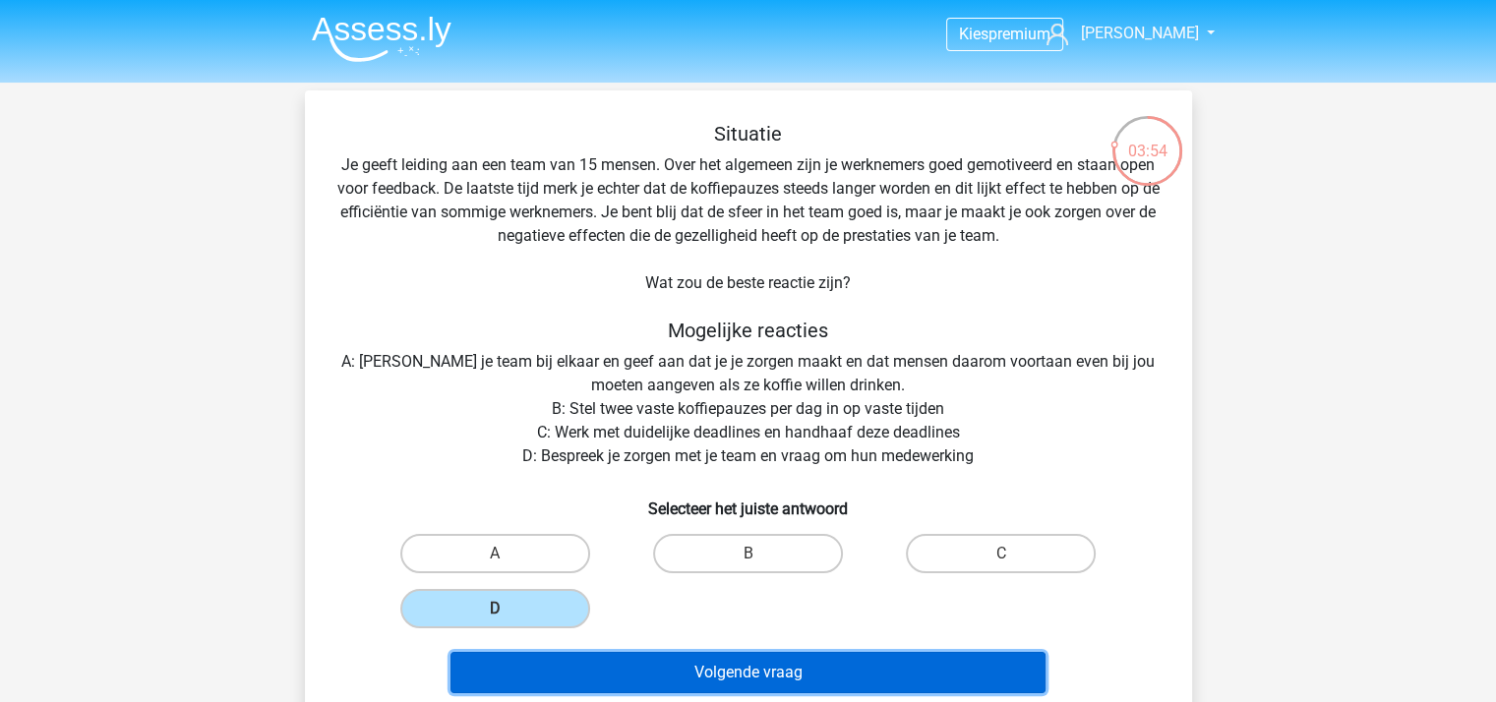
click at [696, 663] on button "Volgende vraag" at bounding box center [748, 672] width 595 height 41
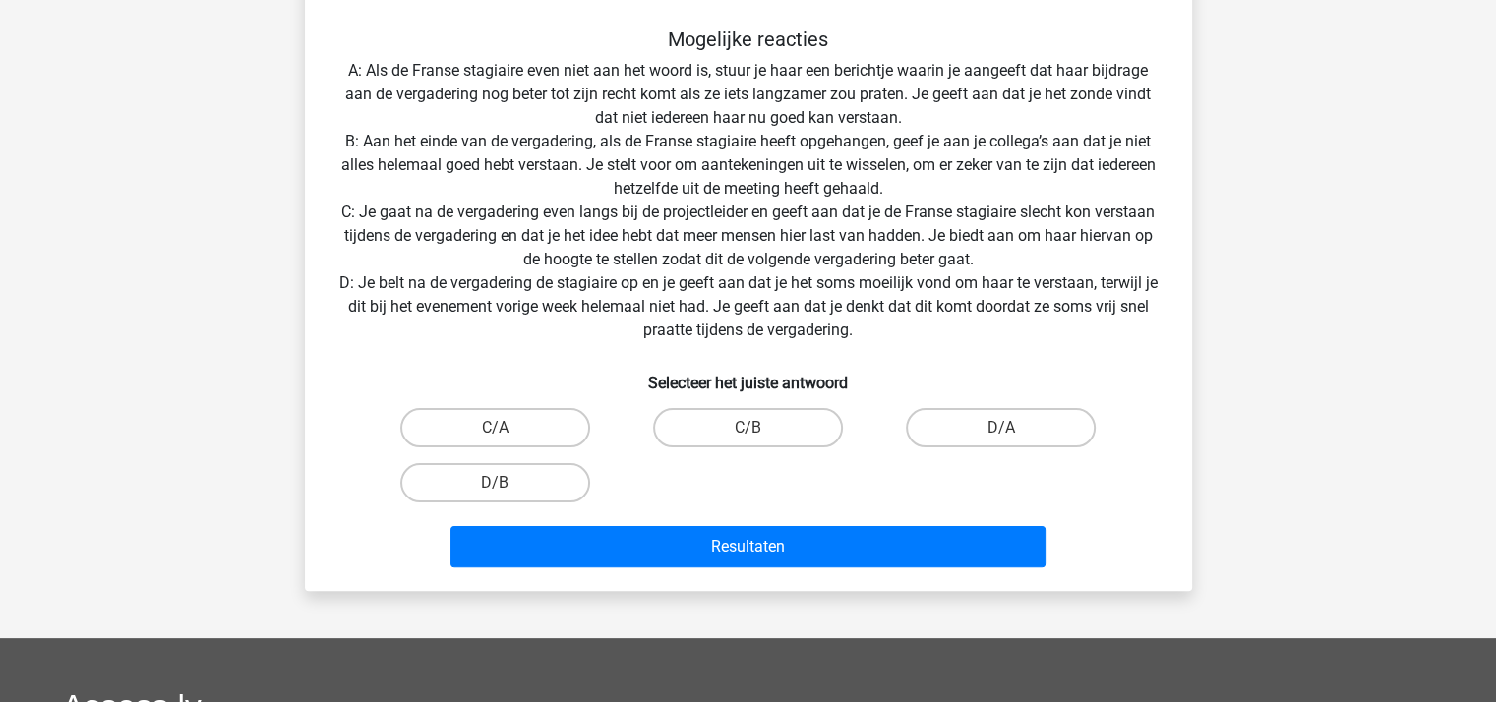
scroll to position [287, 0]
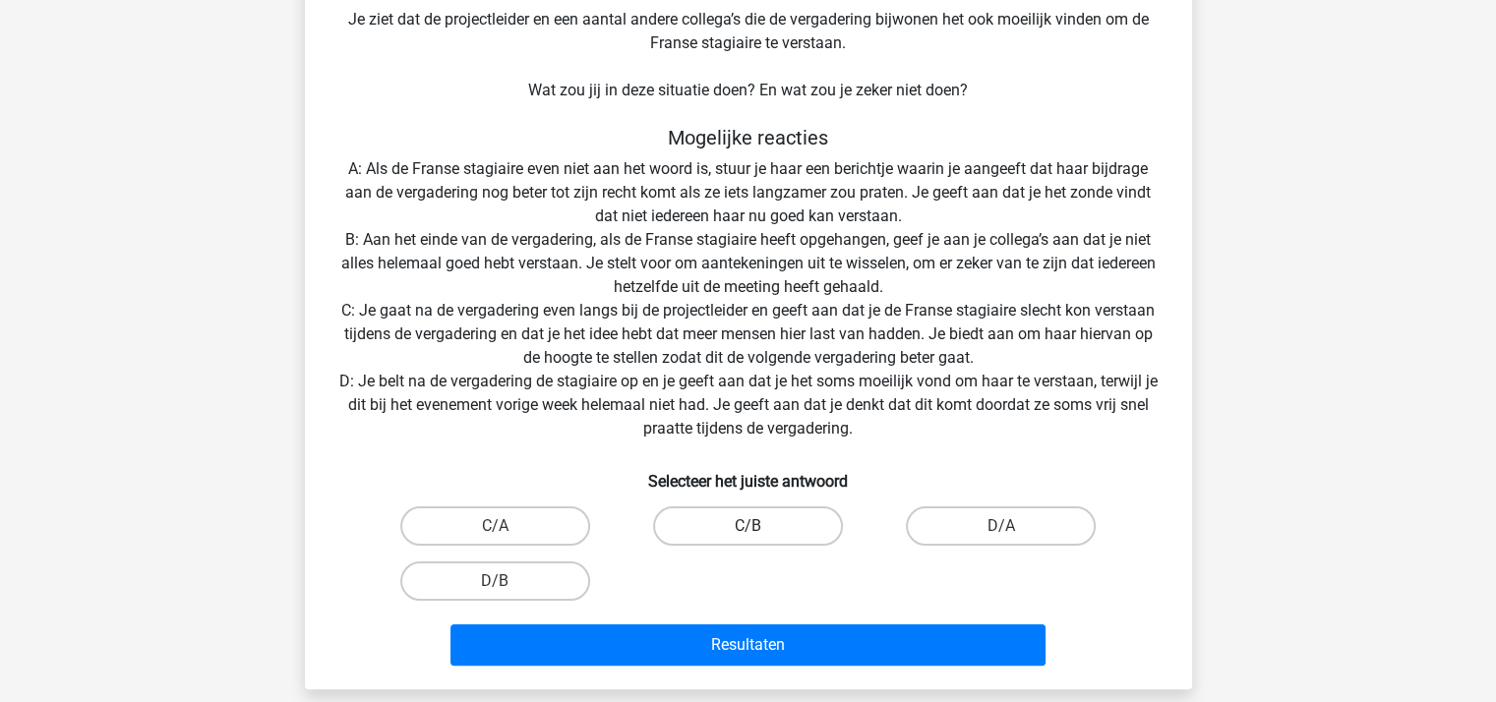
click at [749, 522] on label "C/B" at bounding box center [748, 526] width 190 height 39
click at [749, 526] on input "C/B" at bounding box center [754, 532] width 13 height 13
radio input "true"
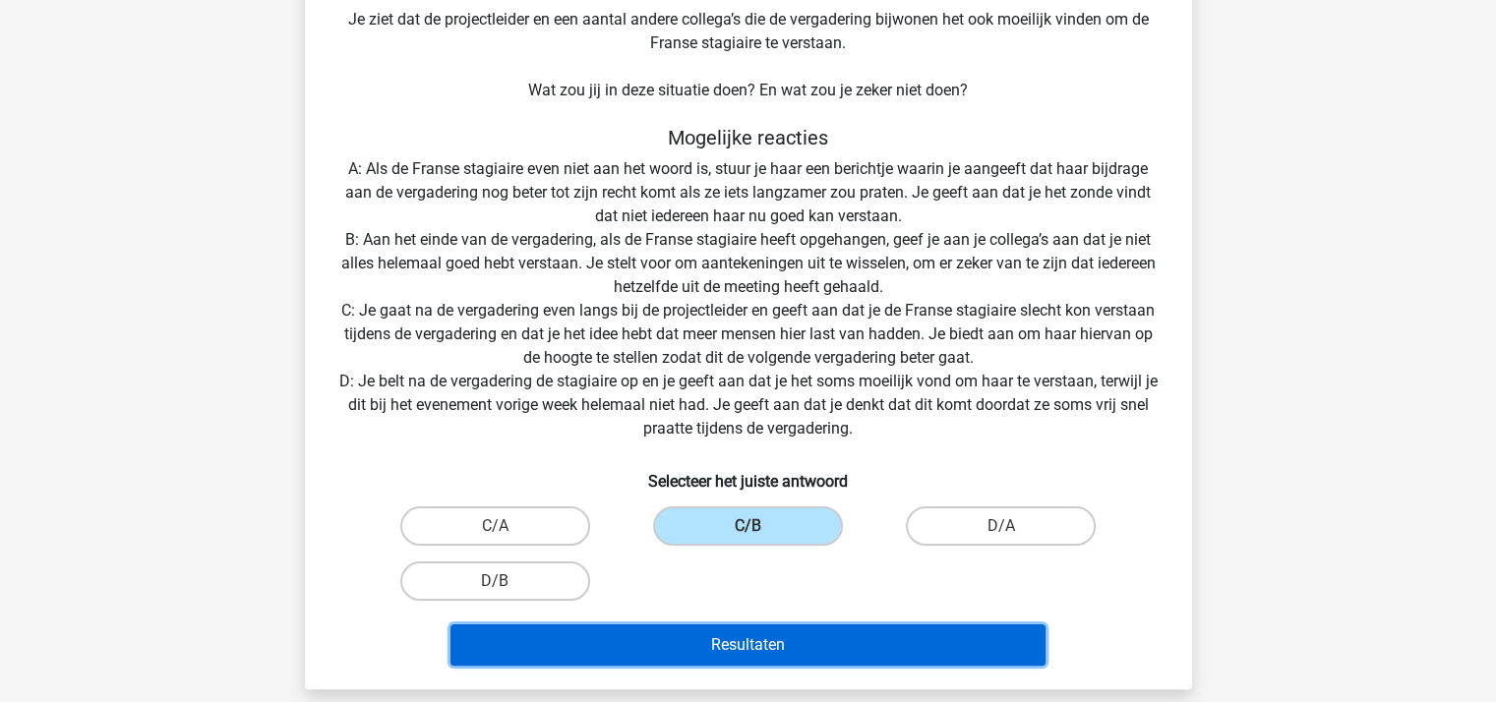
click at [766, 634] on button "Resultaten" at bounding box center [748, 645] width 595 height 41
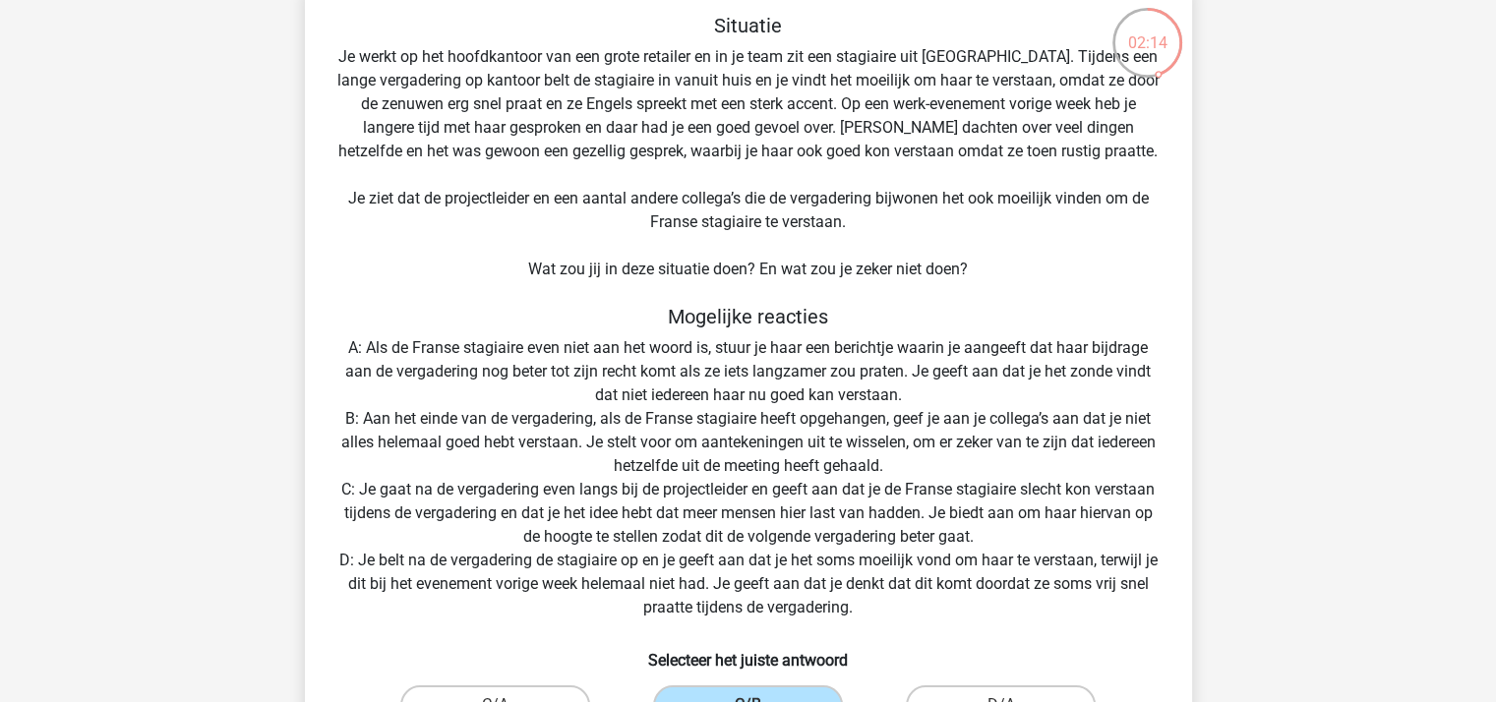
scroll to position [0, 0]
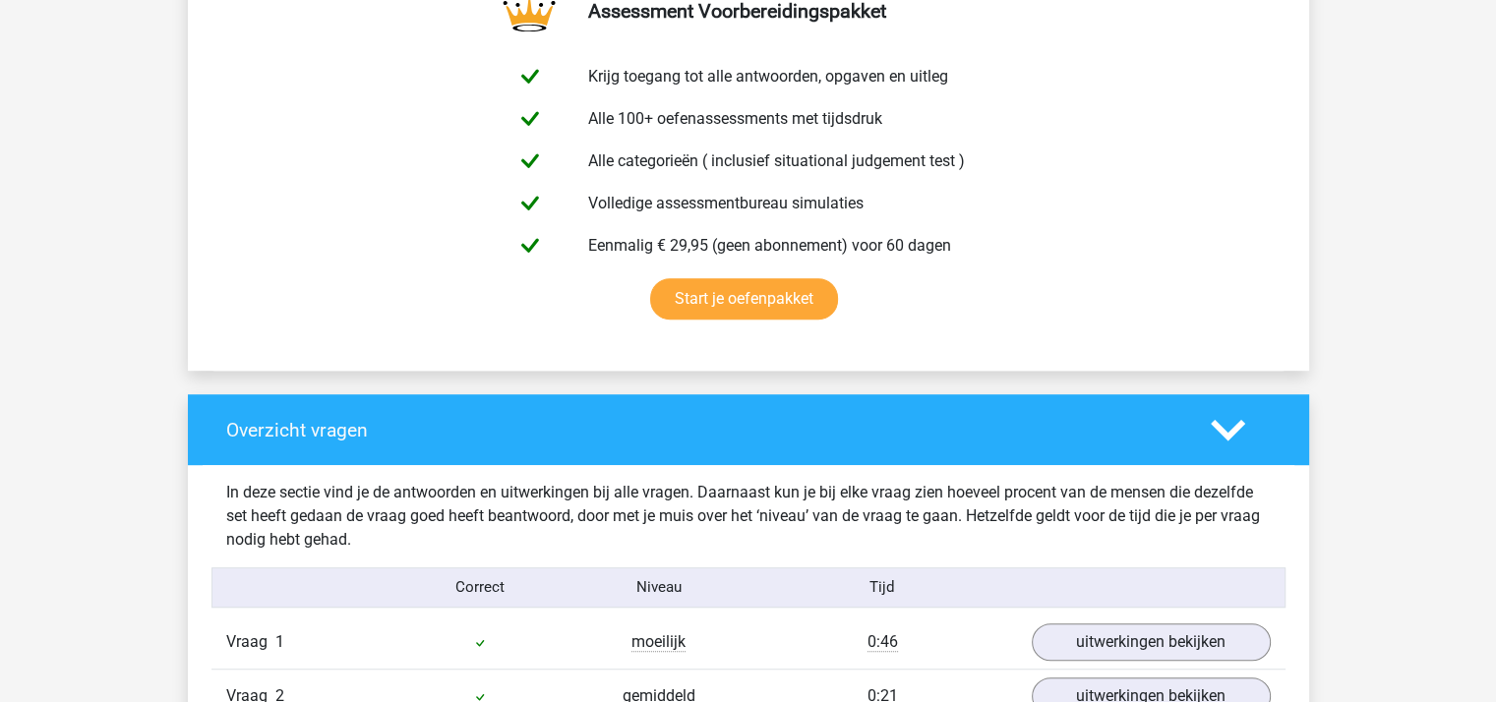
scroll to position [1377, 0]
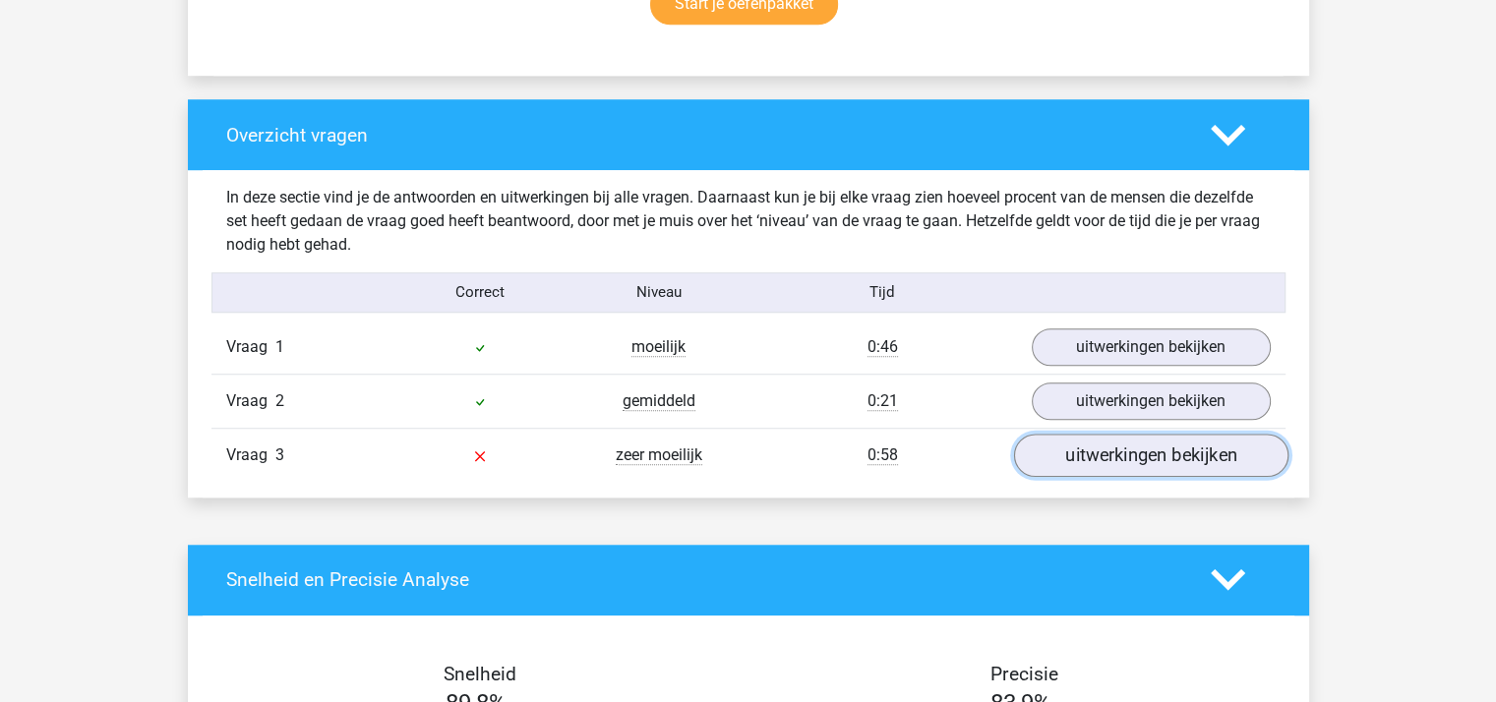
click at [1107, 452] on link "uitwerkingen bekijken" at bounding box center [1150, 455] width 274 height 43
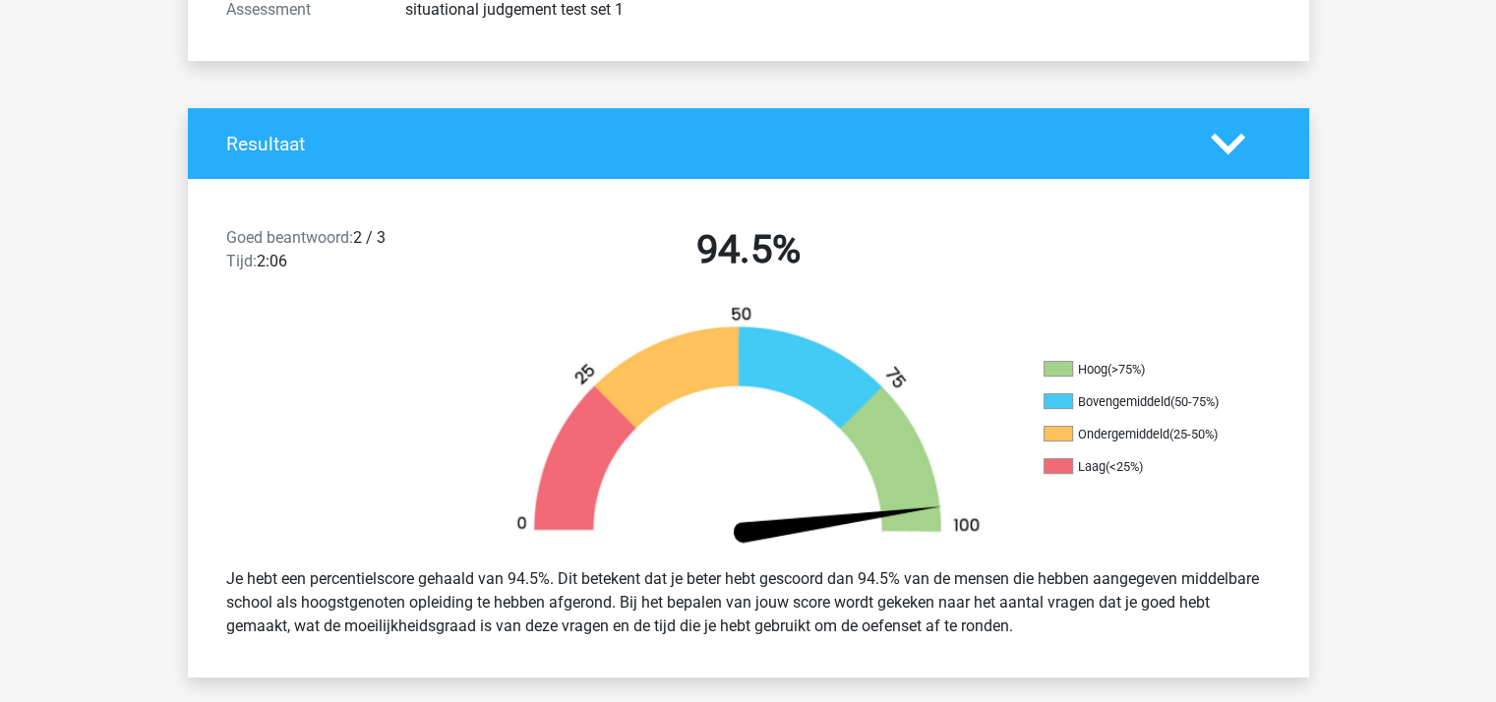
scroll to position [295, 0]
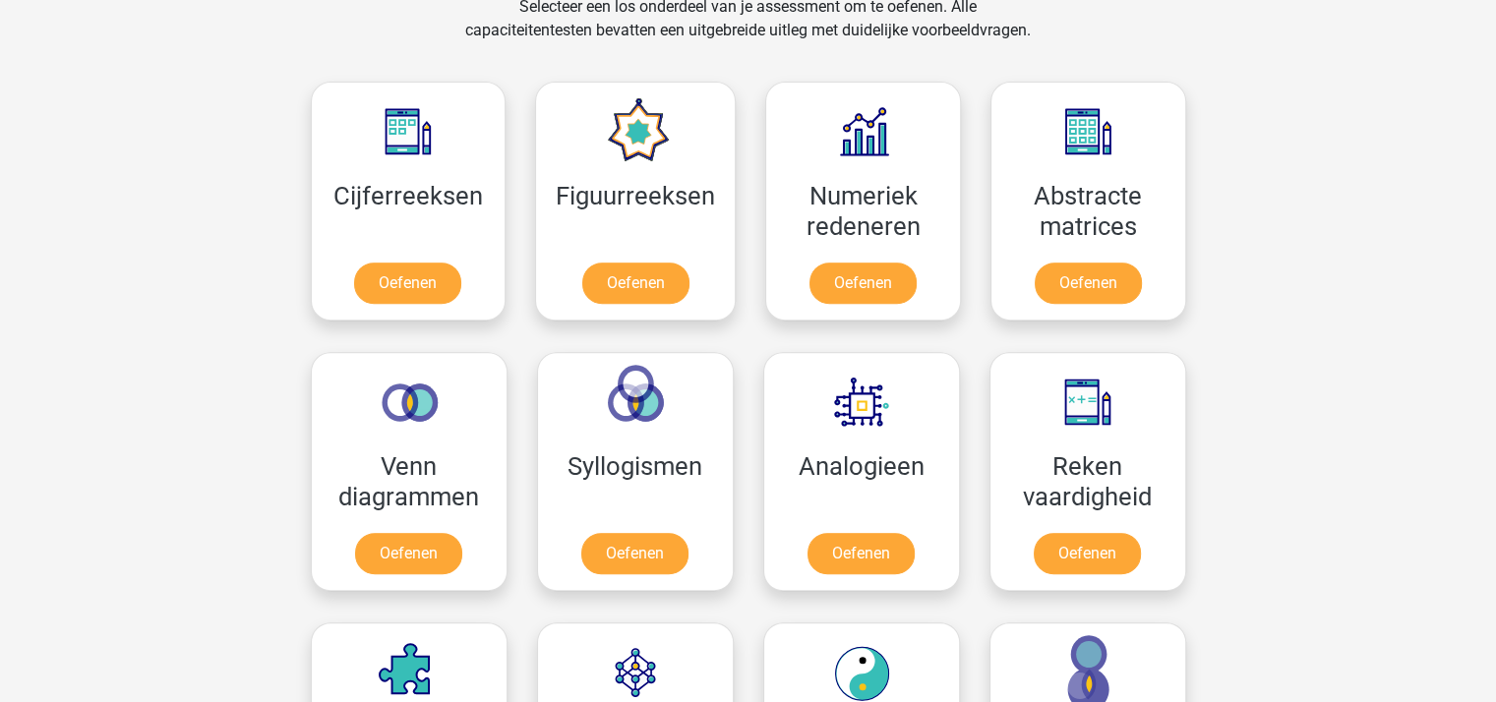
scroll to position [834, 0]
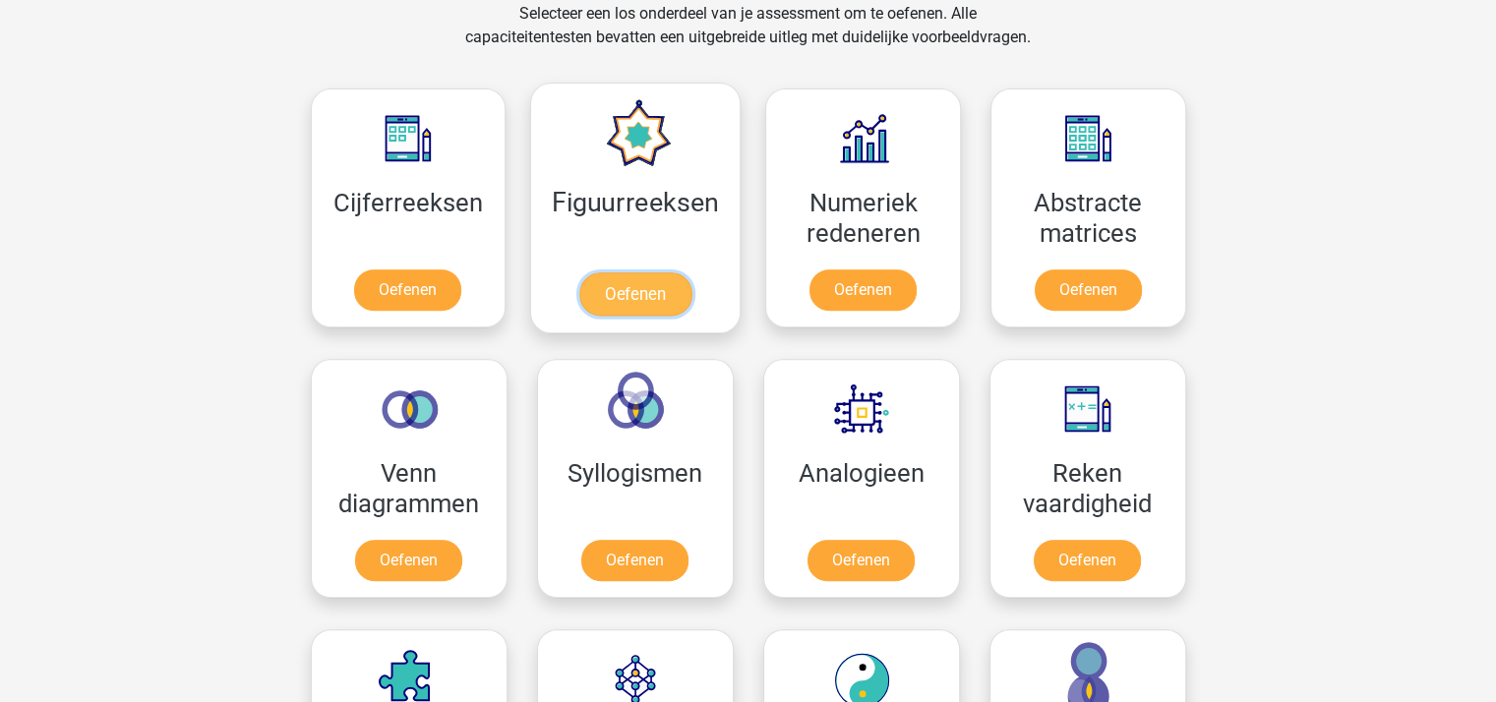
click at [633, 287] on link "Oefenen" at bounding box center [635, 293] width 112 height 43
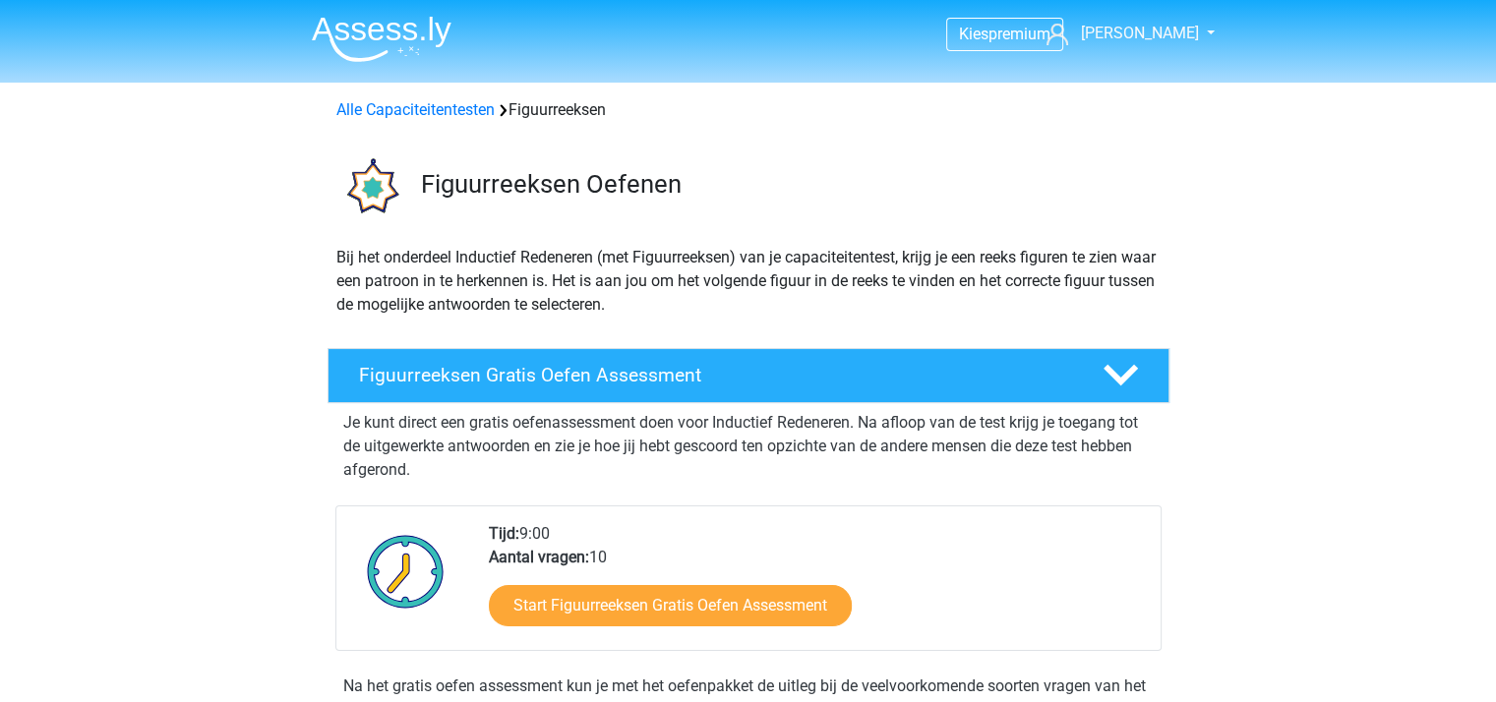
scroll to position [295, 0]
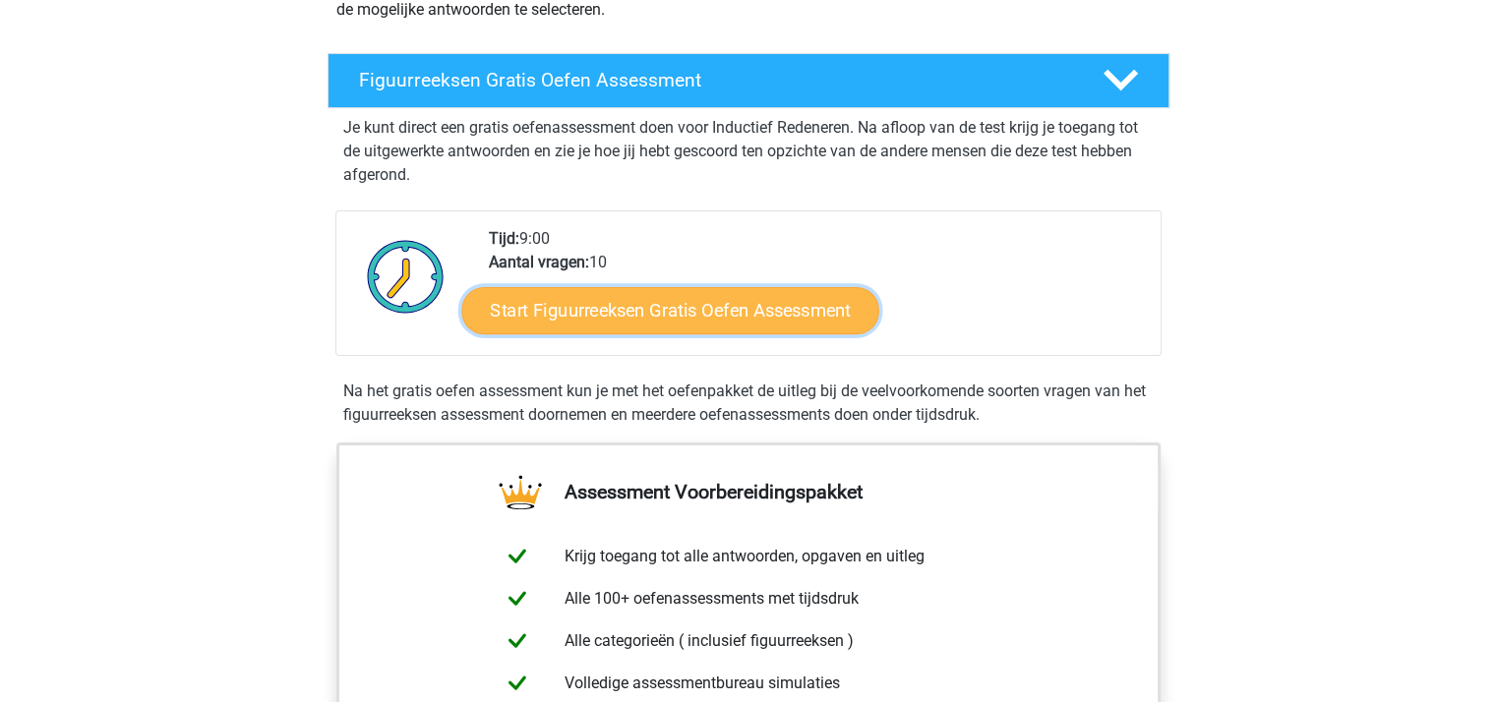
click at [661, 307] on link "Start Figuurreeksen Gratis Oefen Assessment" at bounding box center [669, 309] width 417 height 47
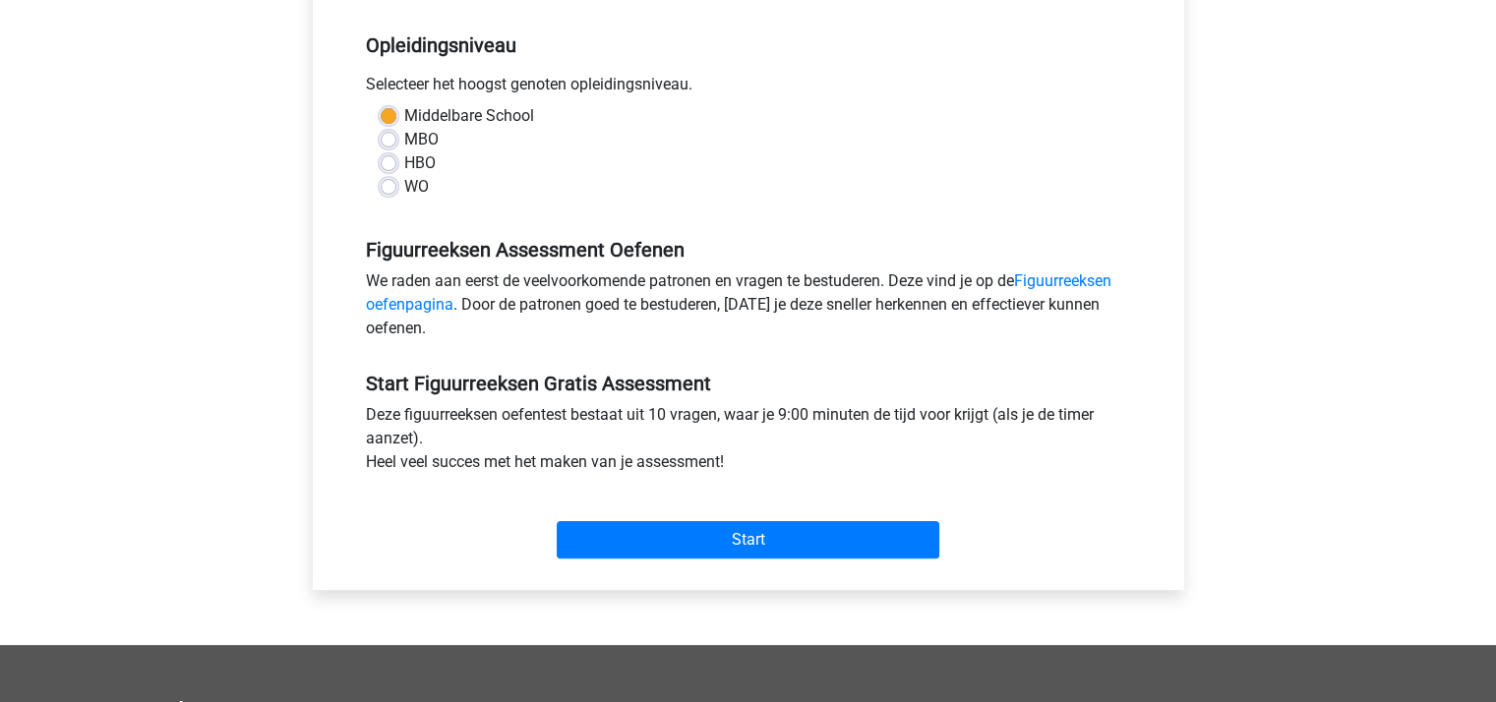
scroll to position [393, 0]
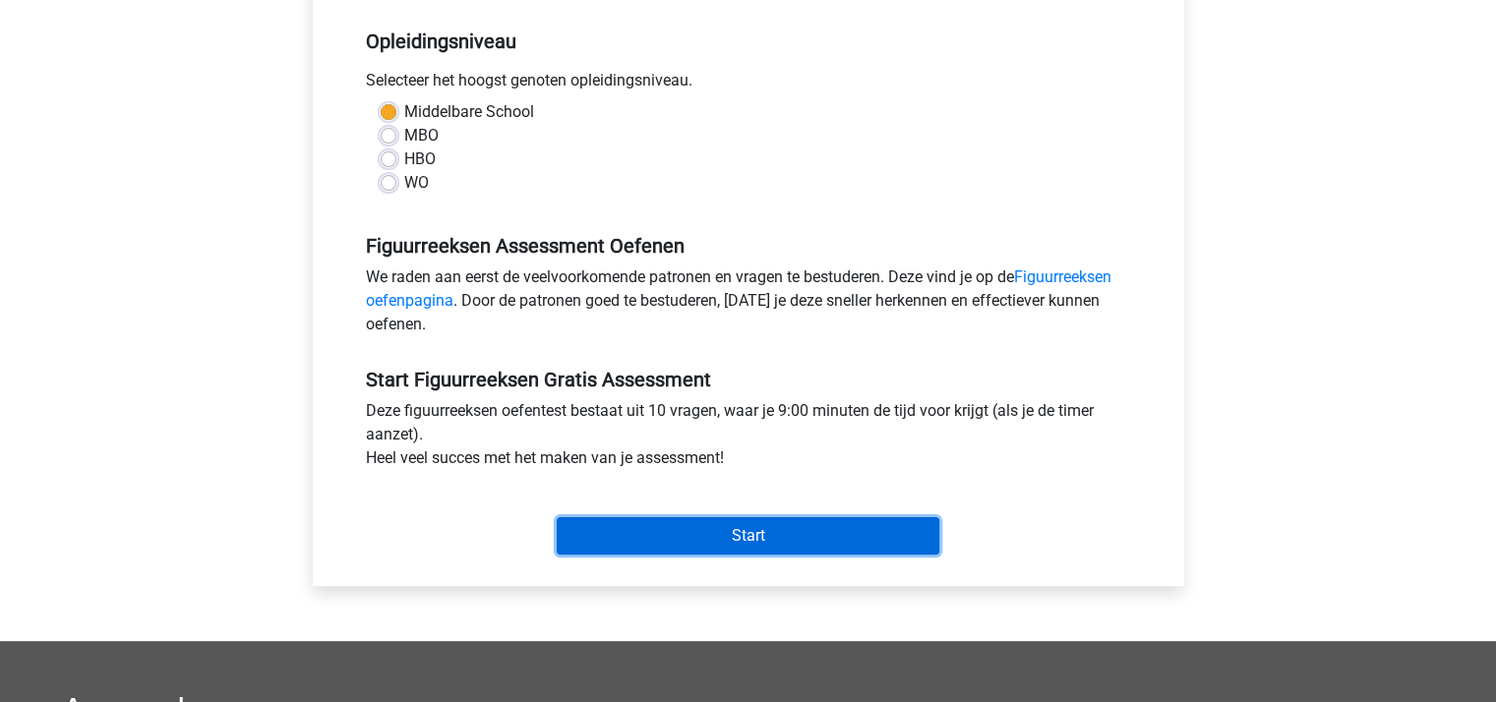
click at [695, 538] on input "Start" at bounding box center [748, 535] width 383 height 37
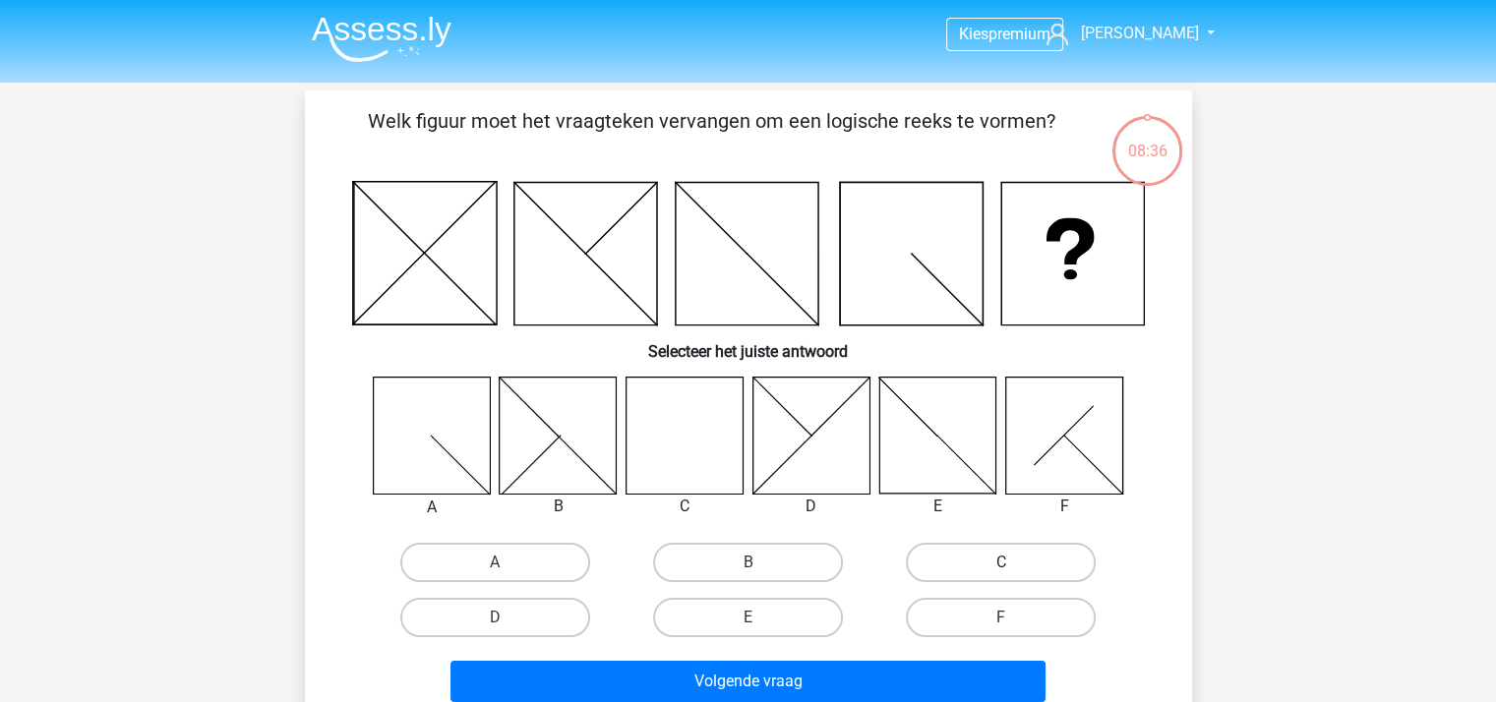
click at [981, 550] on label "C" at bounding box center [1001, 562] width 190 height 39
click at [1001, 563] on input "C" at bounding box center [1007, 569] width 13 height 13
radio input "true"
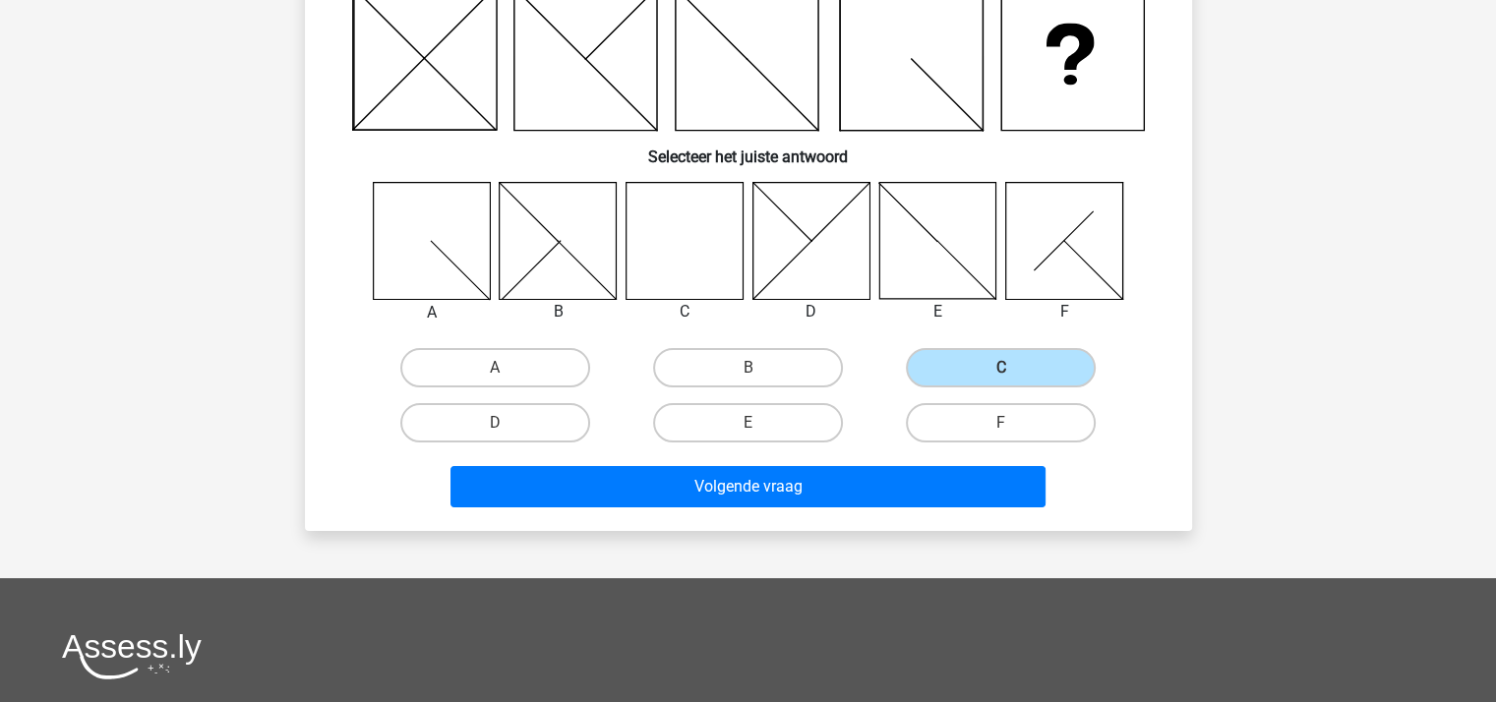
scroll to position [197, 0]
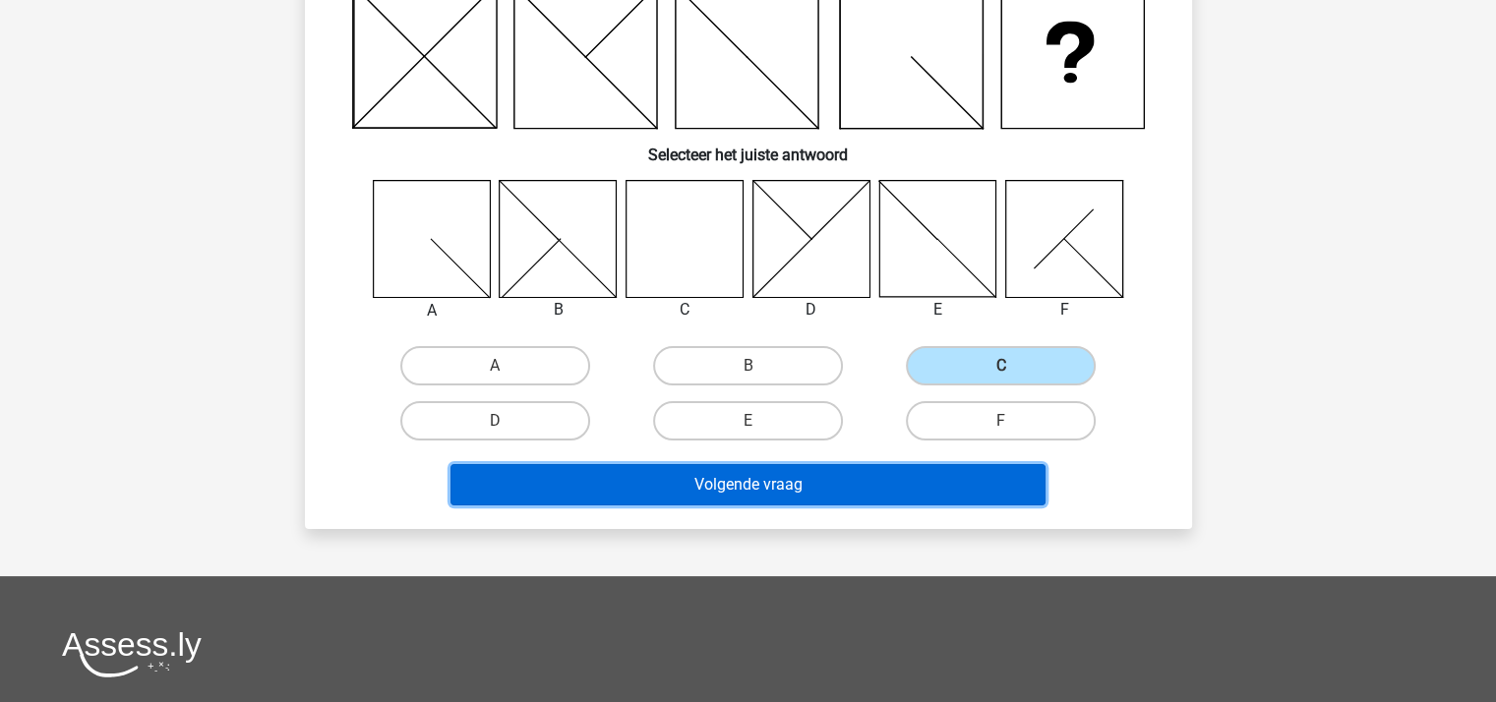
click at [773, 487] on button "Volgende vraag" at bounding box center [748, 484] width 595 height 41
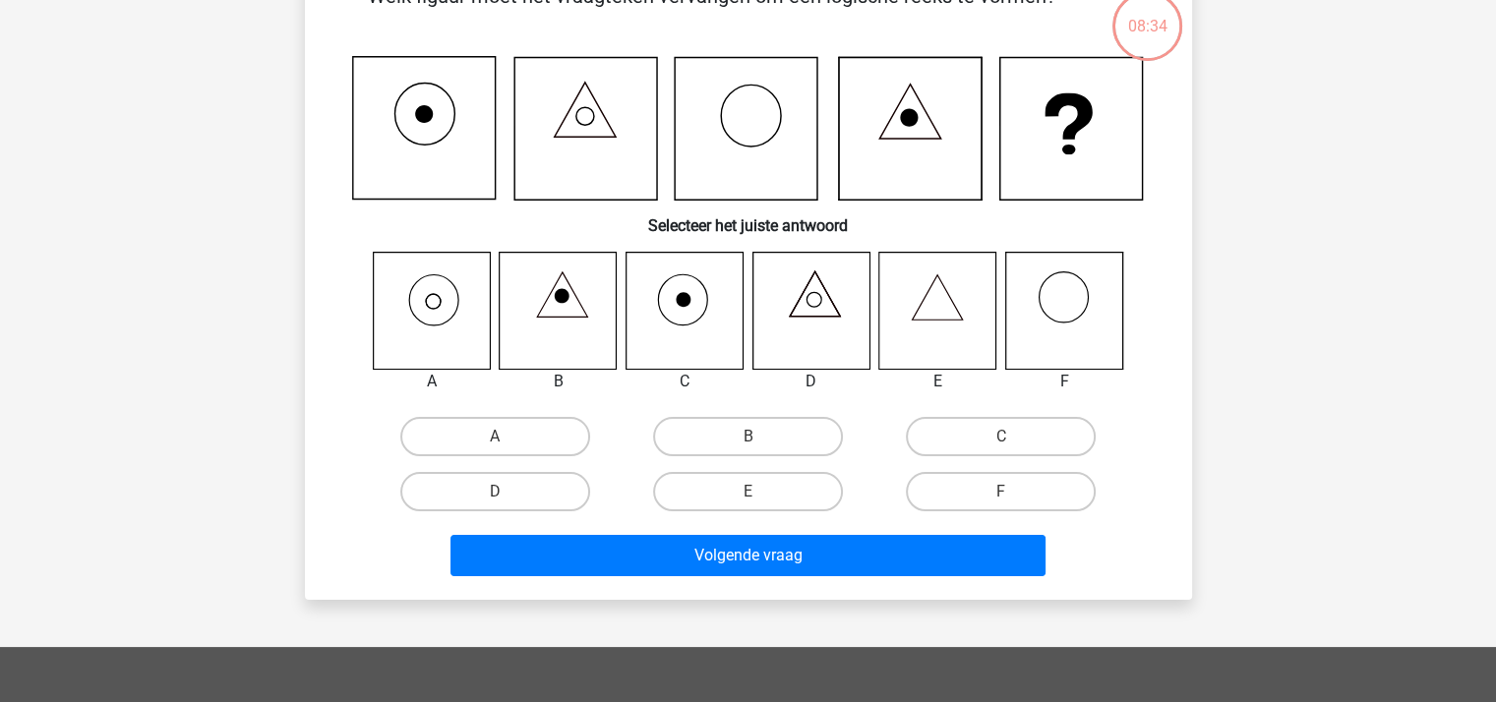
scroll to position [91, 0]
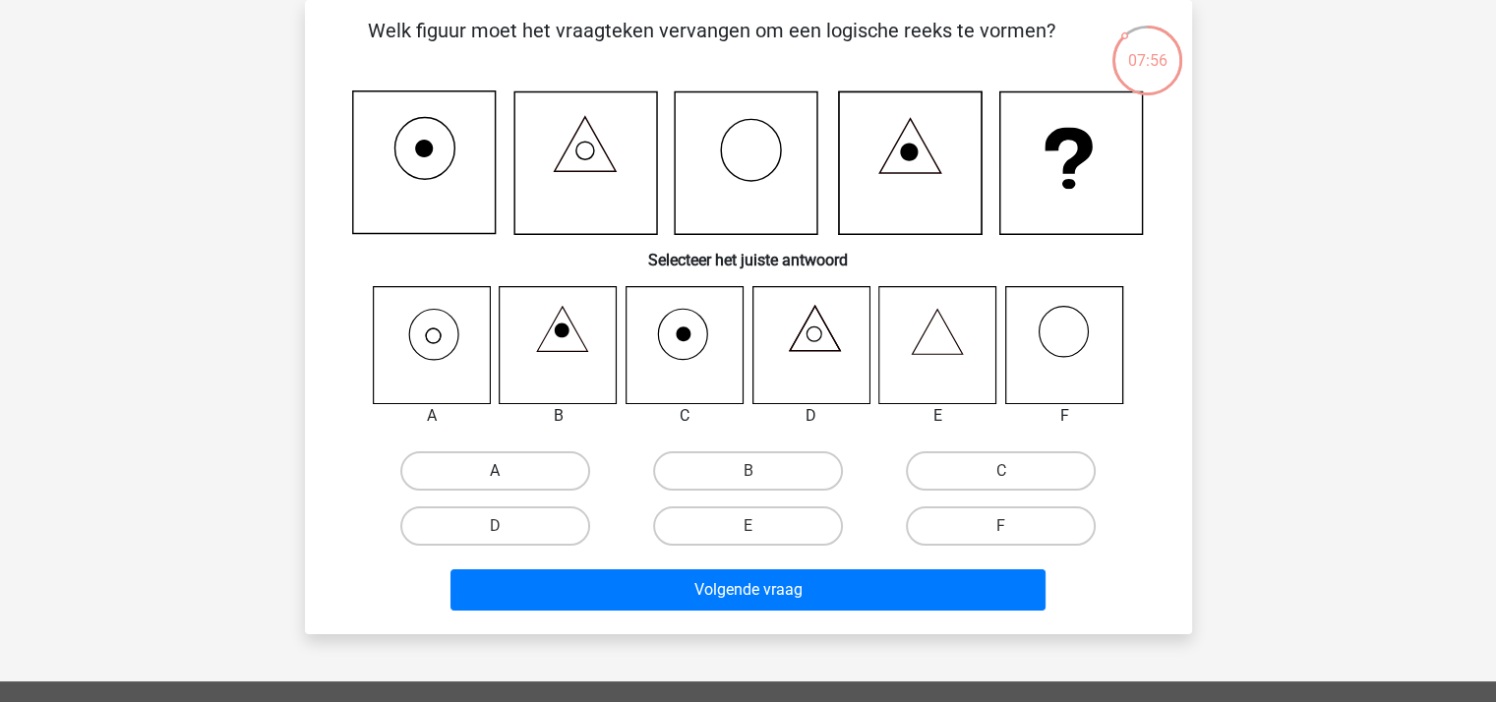
click at [472, 477] on label "A" at bounding box center [495, 471] width 190 height 39
click at [495, 477] on input "A" at bounding box center [501, 477] width 13 height 13
radio input "true"
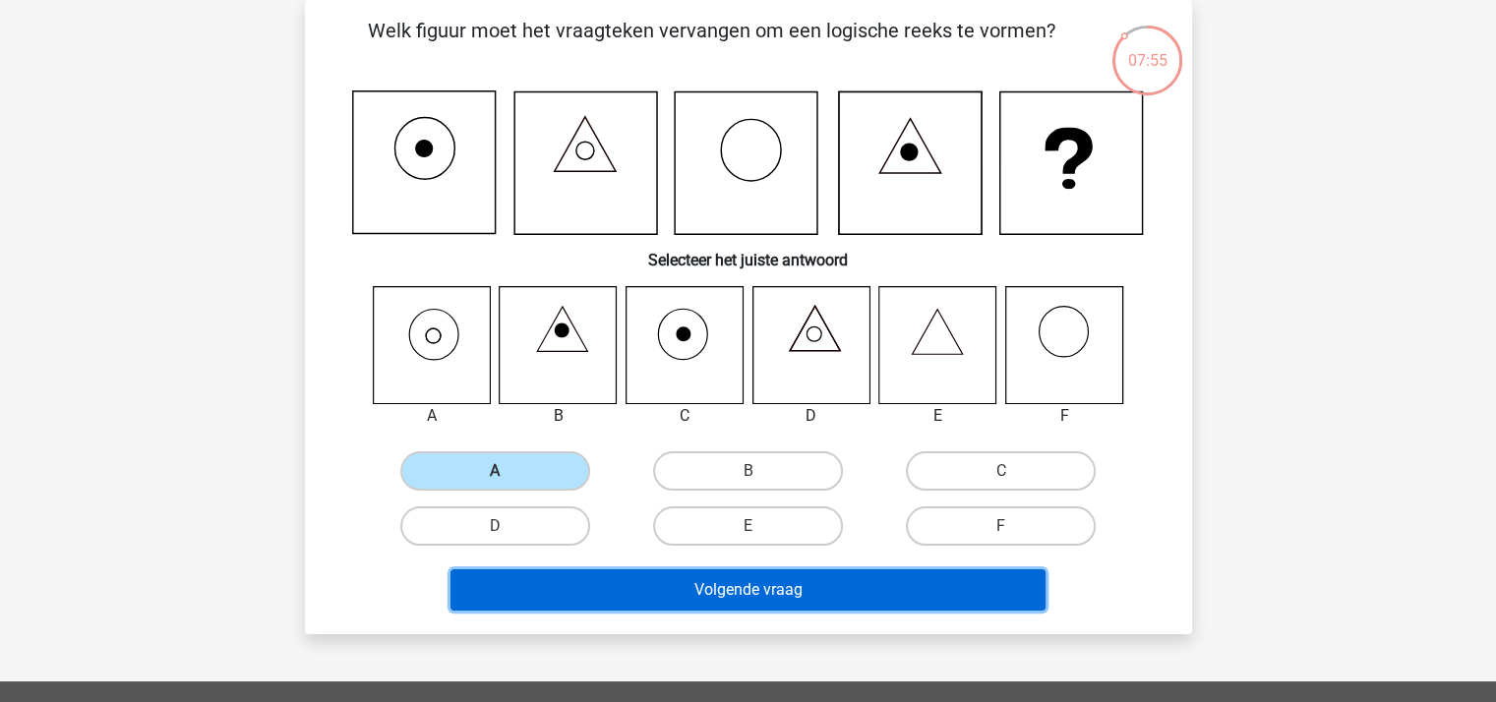
click at [594, 579] on button "Volgende vraag" at bounding box center [748, 590] width 595 height 41
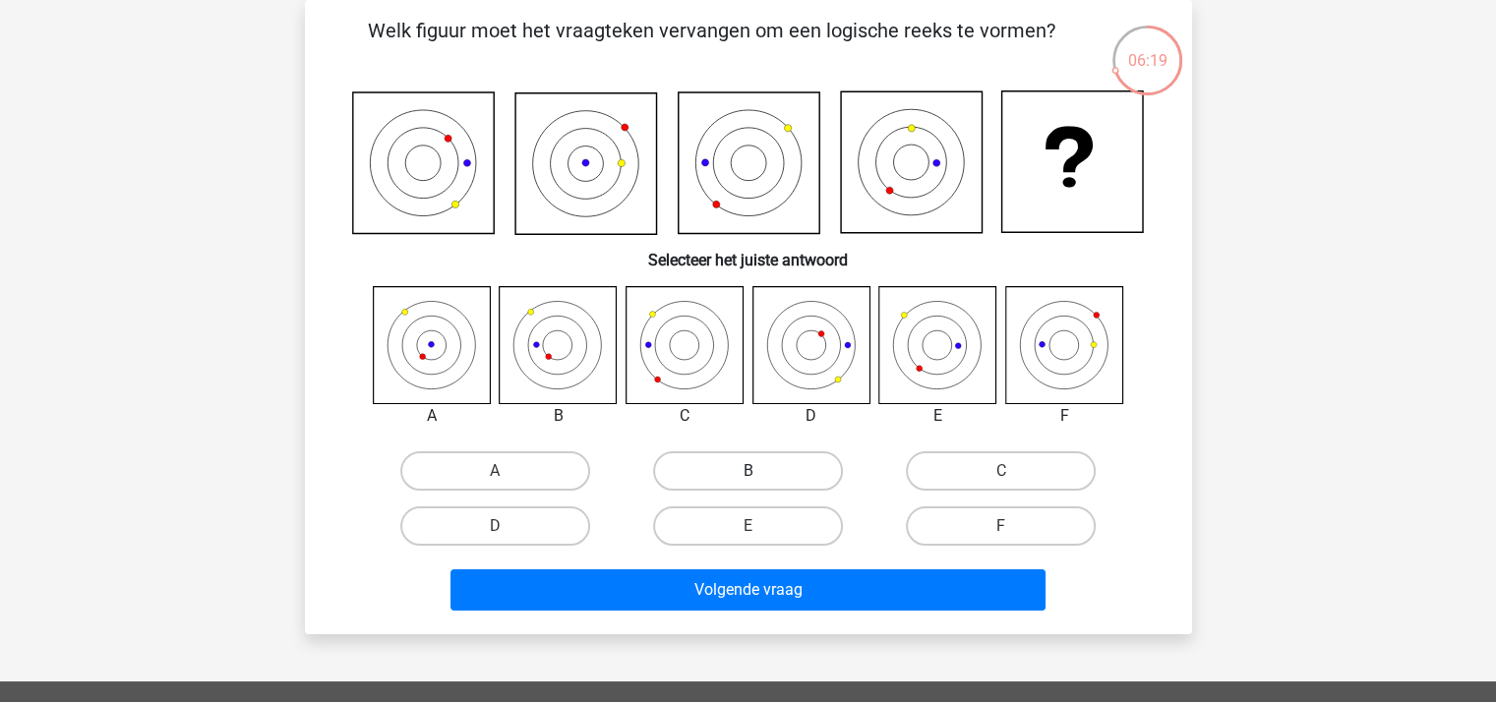
click at [724, 464] on label "B" at bounding box center [748, 471] width 190 height 39
click at [748, 471] on input "B" at bounding box center [754, 477] width 13 height 13
radio input "true"
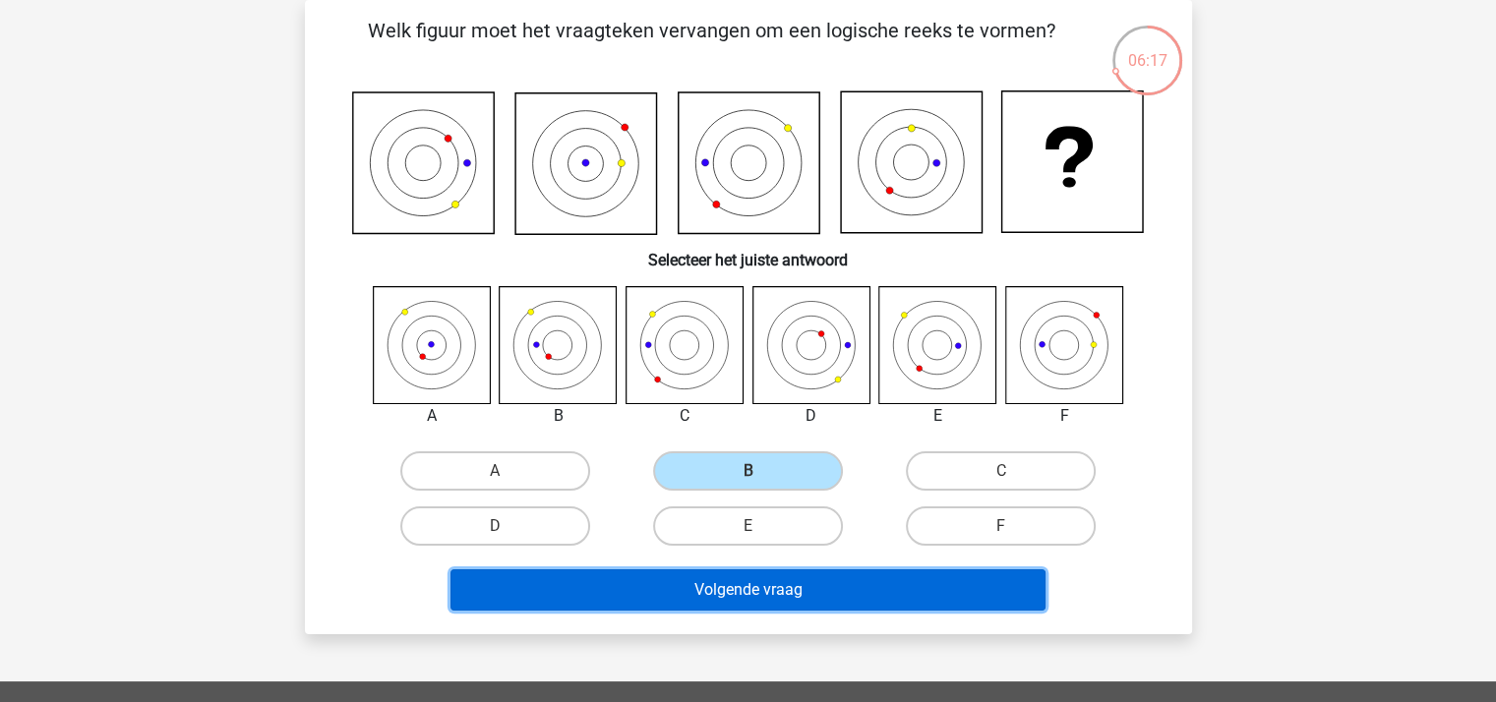
click at [755, 585] on button "Volgende vraag" at bounding box center [748, 590] width 595 height 41
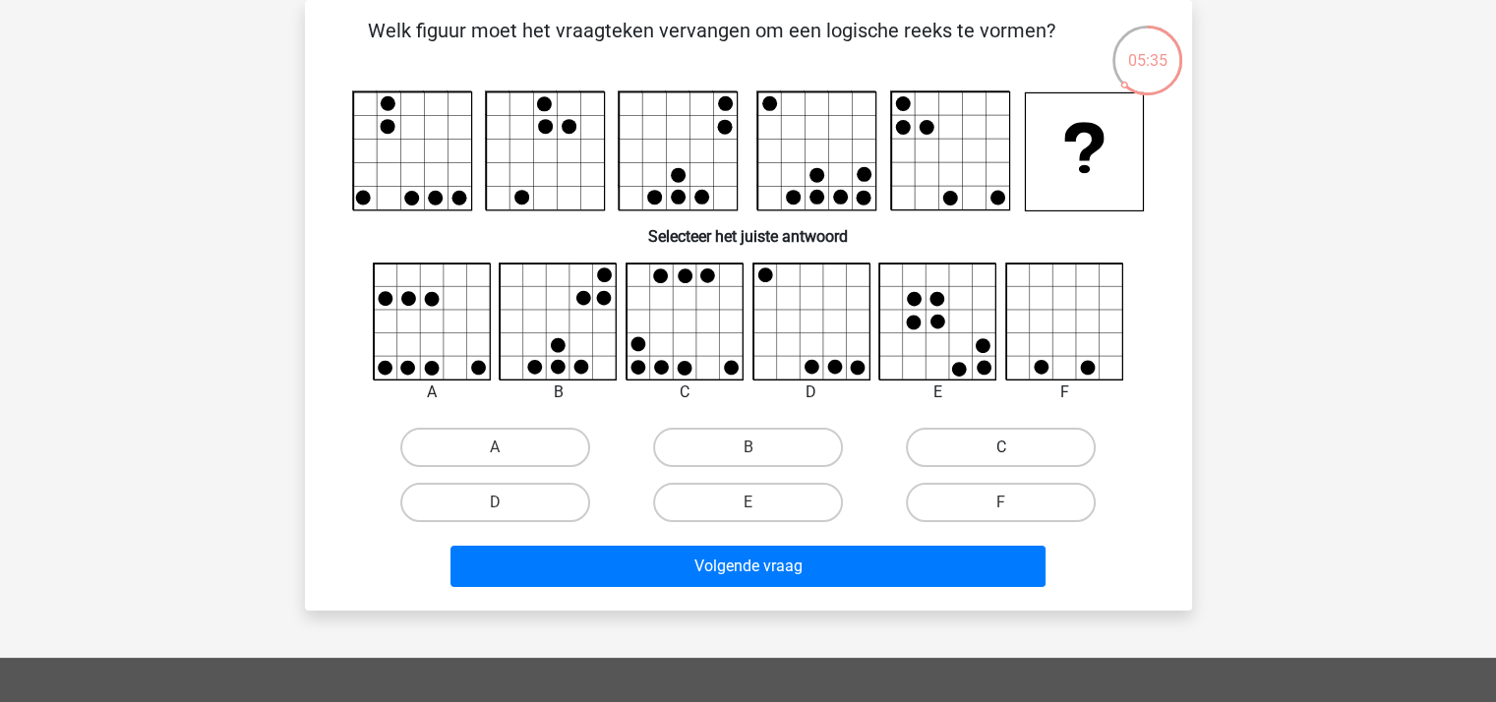
click at [1003, 440] on label "C" at bounding box center [1001, 447] width 190 height 39
click at [1003, 448] on input "C" at bounding box center [1007, 454] width 13 height 13
radio input "true"
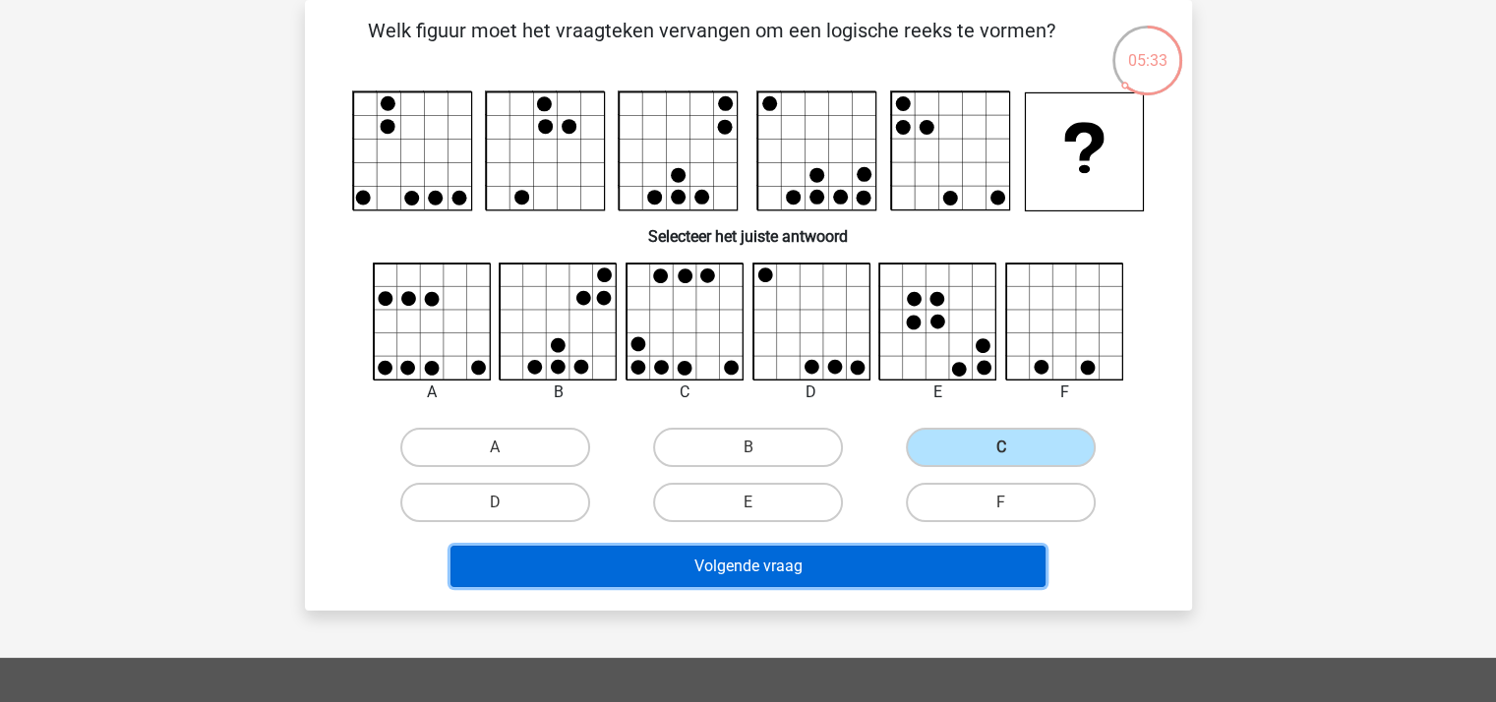
click at [787, 562] on button "Volgende vraag" at bounding box center [748, 566] width 595 height 41
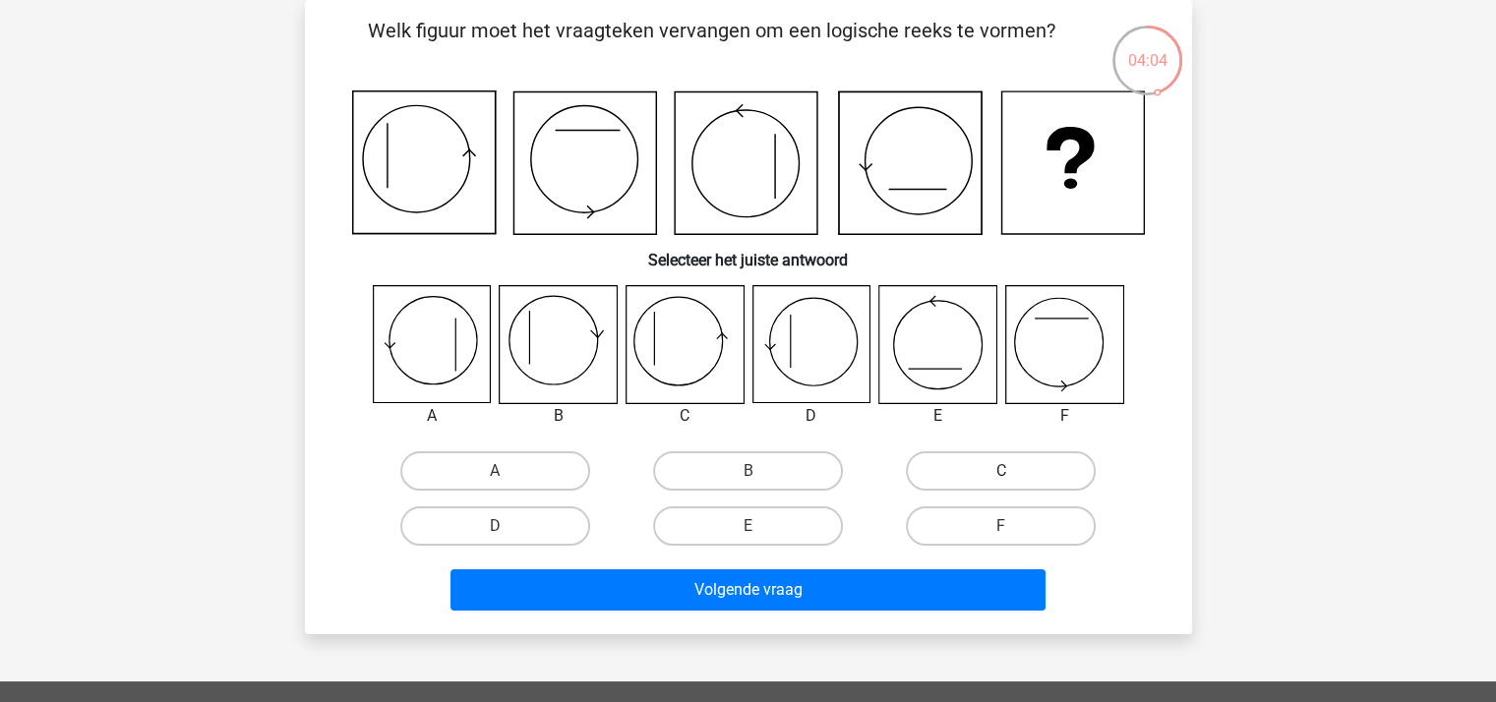
click at [930, 467] on label "C" at bounding box center [1001, 471] width 190 height 39
click at [1001, 471] on input "C" at bounding box center [1007, 477] width 13 height 13
radio input "true"
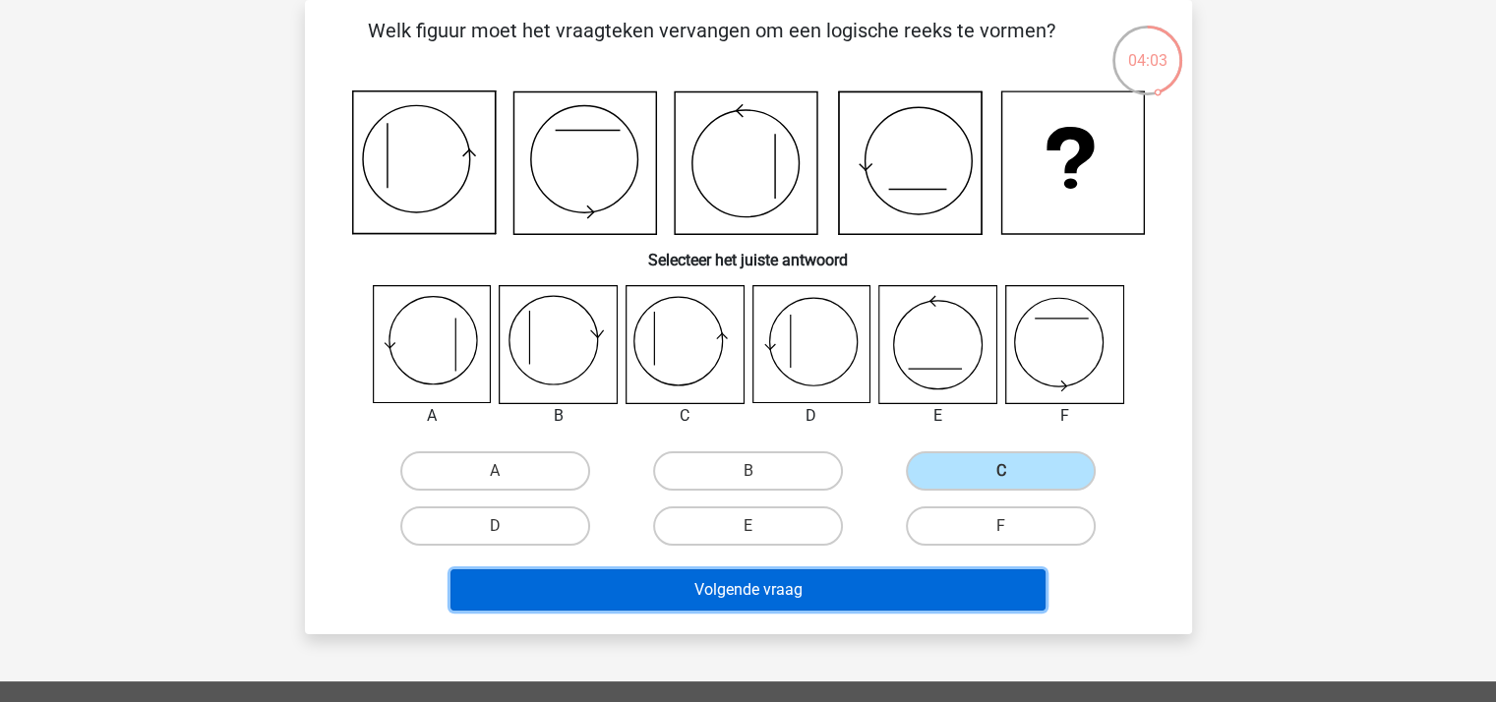
click at [767, 585] on button "Volgende vraag" at bounding box center [748, 590] width 595 height 41
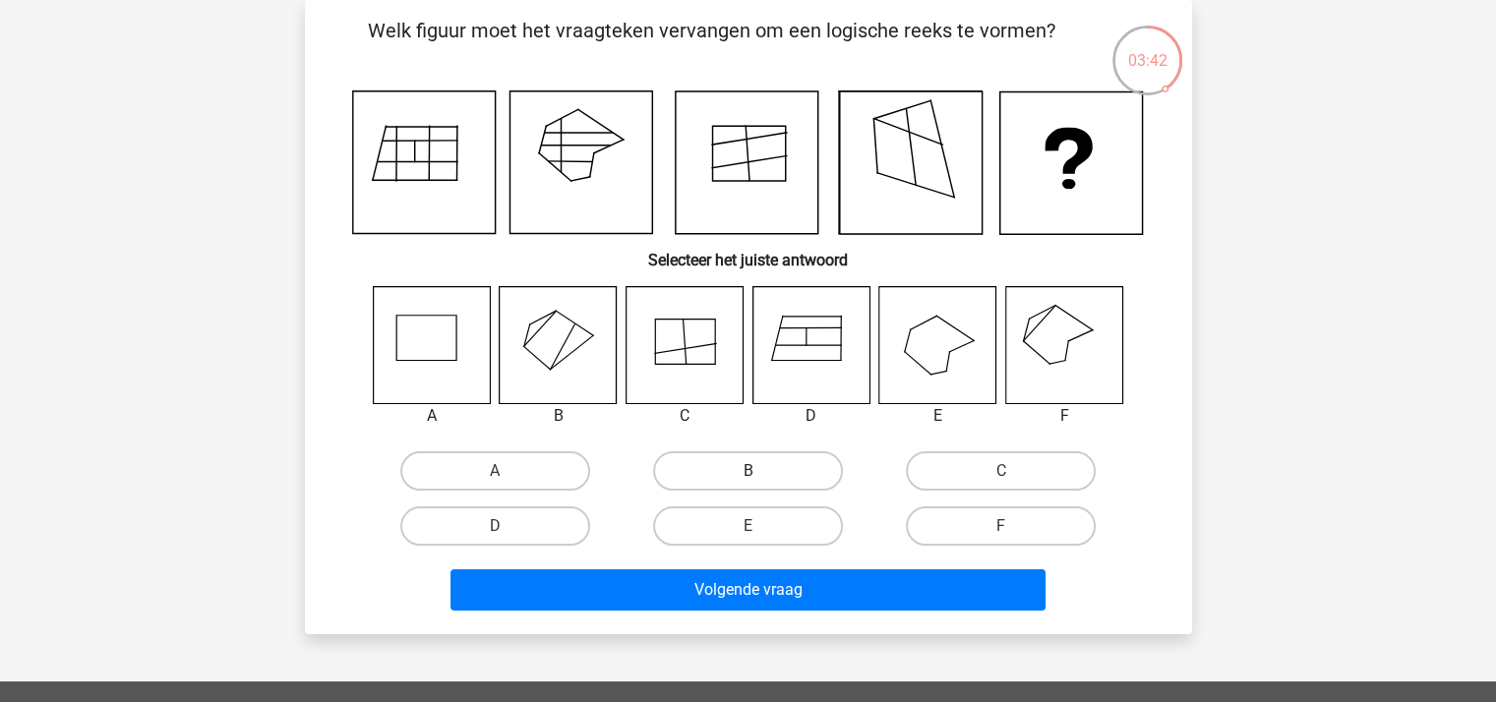
click at [694, 456] on label "B" at bounding box center [748, 471] width 190 height 39
click at [748, 471] on input "B" at bounding box center [754, 477] width 13 height 13
radio input "true"
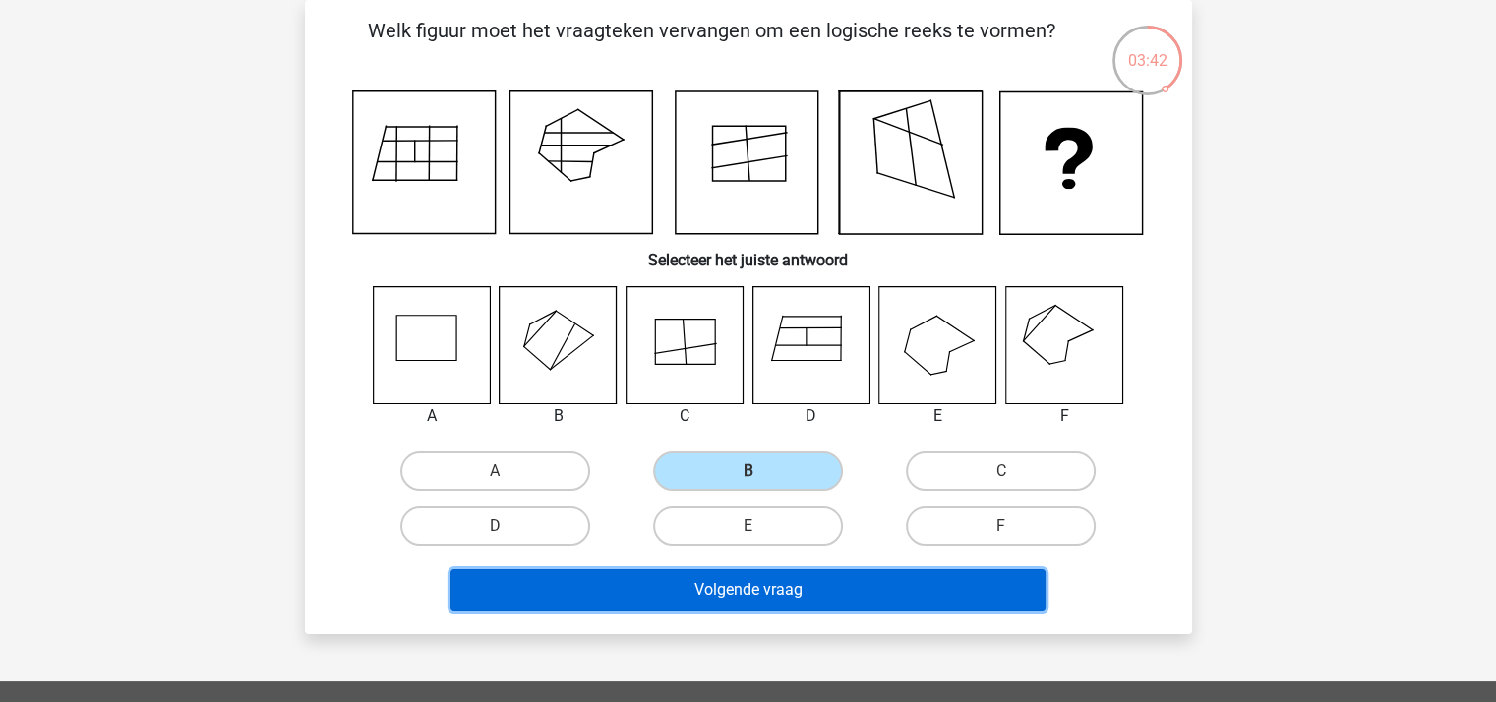
click at [747, 584] on button "Volgende vraag" at bounding box center [748, 590] width 595 height 41
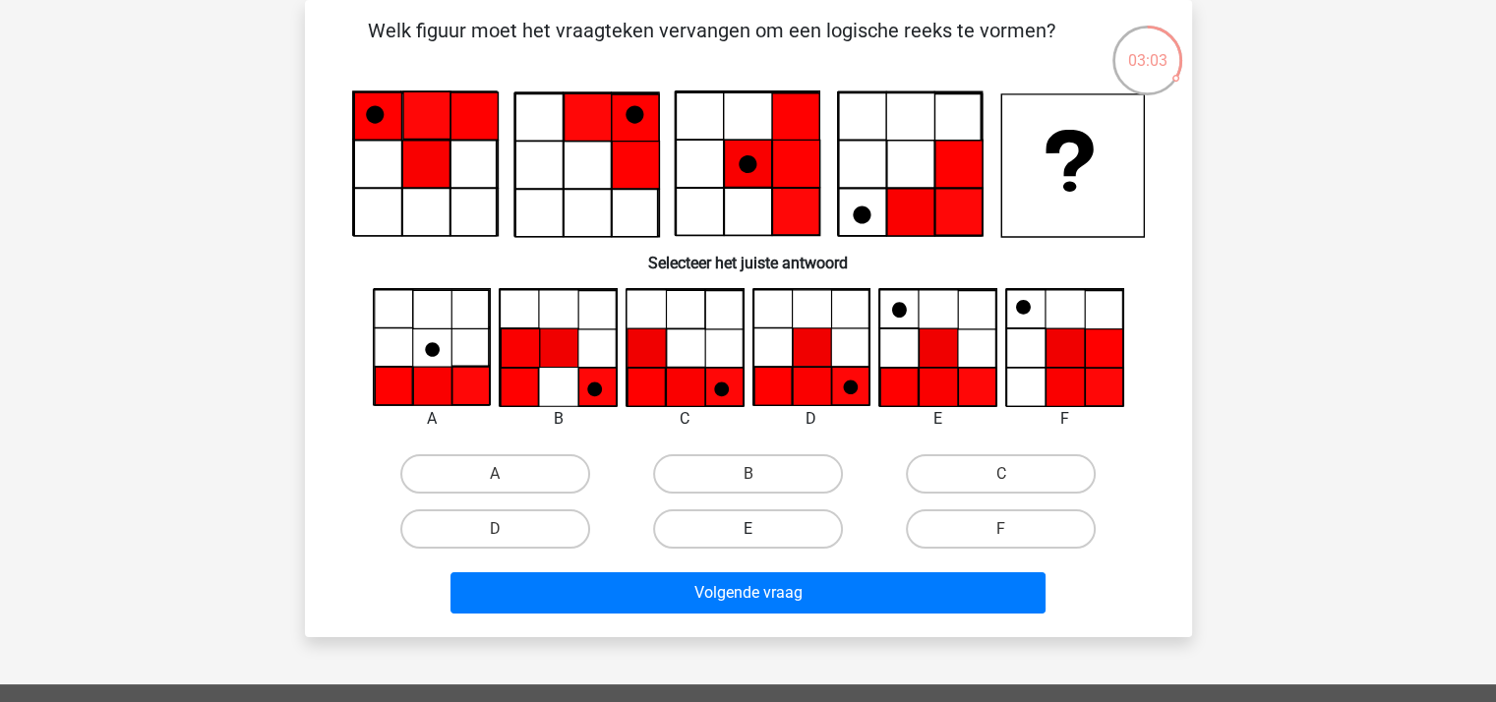
click at [774, 515] on label "E" at bounding box center [748, 529] width 190 height 39
click at [760, 529] on input "E" at bounding box center [754, 535] width 13 height 13
radio input "true"
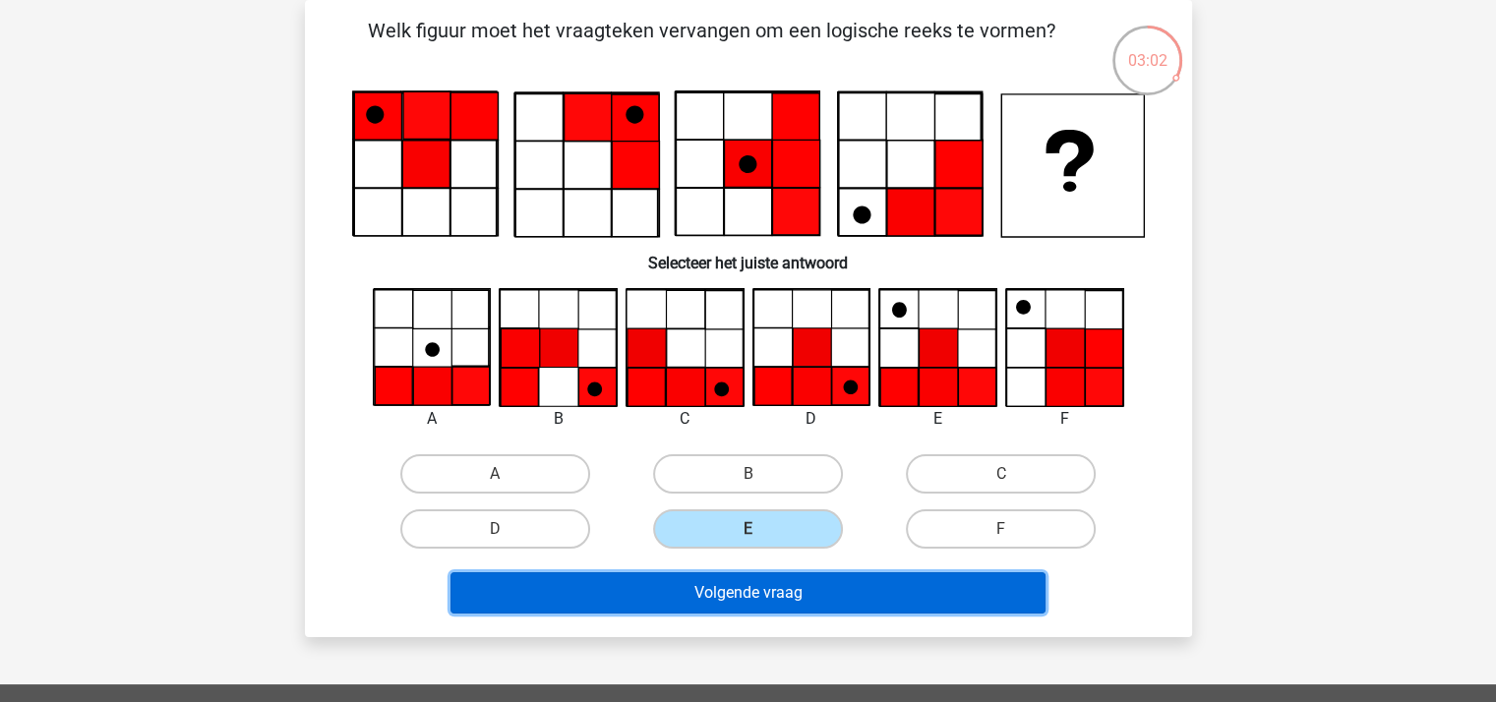
click at [777, 584] on button "Volgende vraag" at bounding box center [748, 593] width 595 height 41
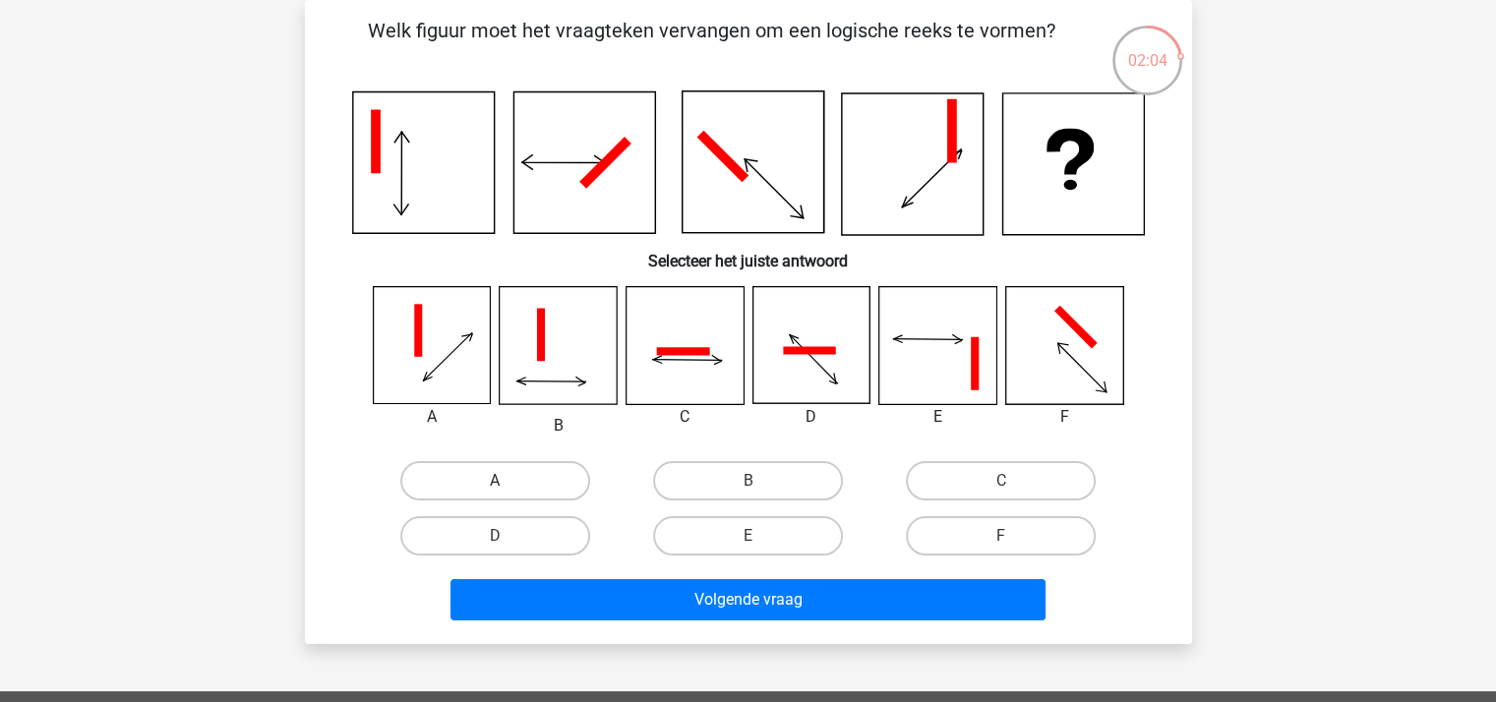
click at [492, 471] on label "A" at bounding box center [495, 480] width 190 height 39
click at [495, 481] on input "A" at bounding box center [501, 487] width 13 height 13
radio input "true"
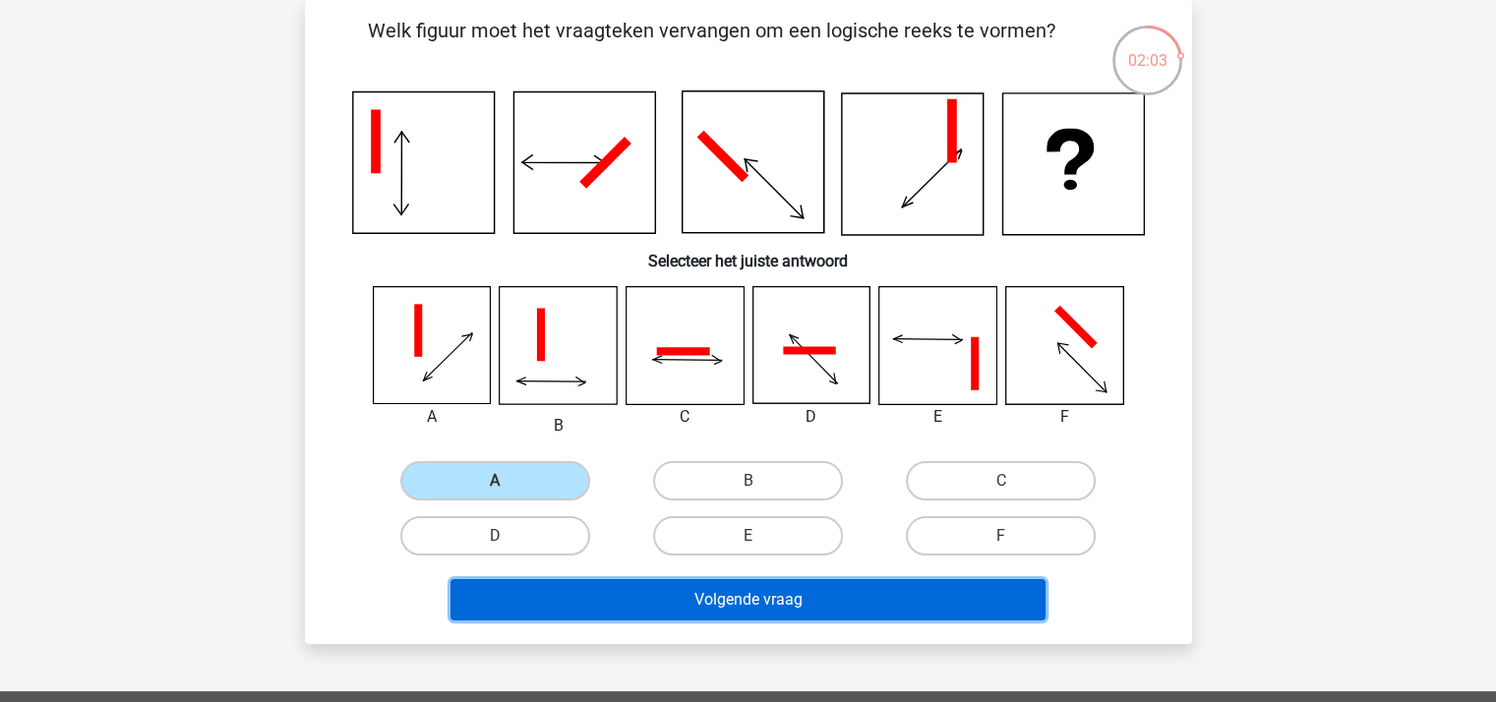
click at [702, 585] on button "Volgende vraag" at bounding box center [748, 599] width 595 height 41
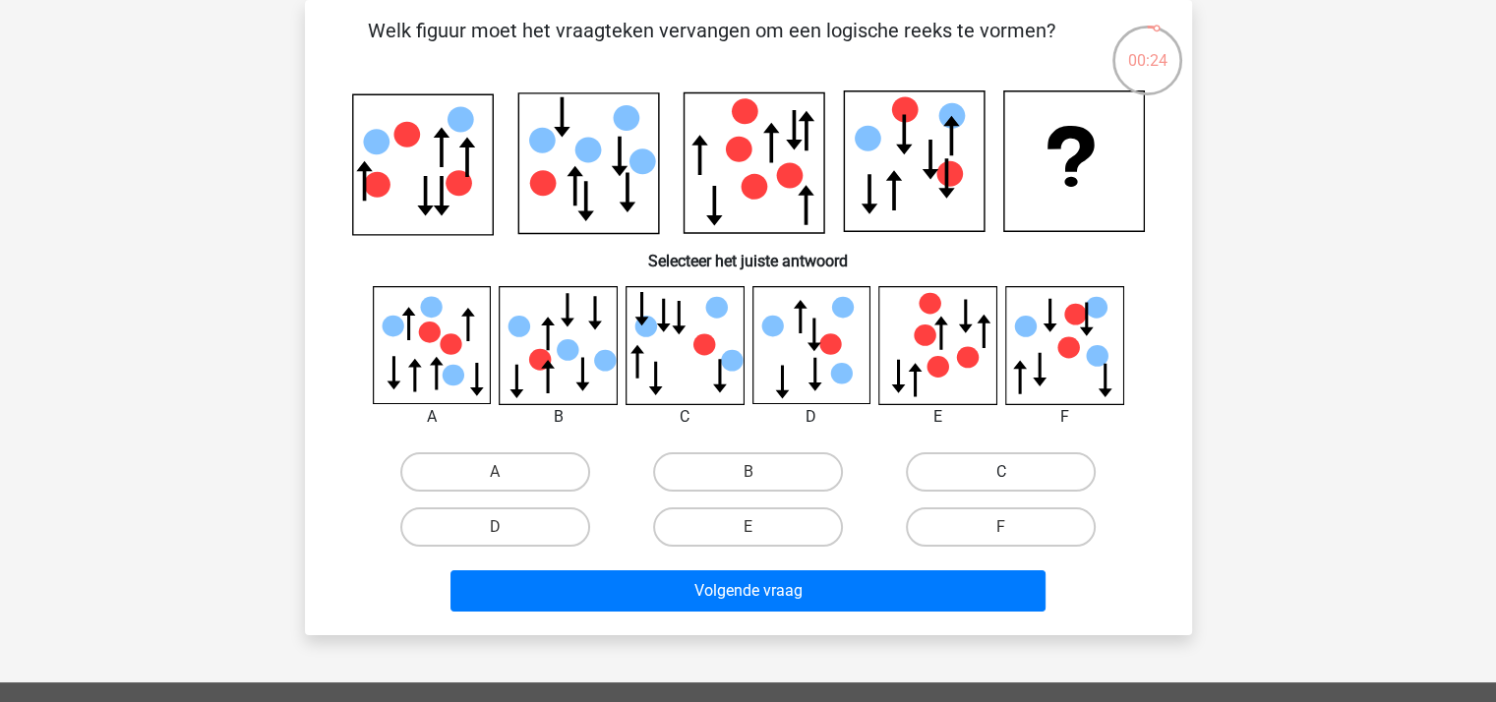
click at [969, 475] on label "C" at bounding box center [1001, 472] width 190 height 39
click at [1001, 475] on input "C" at bounding box center [1007, 478] width 13 height 13
radio input "true"
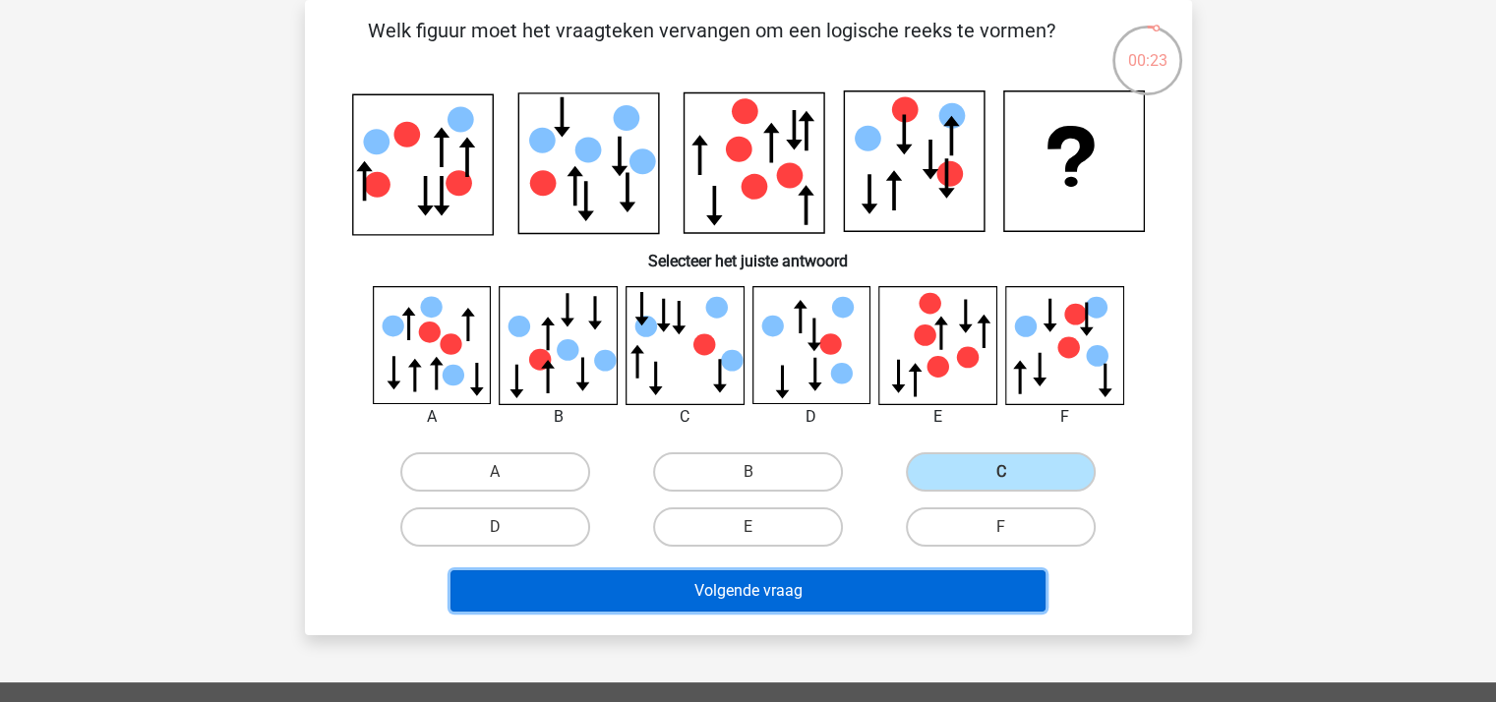
click at [858, 577] on button "Volgende vraag" at bounding box center [748, 591] width 595 height 41
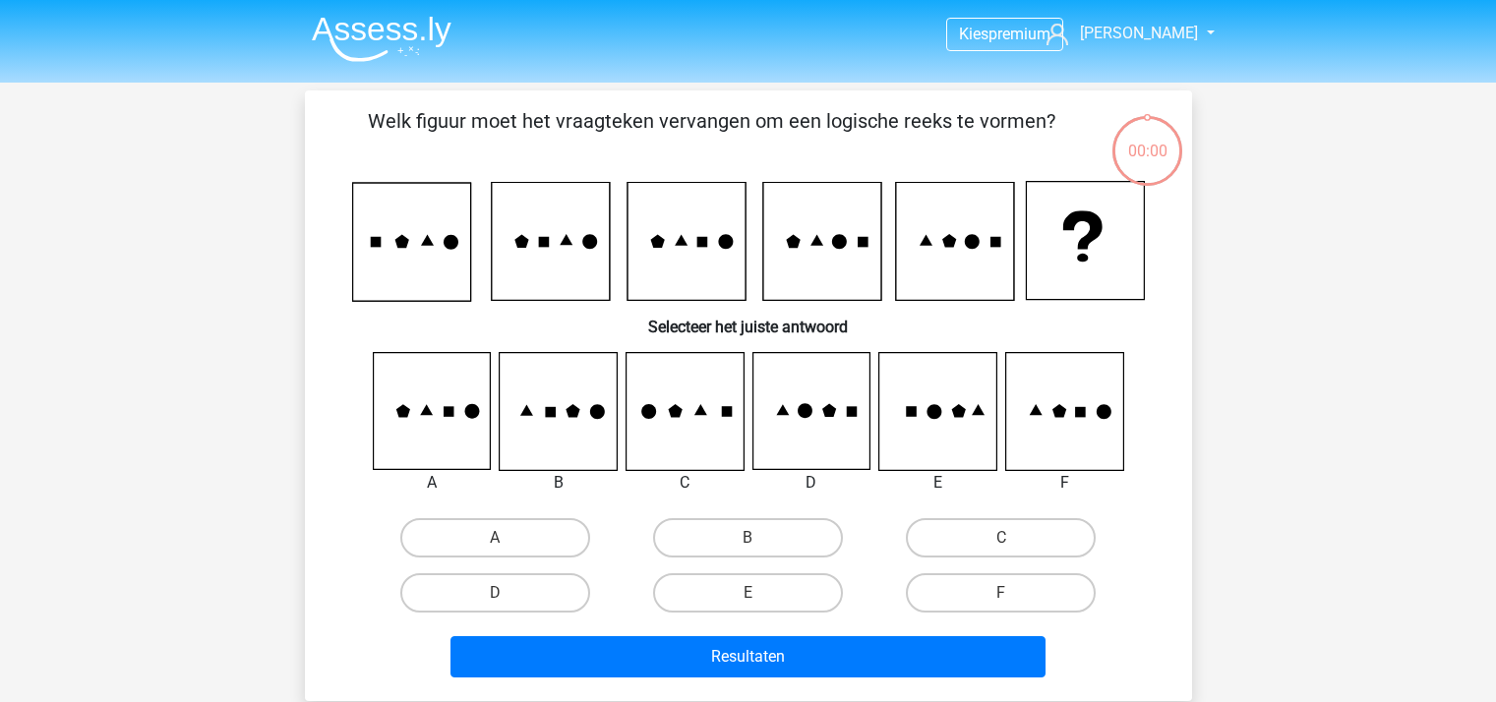
scroll to position [91, 0]
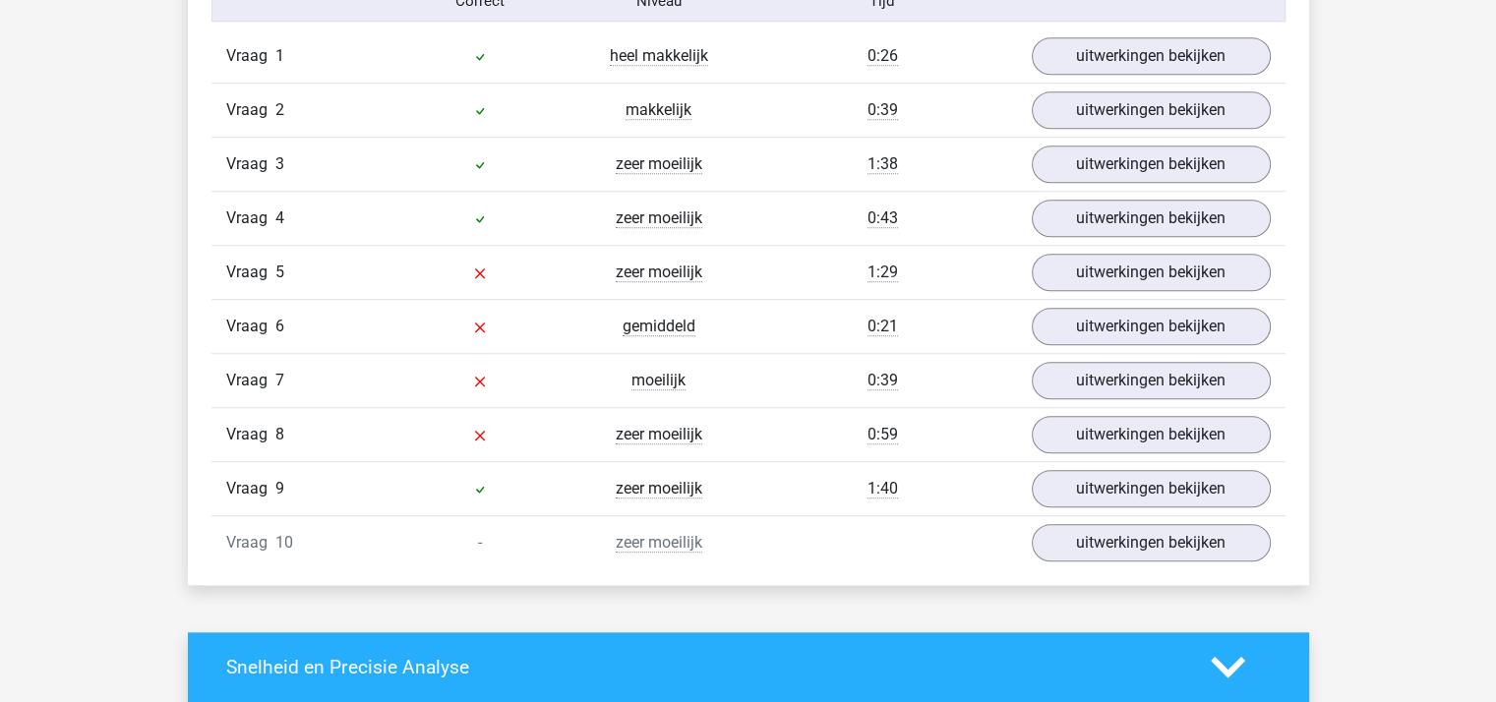
scroll to position [1672, 0]
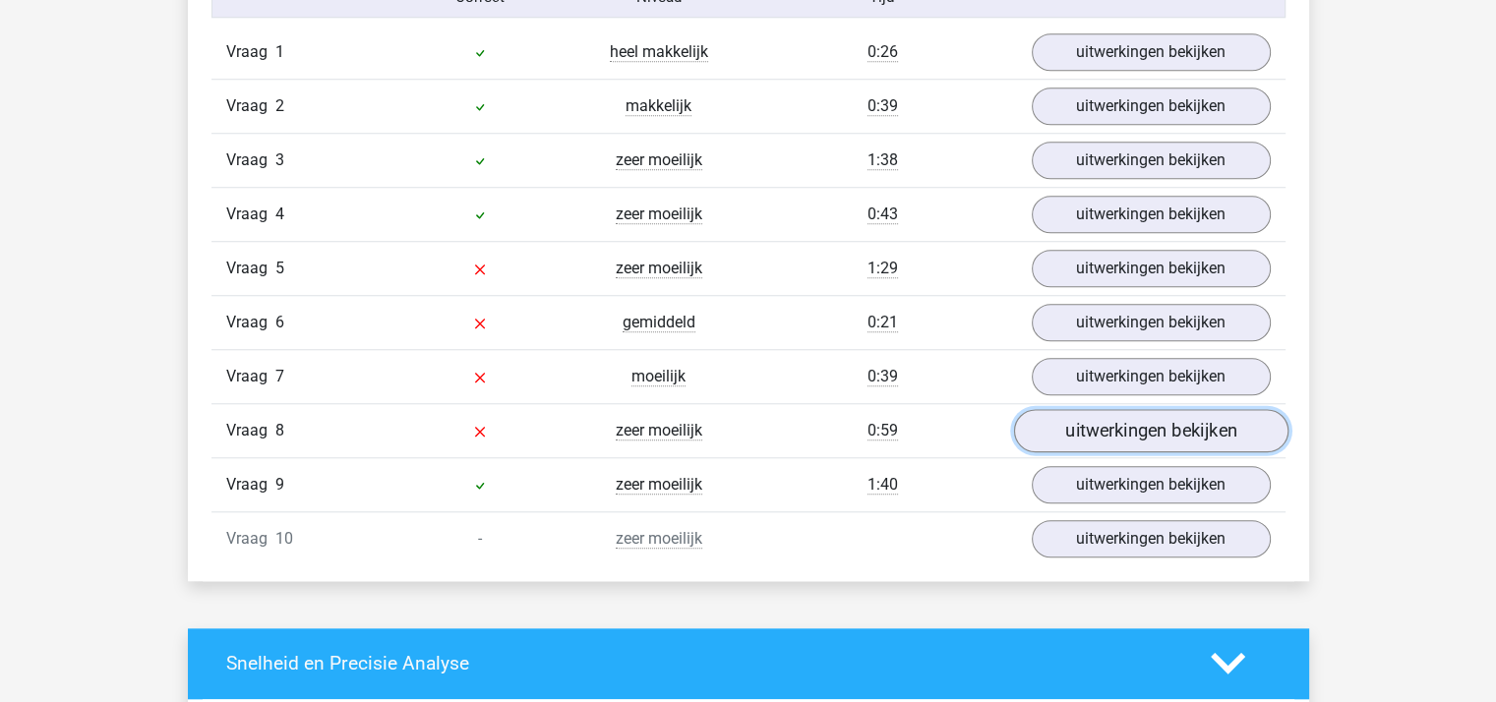
click at [1129, 424] on link "uitwerkingen bekijken" at bounding box center [1150, 430] width 274 height 43
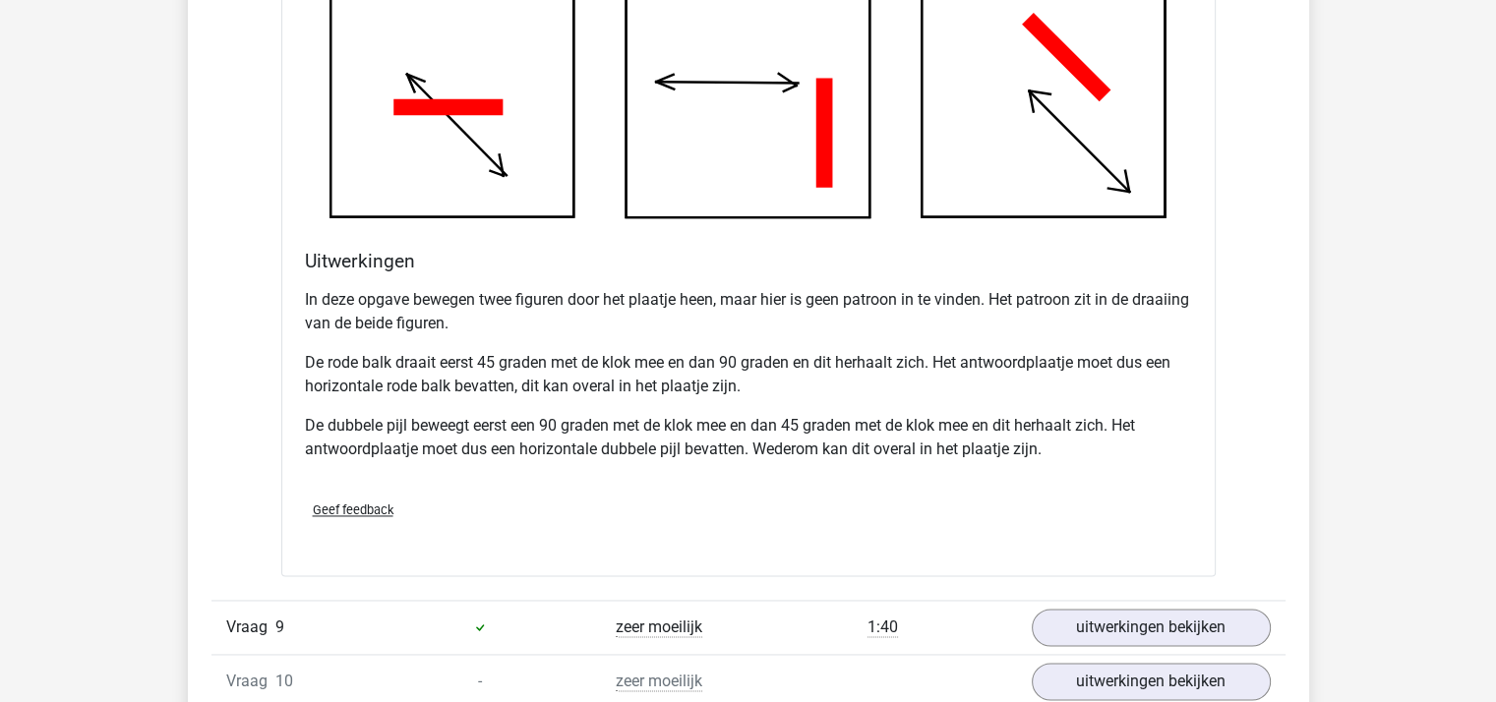
scroll to position [2951, 0]
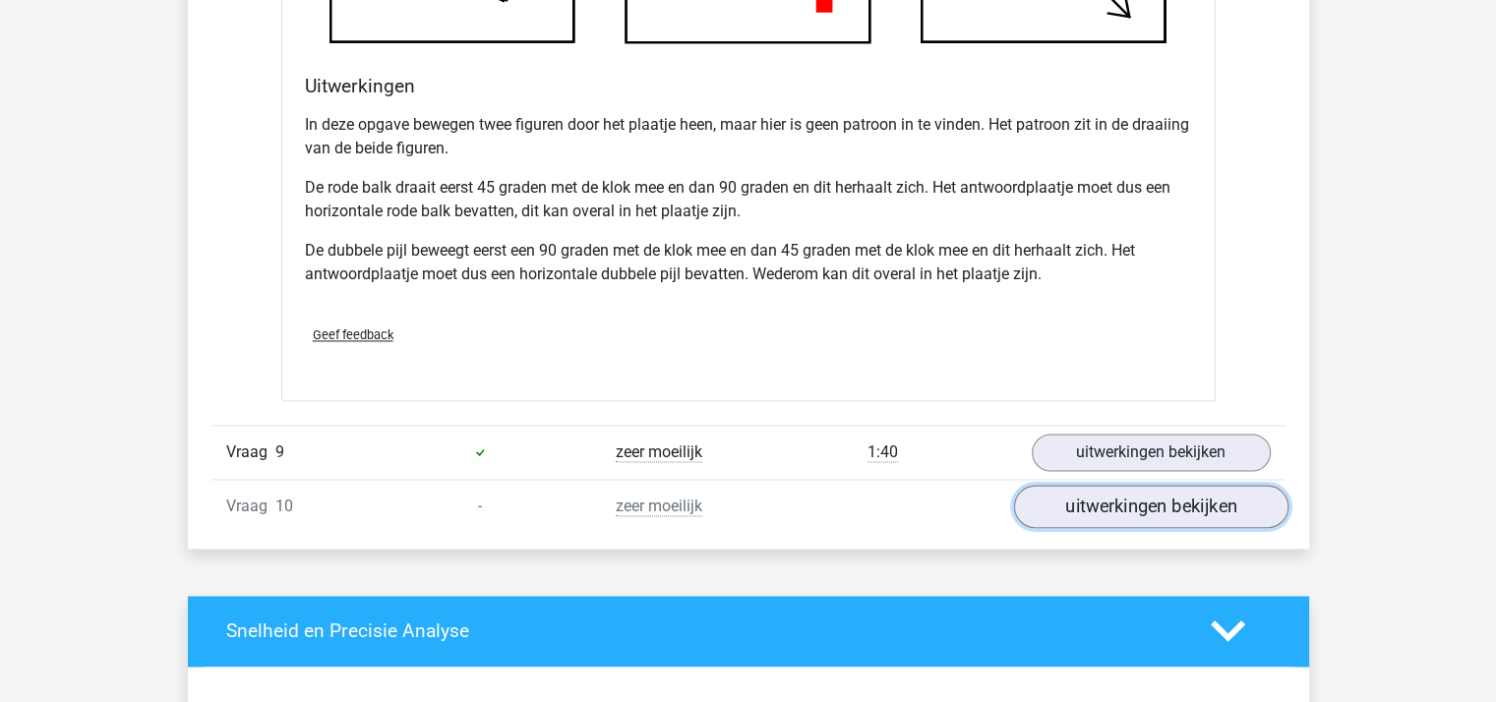
click at [1114, 504] on link "uitwerkingen bekijken" at bounding box center [1150, 506] width 274 height 43
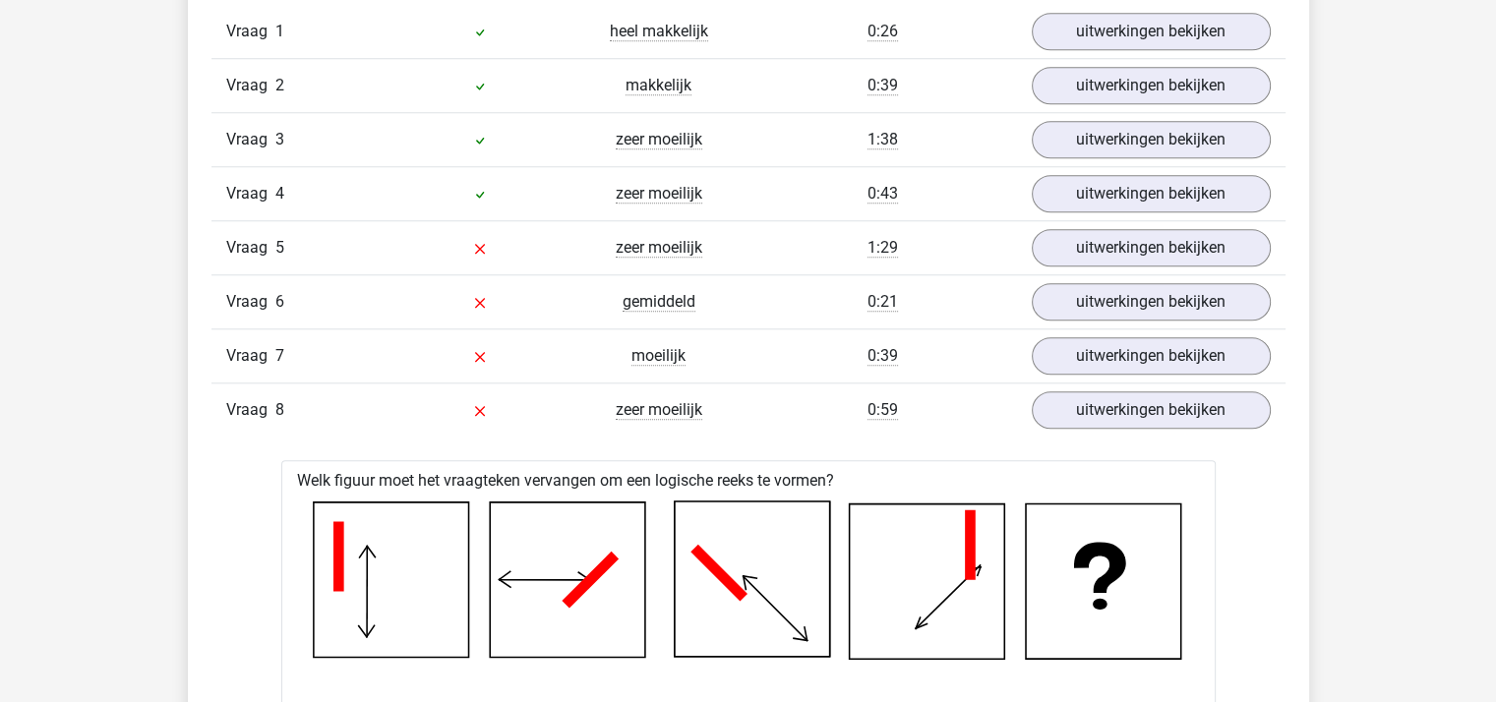
scroll to position [1672, 0]
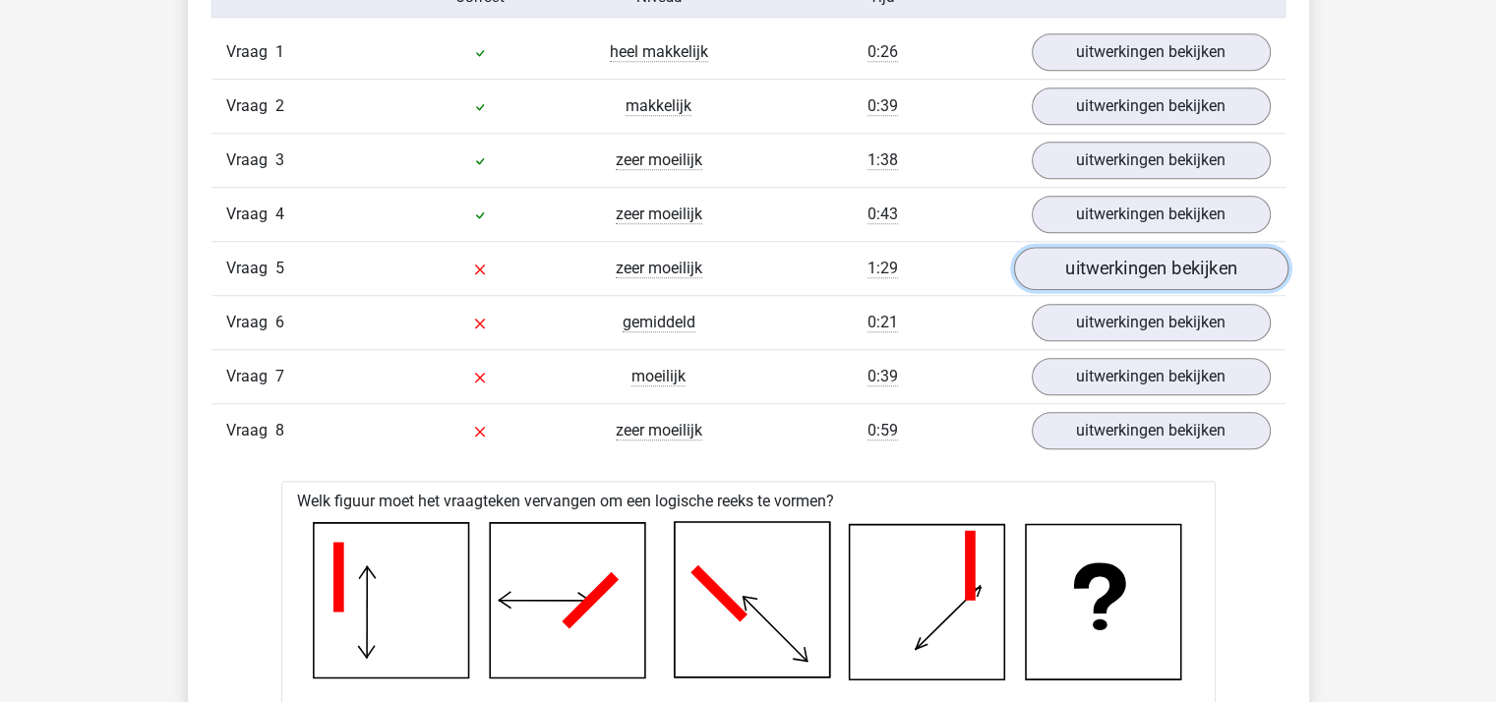
click at [1130, 267] on link "uitwerkingen bekijken" at bounding box center [1150, 268] width 274 height 43
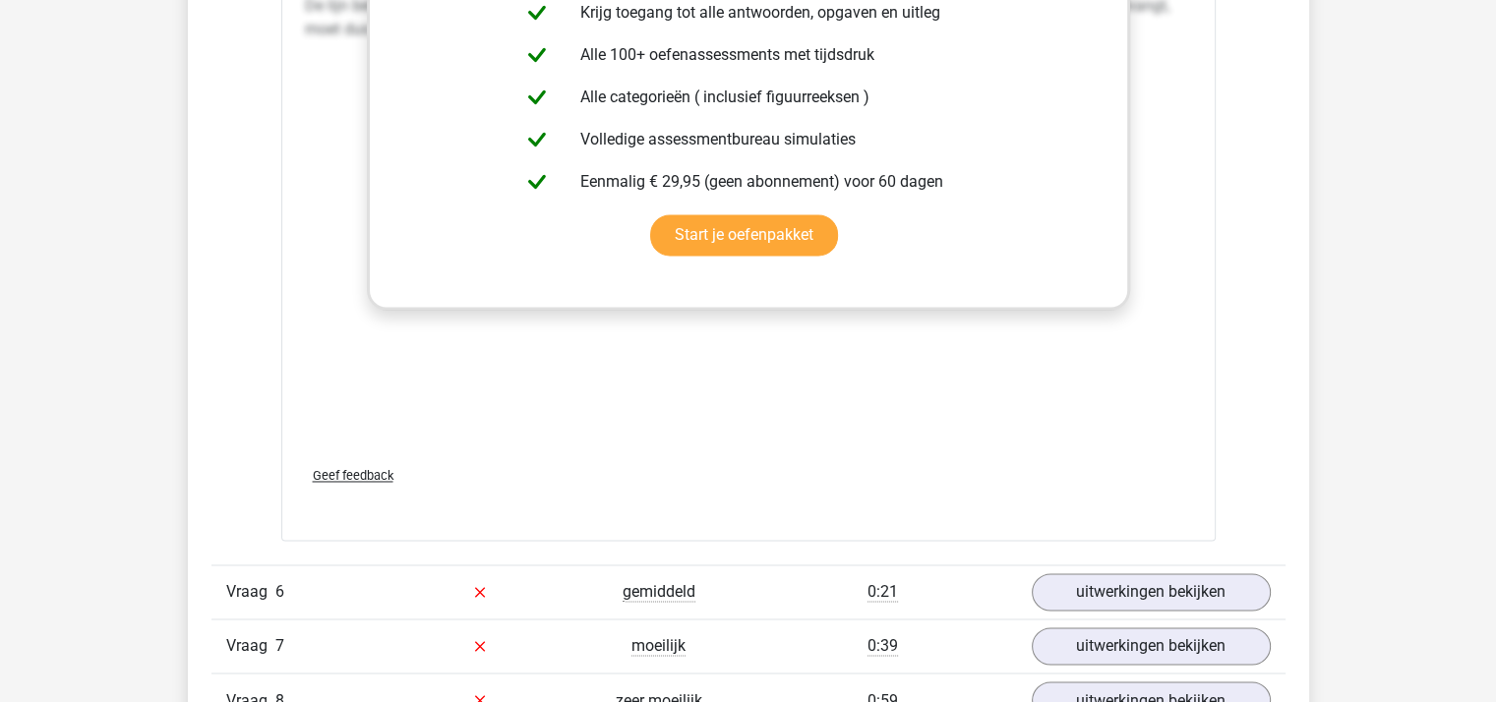
scroll to position [3345, 0]
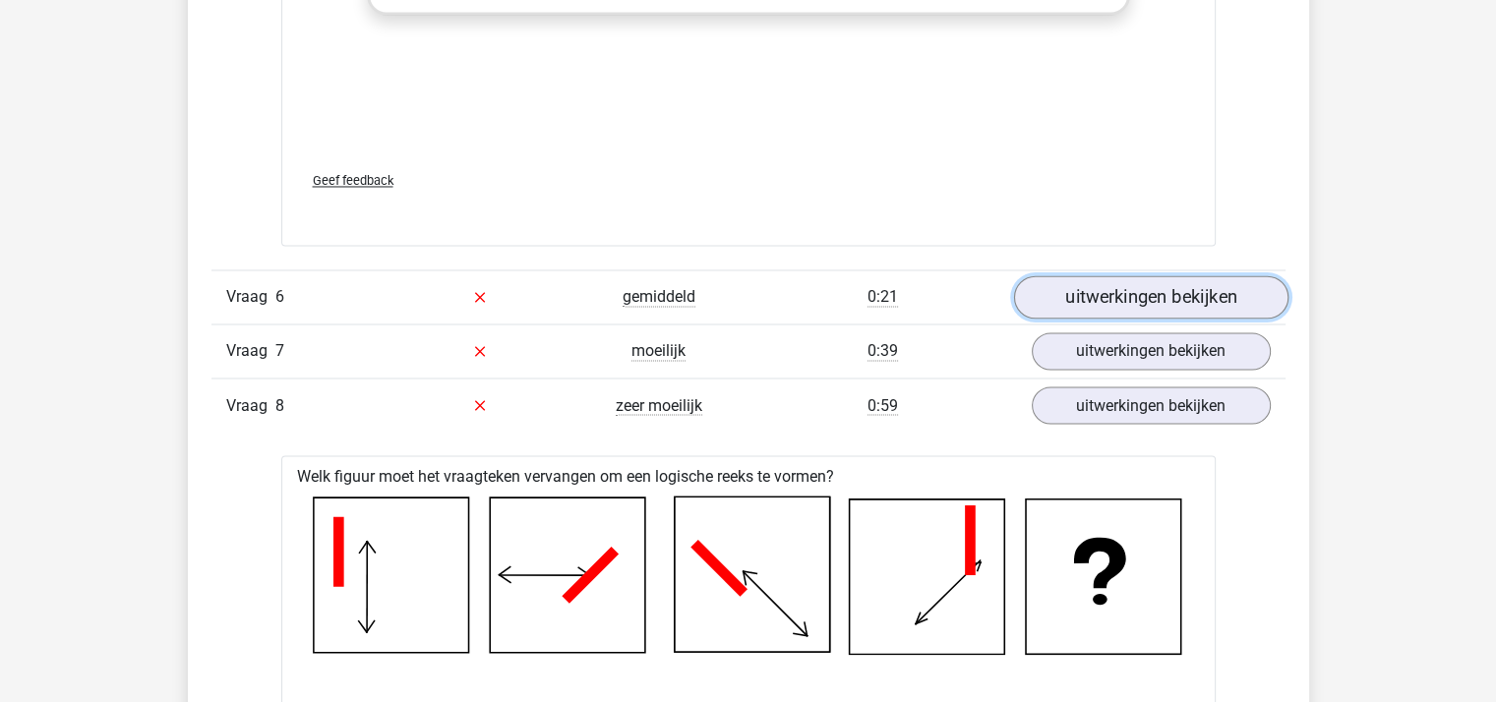
click at [1127, 291] on link "uitwerkingen bekijken" at bounding box center [1150, 296] width 274 height 43
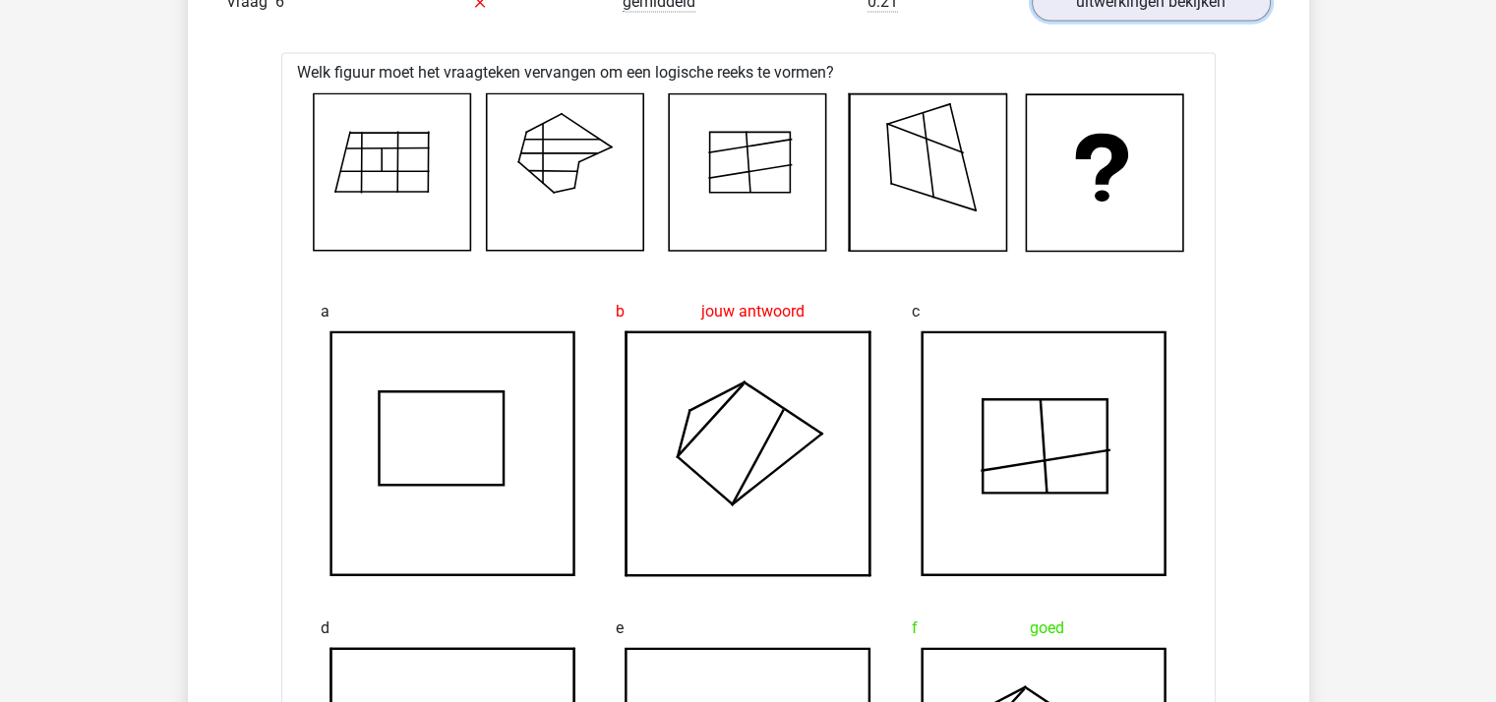
scroll to position [3246, 0]
